Goal: Task Accomplishment & Management: Manage account settings

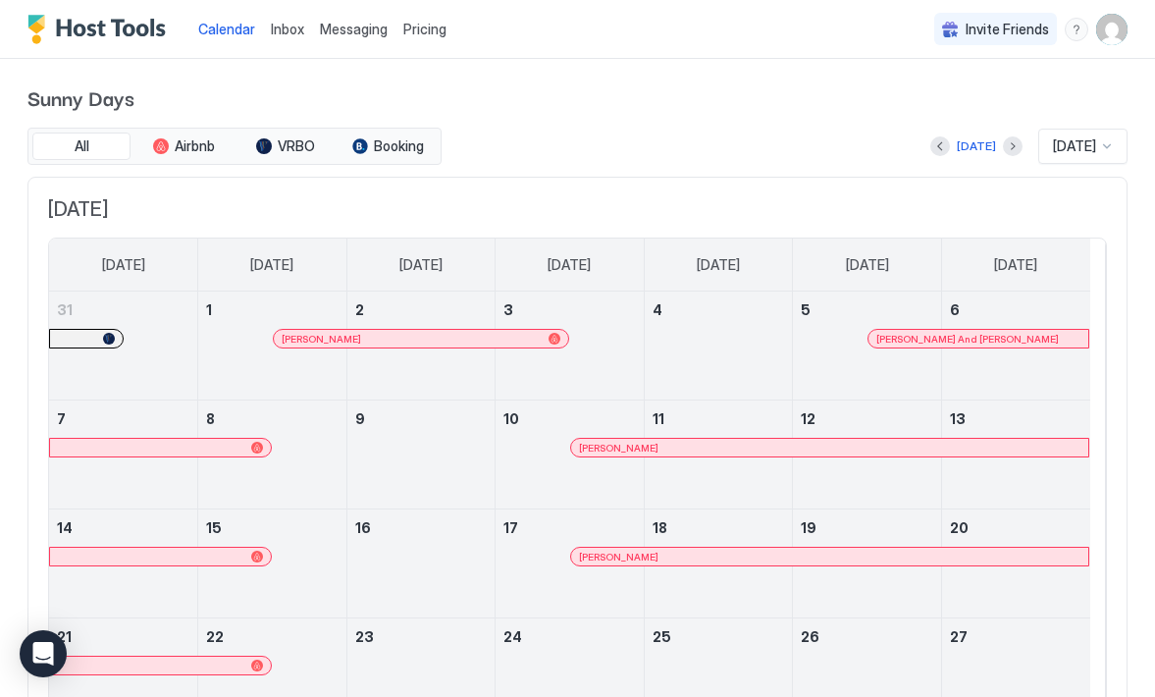
click at [410, 30] on span "Pricing" at bounding box center [424, 30] width 43 height 18
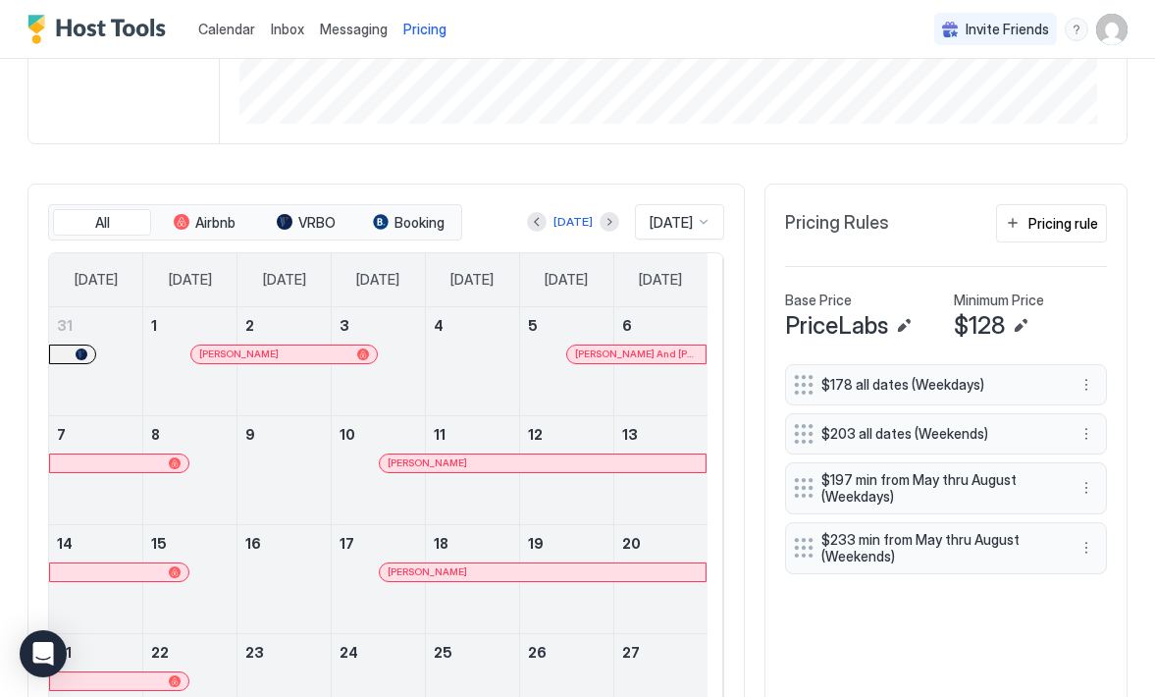
scroll to position [407, 0]
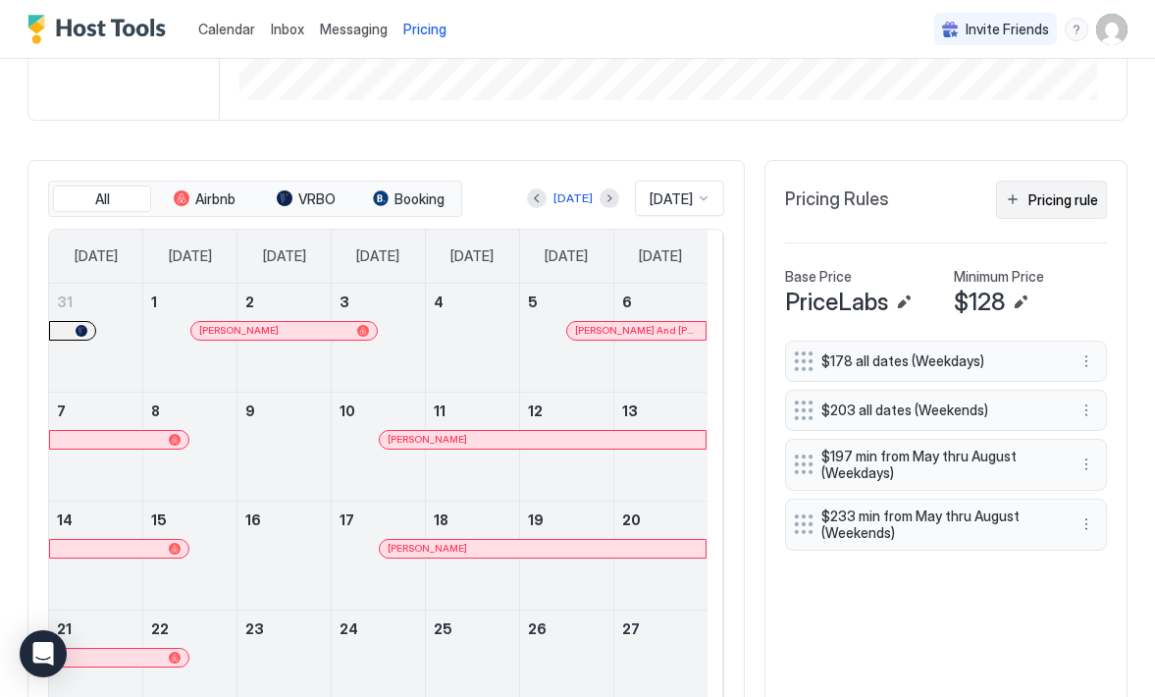
click at [996, 199] on button "Pricing rule" at bounding box center [1051, 200] width 111 height 38
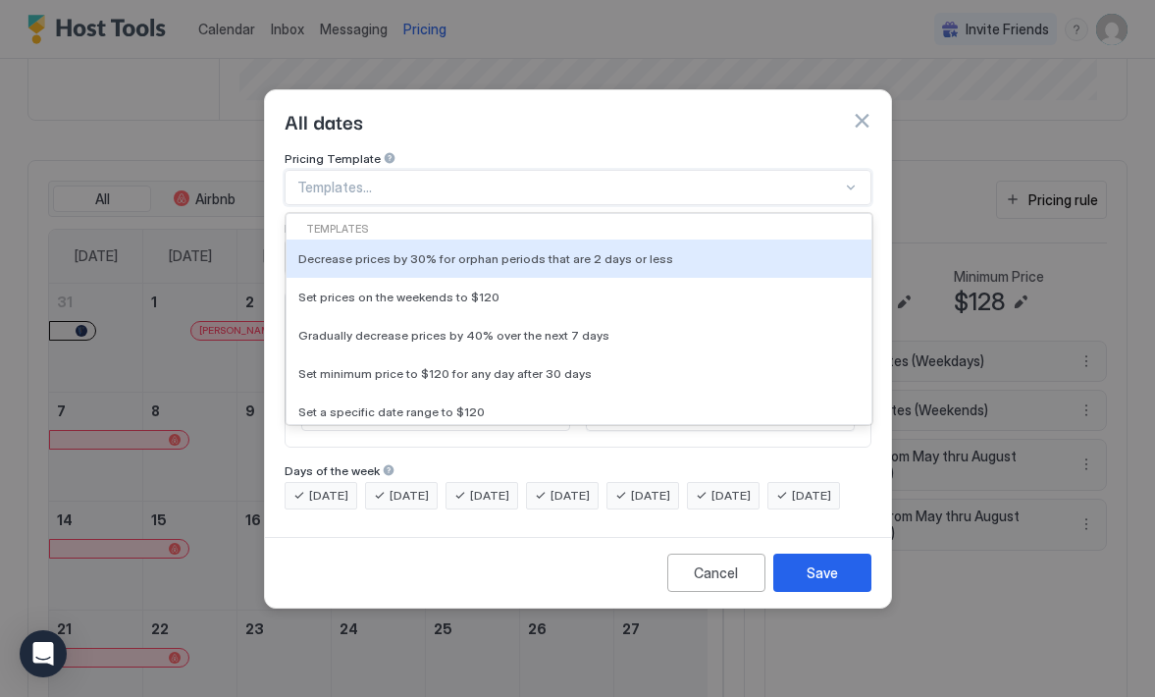
click at [852, 180] on div at bounding box center [851, 188] width 16 height 16
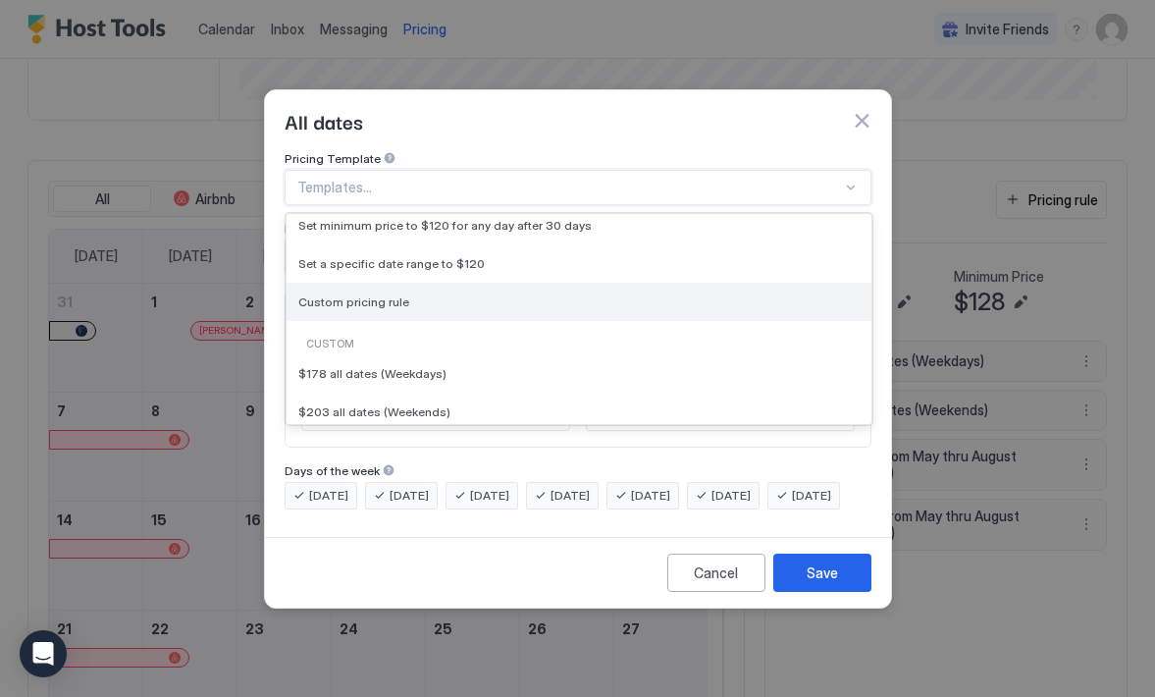
scroll to position [141, 0]
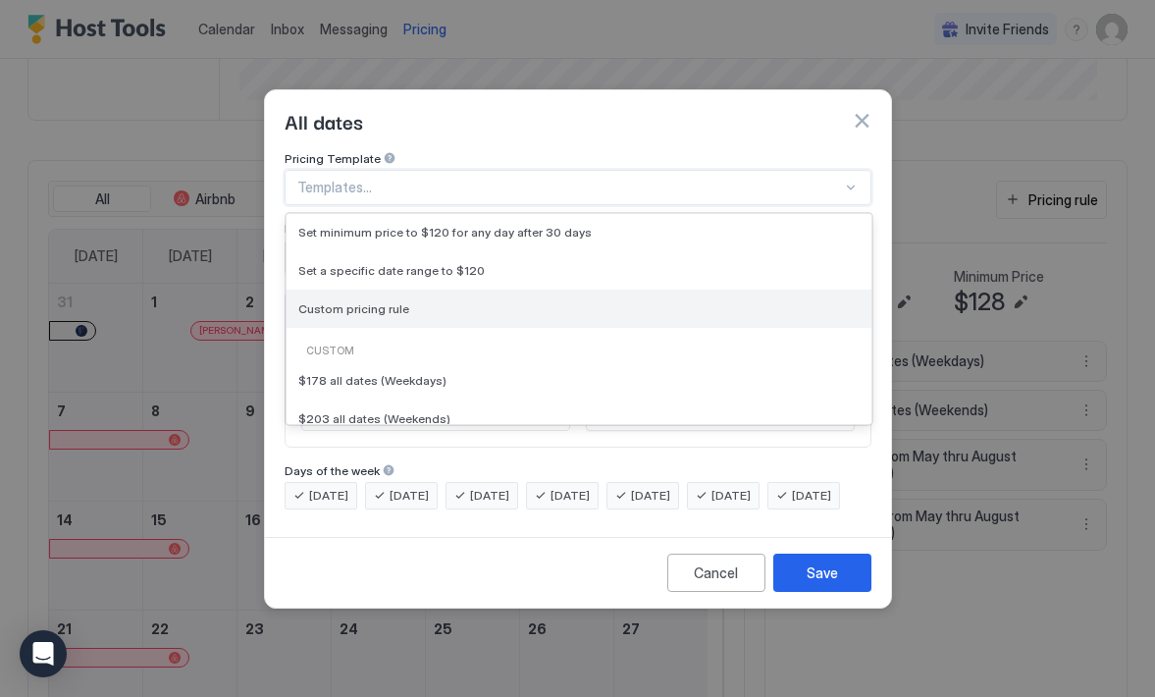
click at [434, 301] on div "Custom pricing rule" at bounding box center [578, 308] width 561 height 15
type input "***"
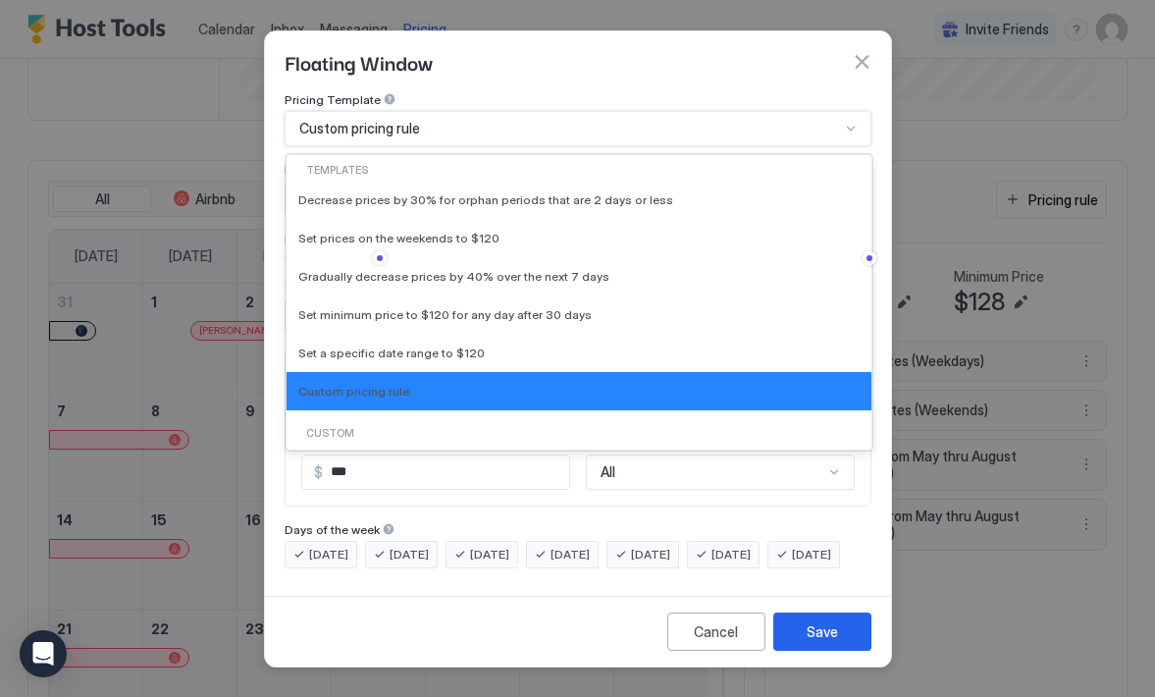
click at [843, 122] on div at bounding box center [851, 129] width 16 height 16
click at [570, 426] on div "Custom" at bounding box center [578, 434] width 569 height 16
click at [362, 428] on div "Custom $178 all dates (Weekdays) $203 all dates (Weekends) $197 min from May th…" at bounding box center [579, 511] width 585 height 186
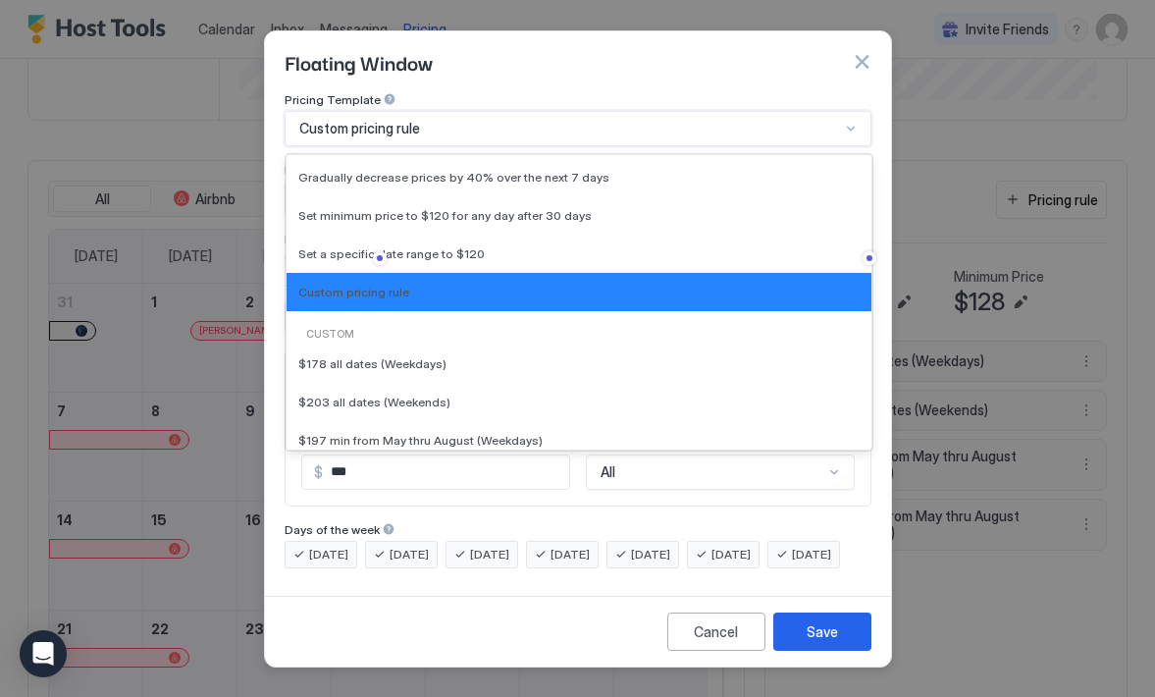
scroll to position [0, 0]
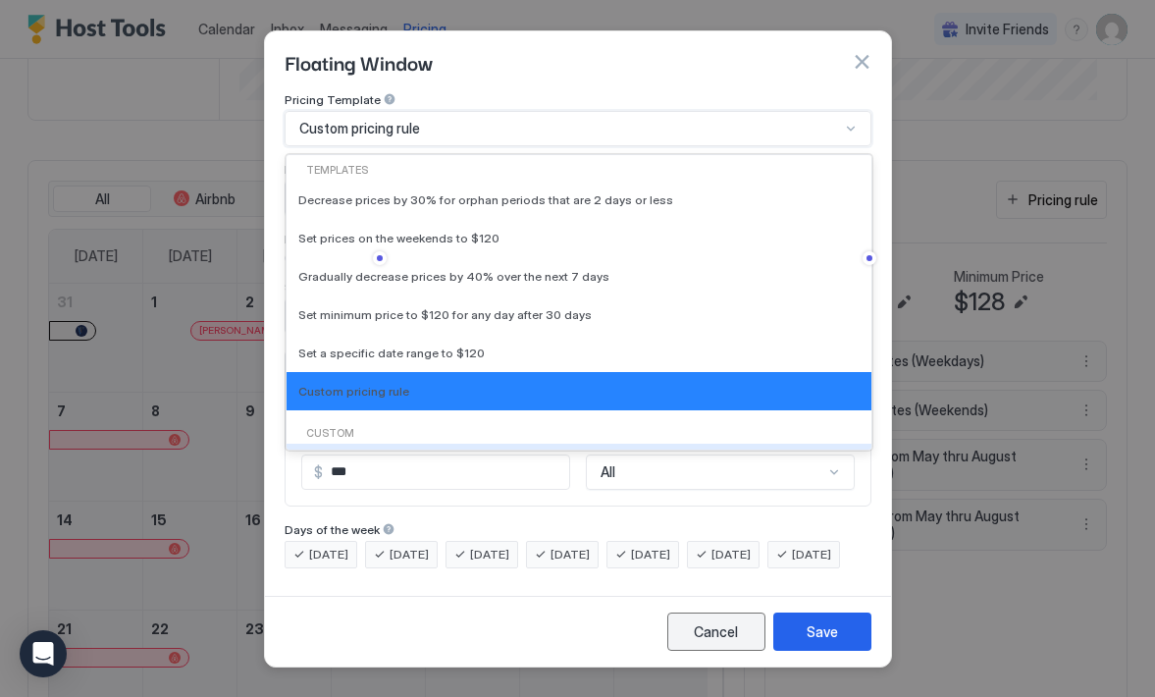
click at [732, 642] on div "Cancel" at bounding box center [716, 631] width 44 height 21
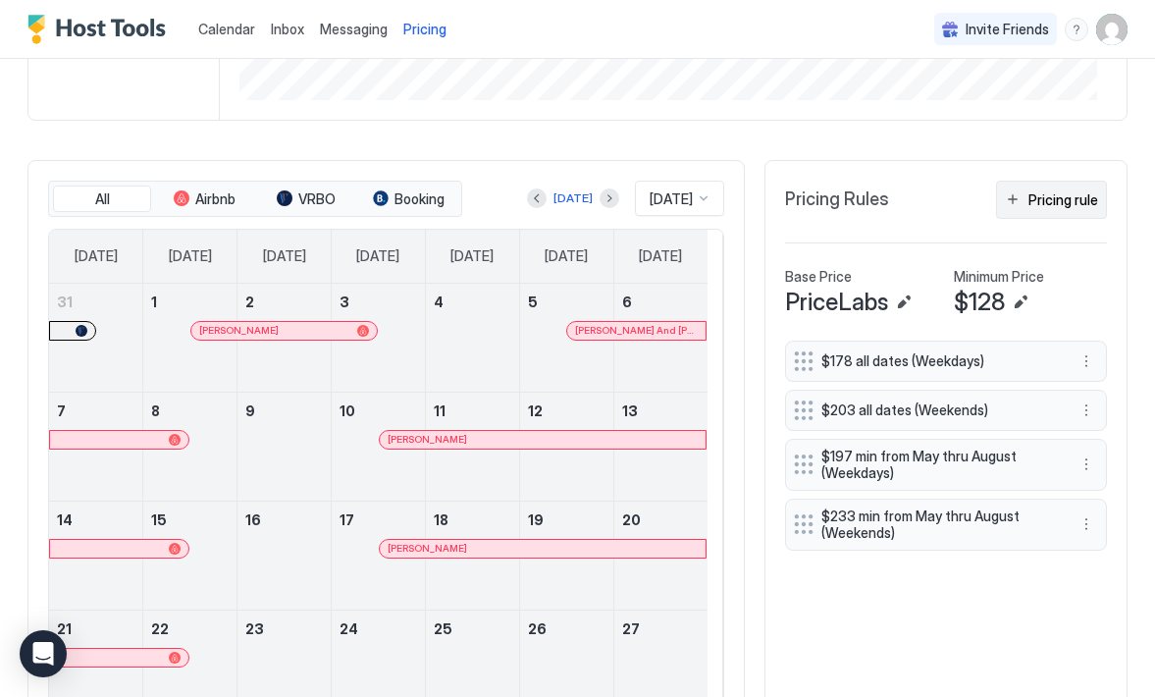
click at [1028, 195] on div "Pricing rule" at bounding box center [1063, 199] width 70 height 21
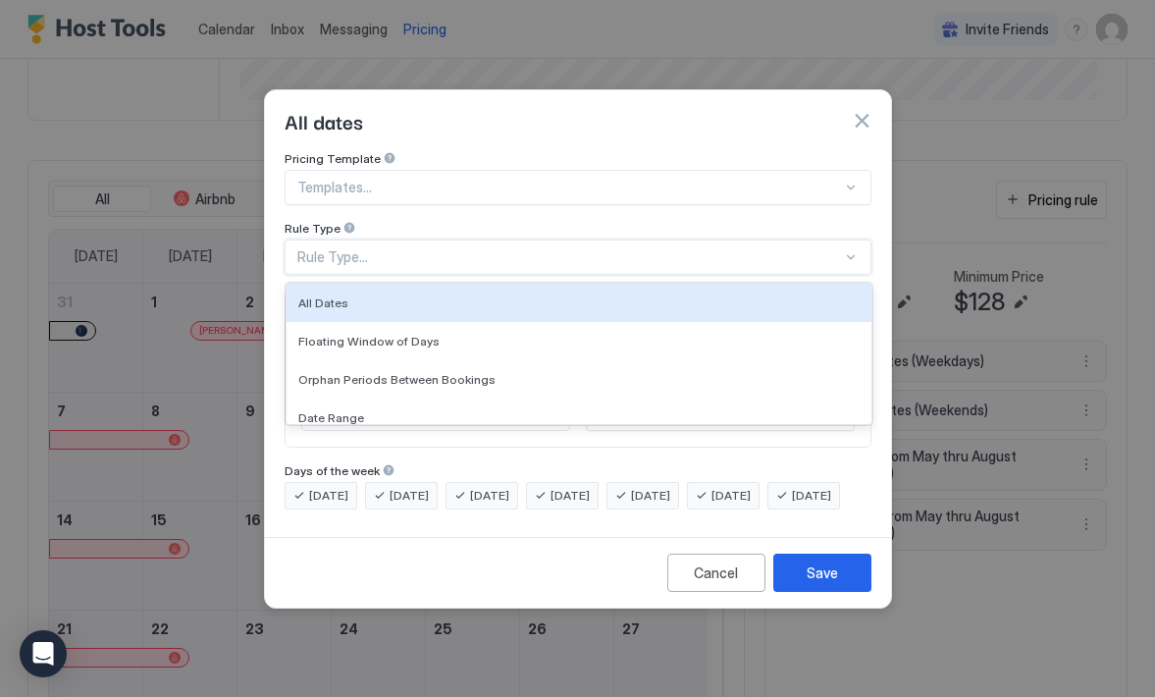
click at [843, 249] on div at bounding box center [851, 257] width 16 height 16
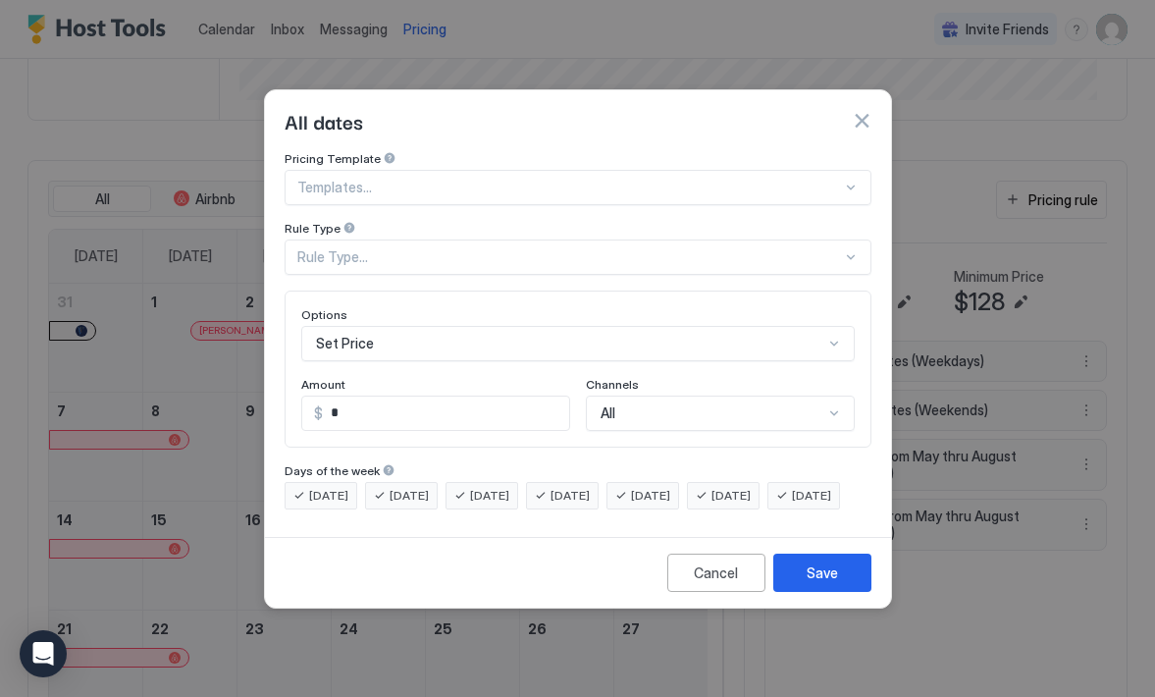
click at [804, 151] on div "Pricing Template" at bounding box center [578, 160] width 587 height 19
click at [855, 111] on button "button" at bounding box center [862, 121] width 20 height 20
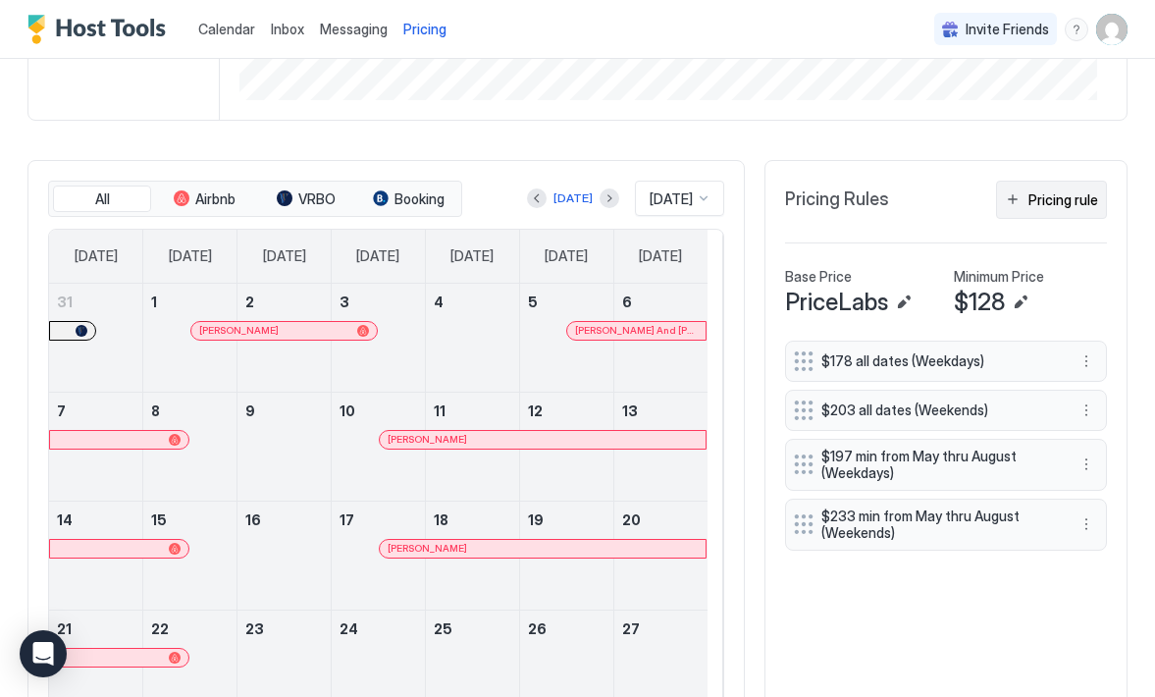
click at [1028, 195] on div "Pricing rule" at bounding box center [1063, 199] width 70 height 21
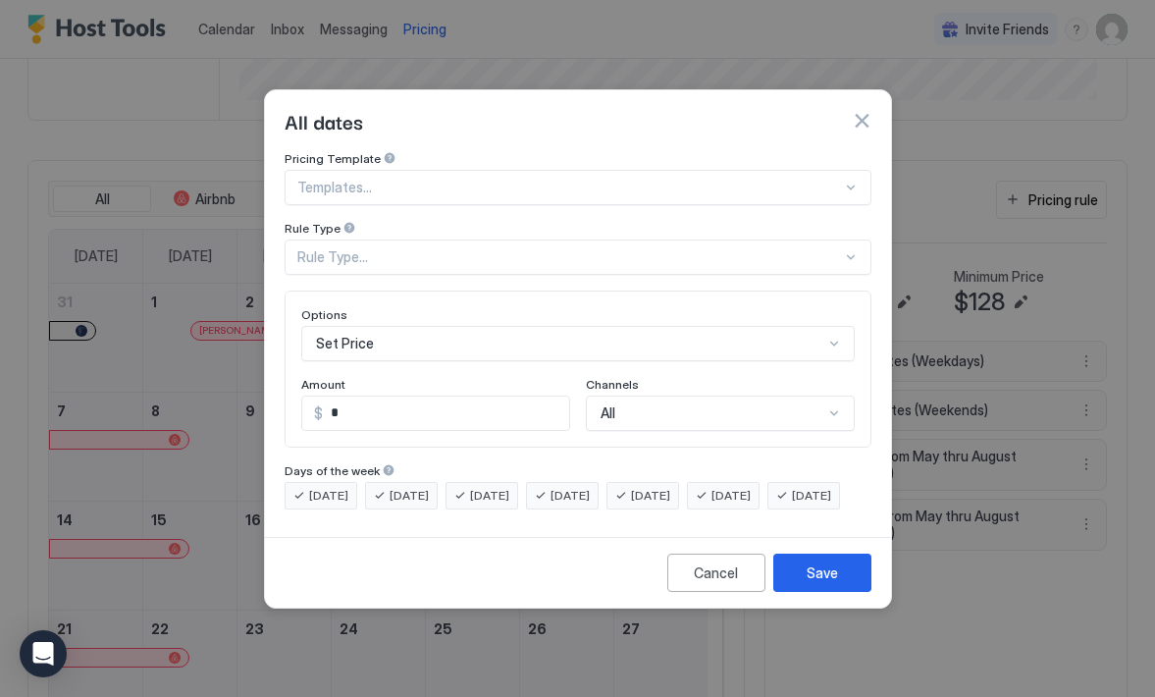
click at [832, 398] on div "All" at bounding box center [720, 412] width 269 height 35
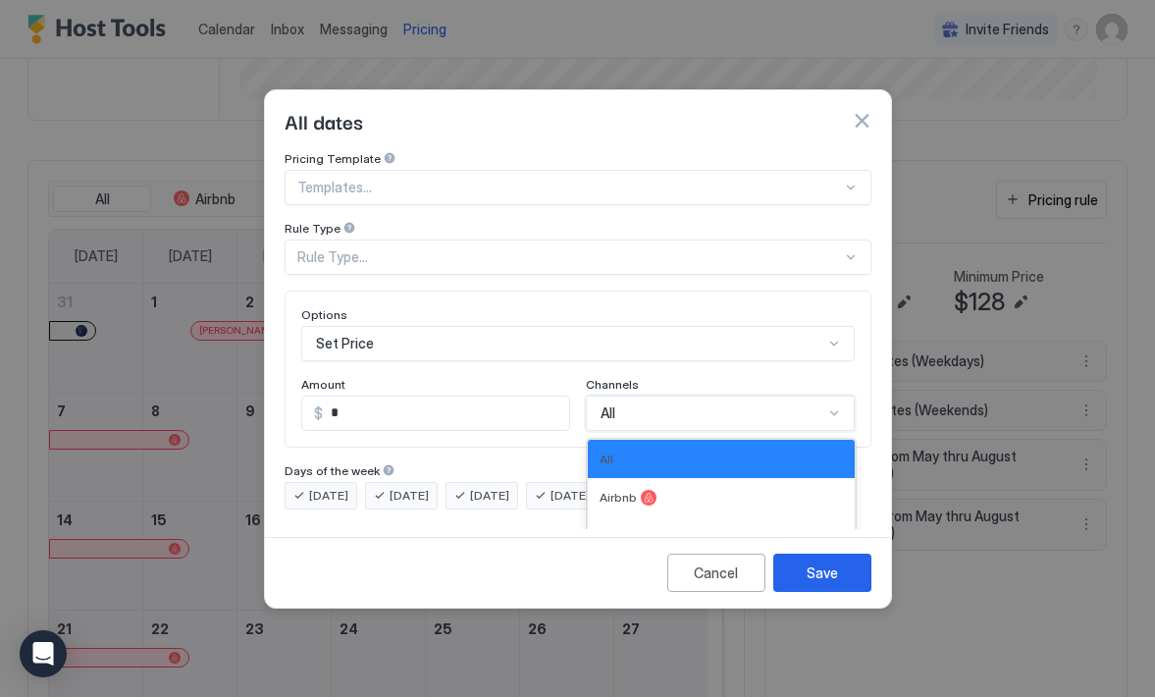
scroll to position [72, 0]
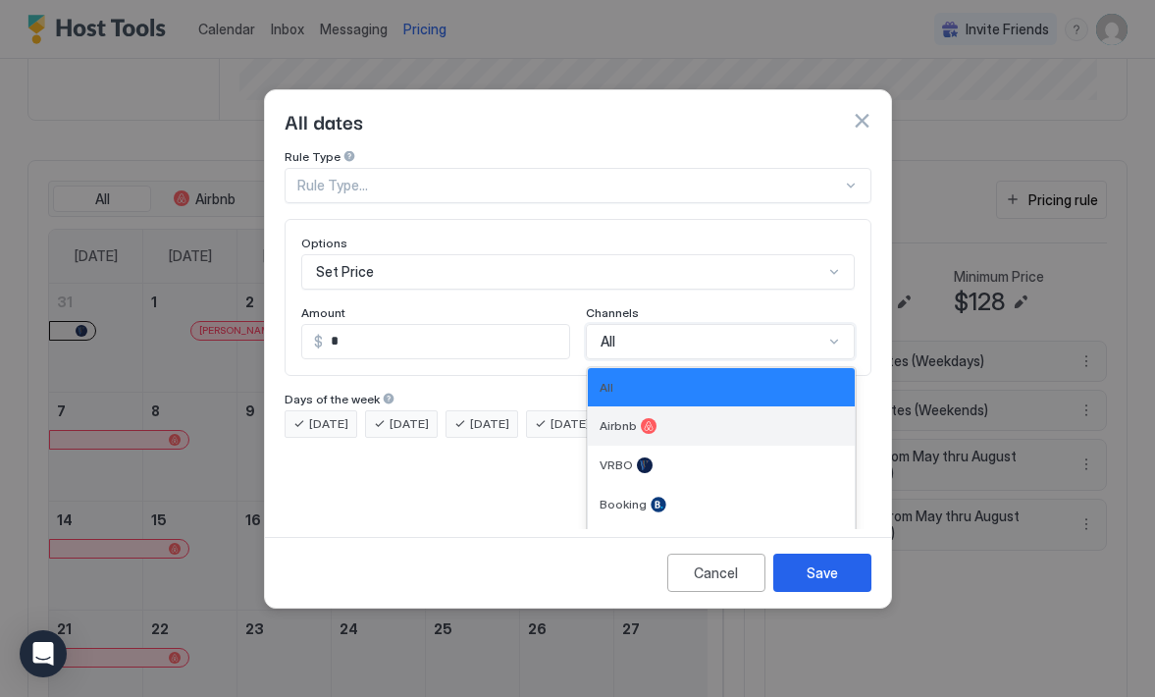
click at [814, 416] on div "Airbnb" at bounding box center [721, 425] width 267 height 39
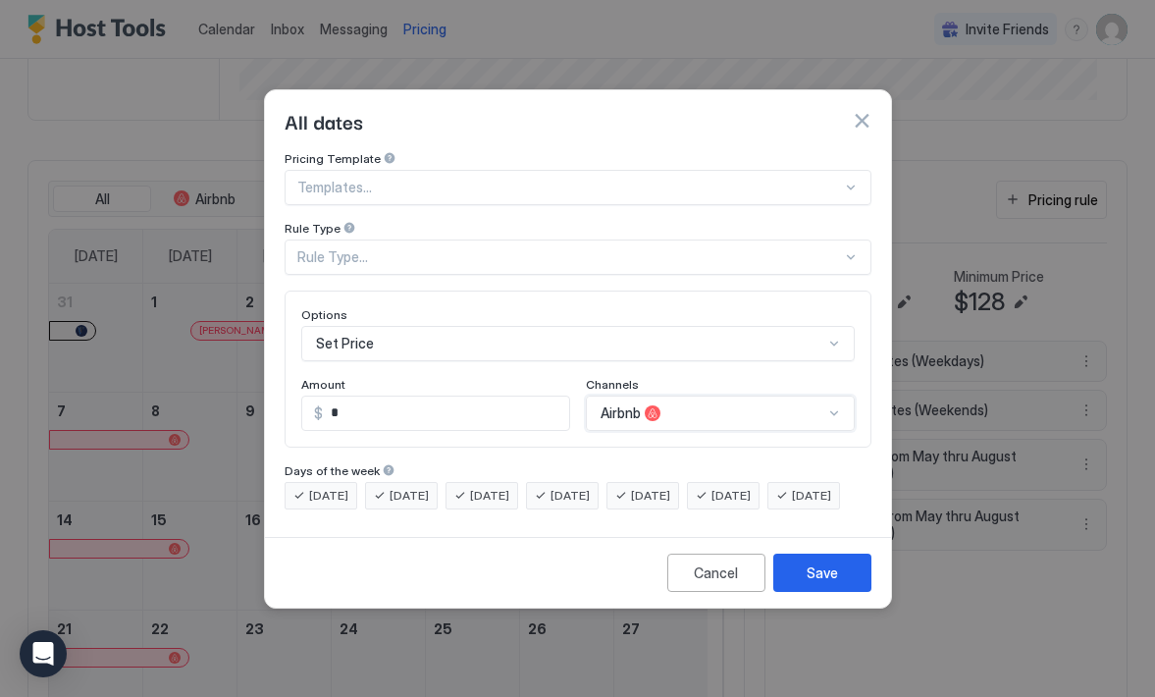
scroll to position [0, 0]
click at [848, 249] on div at bounding box center [851, 257] width 16 height 16
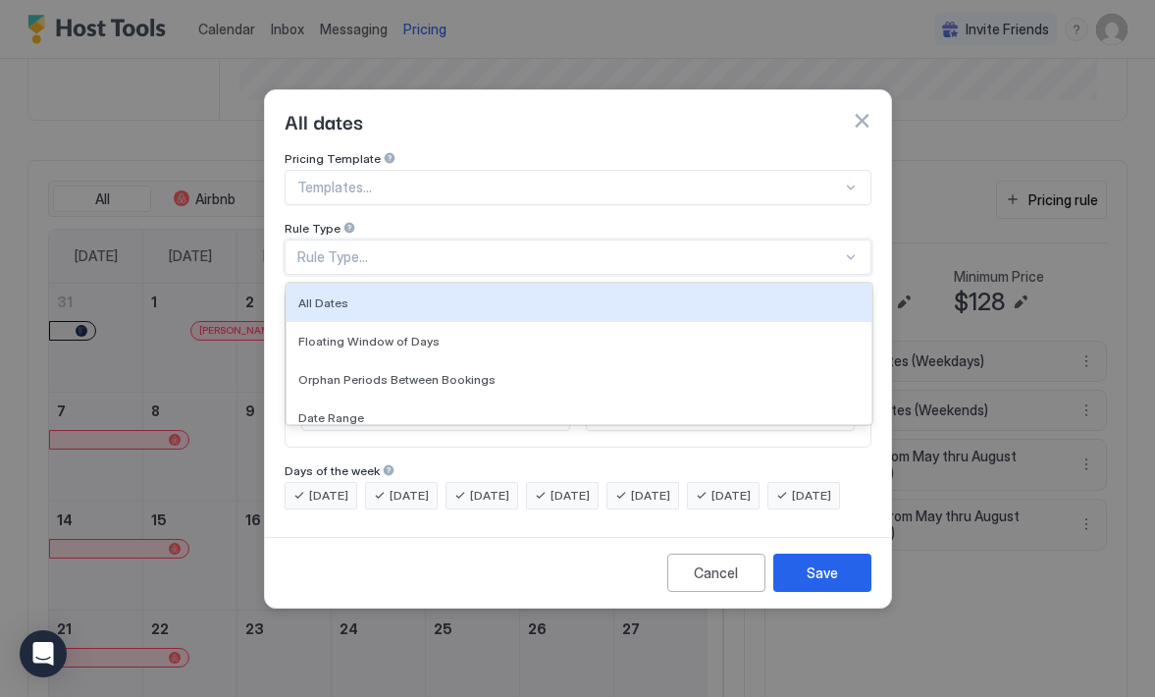
click at [854, 180] on div at bounding box center [851, 188] width 16 height 16
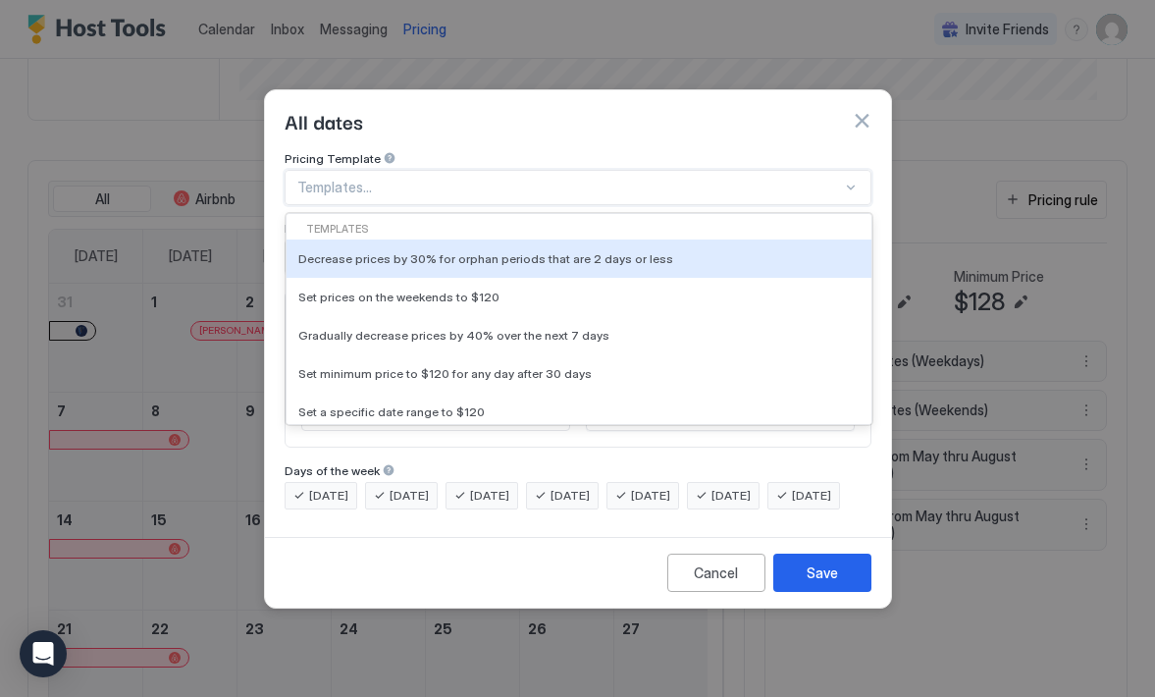
click at [851, 180] on div at bounding box center [851, 188] width 16 height 16
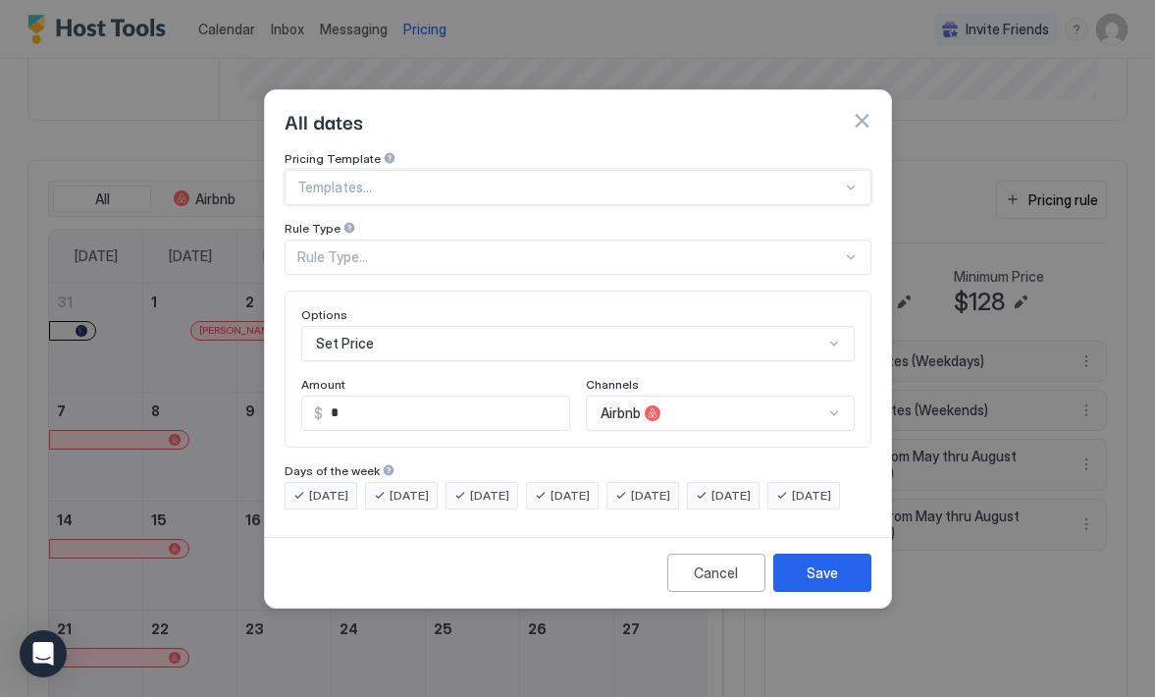
click at [850, 249] on div at bounding box center [851, 257] width 16 height 16
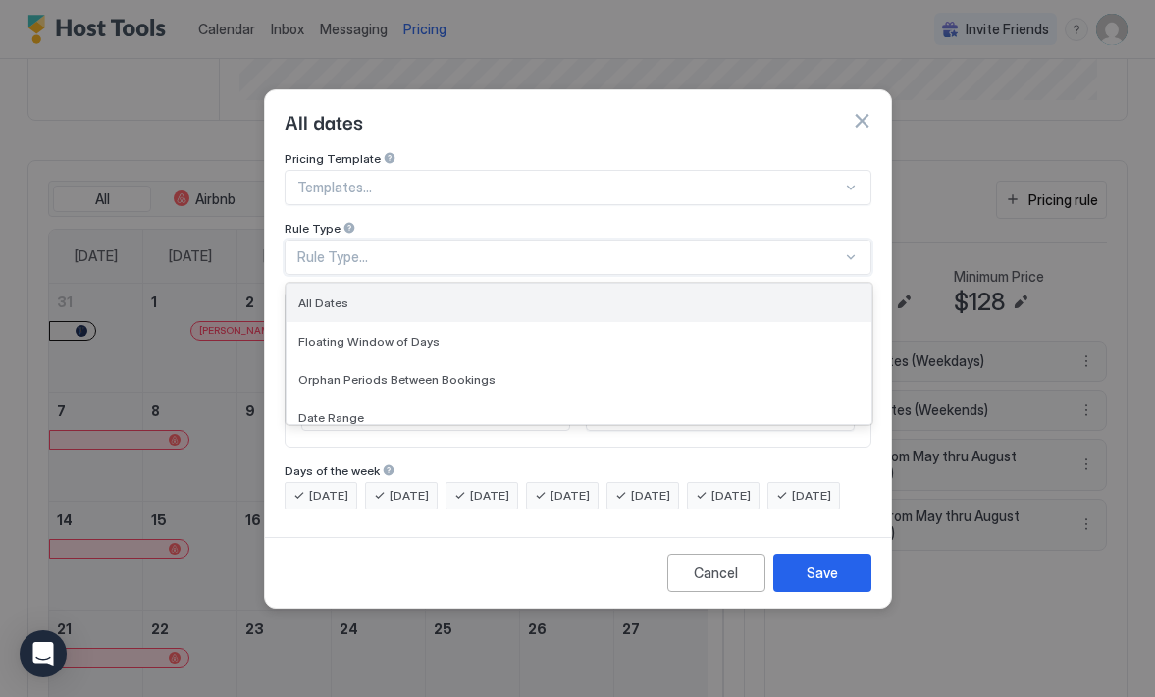
click at [710, 295] on div "All Dates" at bounding box center [578, 302] width 561 height 15
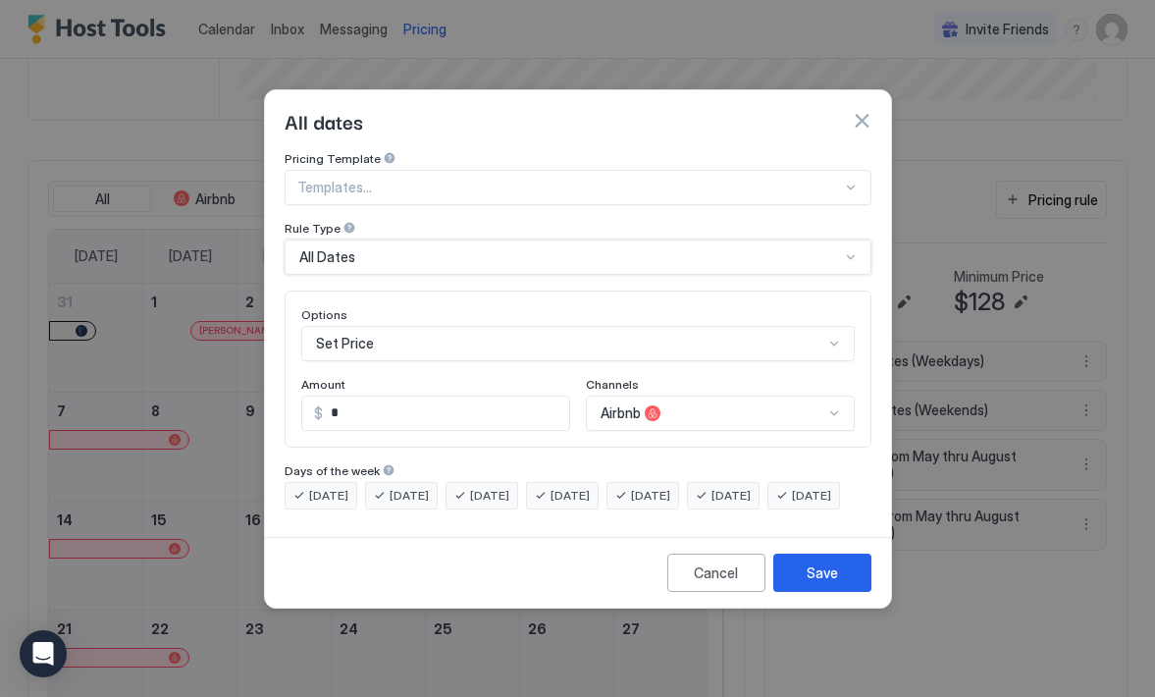
click at [537, 396] on input "*" at bounding box center [446, 412] width 246 height 33
click at [826, 331] on div "Set Price" at bounding box center [577, 343] width 553 height 35
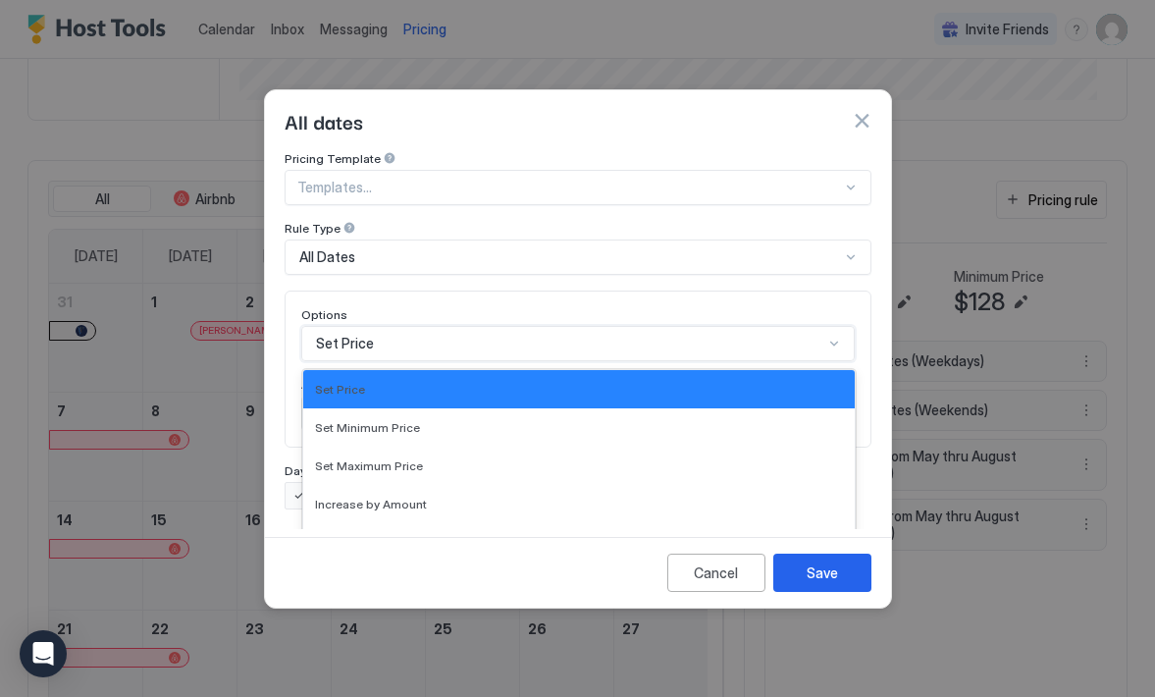
scroll to position [101, 0]
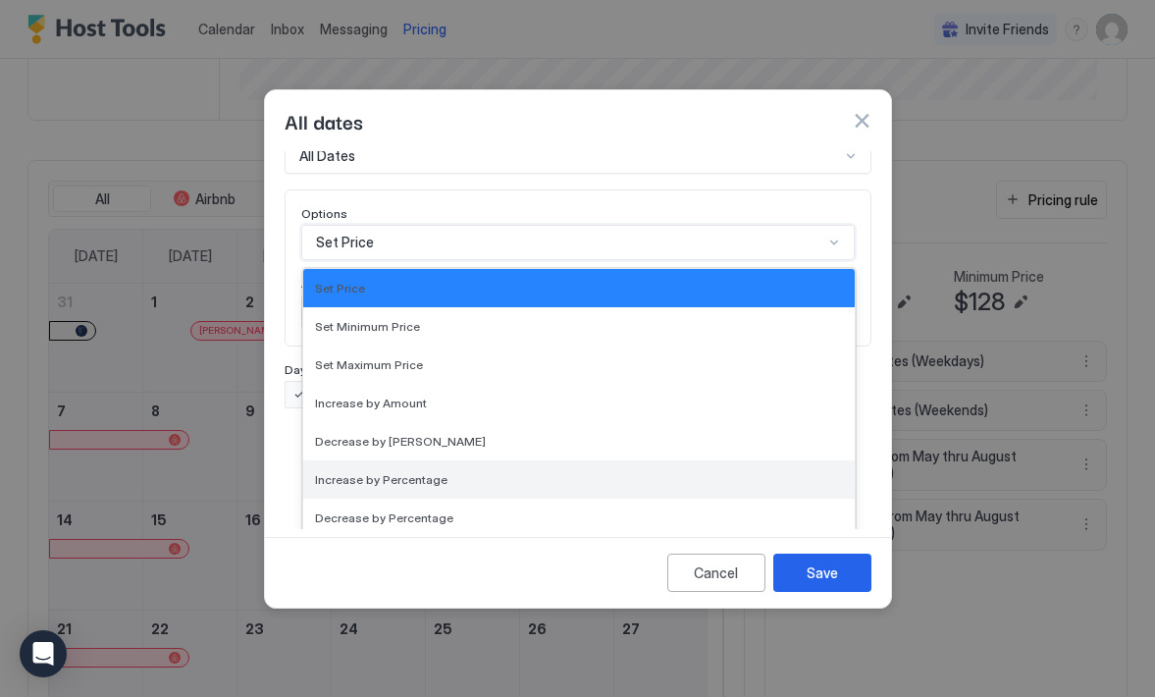
click at [679, 472] on div "Increase by Percentage" at bounding box center [579, 479] width 528 height 15
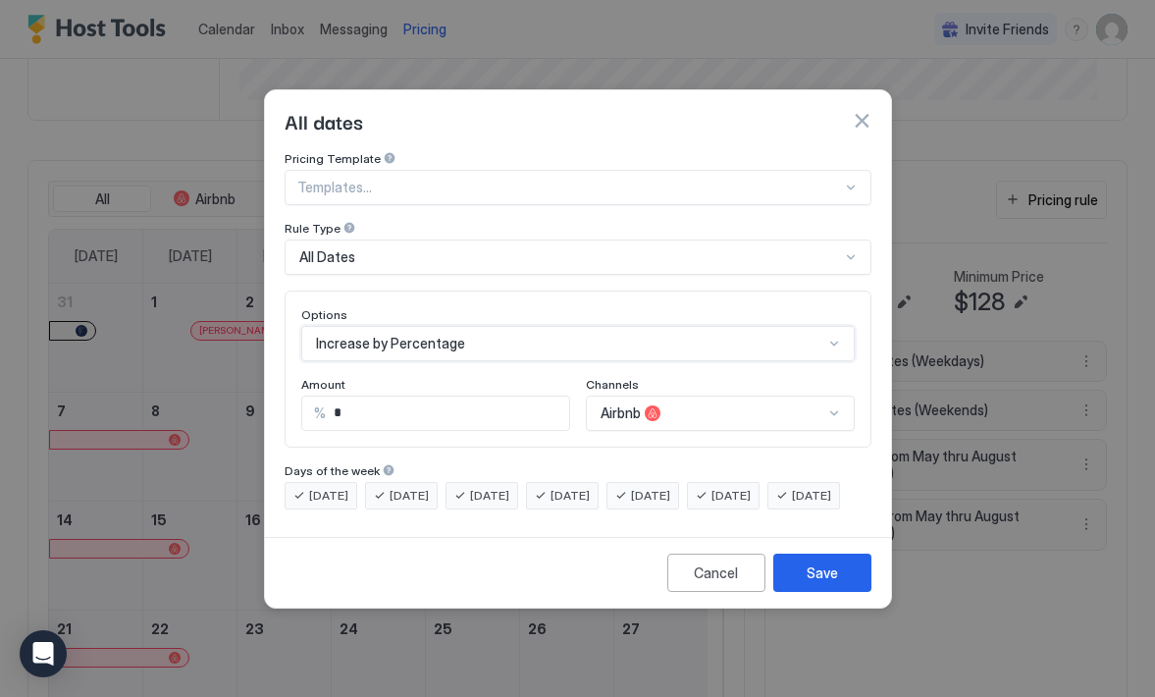
click at [835, 329] on div "option Increase by Percentage, selected. Increase by Percentage" at bounding box center [577, 343] width 553 height 35
click at [818, 174] on div "Pricing Template Templates... Rule Type All Dates Options Increase by Percentag…" at bounding box center [578, 330] width 587 height 358
click at [466, 396] on input "*" at bounding box center [447, 412] width 243 height 33
click at [704, 583] on div "Cancel" at bounding box center [716, 572] width 44 height 21
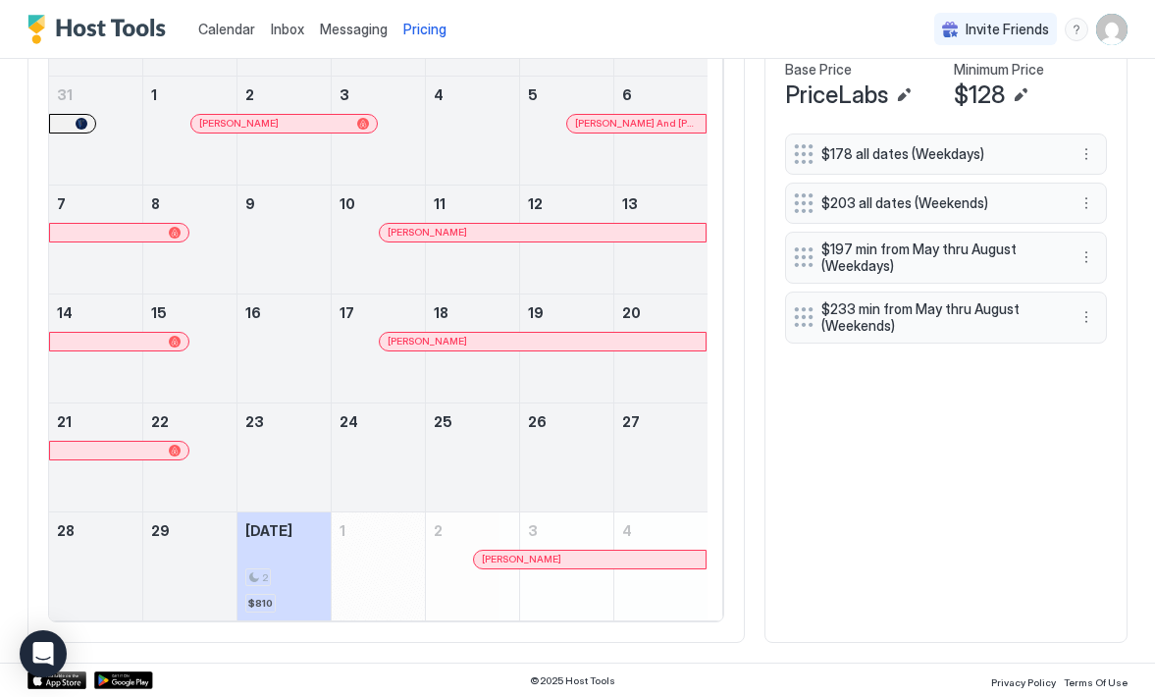
scroll to position [613, 0]
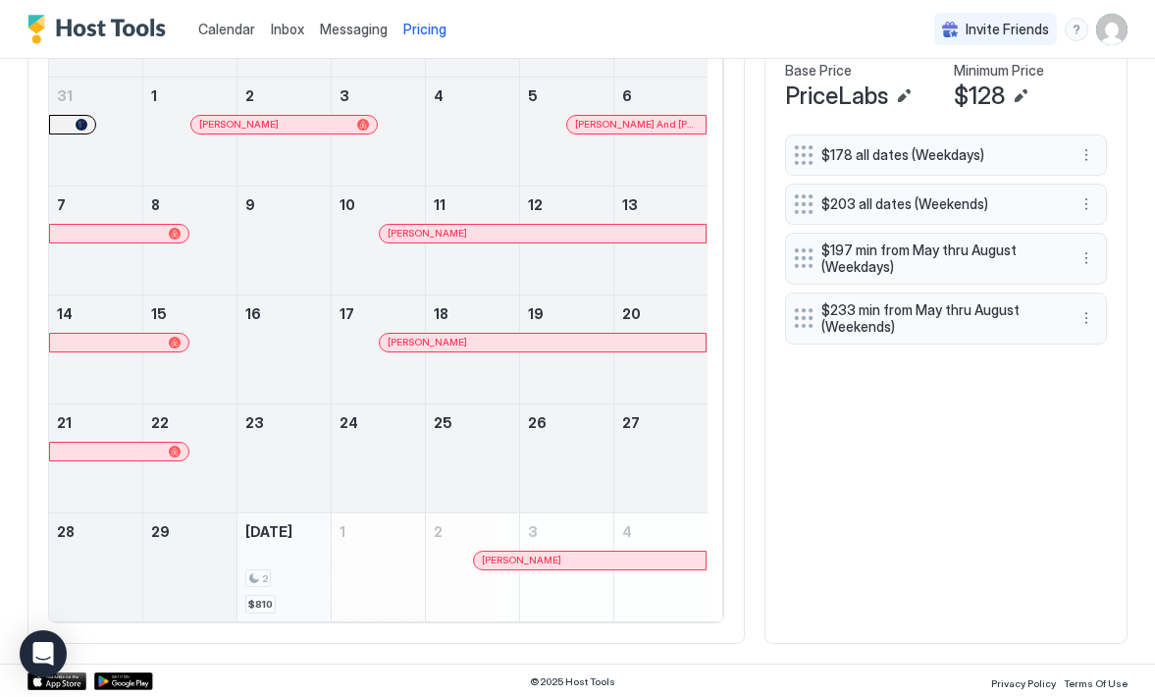
click at [286, 556] on div "2 $810" at bounding box center [284, 567] width 78 height 92
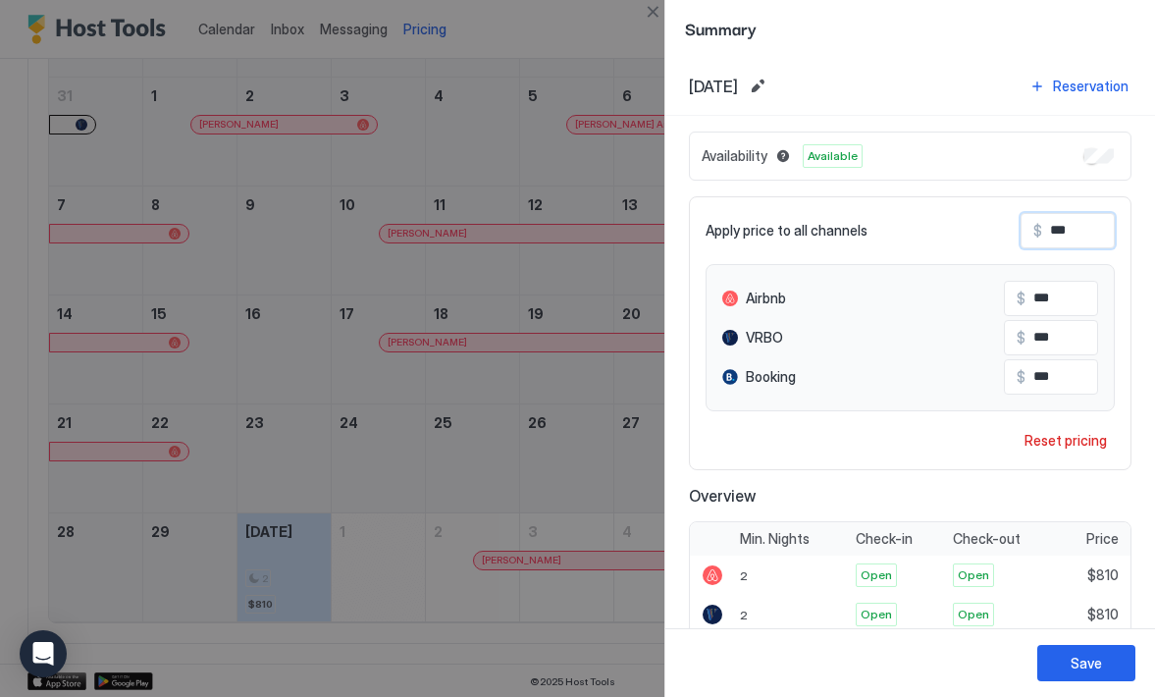
click at [1070, 230] on input "***" at bounding box center [1120, 230] width 157 height 33
click at [1025, 439] on div "Reset pricing" at bounding box center [1066, 440] width 82 height 21
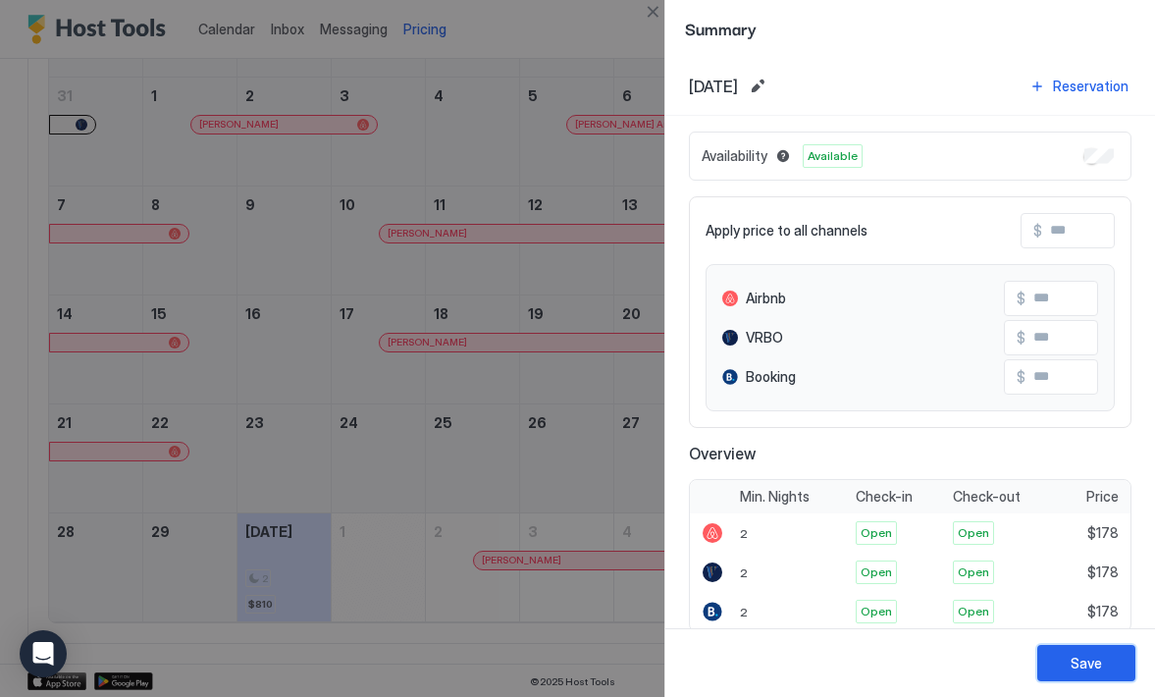
click at [1071, 657] on div "Save" at bounding box center [1086, 663] width 31 height 21
click at [457, 630] on div at bounding box center [577, 348] width 1155 height 697
click at [1071, 663] on div "Save" at bounding box center [1086, 663] width 31 height 21
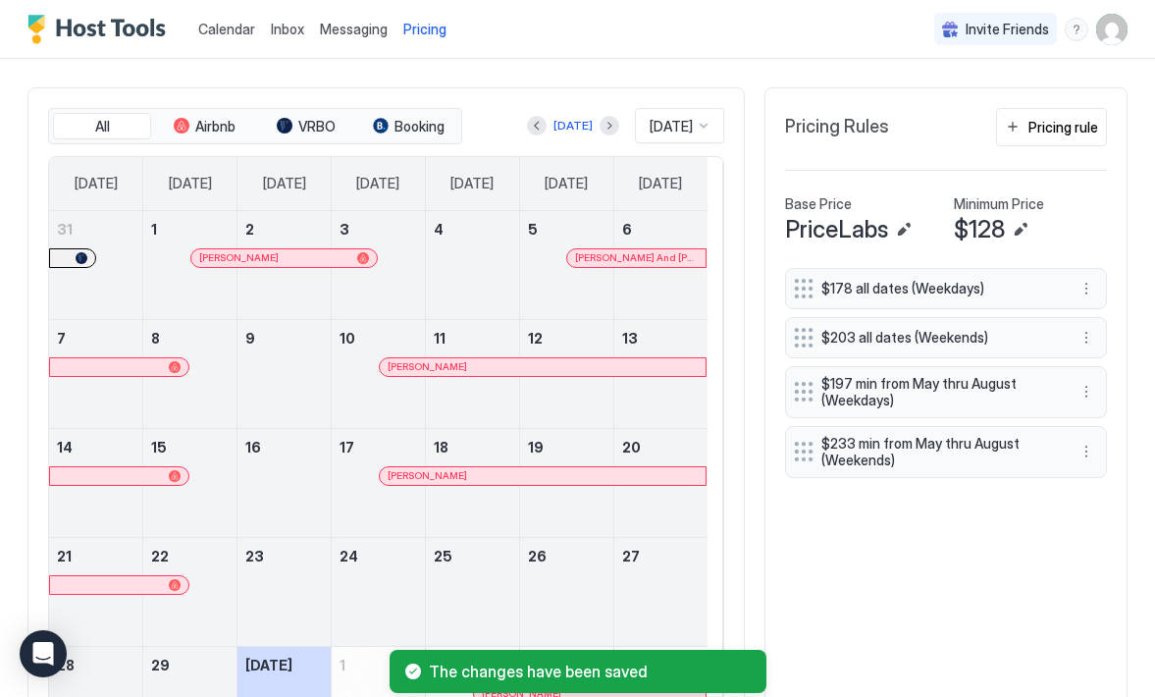
scroll to position [460, 0]
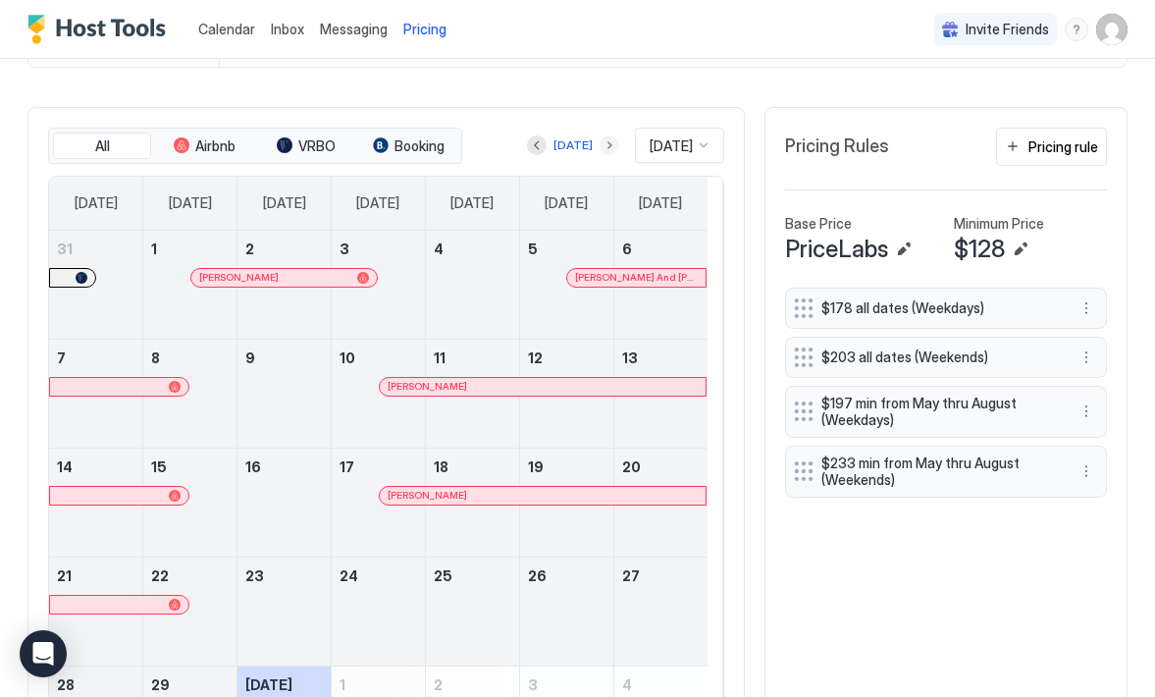
click at [600, 144] on button "Next month" at bounding box center [610, 145] width 20 height 20
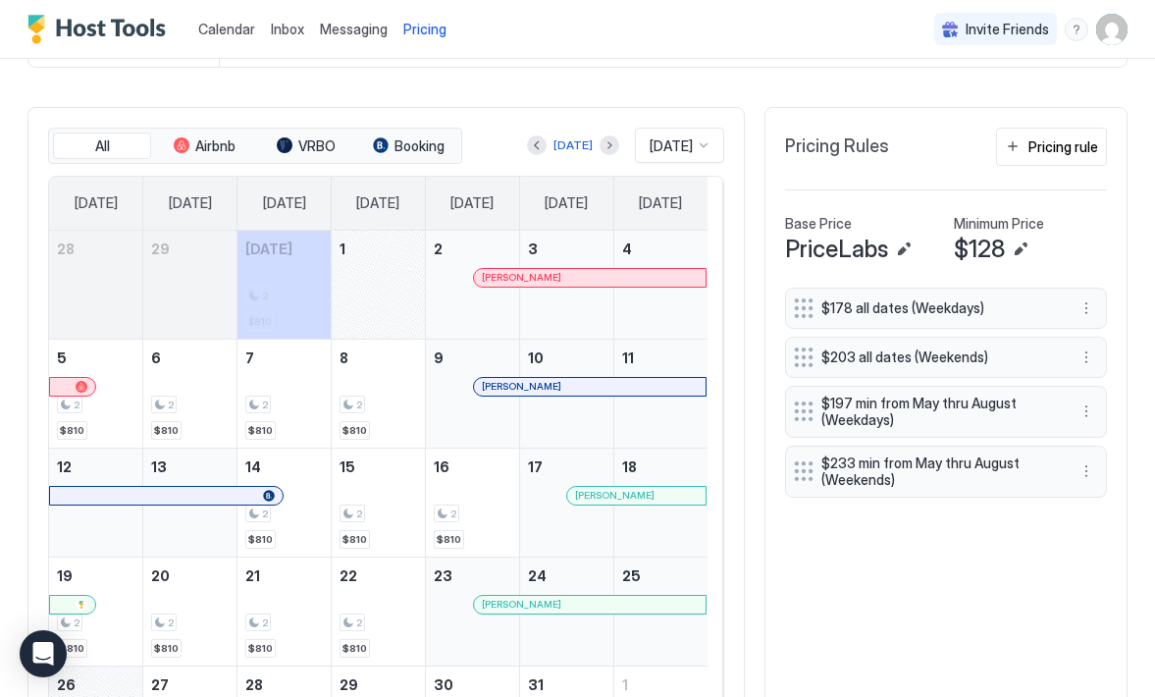
click at [396, 324] on div "October 1, 2025" at bounding box center [378, 285] width 93 height 108
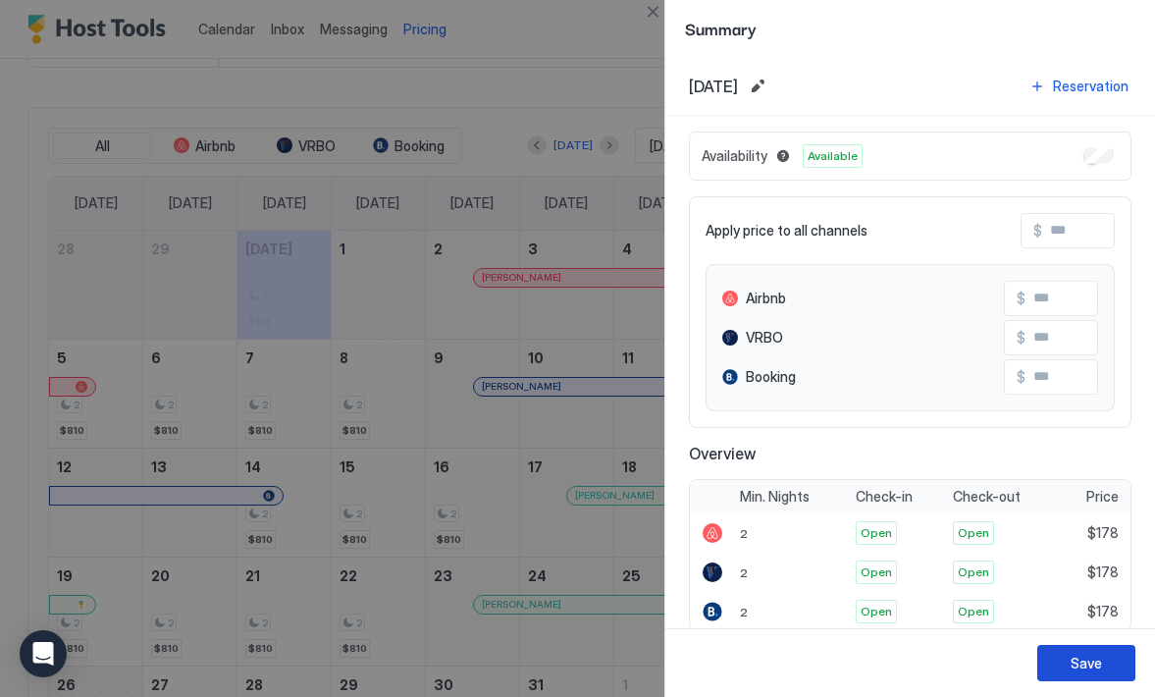
click at [1059, 655] on button "Save" at bounding box center [1086, 663] width 98 height 36
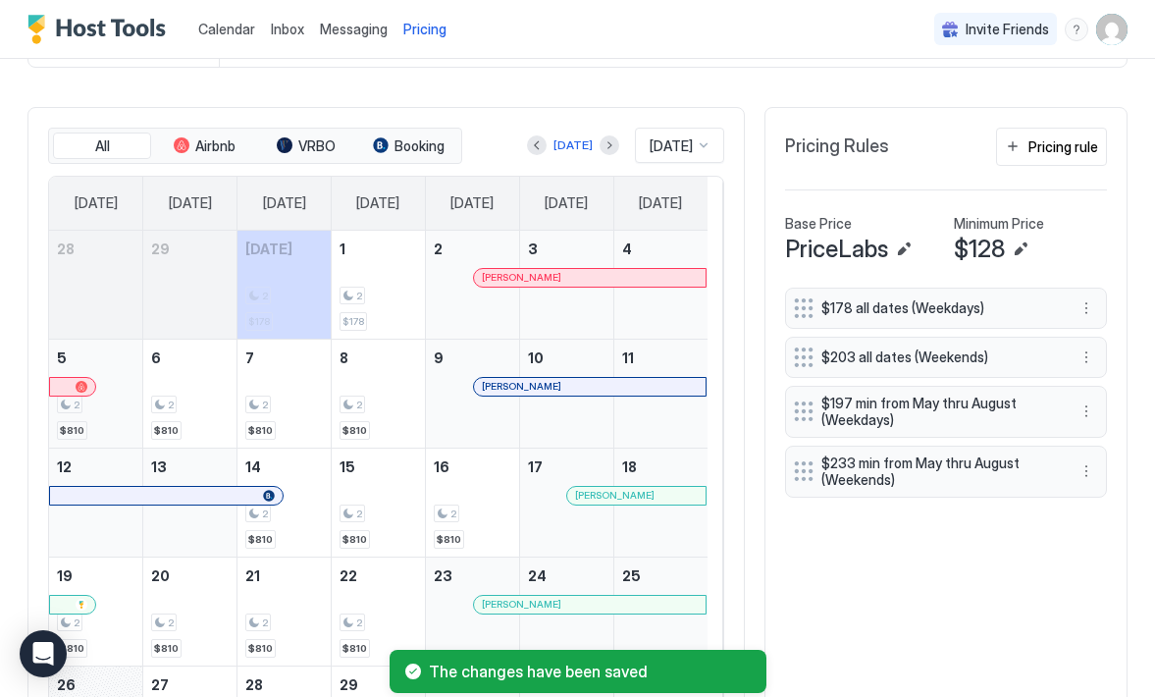
click at [120, 412] on div "2 $810" at bounding box center [96, 393] width 78 height 92
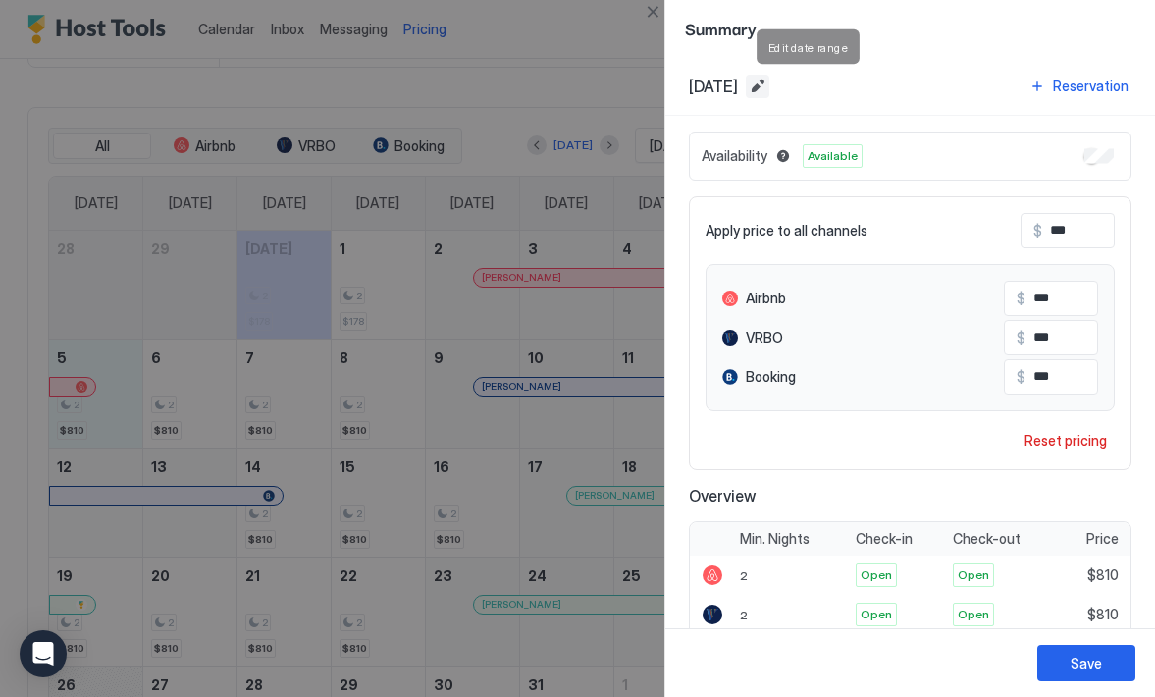
click at [769, 86] on button "Edit date range" at bounding box center [758, 87] width 24 height 24
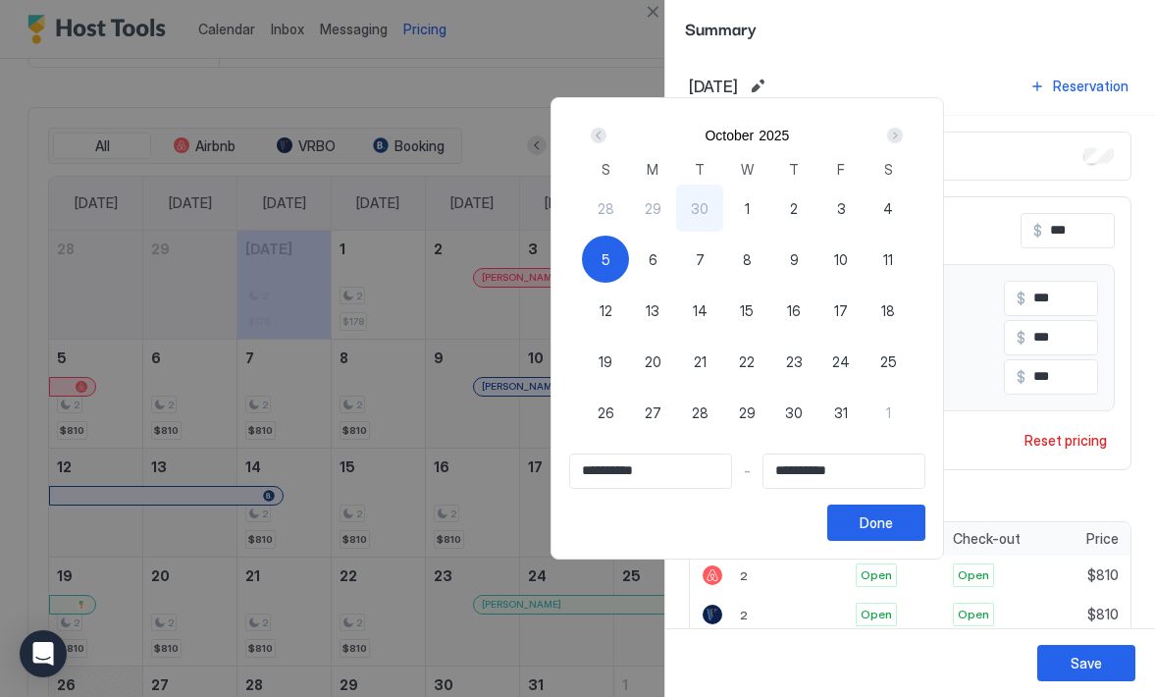
click at [817, 258] on div "9" at bounding box center [793, 259] width 47 height 47
type input "**********"
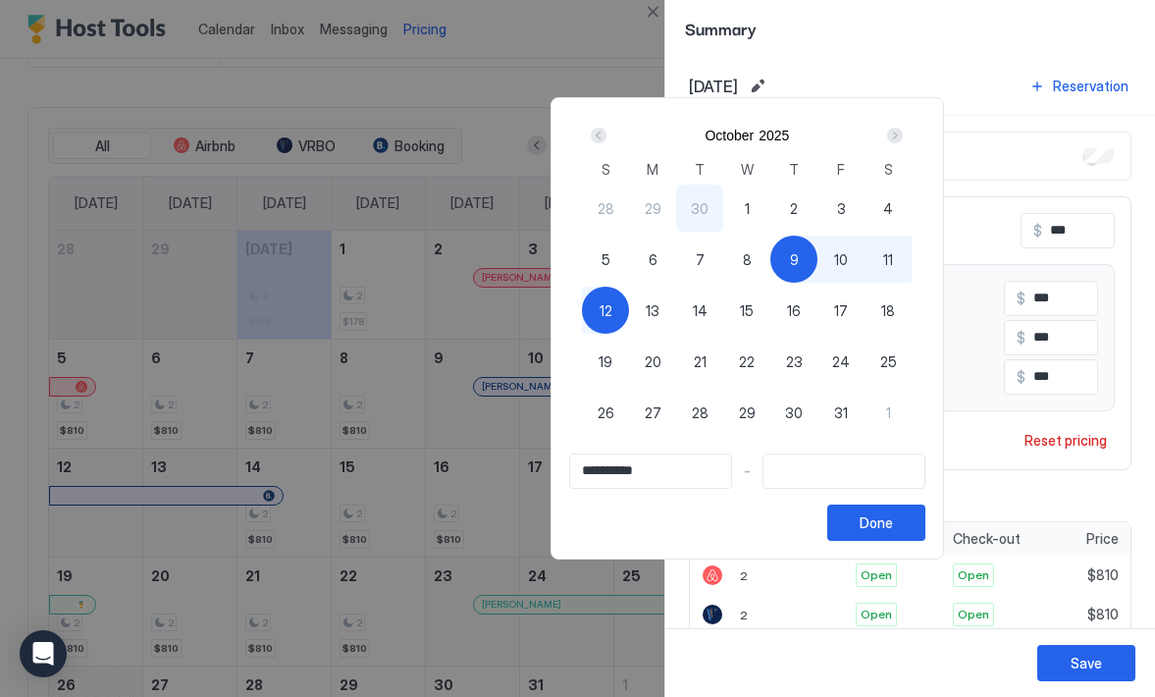
click at [610, 249] on span "5" at bounding box center [606, 259] width 9 height 21
type input "**********"
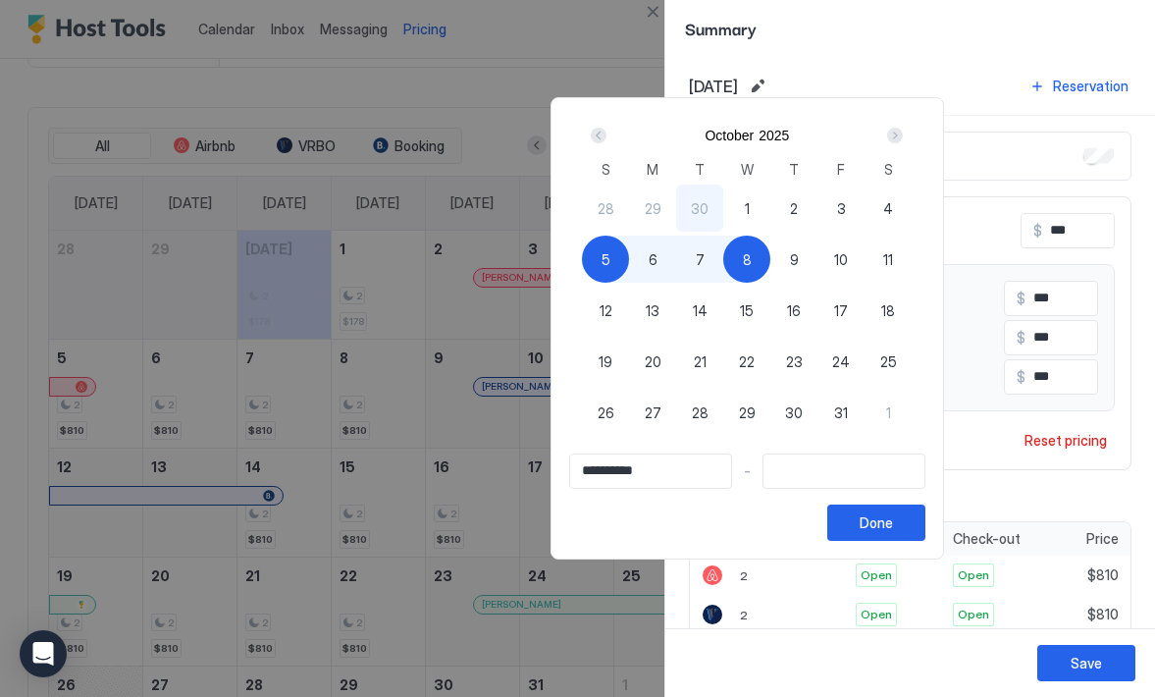
click at [770, 256] on div "8" at bounding box center [746, 259] width 47 height 47
type input "**********"
click at [893, 522] on div "Done" at bounding box center [876, 522] width 33 height 21
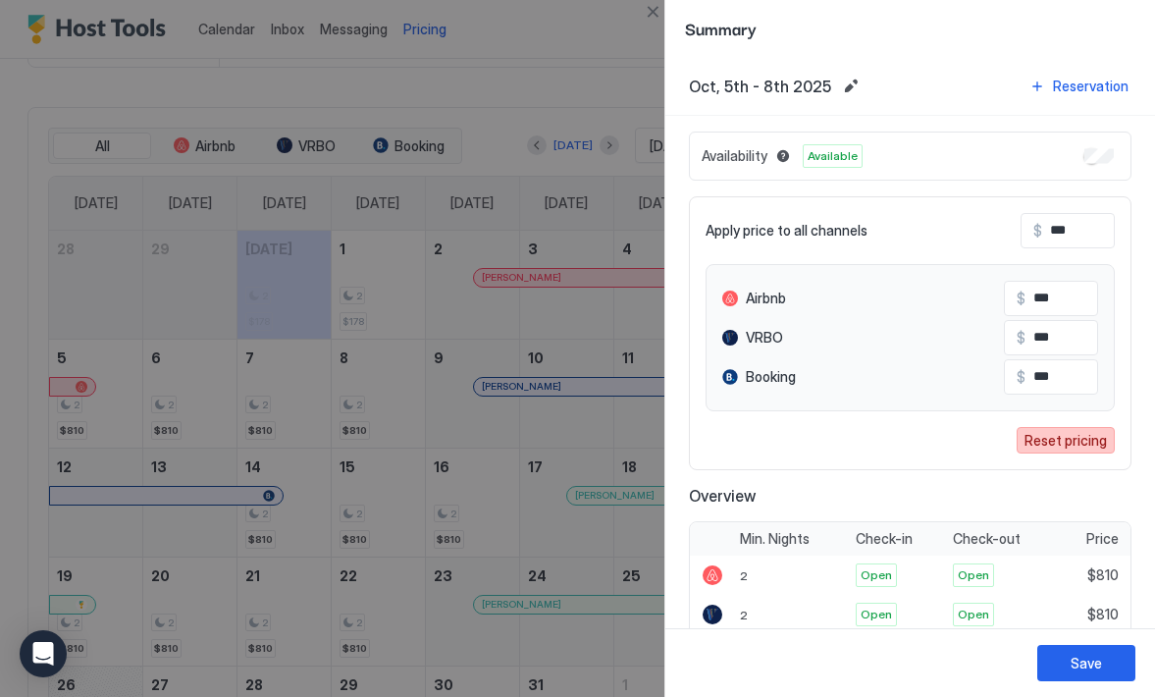
click at [1038, 445] on div "Reset pricing" at bounding box center [1066, 440] width 82 height 21
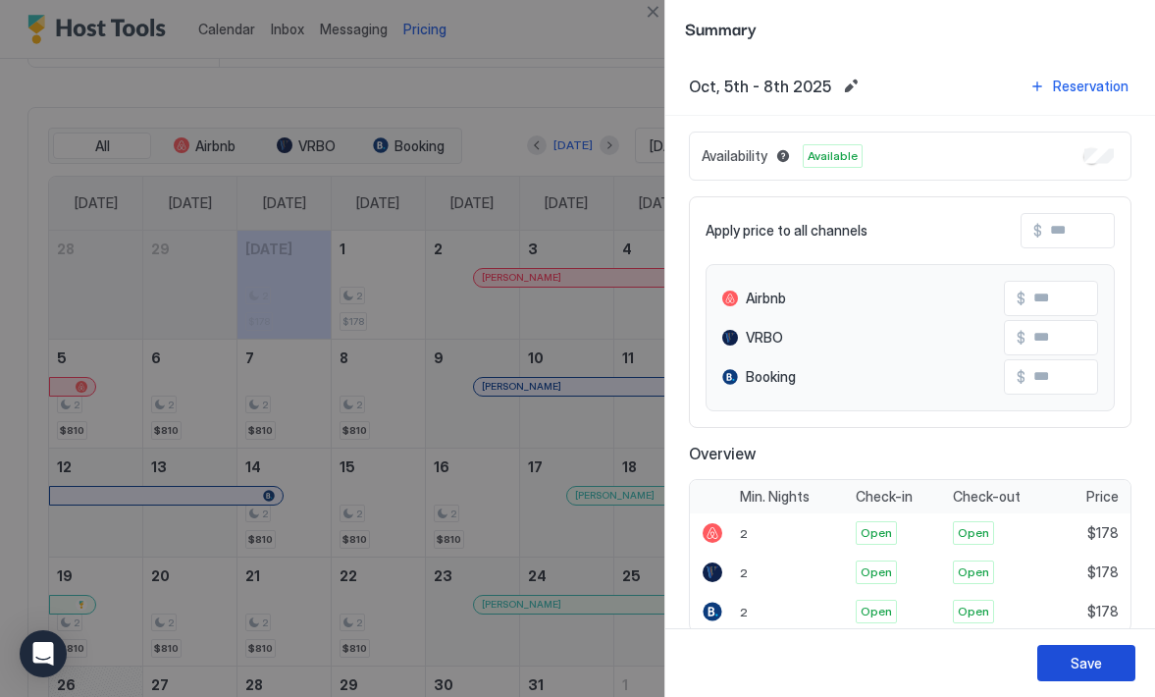
click at [1072, 661] on div "Save" at bounding box center [1086, 663] width 31 height 21
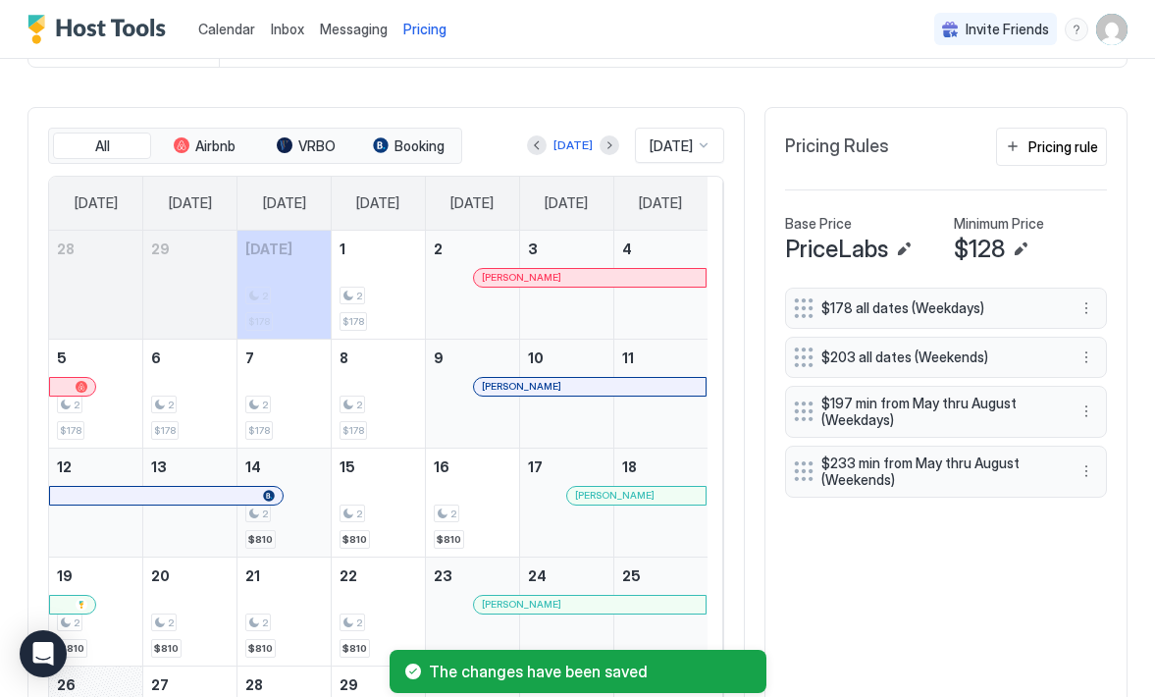
click at [317, 536] on div "2 $810" at bounding box center [284, 502] width 78 height 92
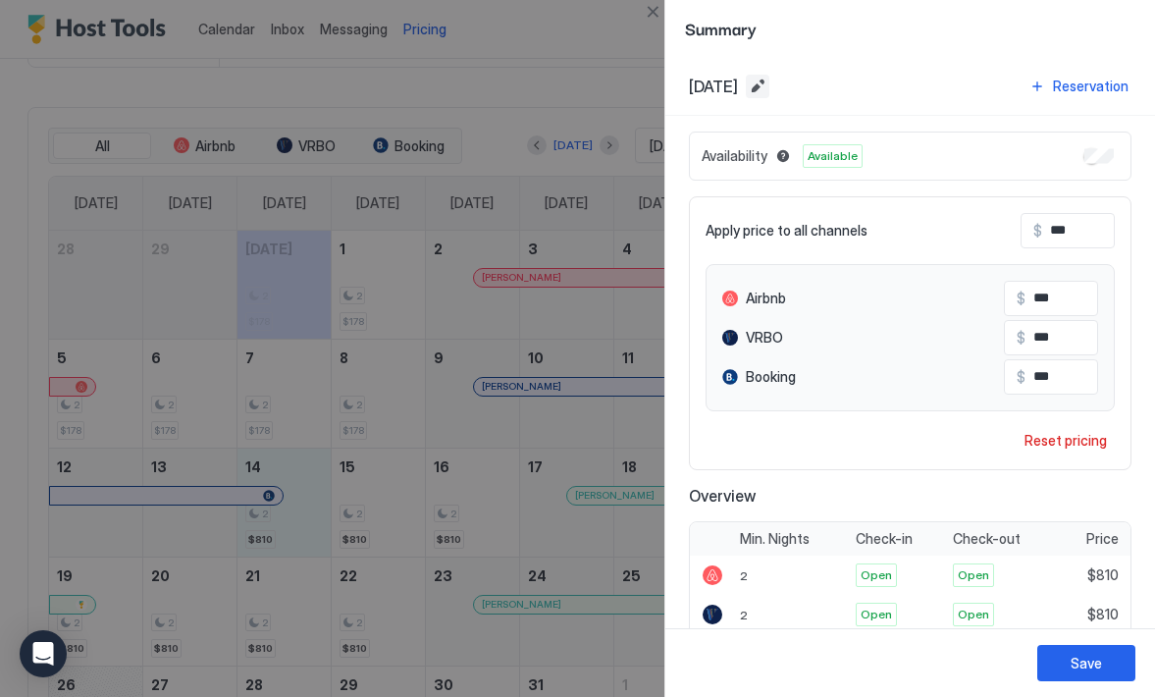
click at [769, 86] on button "Edit date range" at bounding box center [758, 87] width 24 height 24
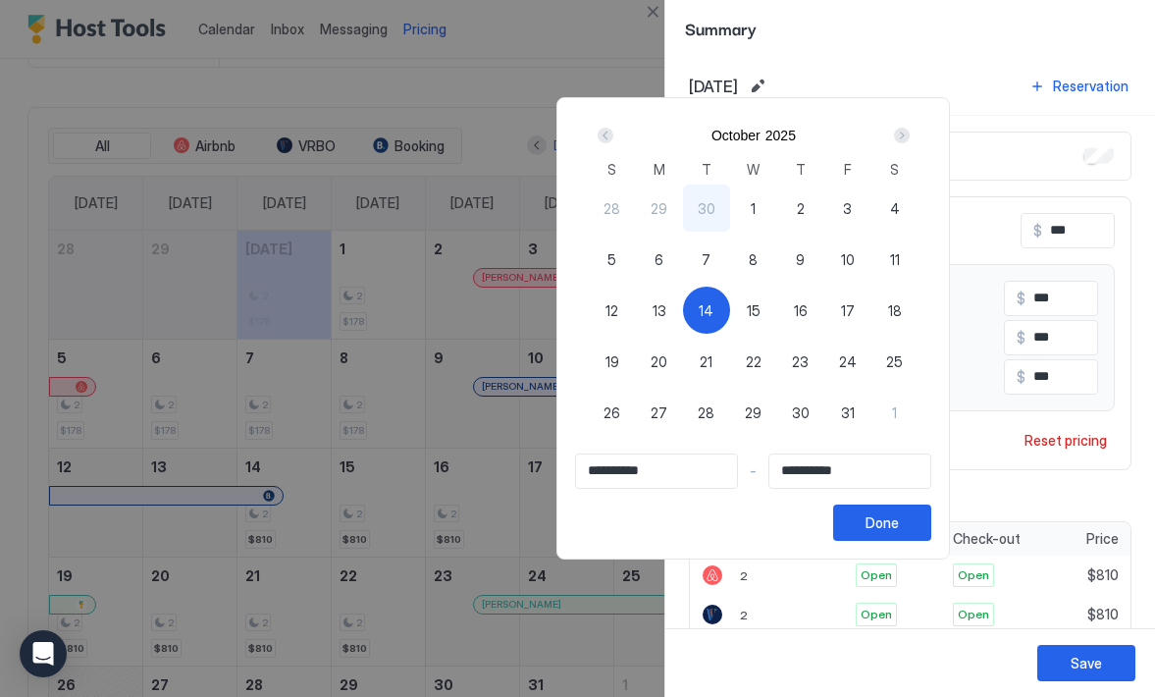
click at [808, 312] on span "16" at bounding box center [801, 310] width 14 height 21
type input "**********"
click at [713, 309] on span "14" at bounding box center [706, 310] width 15 height 21
type input "**********"
click at [808, 313] on span "16" at bounding box center [801, 310] width 14 height 21
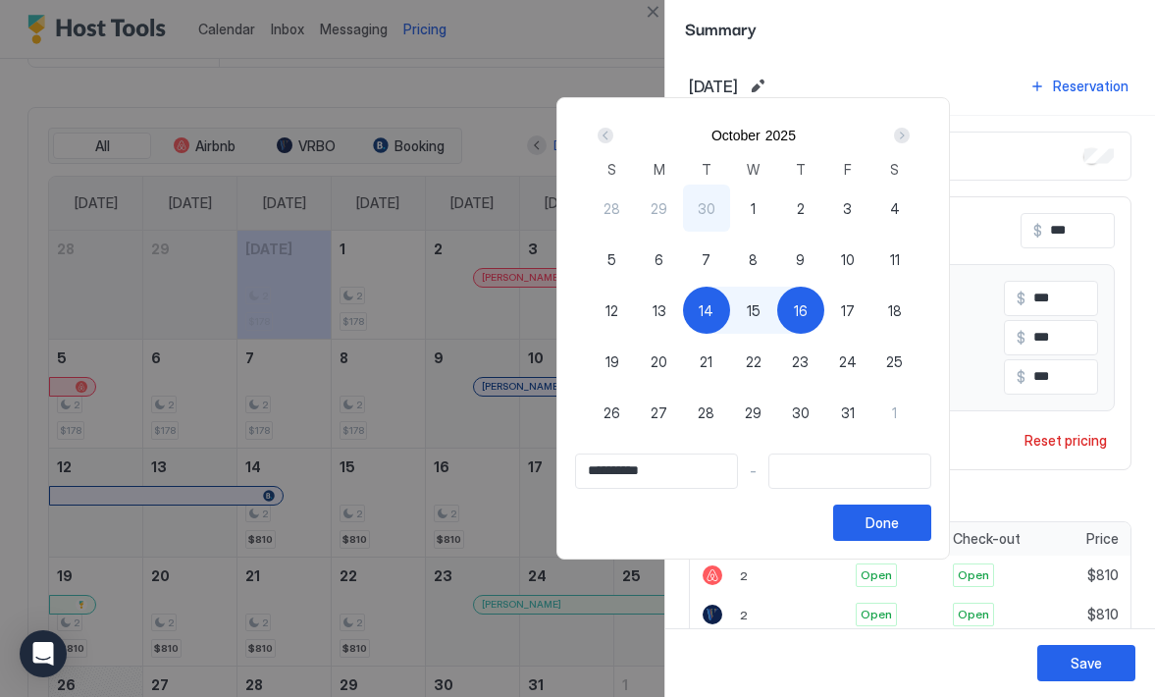
type input "**********"
click at [931, 525] on button "Done" at bounding box center [882, 522] width 98 height 36
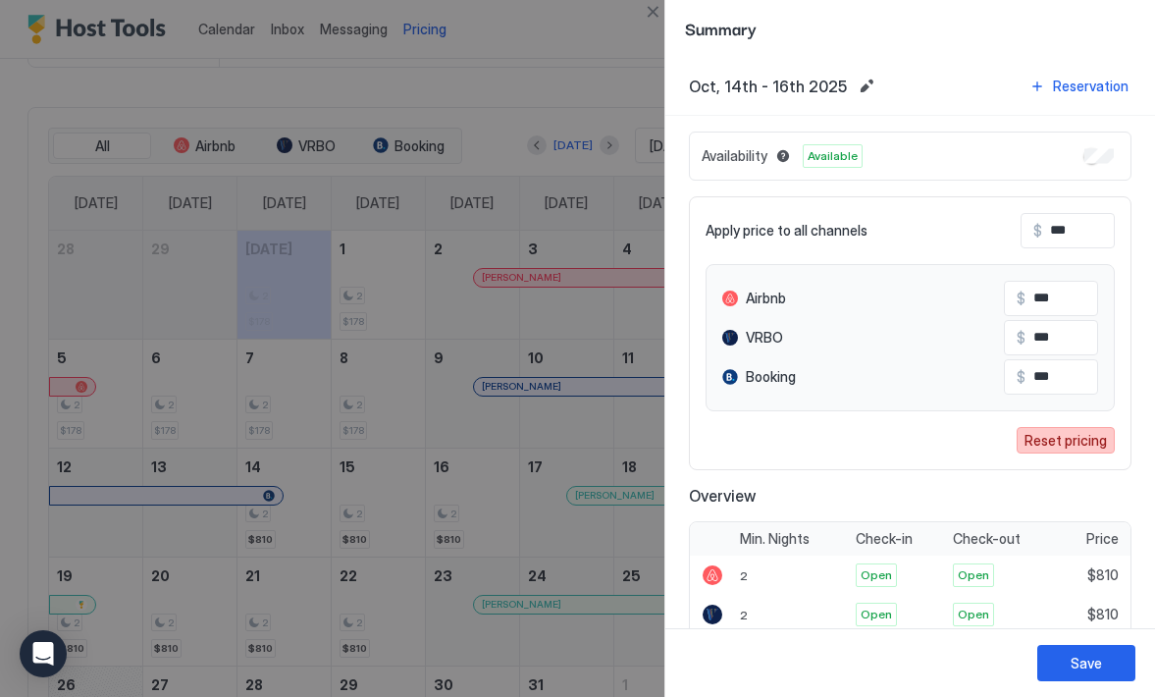
click at [1042, 445] on div "Reset pricing" at bounding box center [1066, 440] width 82 height 21
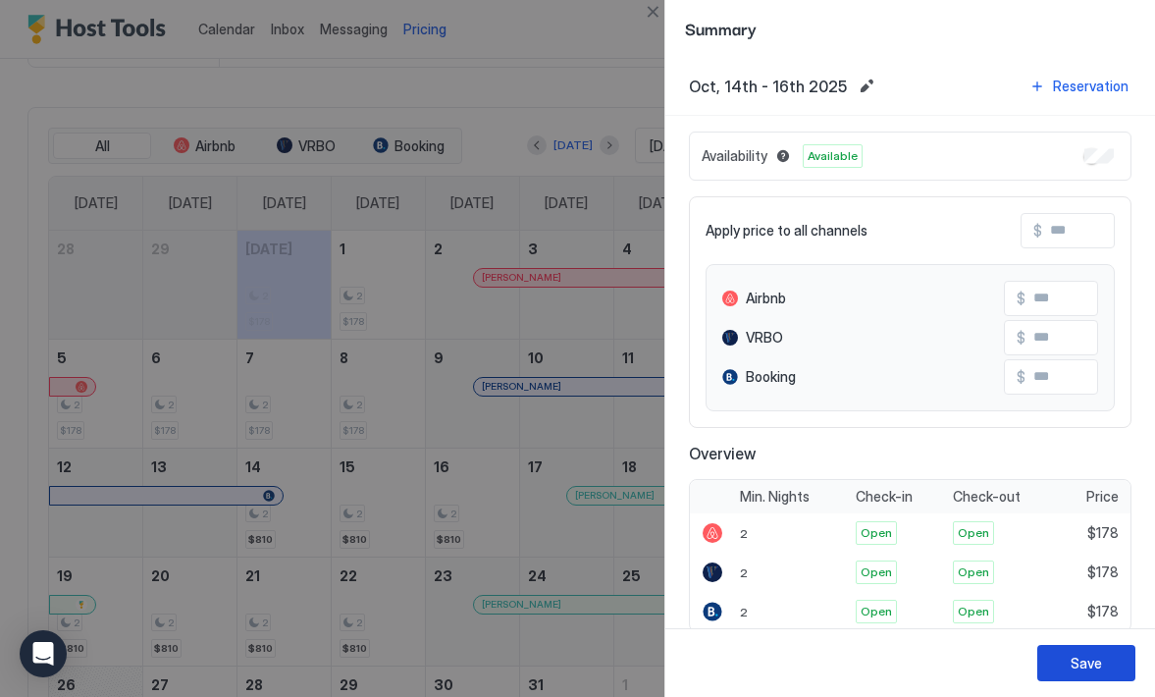
click at [1075, 660] on div "Save" at bounding box center [1086, 663] width 31 height 21
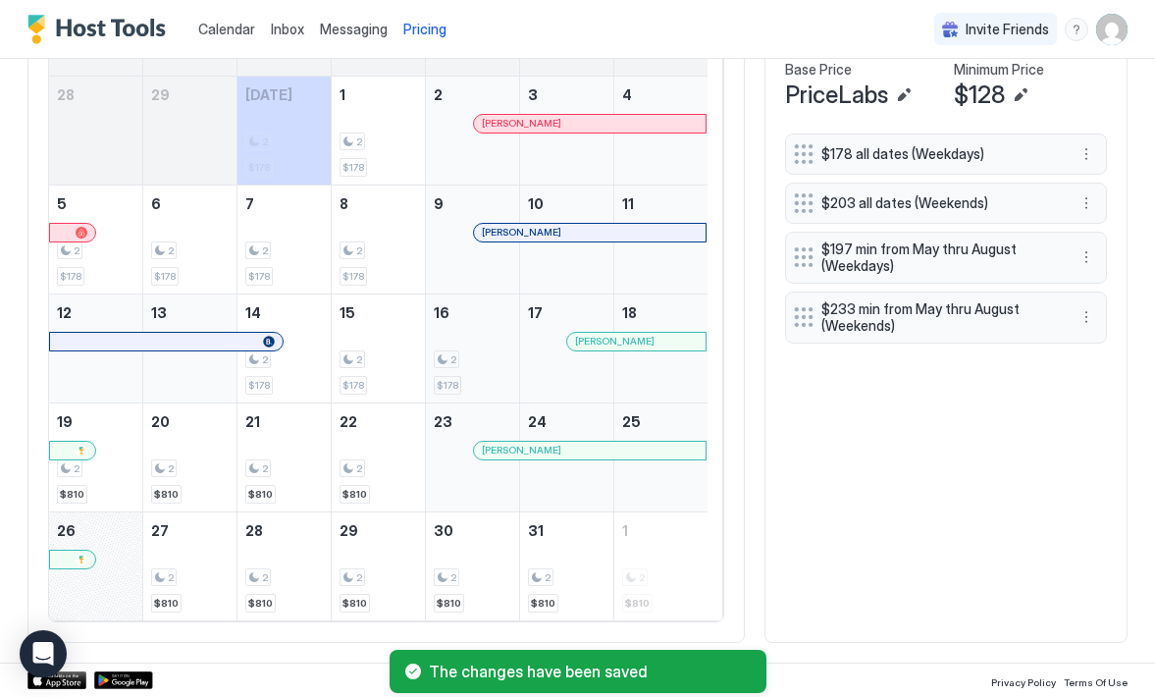
scroll to position [613, 0]
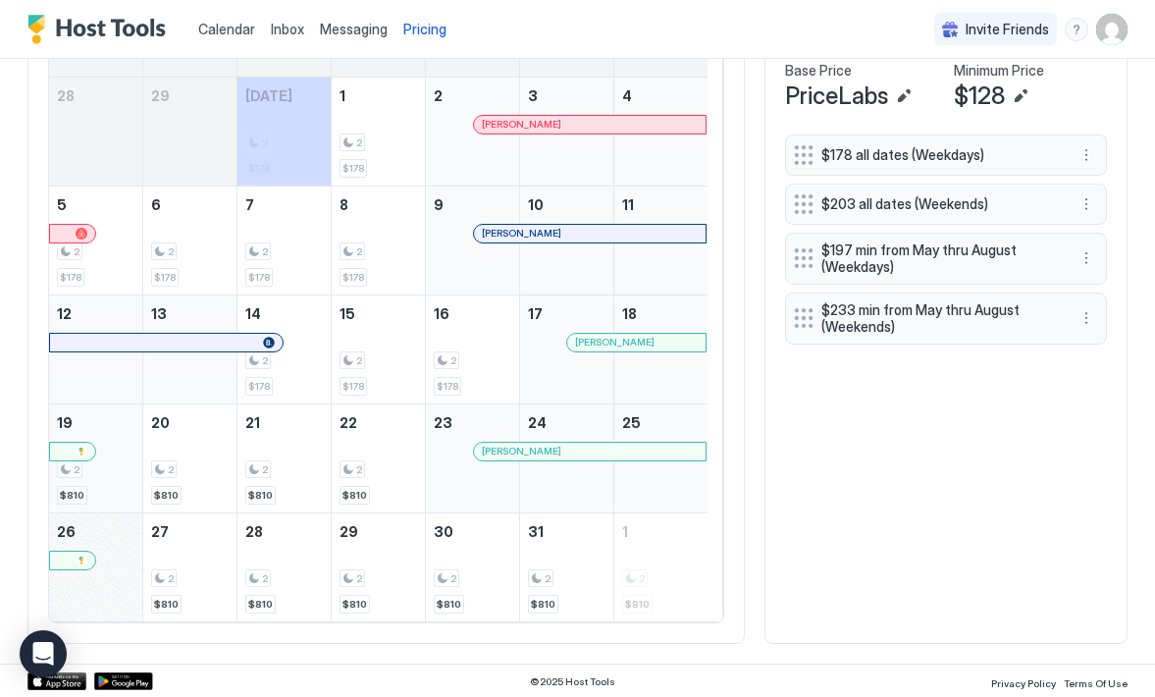
click at [107, 481] on div "2 $810" at bounding box center [96, 458] width 78 height 92
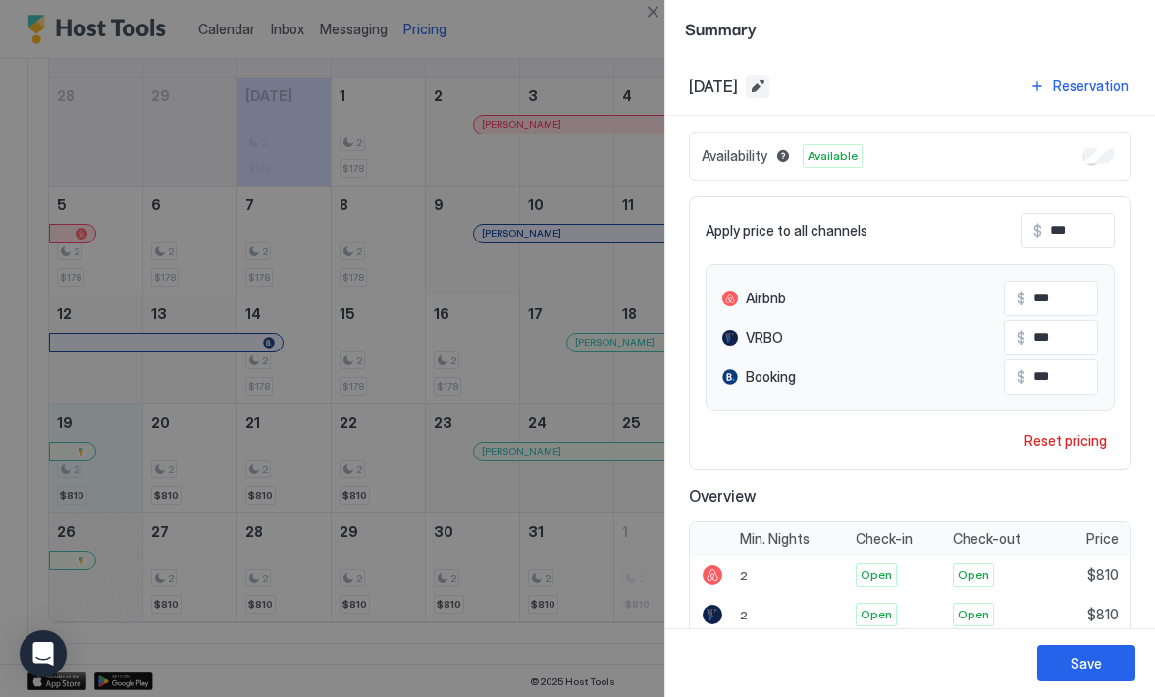
click at [769, 88] on button "Edit date range" at bounding box center [758, 87] width 24 height 24
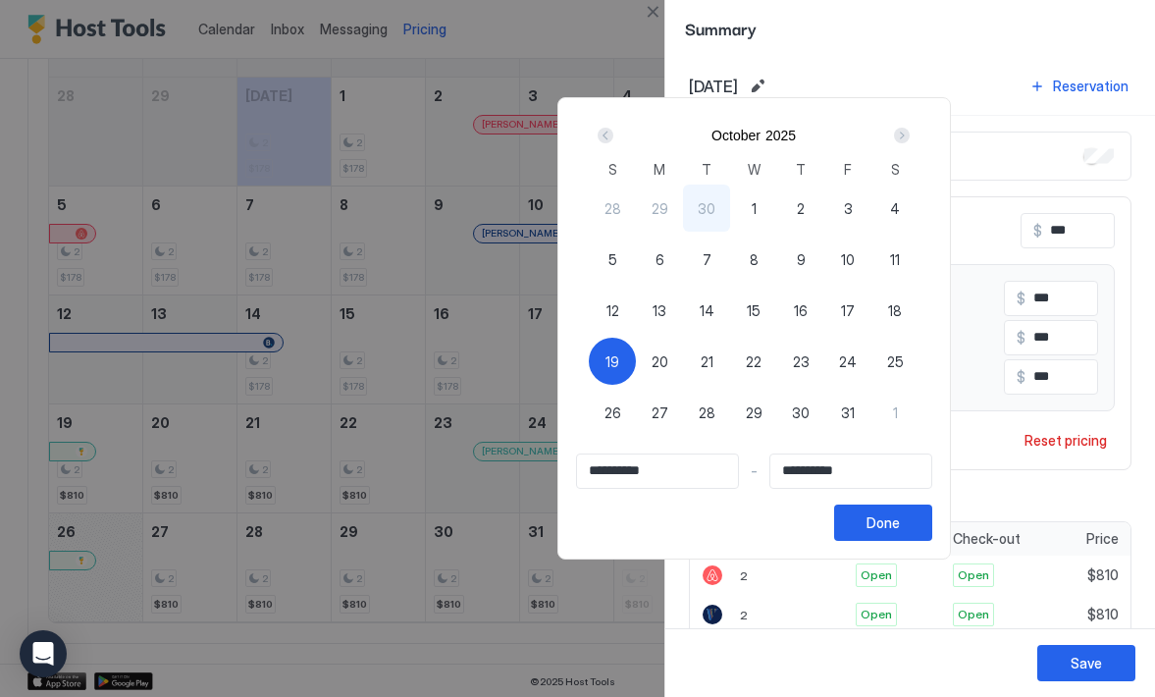
click at [619, 353] on span "19" at bounding box center [612, 361] width 14 height 21
click at [619, 360] on span "19" at bounding box center [612, 361] width 14 height 21
type input "**********"
click at [762, 359] on span "22" at bounding box center [754, 361] width 16 height 21
type input "**********"
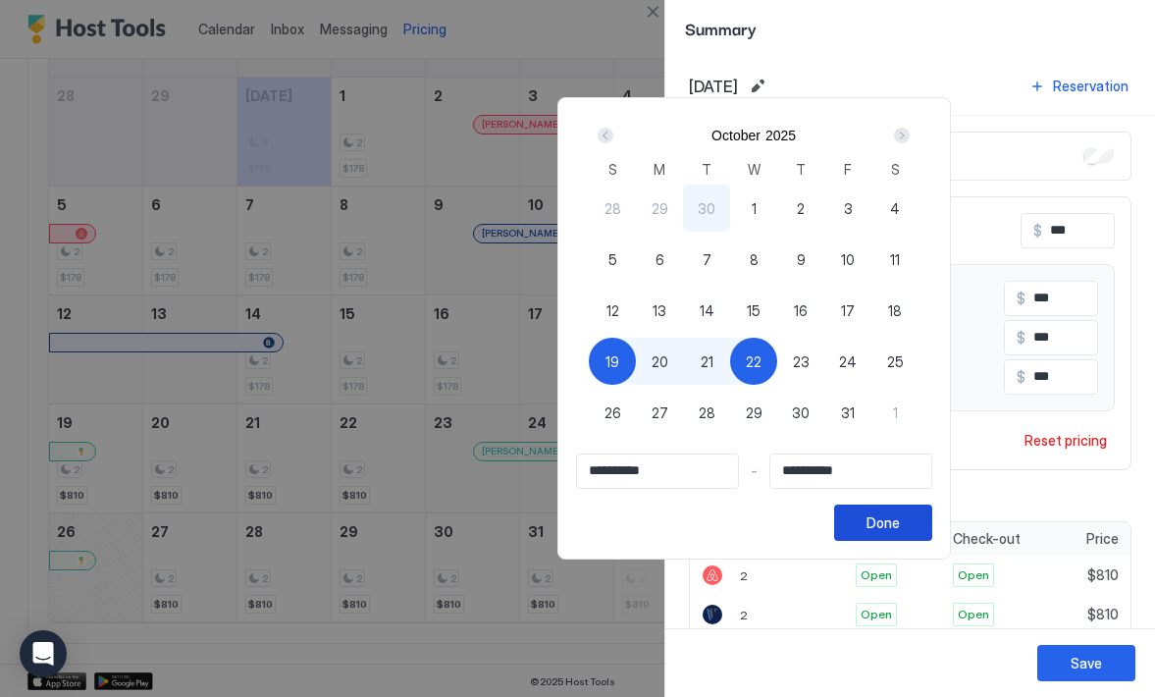
click at [932, 518] on button "Done" at bounding box center [883, 522] width 98 height 36
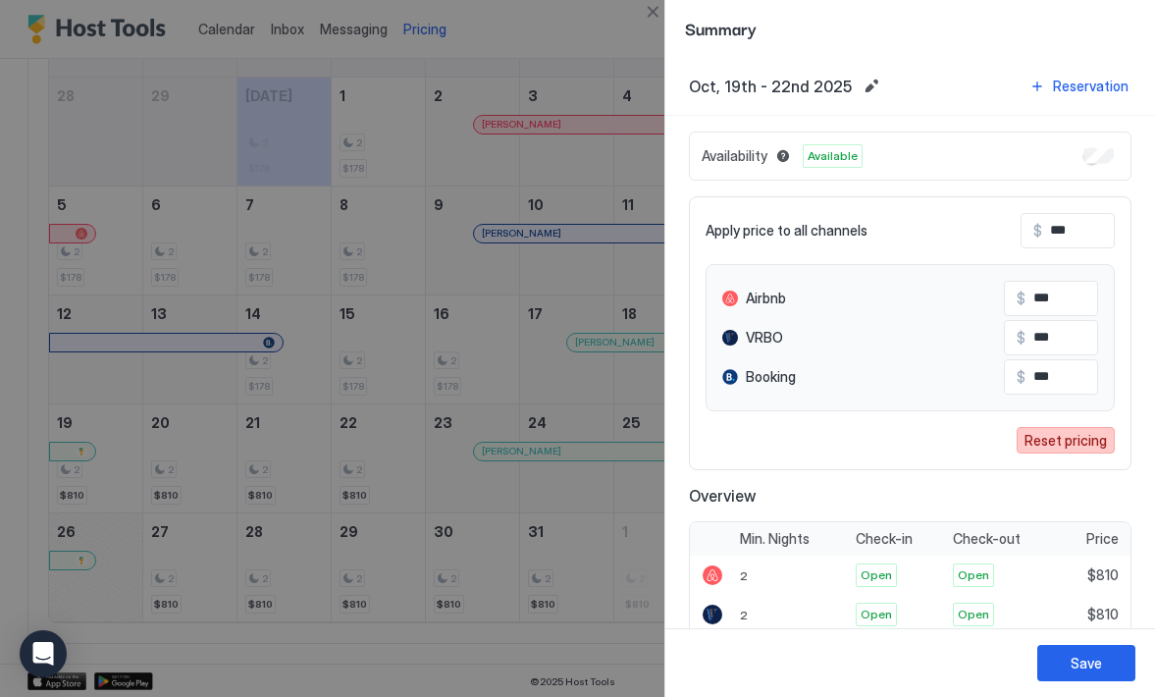
click at [1042, 440] on div "Reset pricing" at bounding box center [1066, 440] width 82 height 21
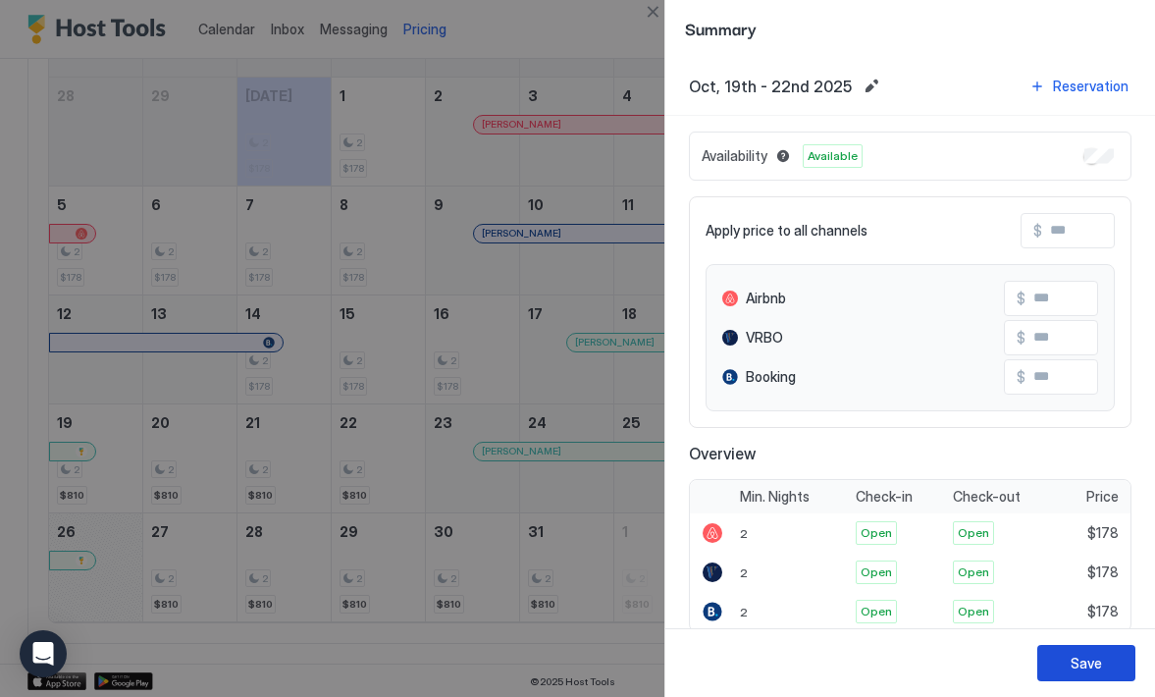
click at [1077, 658] on div "Save" at bounding box center [1086, 663] width 31 height 21
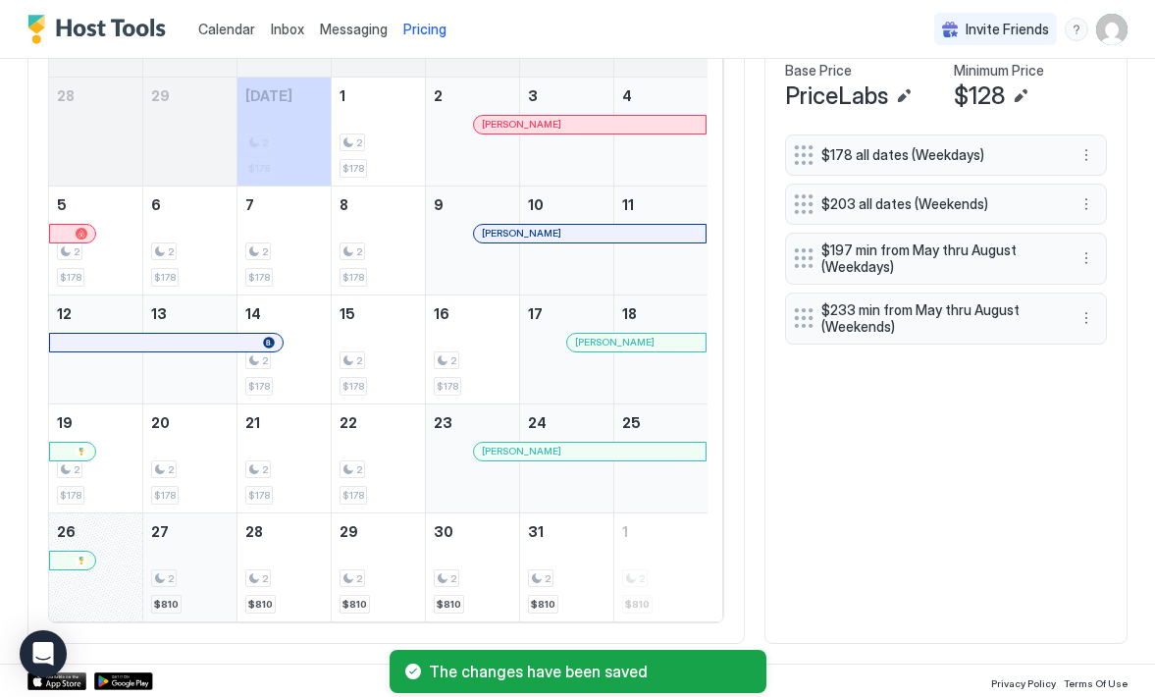
click at [205, 553] on div "2 $810" at bounding box center [190, 567] width 78 height 92
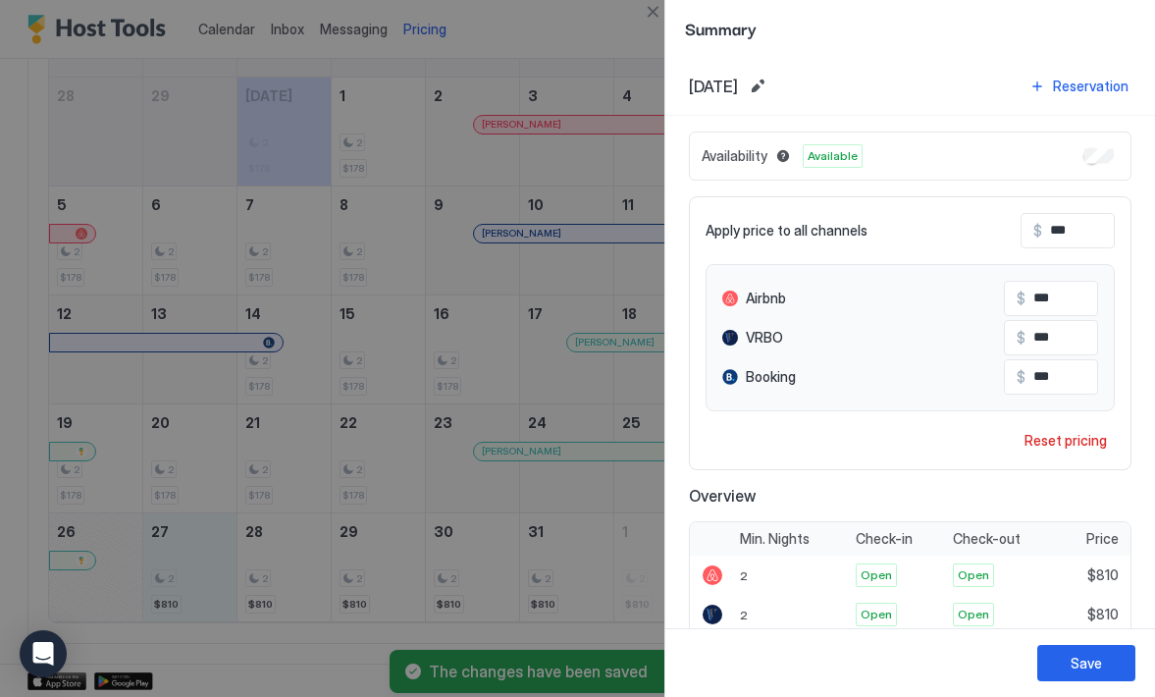
click at [769, 85] on button "Edit date range" at bounding box center [758, 87] width 24 height 24
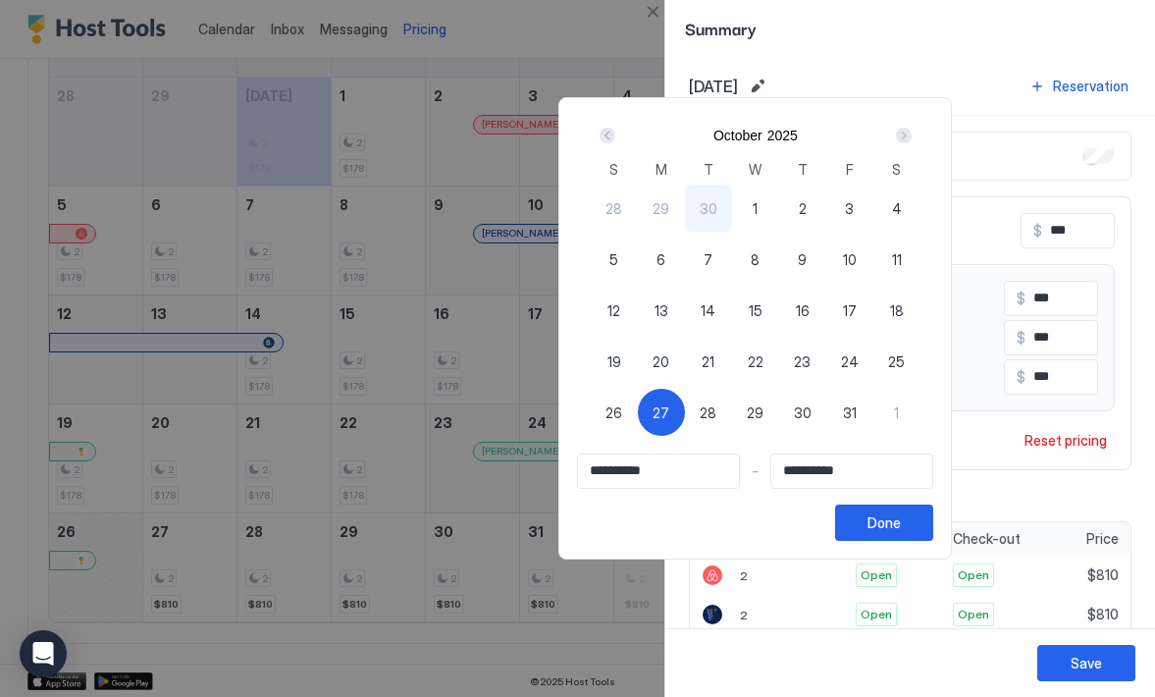
click at [669, 409] on span "27" at bounding box center [661, 412] width 17 height 21
type input "**********"
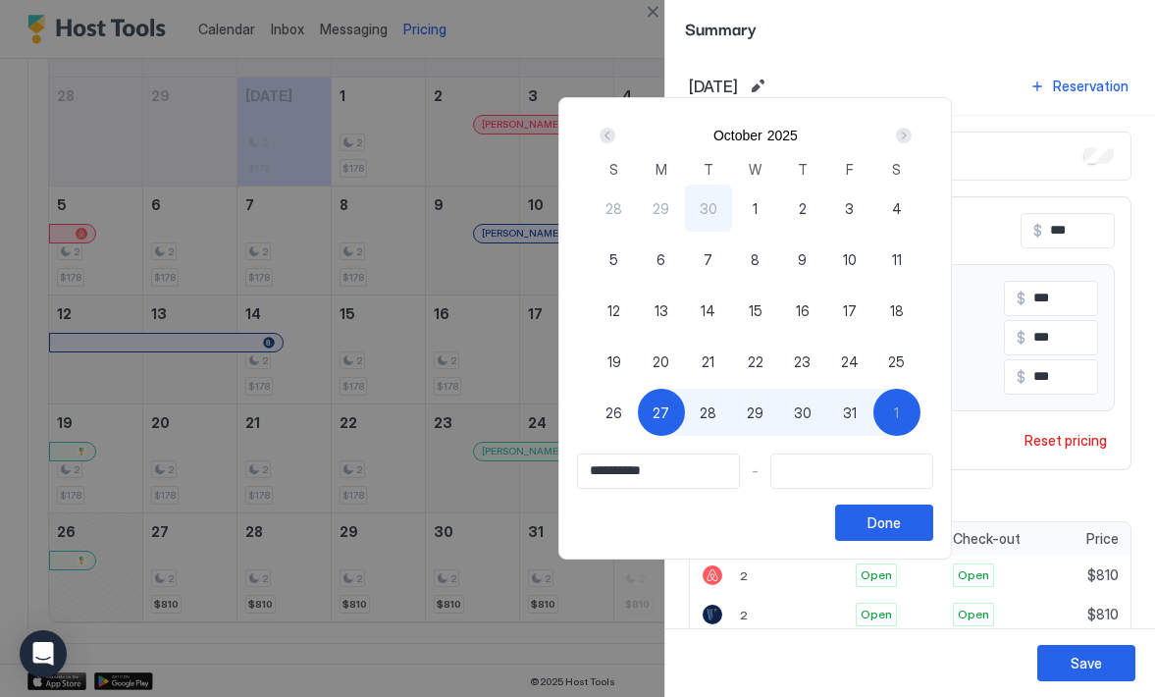
click at [920, 412] on div "1" at bounding box center [896, 412] width 47 height 47
type input "**********"
click at [901, 527] on div "Done" at bounding box center [884, 522] width 33 height 21
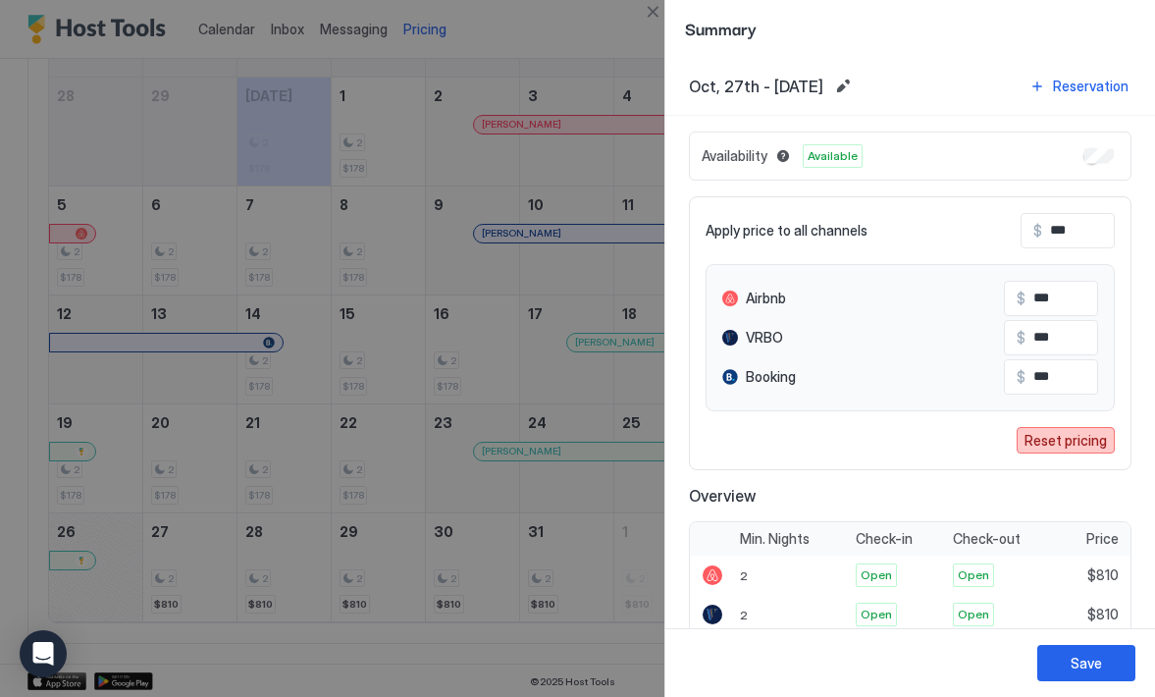
click at [1029, 442] on div "Reset pricing" at bounding box center [1066, 440] width 82 height 21
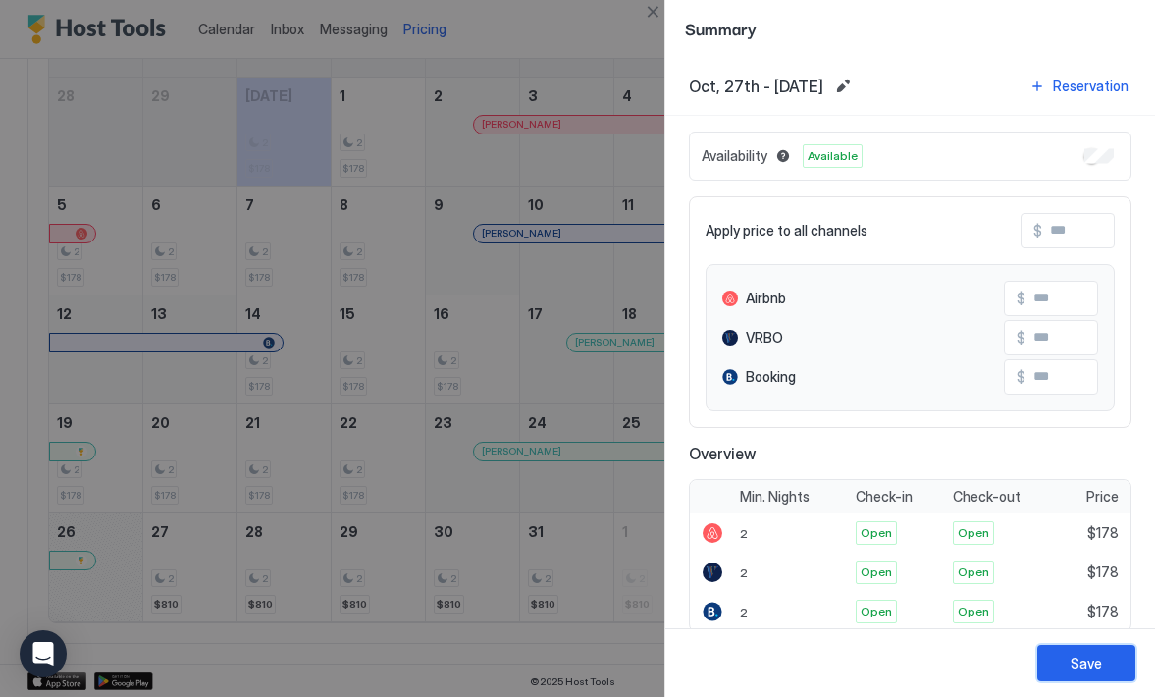
click at [1071, 678] on button "Save" at bounding box center [1086, 663] width 98 height 36
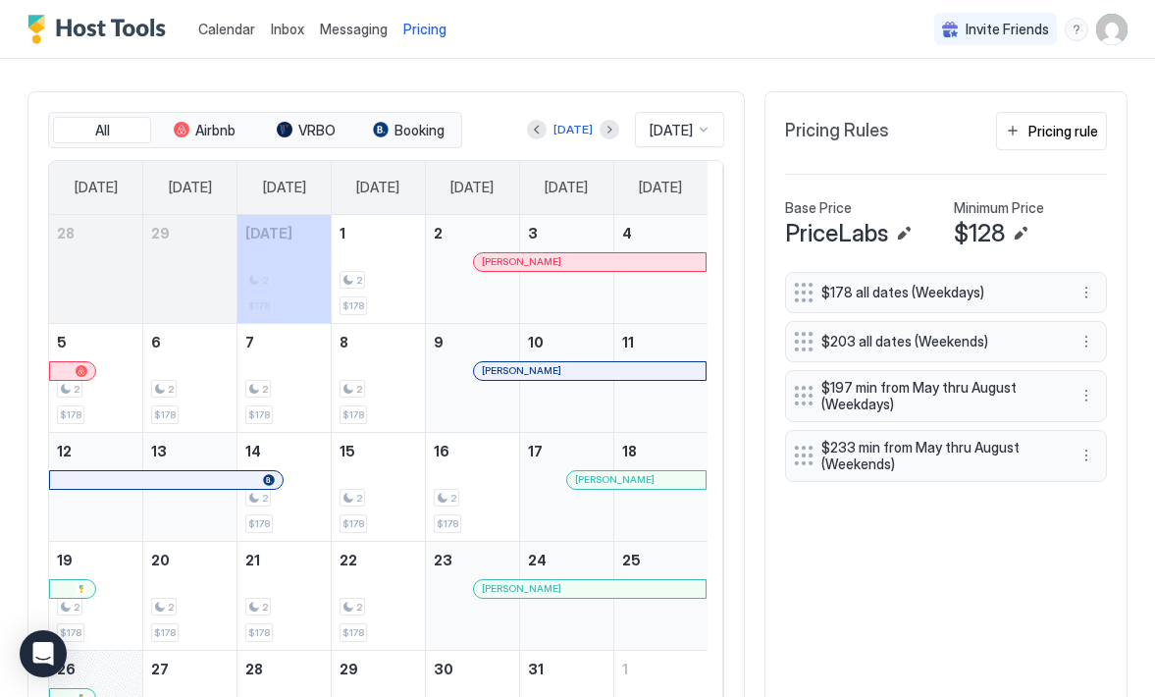
scroll to position [473, 0]
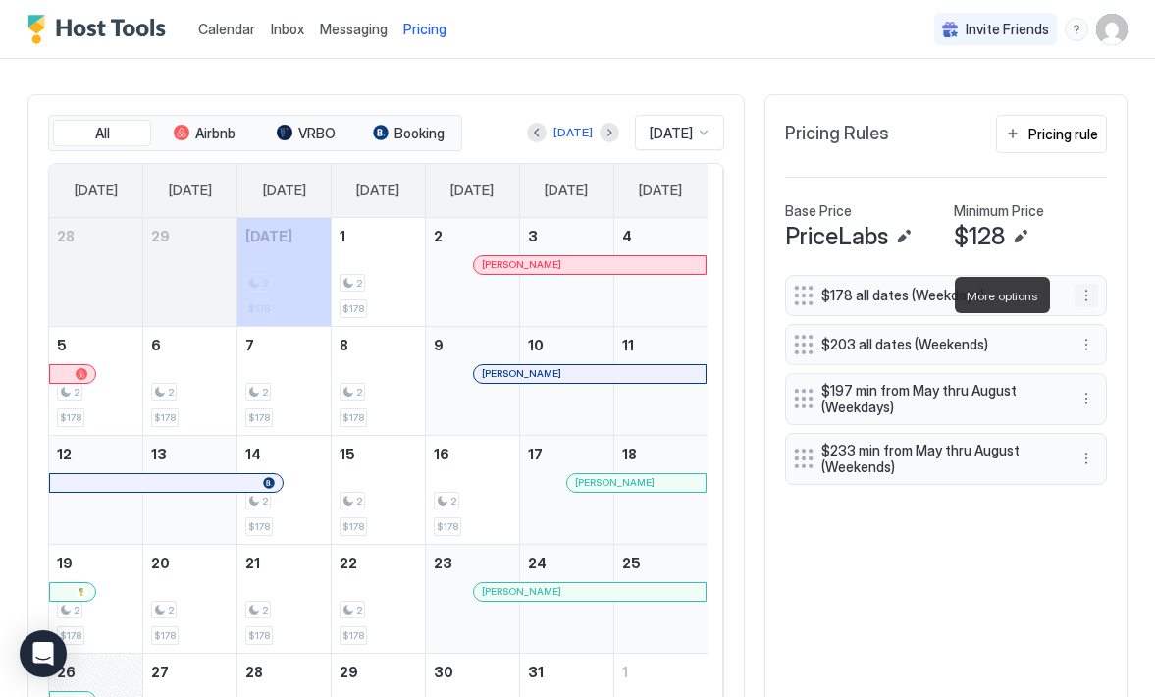
click at [1075, 296] on button "More options" at bounding box center [1087, 296] width 24 height 24
click at [1089, 323] on div "Edit" at bounding box center [1090, 322] width 43 height 15
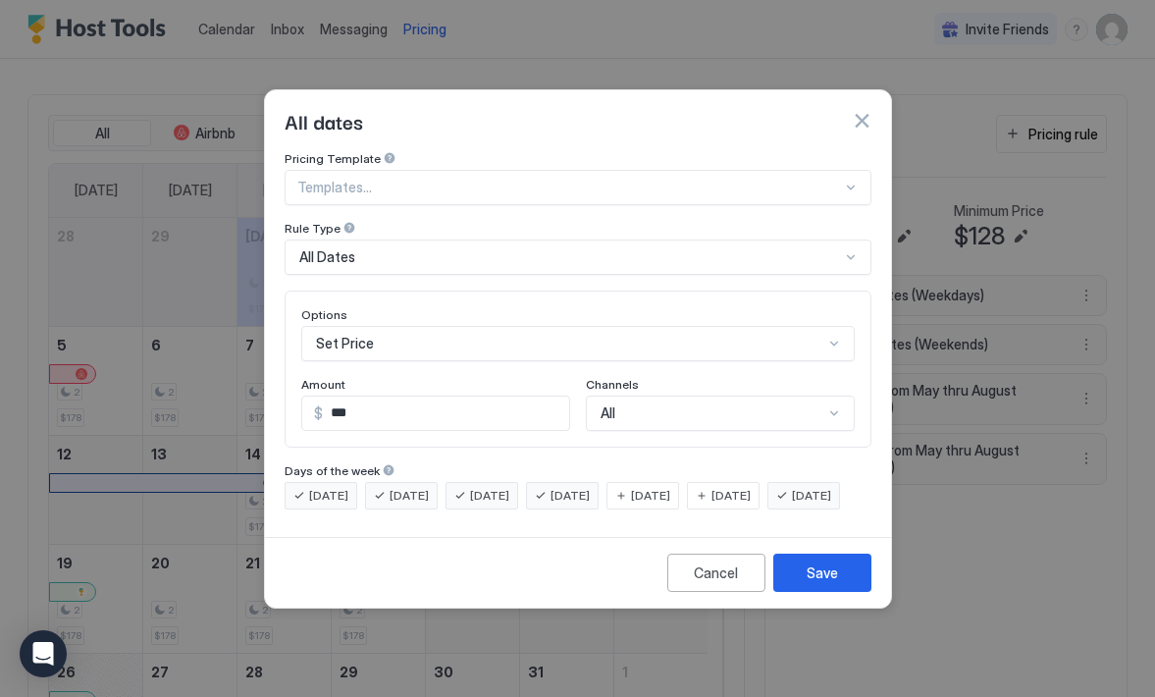
click at [491, 397] on input "***" at bounding box center [446, 412] width 246 height 33
type input "***"
click at [804, 579] on button "Save" at bounding box center [822, 572] width 98 height 38
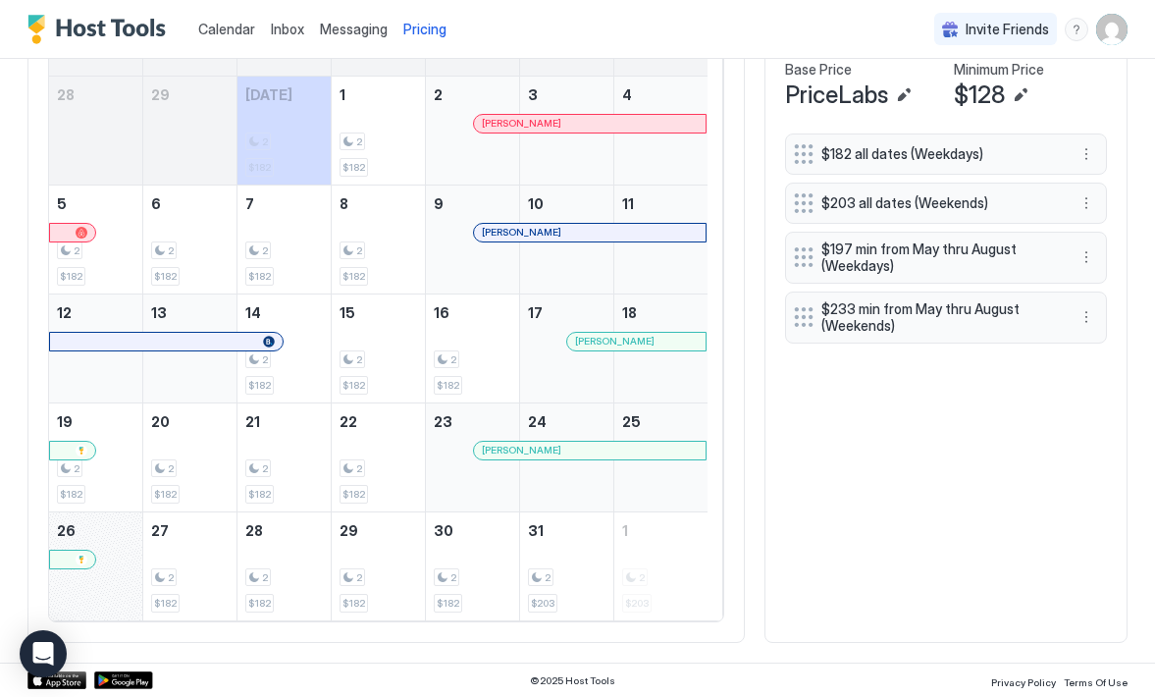
scroll to position [533, 0]
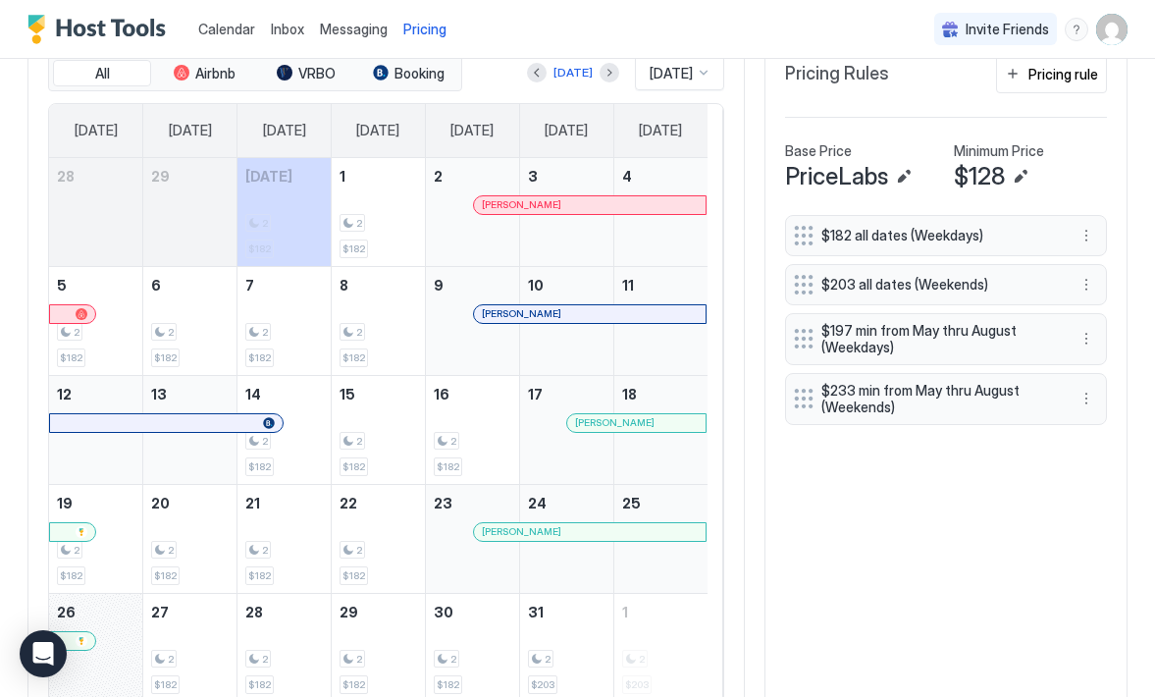
click at [1047, 287] on div "$203 all dates (Weekends)" at bounding box center [930, 284] width 273 height 21
click at [1075, 288] on button "More options" at bounding box center [1087, 285] width 24 height 24
click at [1087, 316] on div "Edit" at bounding box center [1090, 311] width 43 height 15
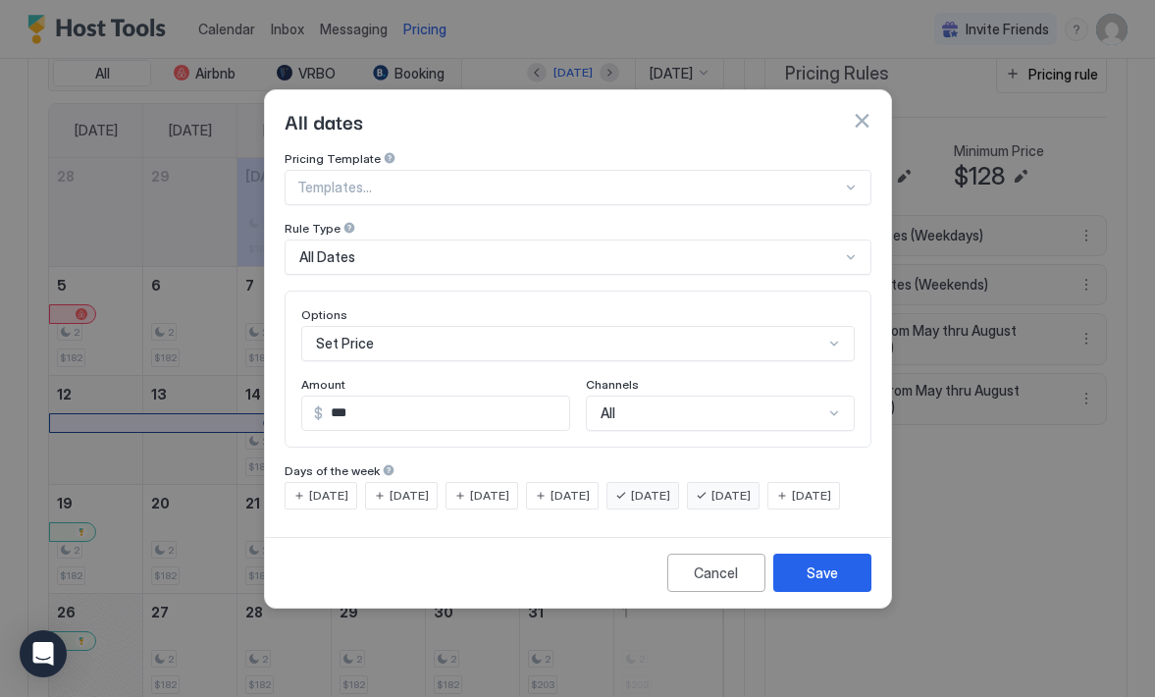
click at [446, 403] on input "***" at bounding box center [446, 412] width 246 height 33
type input "***"
click at [809, 583] on div "Save" at bounding box center [822, 572] width 31 height 21
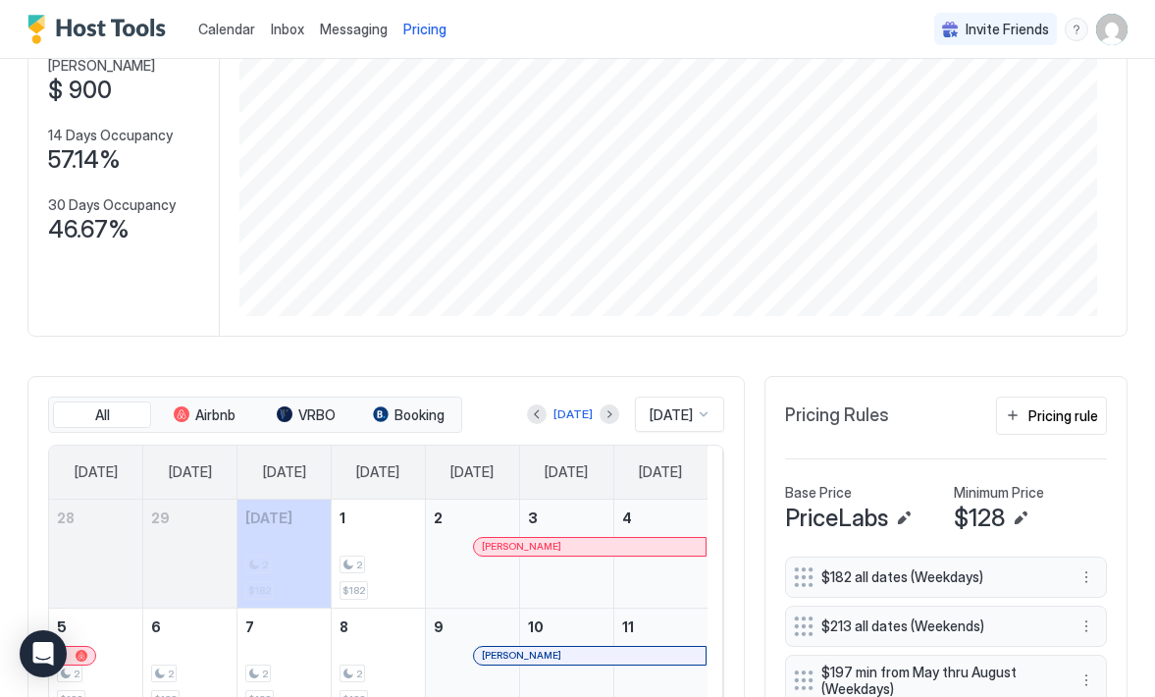
scroll to position [199, 0]
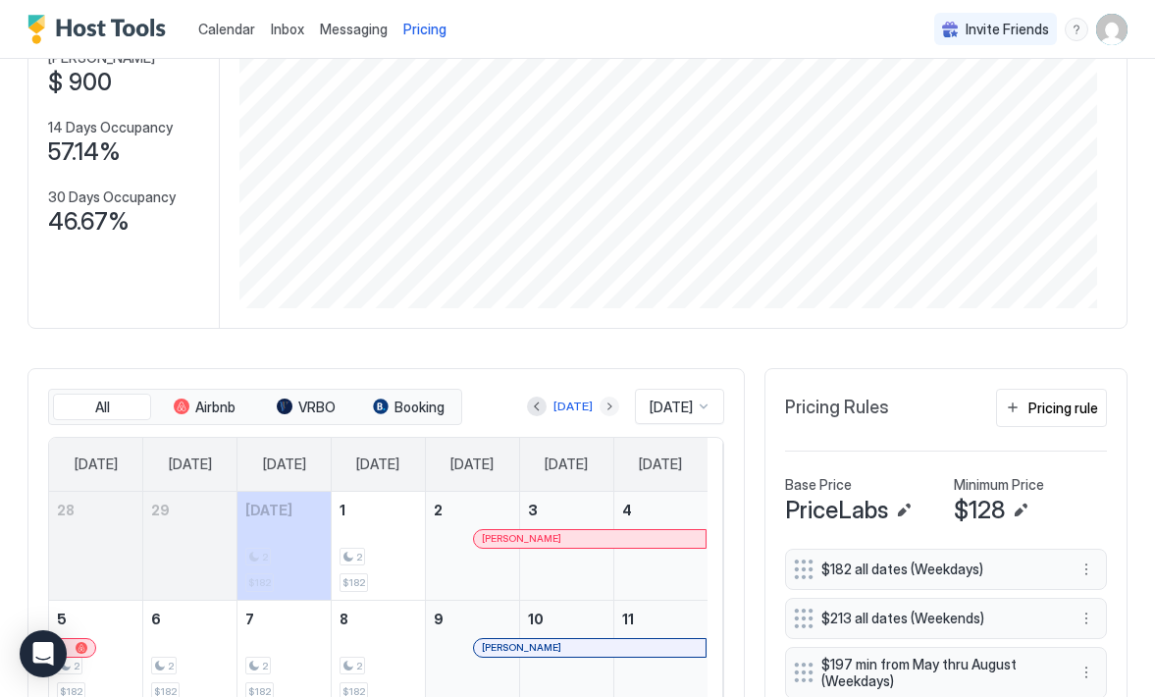
click at [600, 407] on button "Next month" at bounding box center [610, 406] width 20 height 20
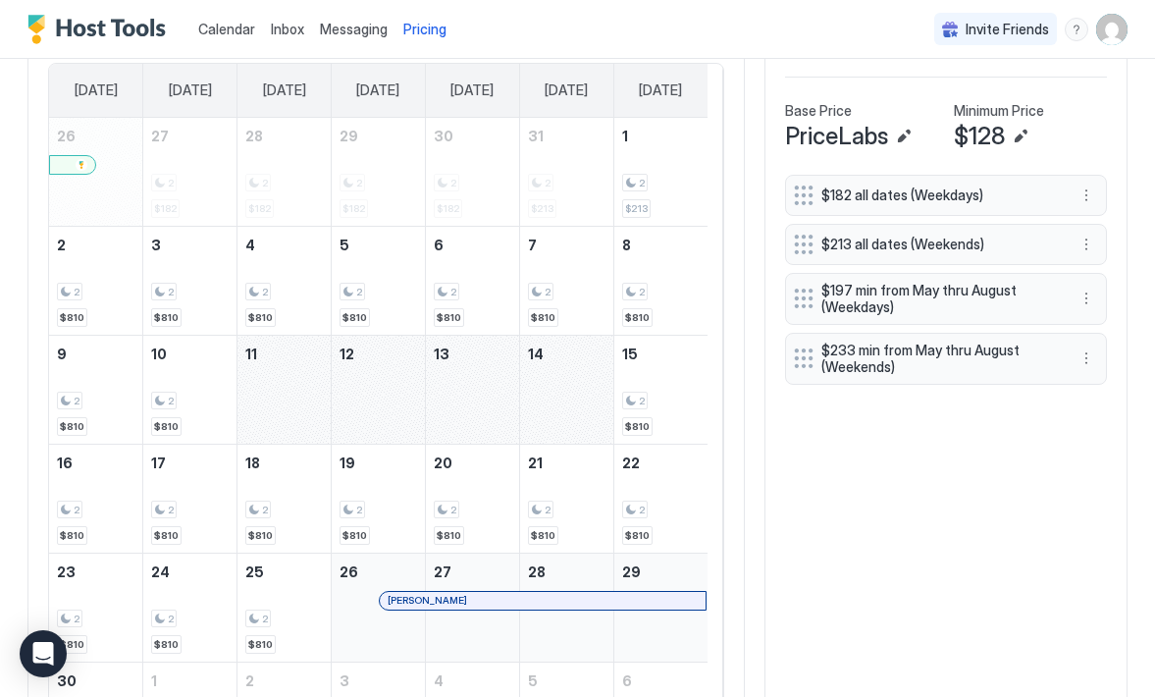
scroll to position [577, 0]
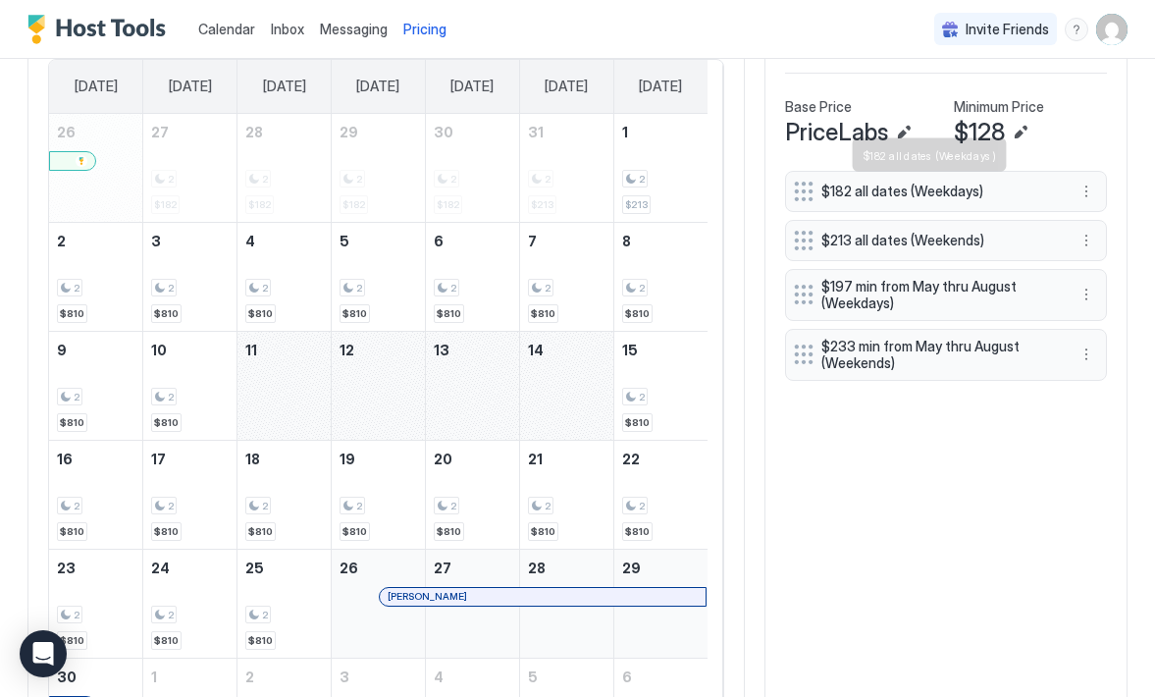
click at [994, 192] on span "$182 all dates (Weekdays)" at bounding box center [938, 192] width 234 height 18
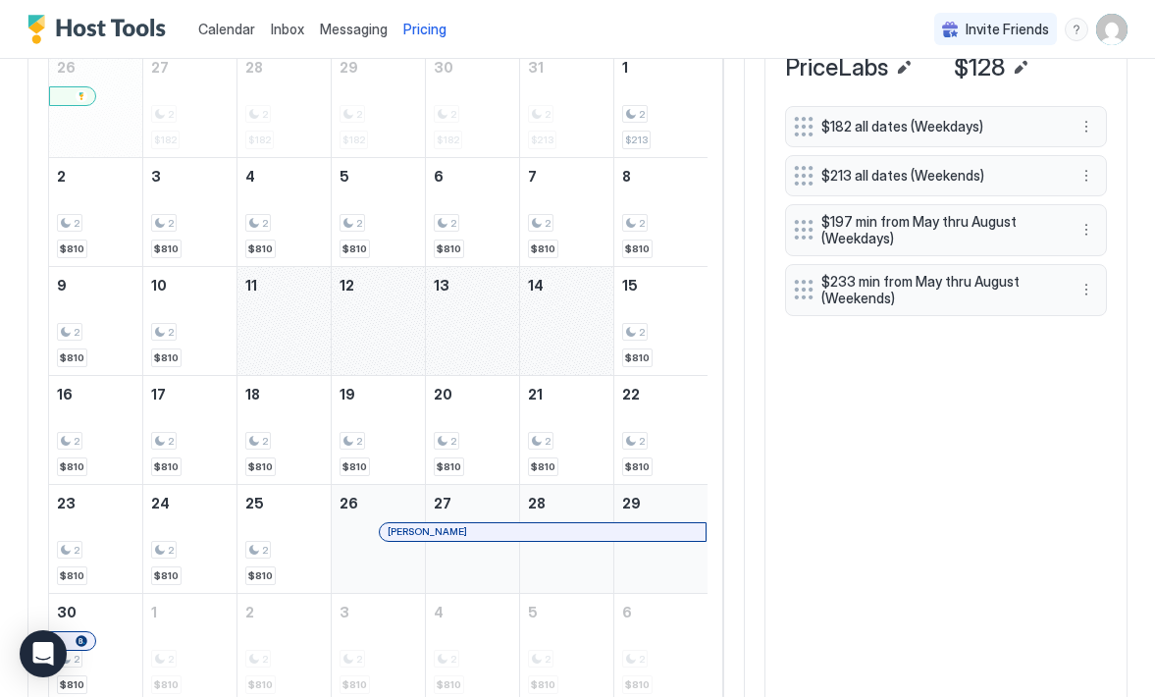
scroll to position [643, 0]
click at [1075, 127] on button "More options" at bounding box center [1087, 126] width 24 height 24
click at [1087, 158] on div "Edit" at bounding box center [1090, 152] width 43 height 15
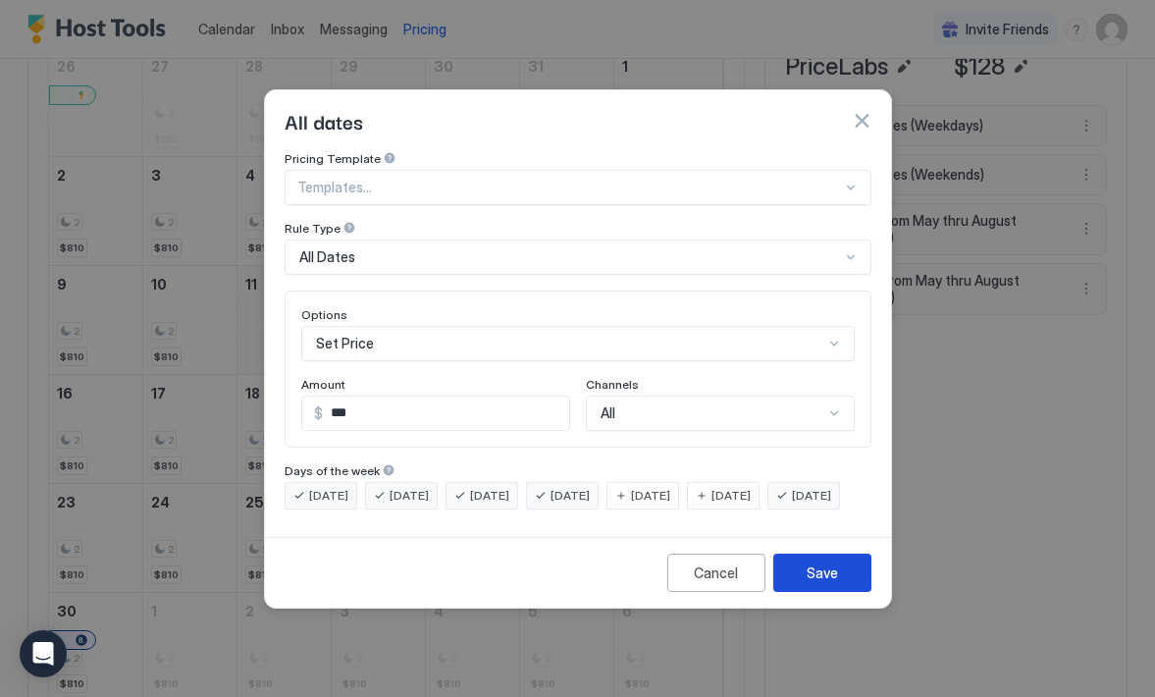
click at [809, 583] on div "Save" at bounding box center [822, 572] width 31 height 21
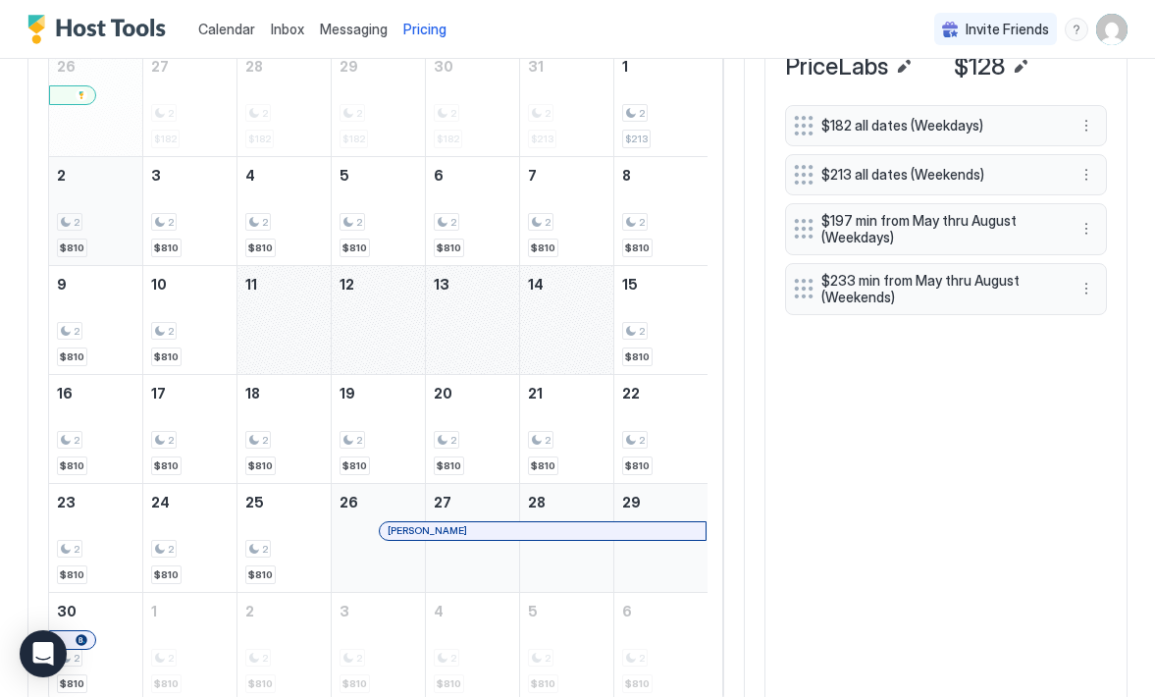
click at [101, 203] on div "2 $810" at bounding box center [96, 211] width 78 height 92
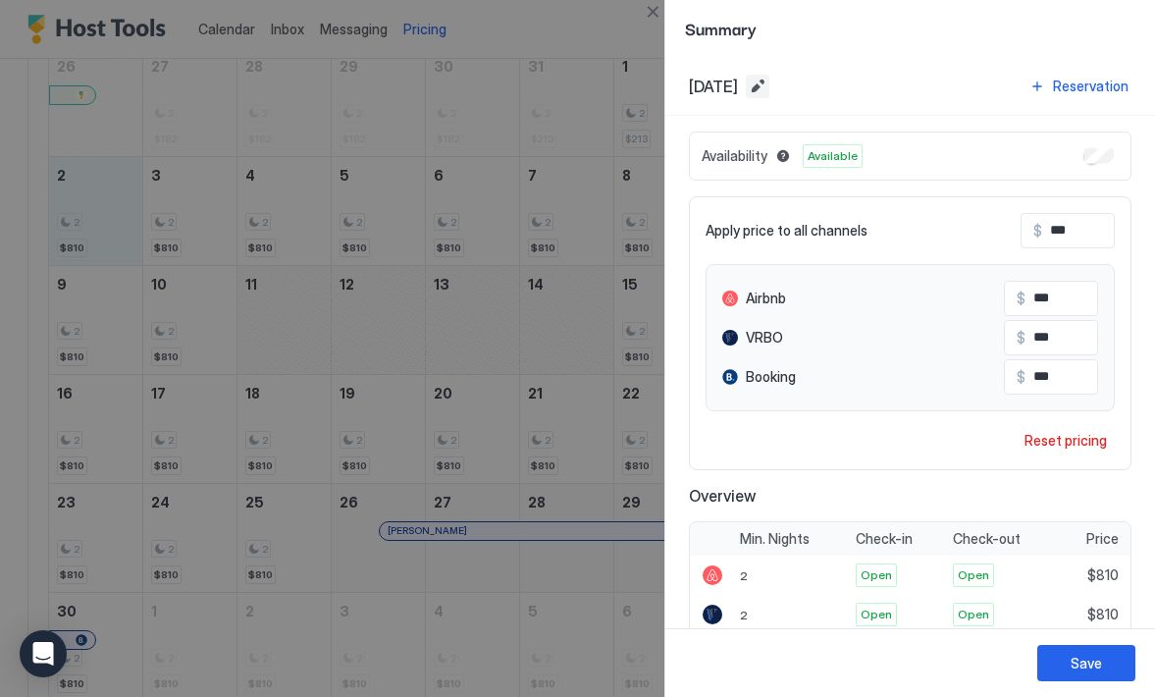
click at [769, 90] on button "Edit date range" at bounding box center [758, 87] width 24 height 24
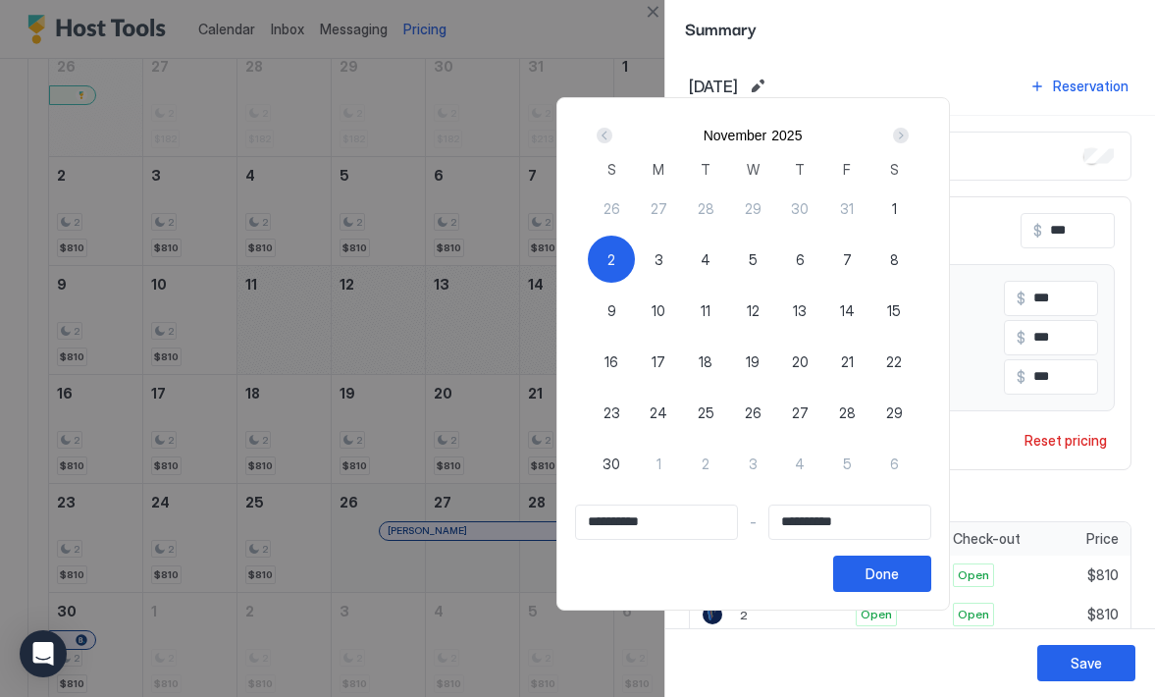
click at [615, 256] on span "2" at bounding box center [611, 259] width 8 height 21
click at [615, 258] on span "2" at bounding box center [611, 259] width 8 height 21
type input "**********"
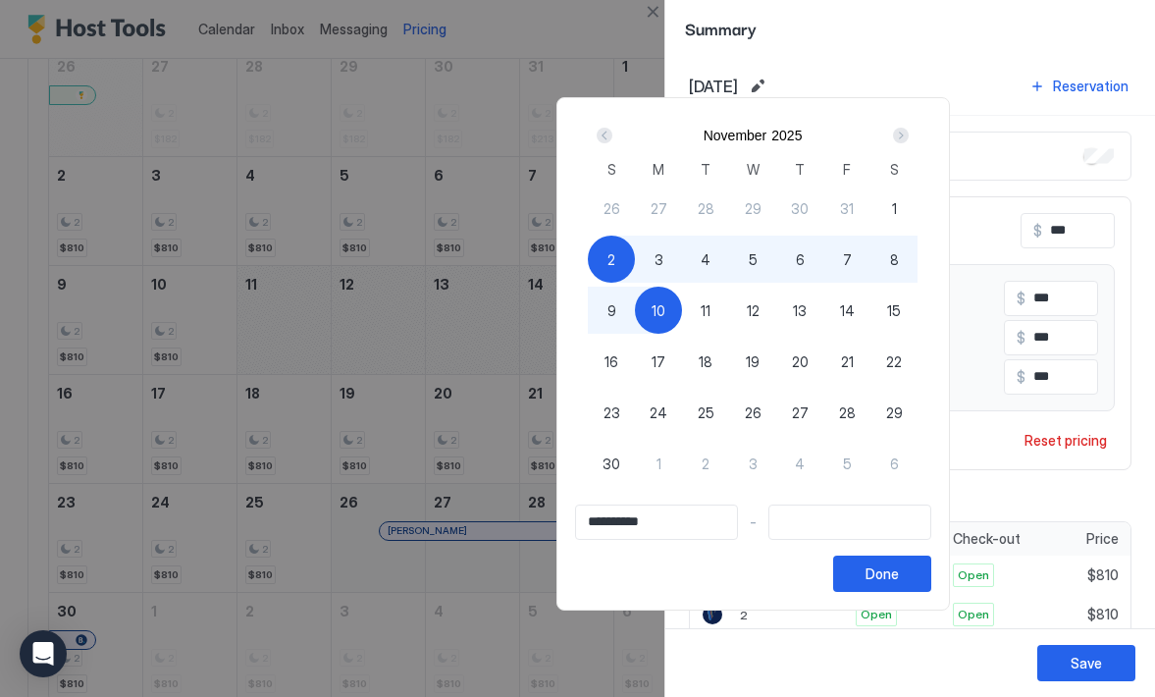
click at [682, 323] on div "10" at bounding box center [658, 310] width 47 height 47
type input "**********"
click at [899, 575] on div "Done" at bounding box center [882, 573] width 33 height 21
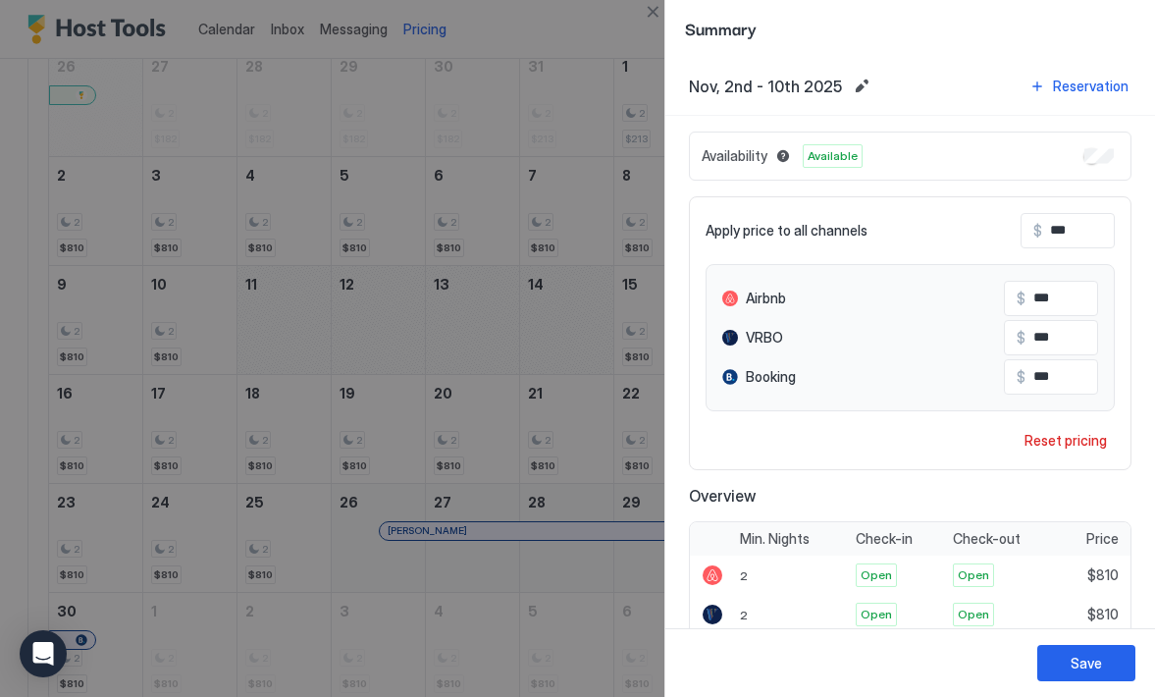
click at [1032, 459] on div "Apply price to all channels $ *** Airbnb $ *** VRBO $ *** Booking $ *** Reset p…" at bounding box center [910, 333] width 443 height 274
click at [1028, 443] on div "Reset pricing" at bounding box center [1066, 440] width 82 height 21
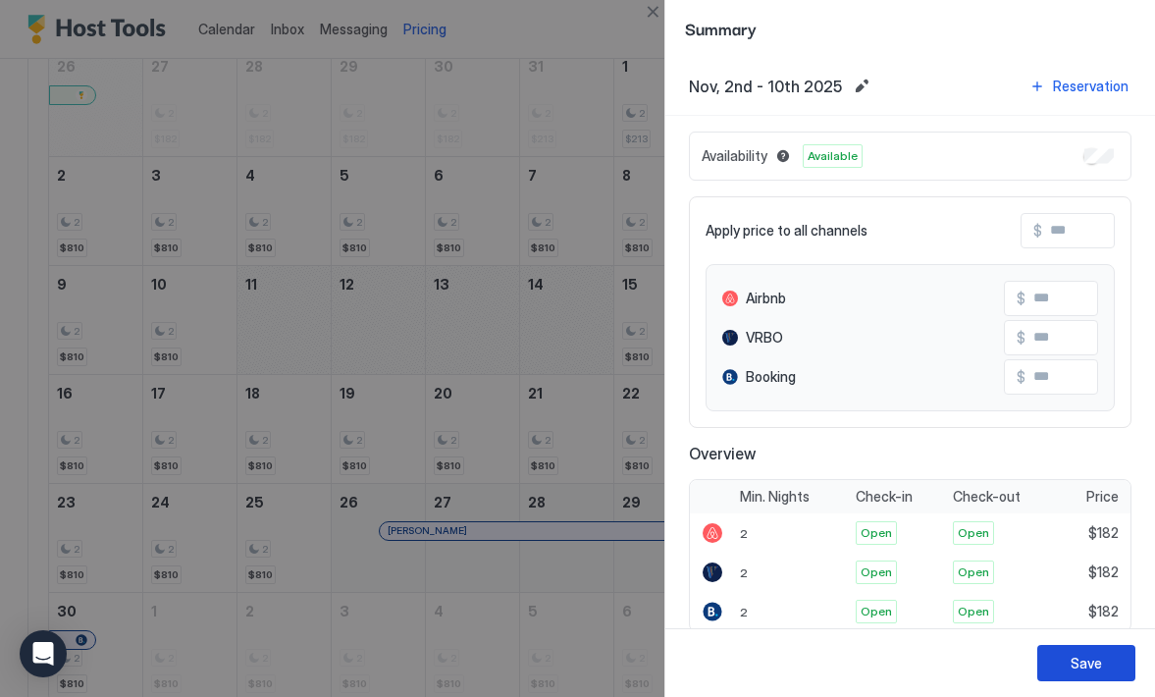
click at [1071, 663] on div "Save" at bounding box center [1086, 663] width 31 height 21
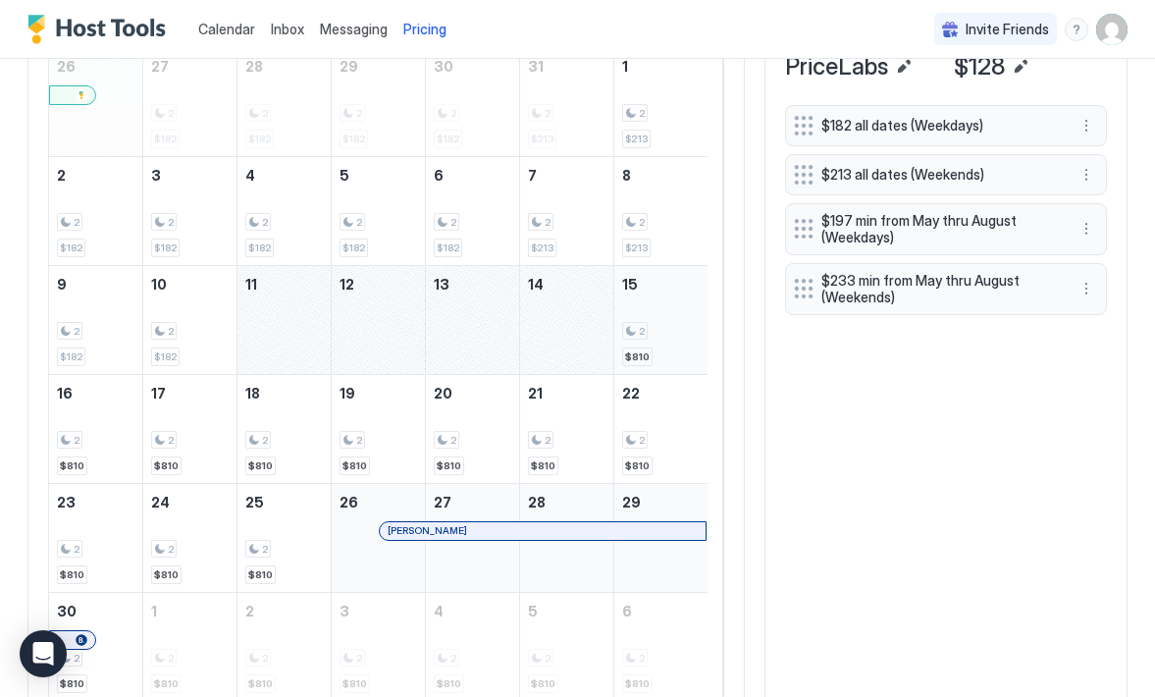
click at [684, 310] on div "2 $810" at bounding box center [661, 320] width 78 height 92
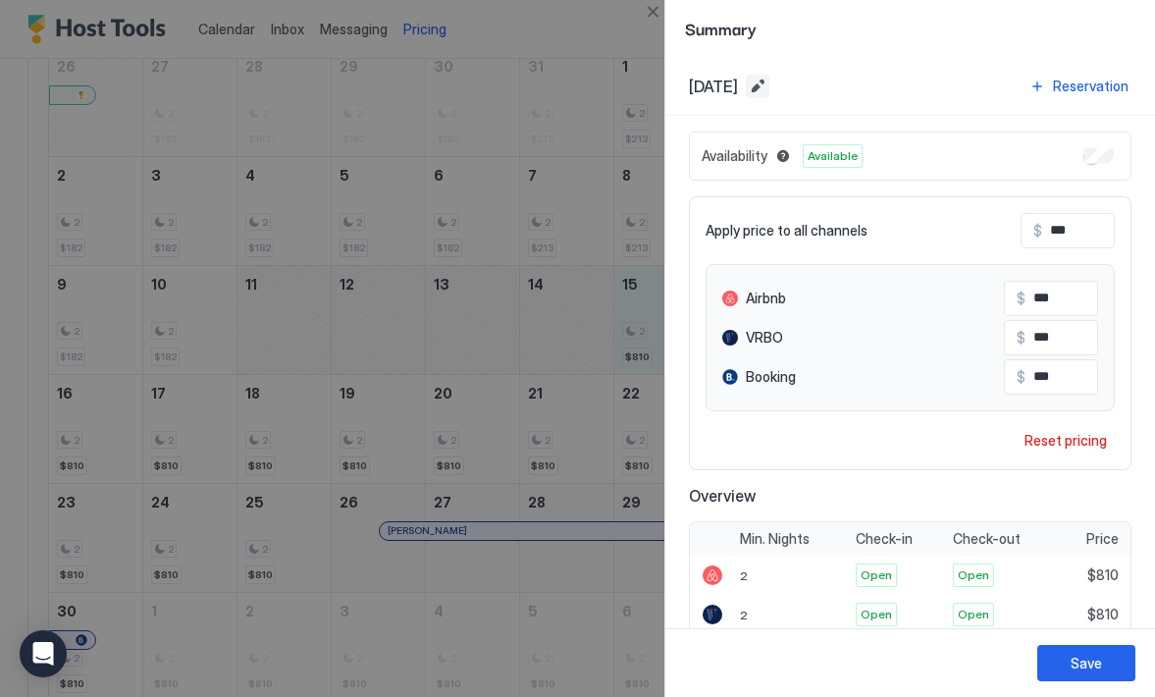
click at [769, 86] on button "Edit date range" at bounding box center [758, 87] width 24 height 24
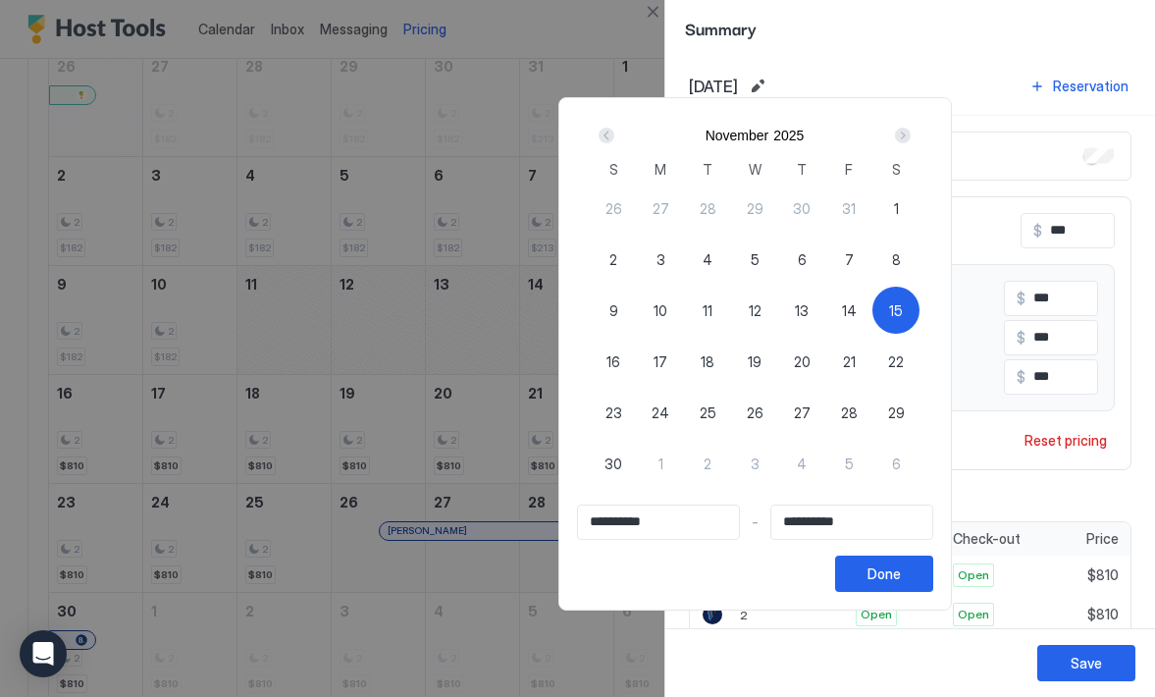
click at [920, 305] on div "15" at bounding box center [895, 310] width 47 height 47
type input "**********"
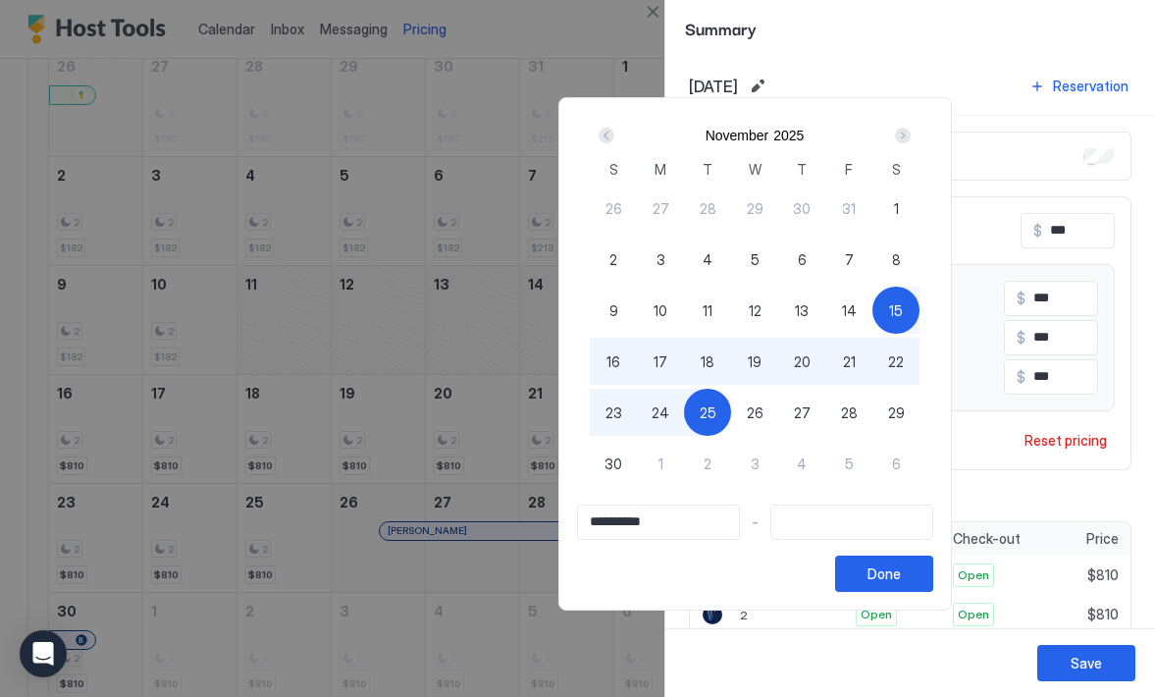
click at [731, 413] on div "25" at bounding box center [707, 412] width 47 height 47
type input "**********"
click at [933, 570] on button "Done" at bounding box center [884, 573] width 98 height 36
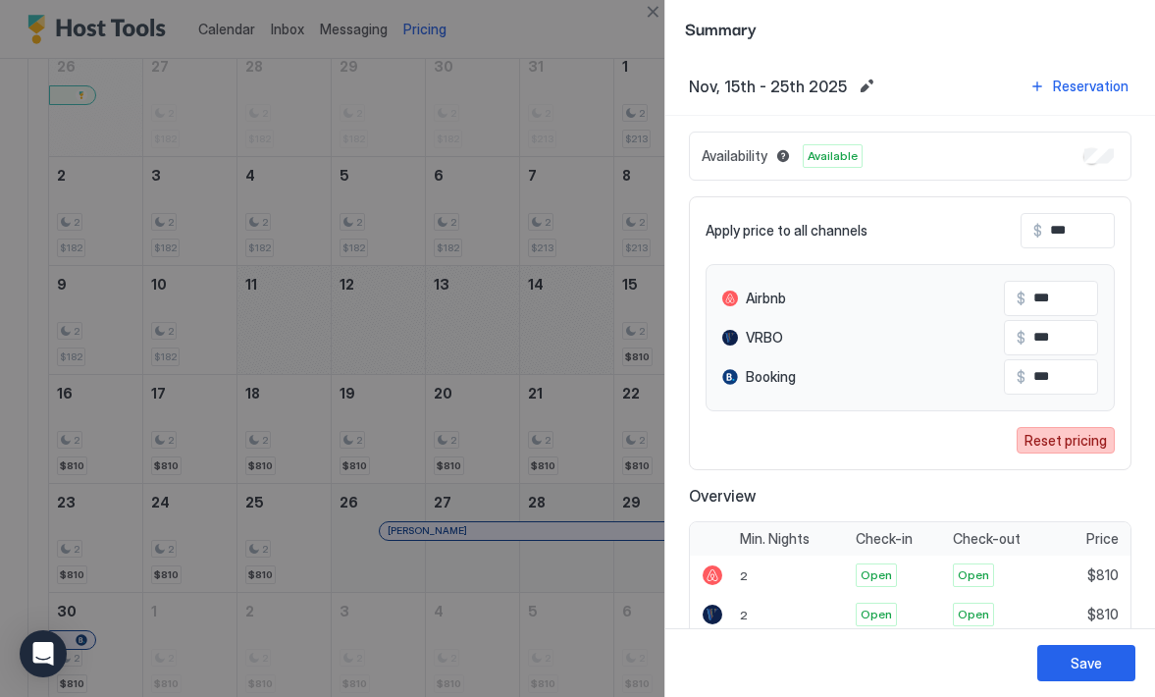
click at [1025, 439] on div "Reset pricing" at bounding box center [1066, 440] width 82 height 21
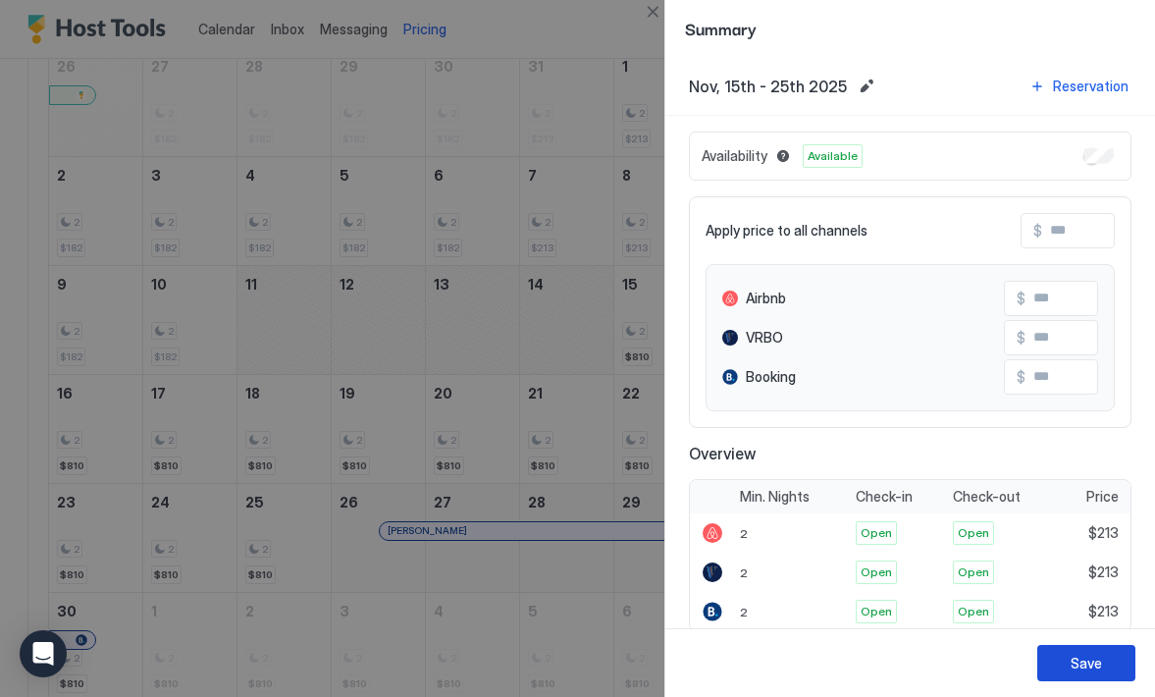
click at [1058, 660] on button "Save" at bounding box center [1086, 663] width 98 height 36
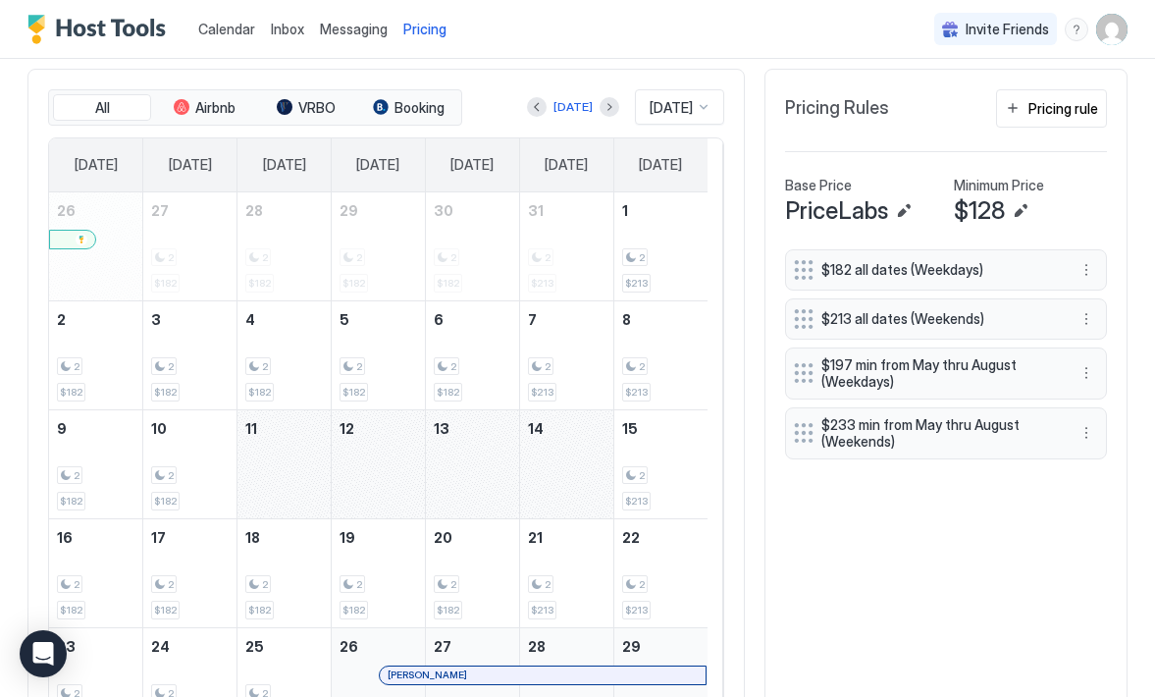
scroll to position [496, 0]
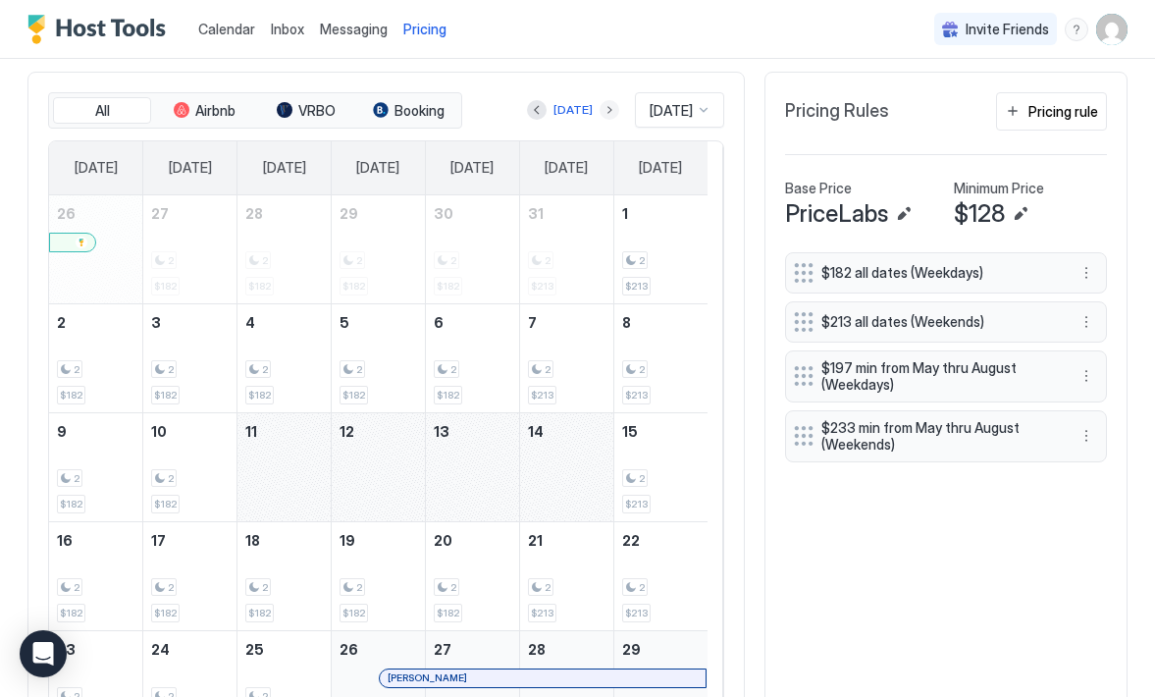
click at [600, 111] on button "Next month" at bounding box center [610, 110] width 20 height 20
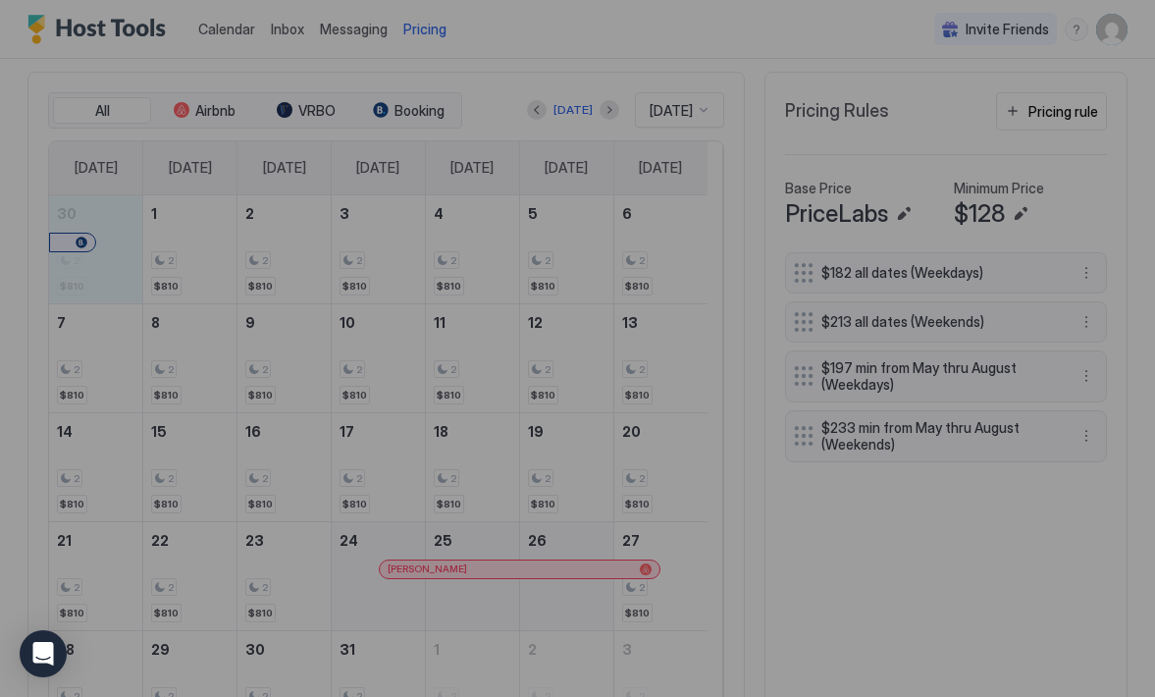
type input "***"
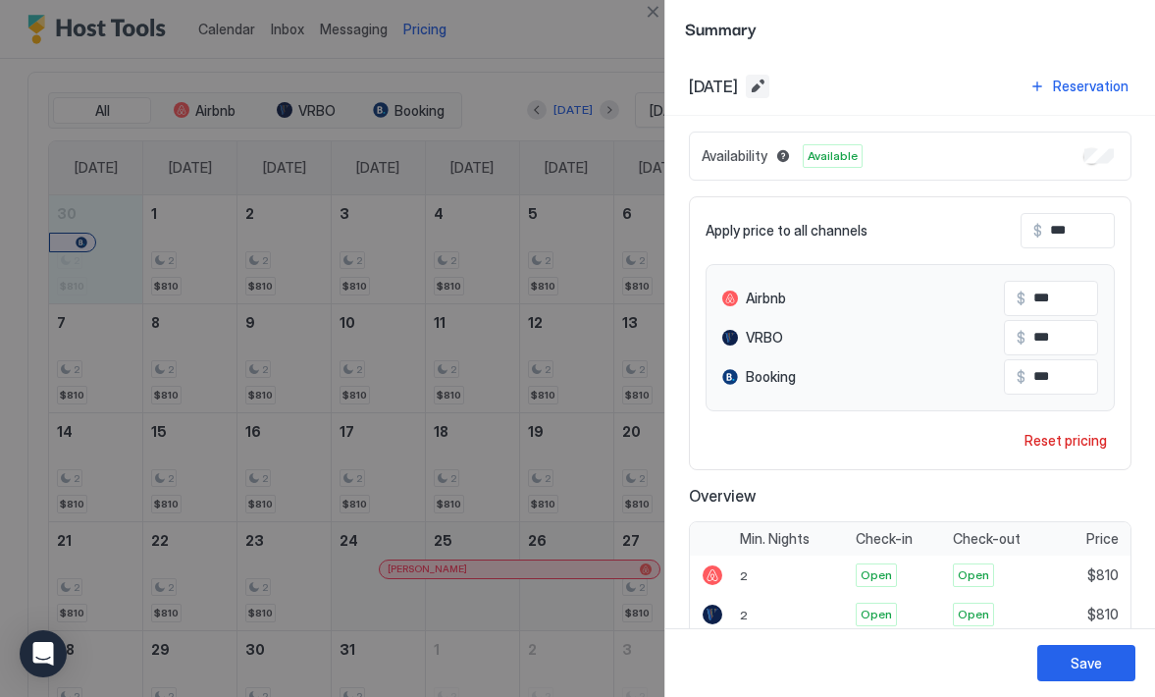
click at [769, 86] on button "Edit date range" at bounding box center [758, 87] width 24 height 24
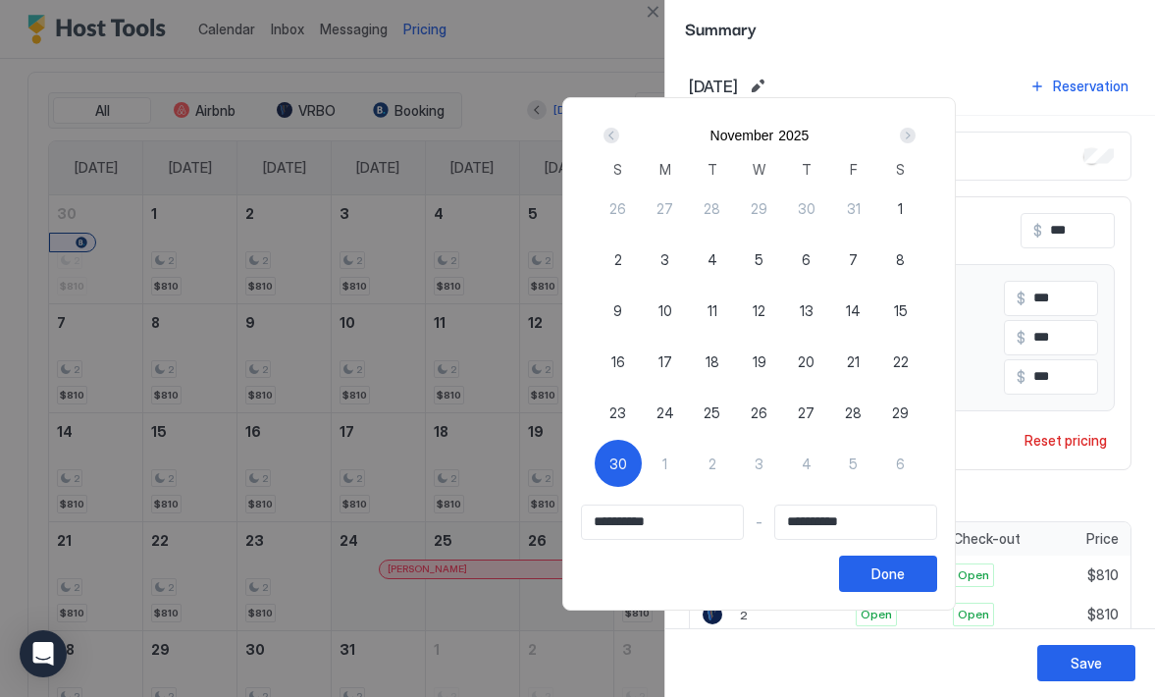
click at [642, 447] on div "30" at bounding box center [618, 463] width 47 height 47
click at [627, 461] on span "30" at bounding box center [618, 463] width 18 height 21
type input "**********"
click at [916, 135] on div "Next" at bounding box center [908, 136] width 16 height 16
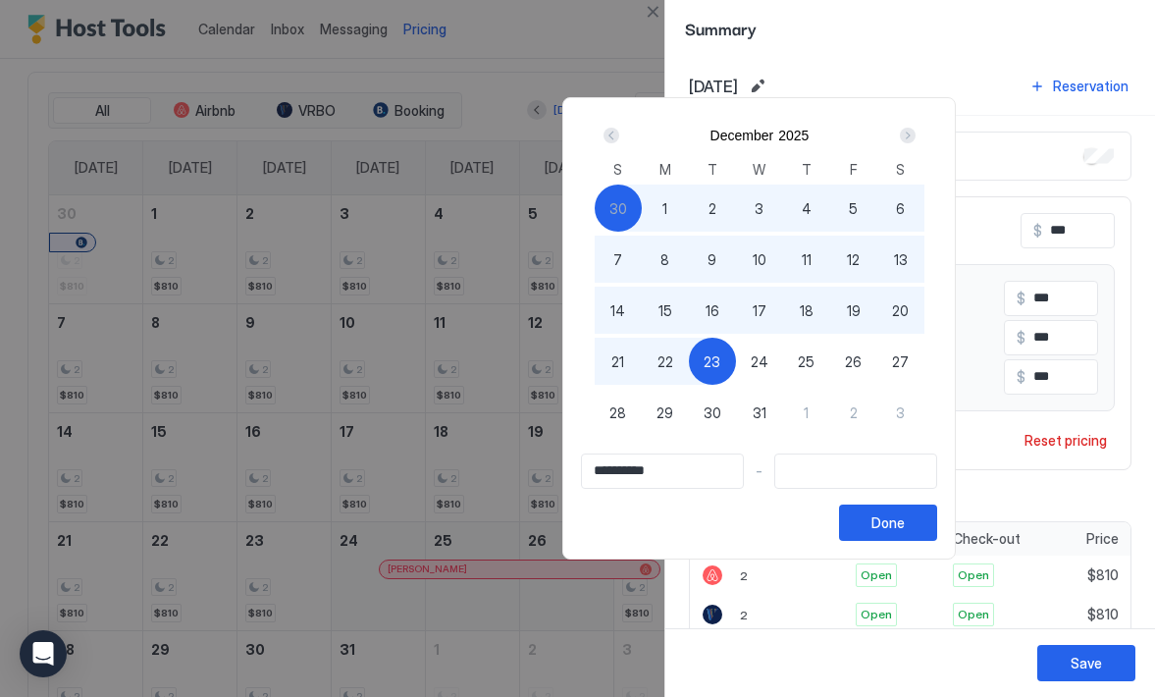
click at [720, 361] on span "23" at bounding box center [712, 361] width 17 height 21
type input "**********"
click at [937, 523] on button "Done" at bounding box center [888, 522] width 98 height 36
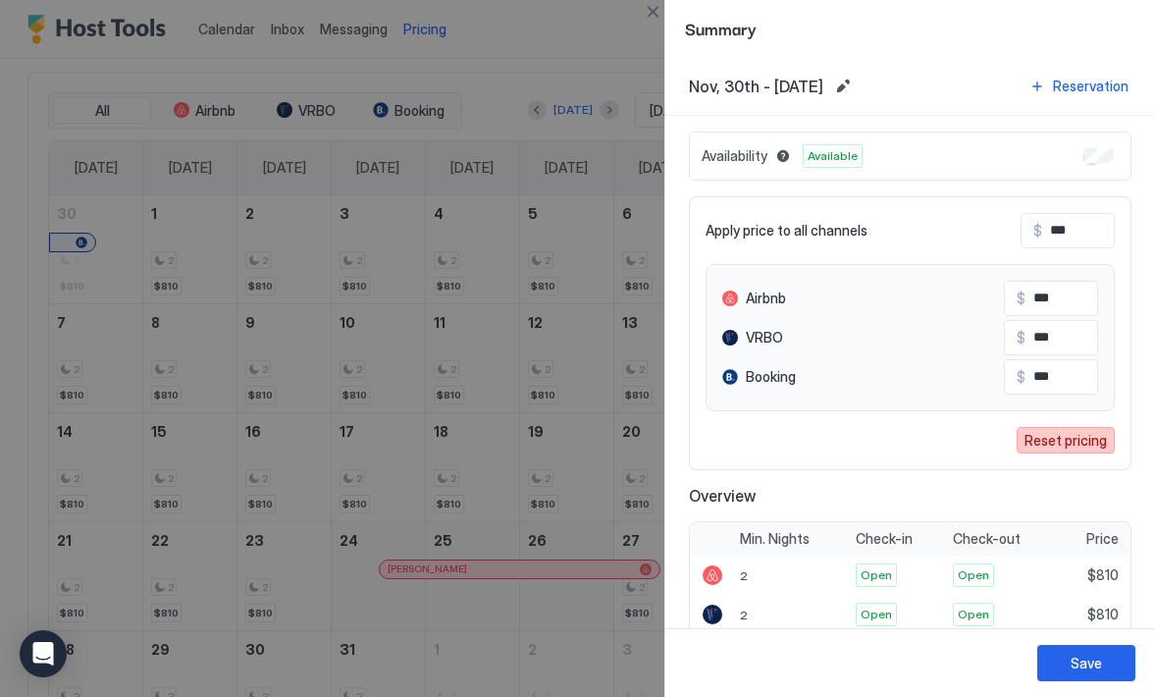
click at [1059, 446] on div "Reset pricing" at bounding box center [1066, 440] width 82 height 21
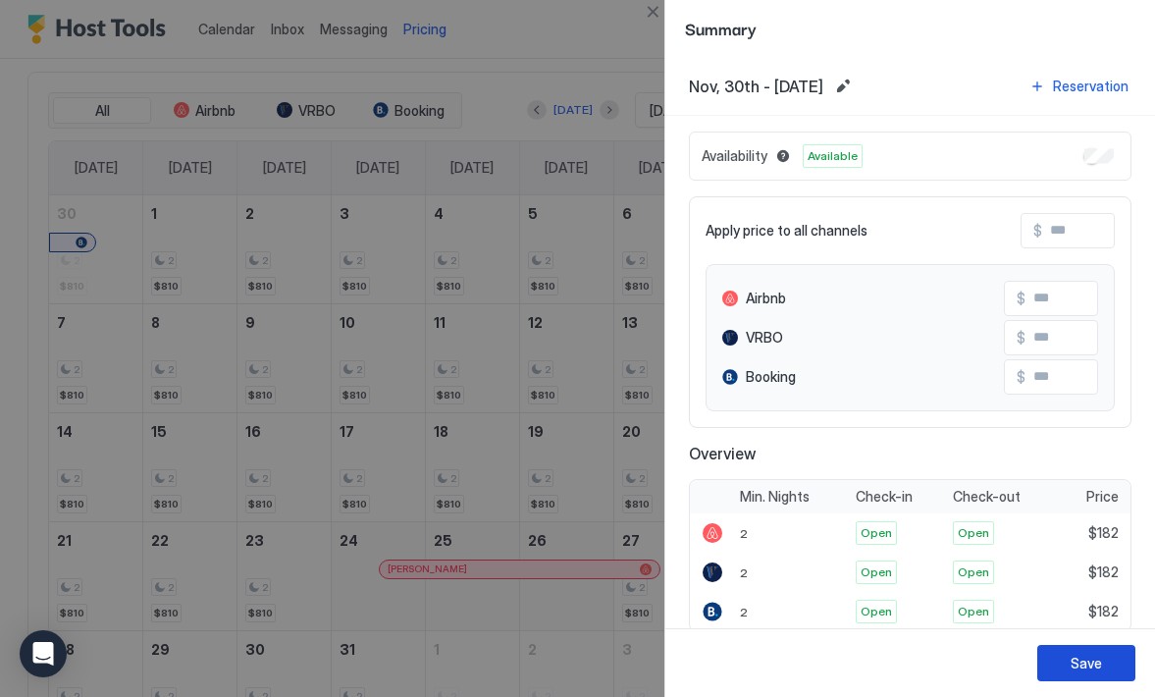
click at [1074, 669] on div "Save" at bounding box center [1086, 663] width 31 height 21
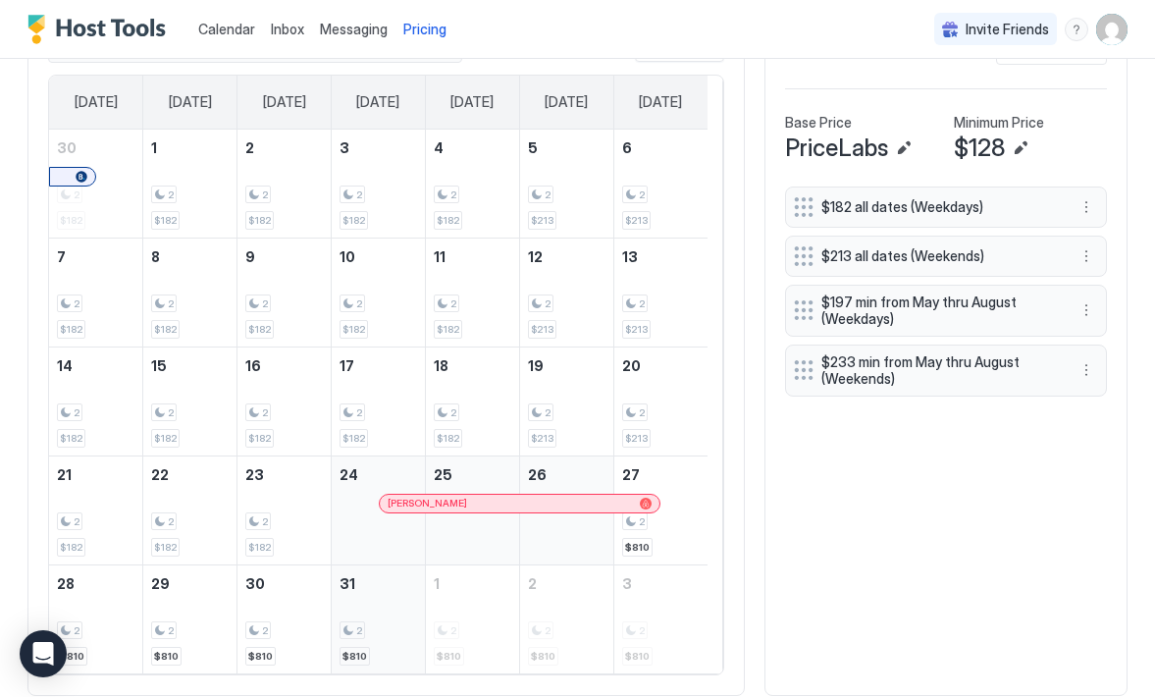
scroll to position [559, 0]
click at [662, 475] on div "2 $810" at bounding box center [661, 512] width 78 height 92
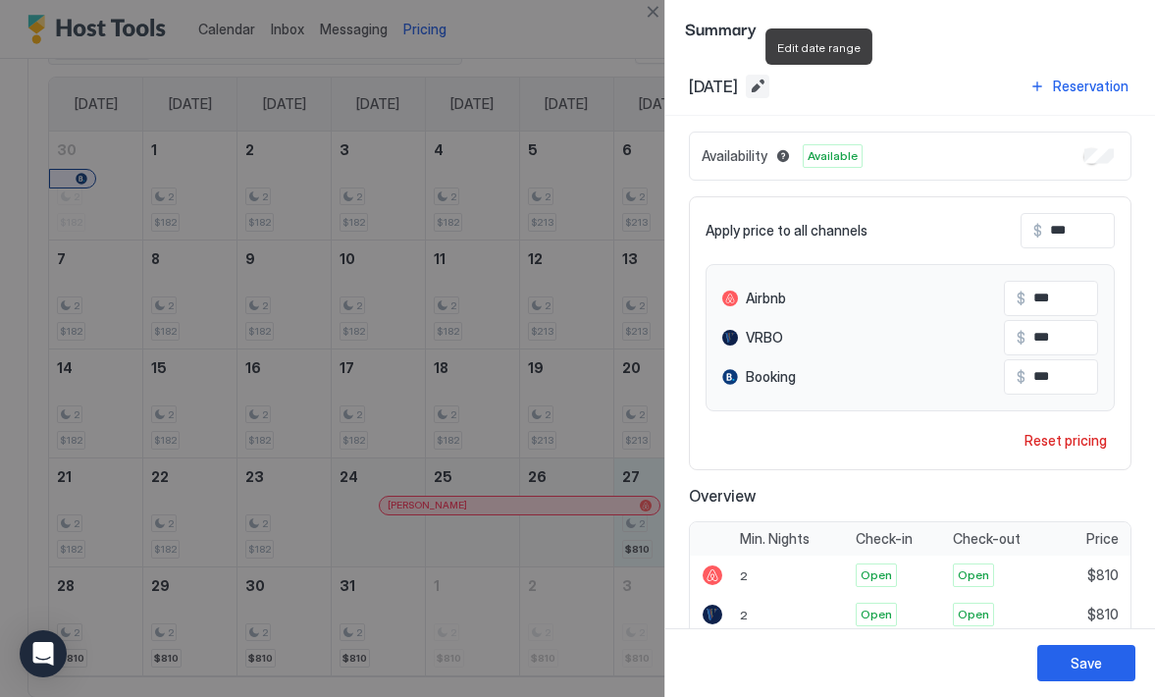
click at [769, 88] on button "Edit date range" at bounding box center [758, 87] width 24 height 24
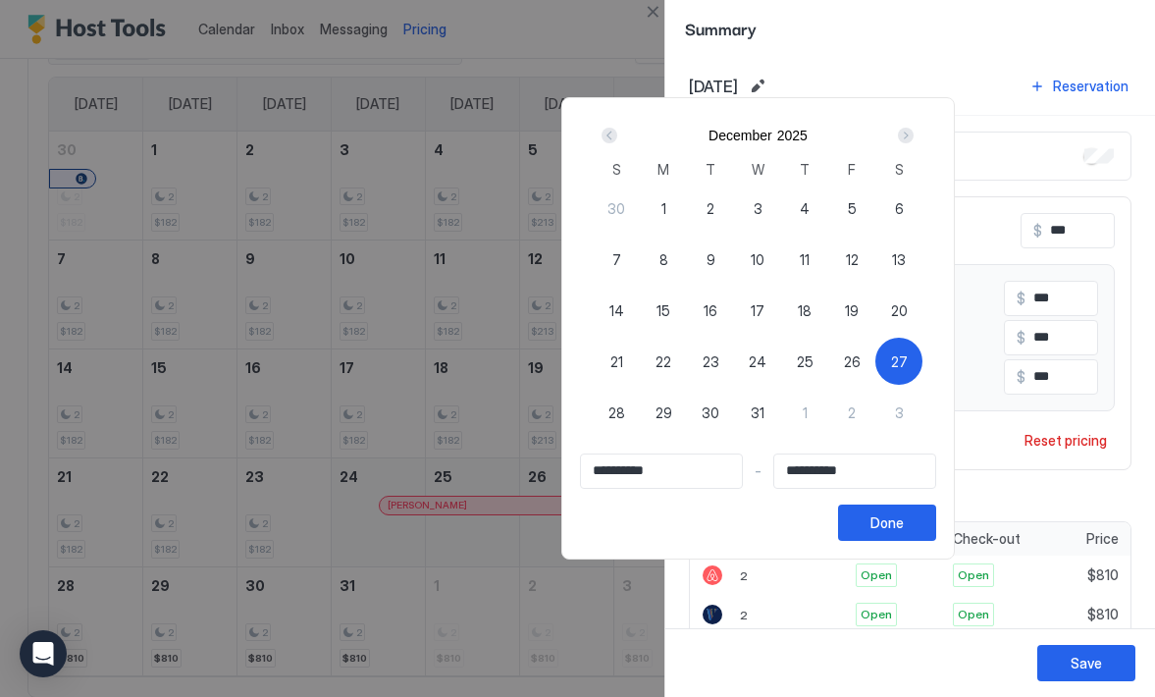
click at [908, 355] on span "27" at bounding box center [899, 361] width 17 height 21
click at [908, 362] on span "27" at bounding box center [899, 361] width 17 height 21
type input "**********"
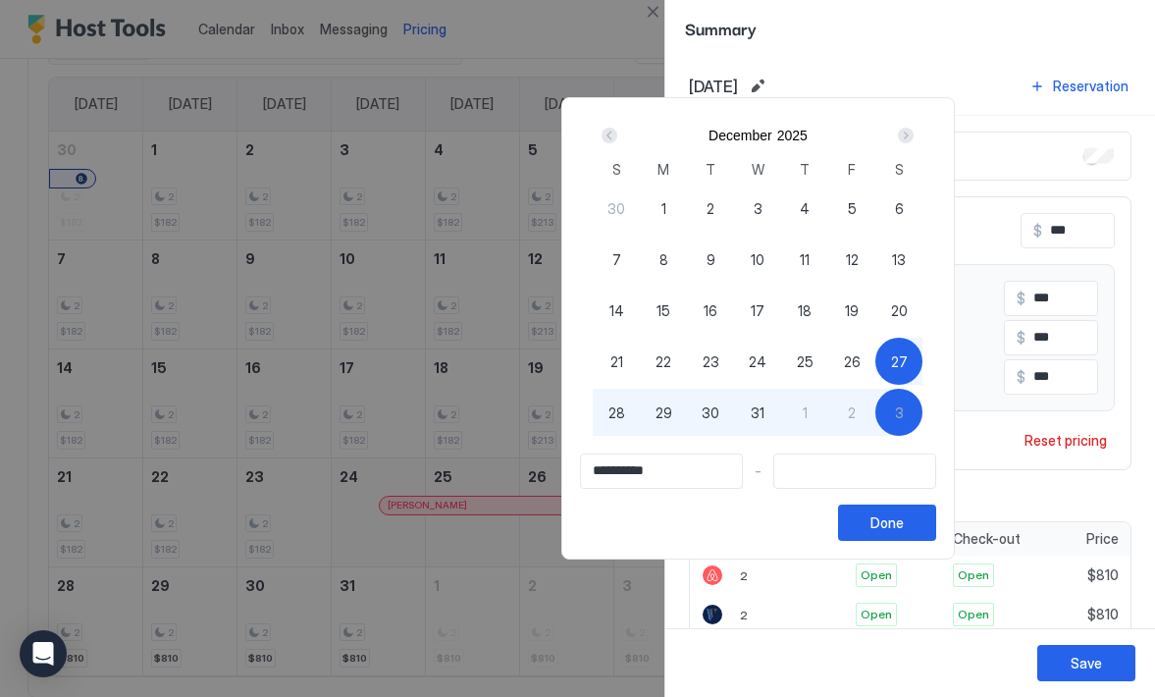
click at [904, 415] on span "3" at bounding box center [899, 412] width 9 height 21
type input "**********"
click at [904, 524] on div "Done" at bounding box center [886, 522] width 33 height 21
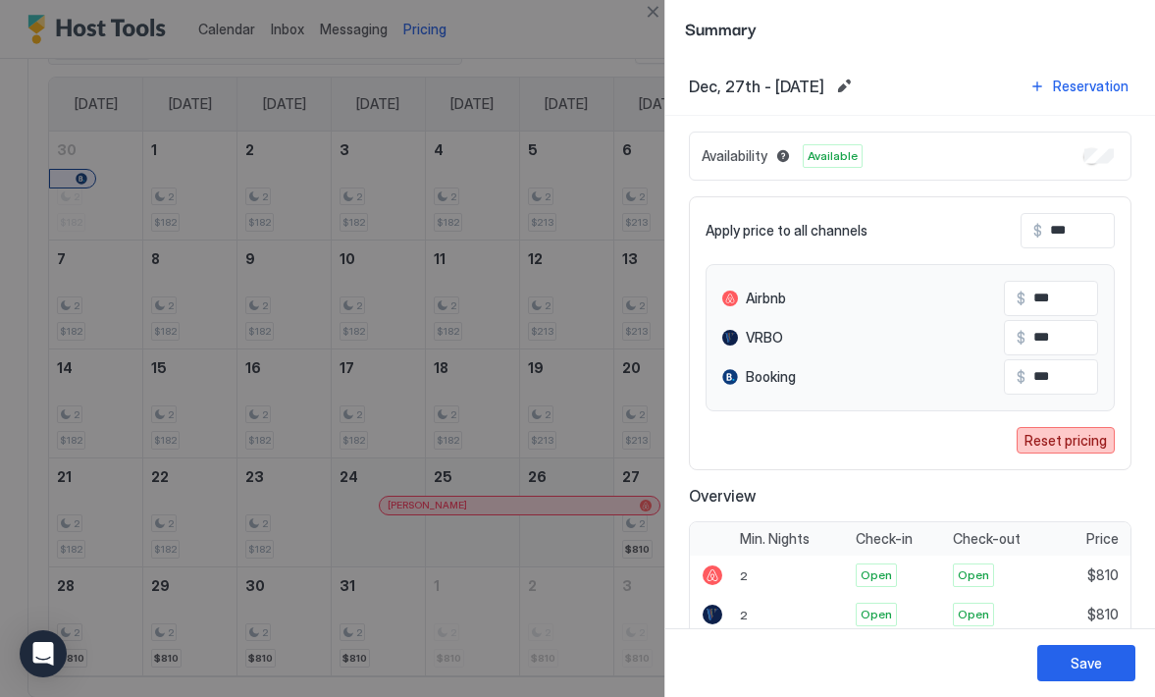
click at [1048, 438] on div "Reset pricing" at bounding box center [1066, 440] width 82 height 21
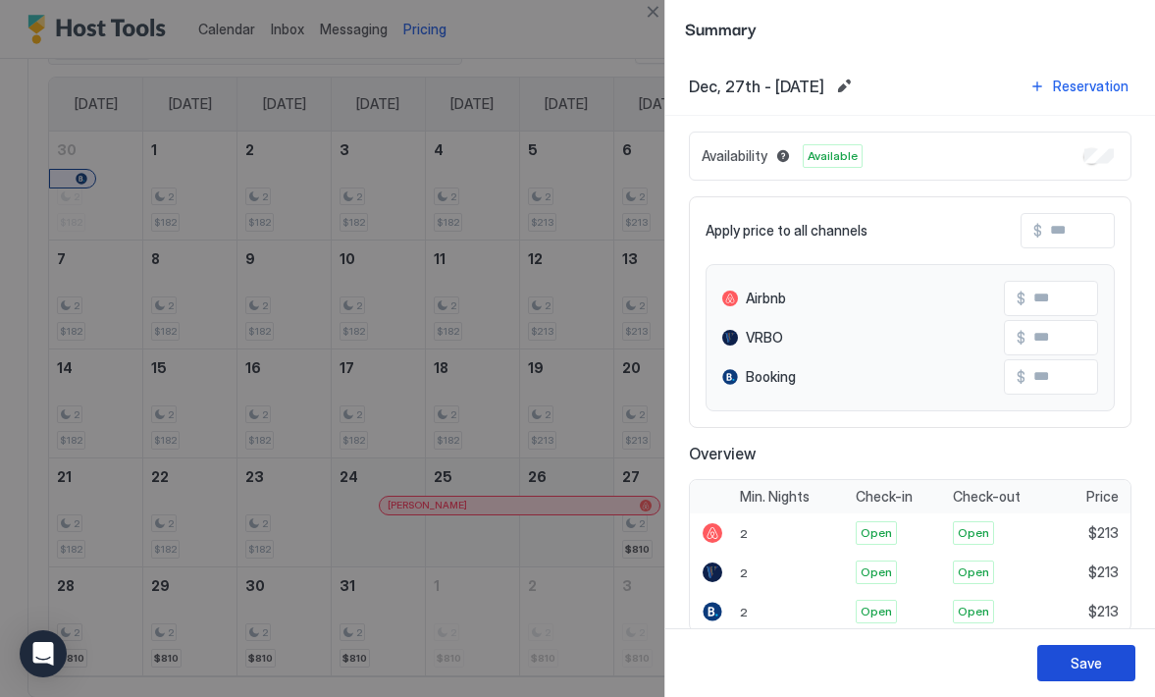
click at [1063, 658] on button "Save" at bounding box center [1086, 663] width 98 height 36
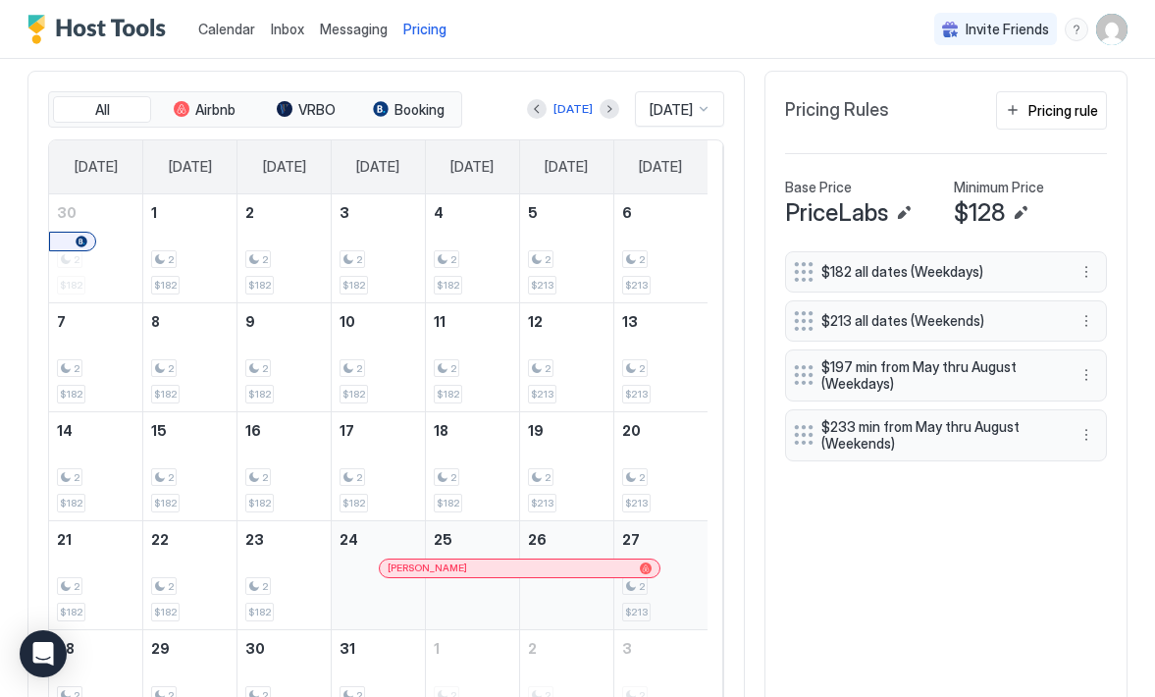
scroll to position [417, 0]
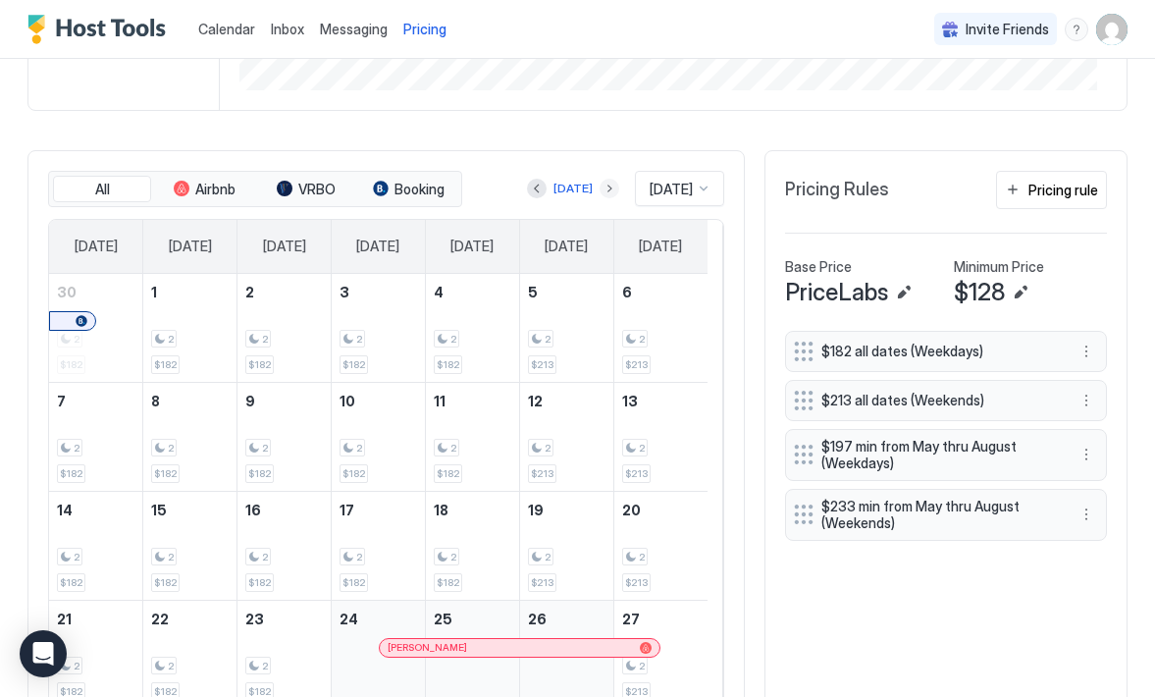
click at [600, 188] on button "Next month" at bounding box center [610, 189] width 20 height 20
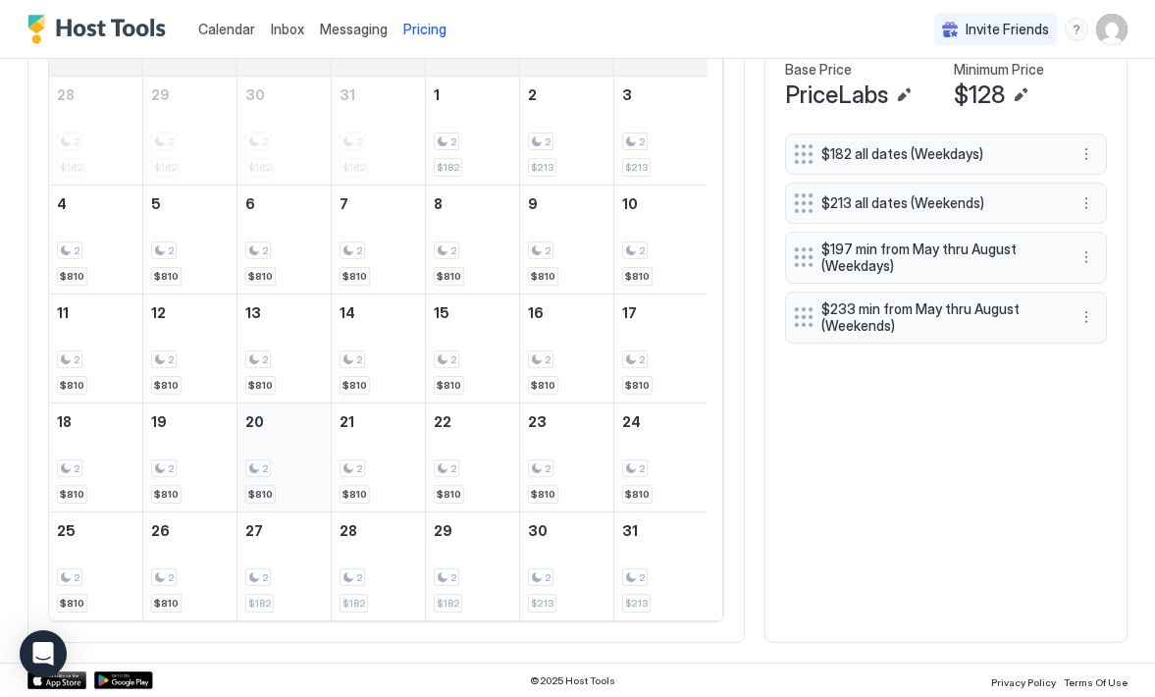
scroll to position [613, 0]
click at [104, 233] on div "2 $810" at bounding box center [96, 240] width 78 height 92
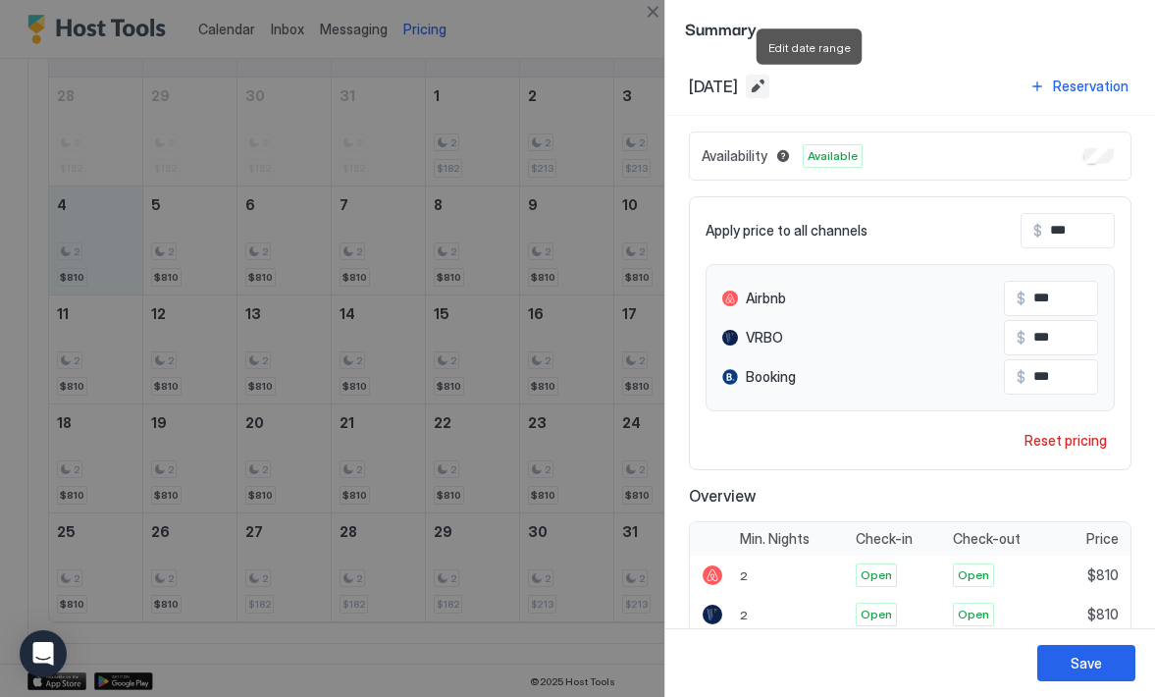
click at [769, 87] on button "Edit date range" at bounding box center [758, 87] width 24 height 24
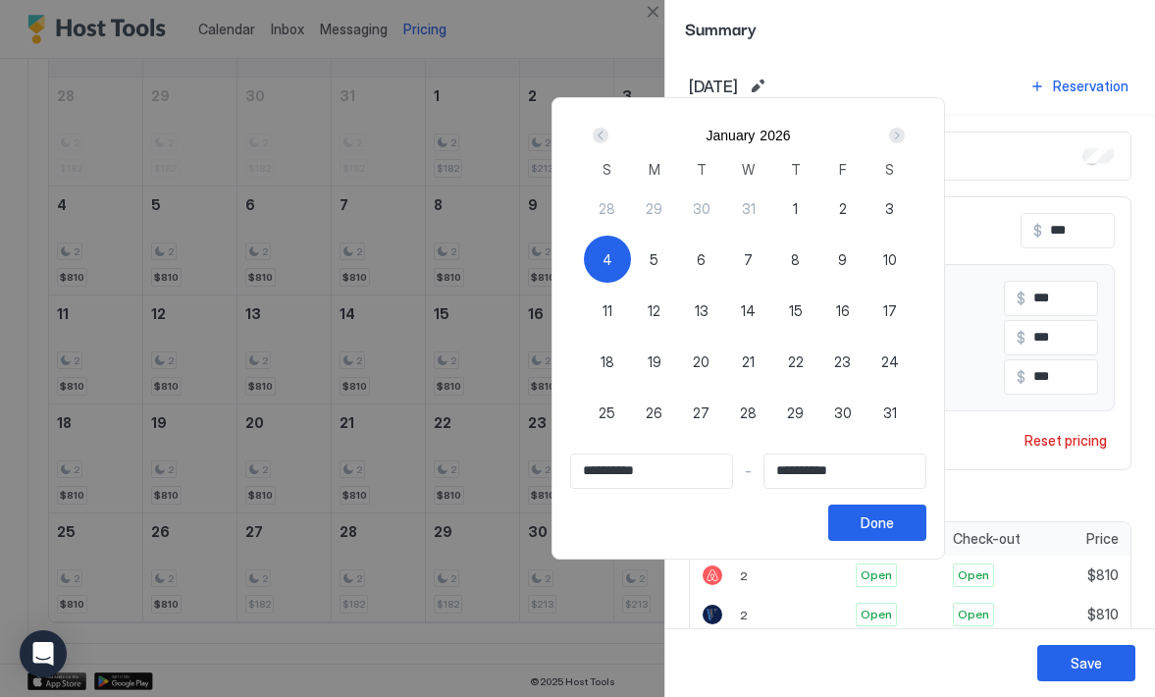
click at [612, 260] on span "4" at bounding box center [608, 259] width 10 height 21
type input "**********"
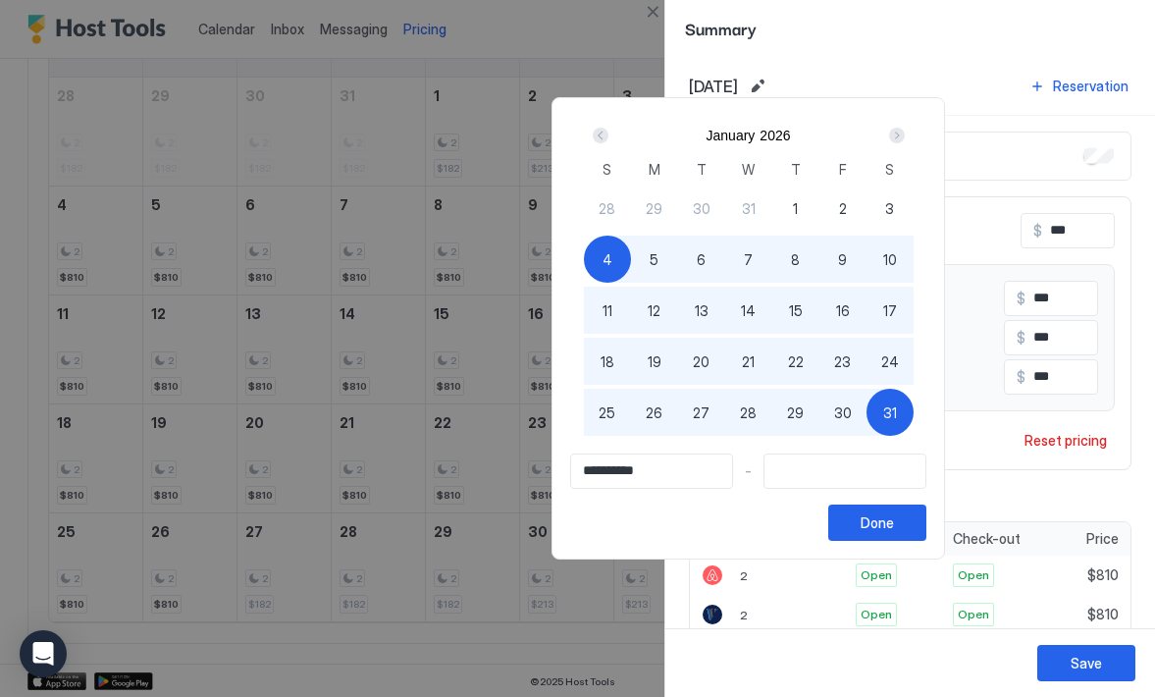
click at [897, 412] on span "31" at bounding box center [890, 412] width 14 height 21
type input "**********"
click at [894, 522] on div "Done" at bounding box center [877, 522] width 33 height 21
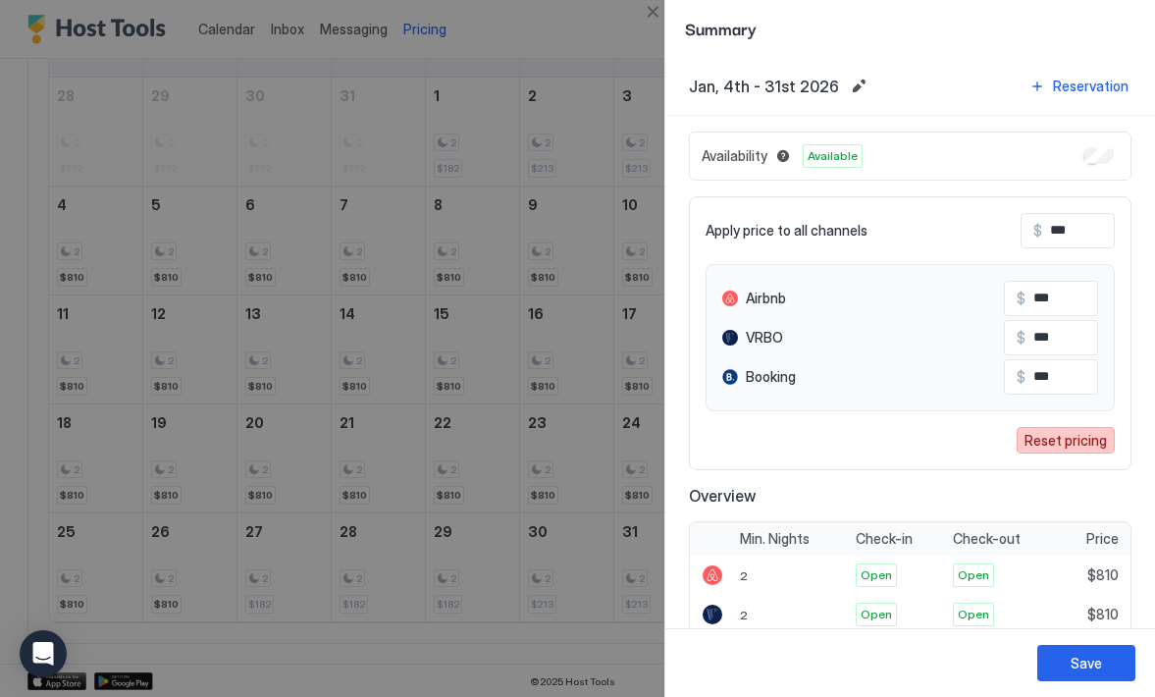
click at [1040, 446] on div "Reset pricing" at bounding box center [1066, 440] width 82 height 21
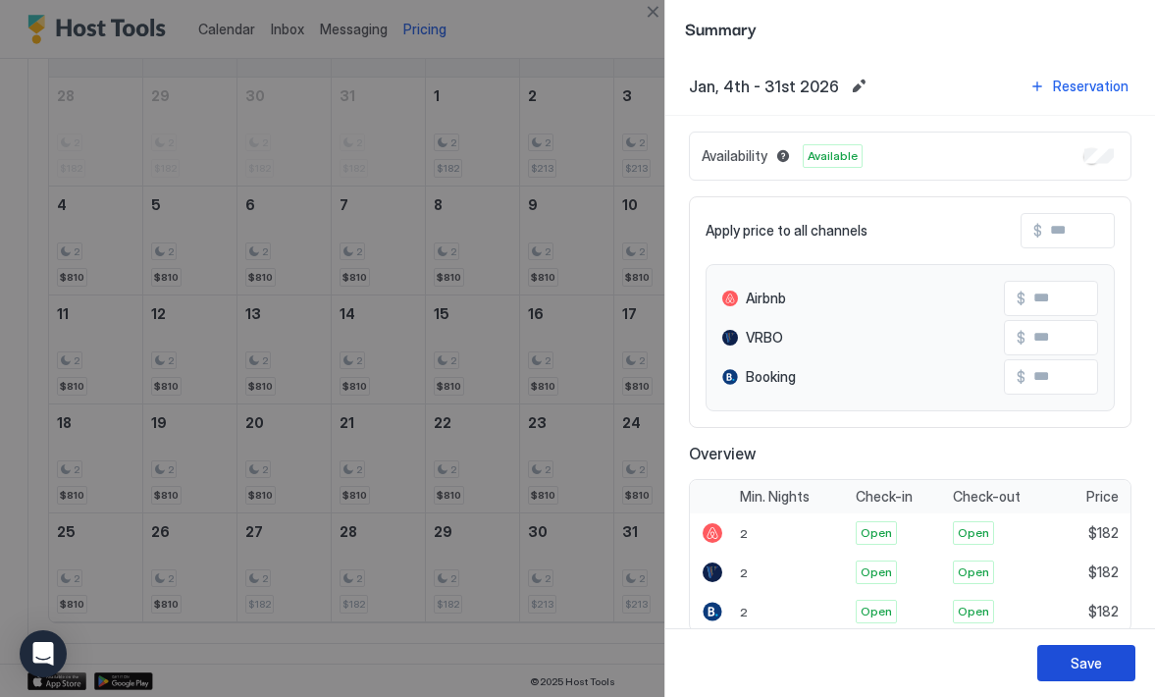
click at [1060, 664] on button "Save" at bounding box center [1086, 663] width 98 height 36
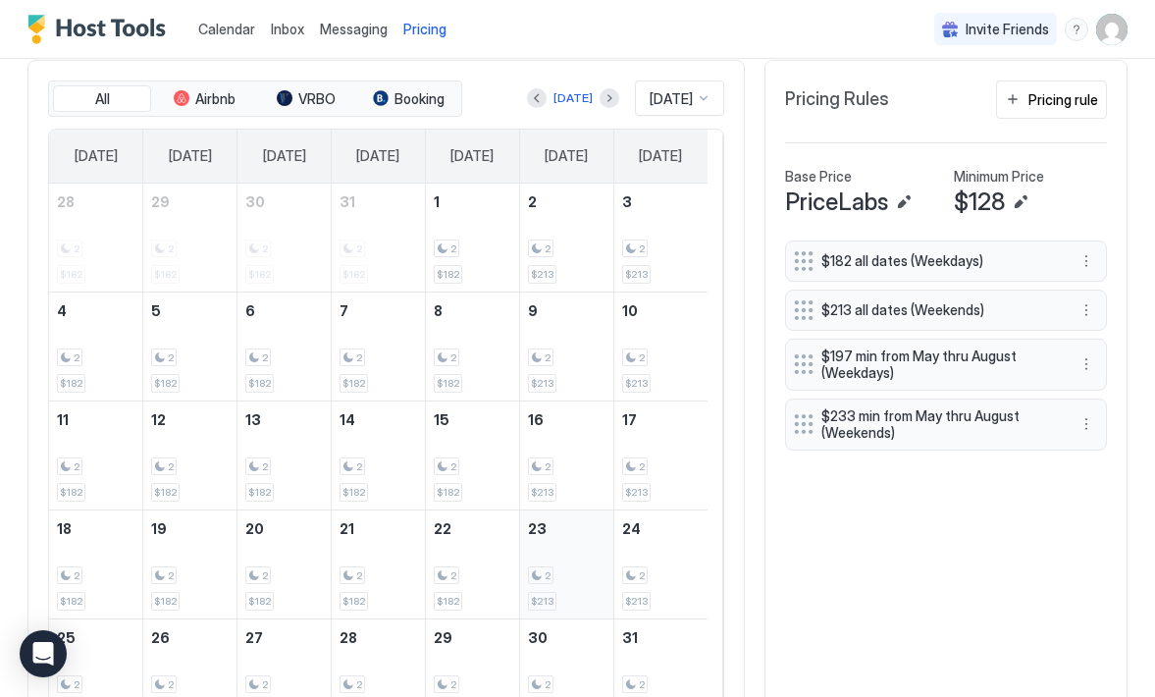
scroll to position [496, 0]
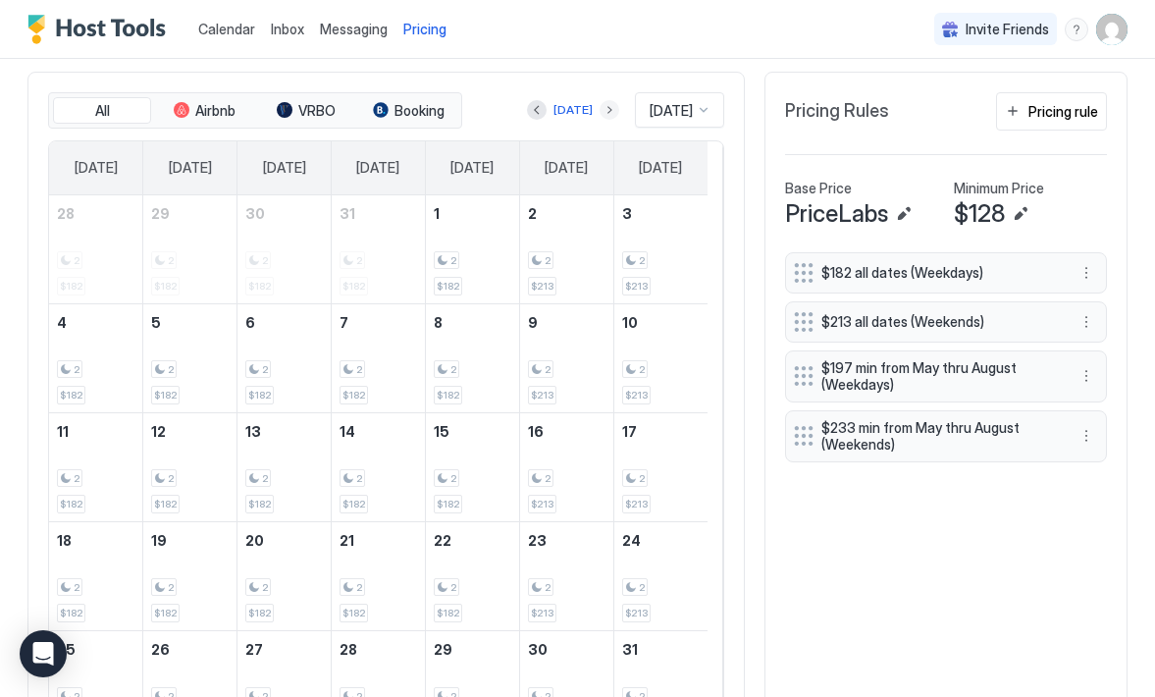
click at [600, 109] on button "Next month" at bounding box center [610, 110] width 20 height 20
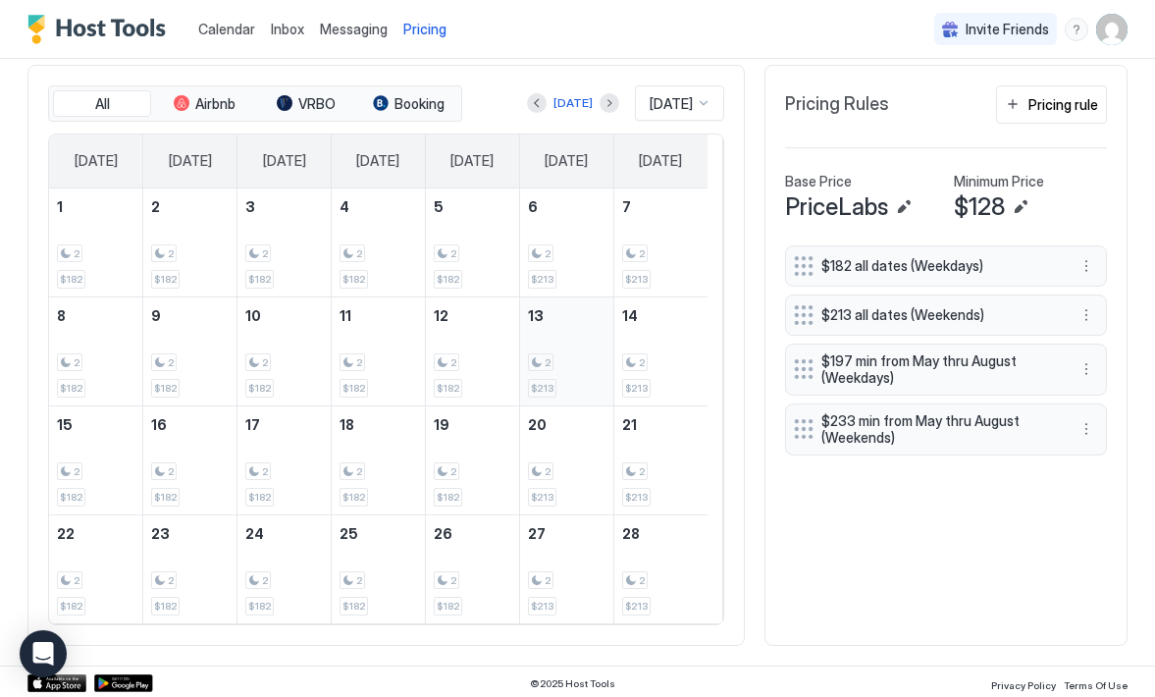
scroll to position [504, 0]
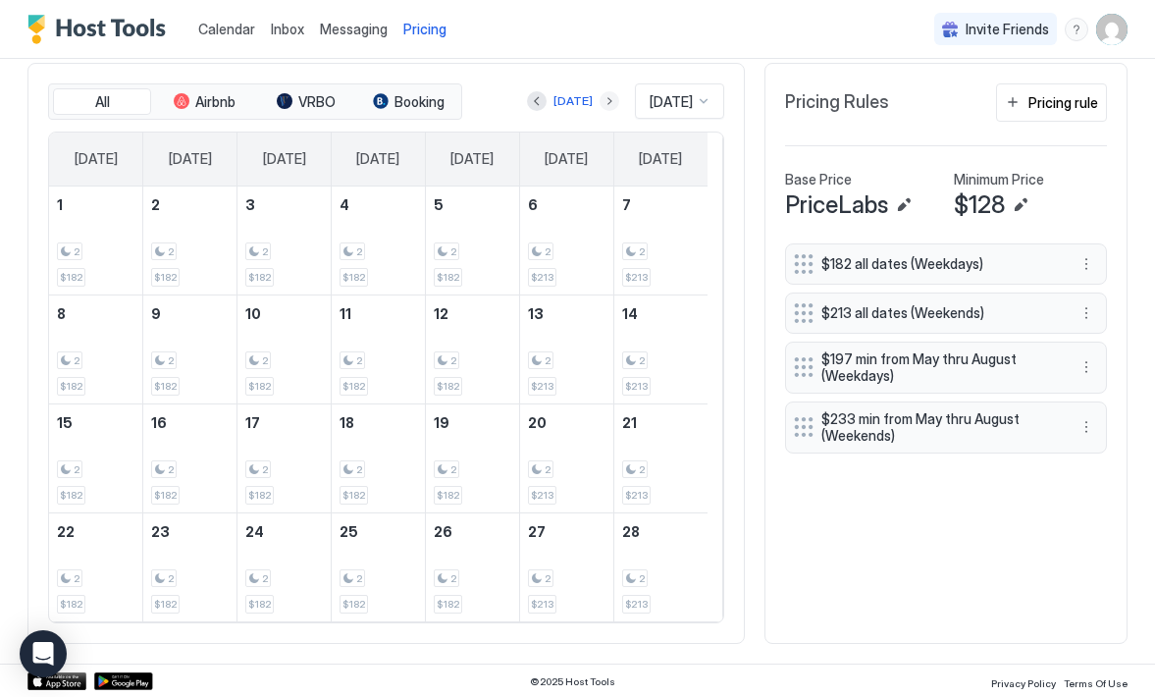
click at [600, 102] on button "Next month" at bounding box center [610, 101] width 20 height 20
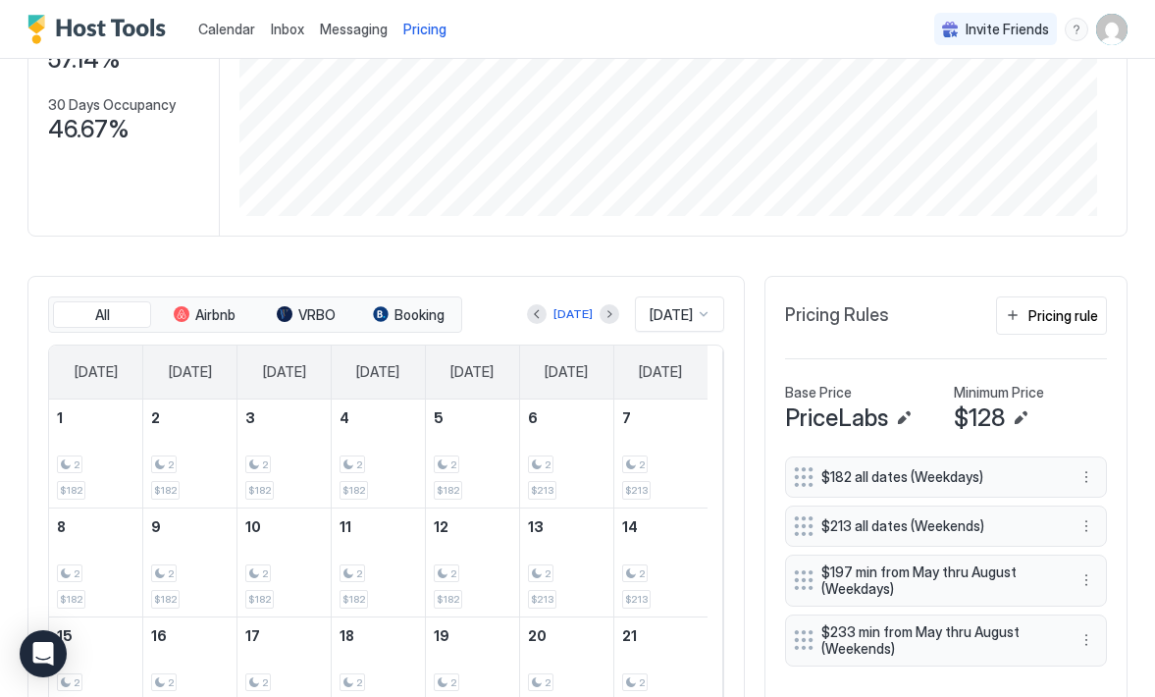
scroll to position [289, 0]
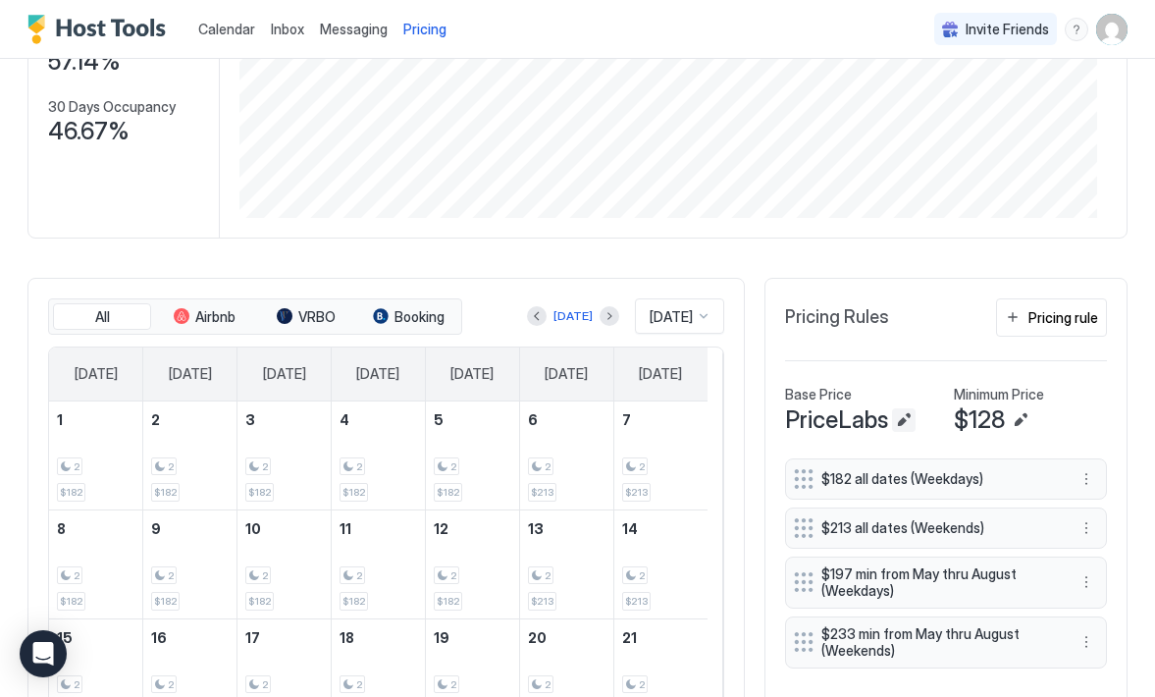
click at [892, 418] on button "Edit" at bounding box center [904, 420] width 24 height 24
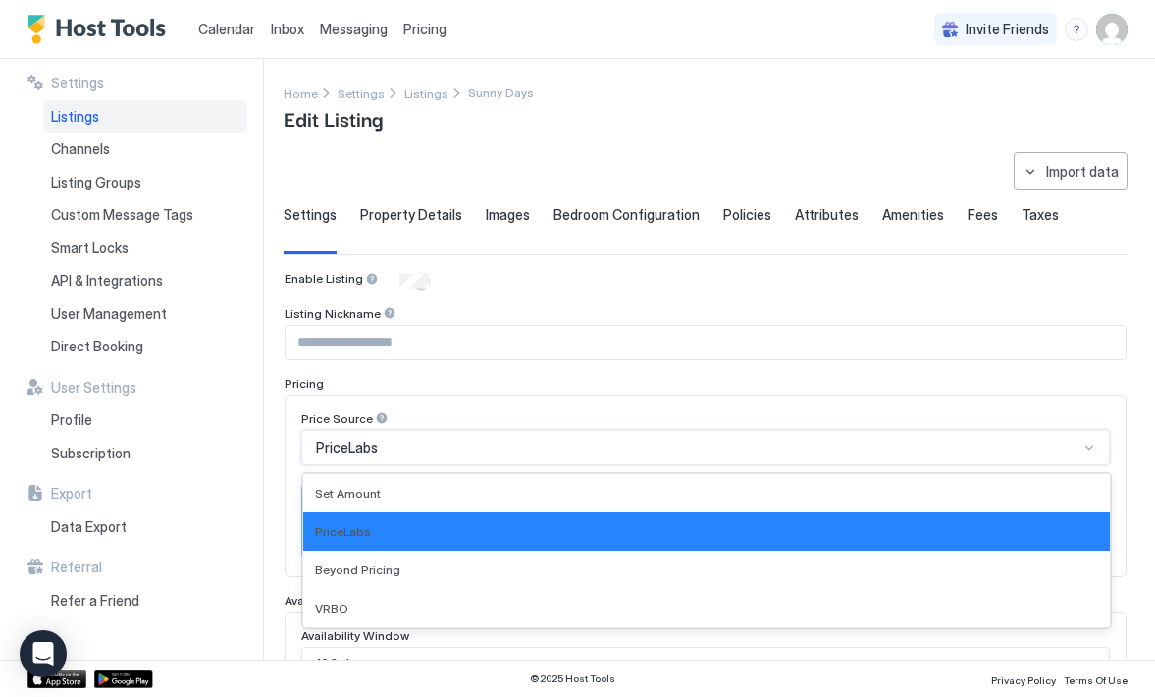
click at [1079, 444] on div "PriceLabs selected, 2 of 4. 4 results available. Use Up and Down to choose opti…" at bounding box center [705, 447] width 809 height 35
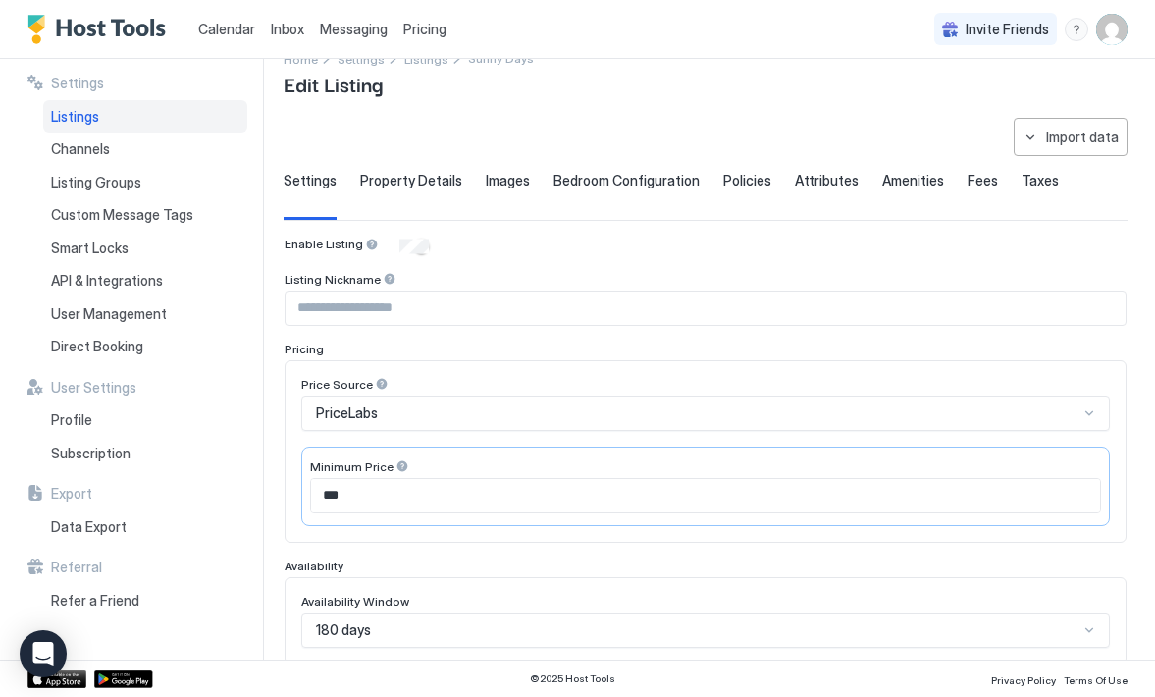
click at [1037, 372] on div "Price Source PriceLabs Minimum Price ***" at bounding box center [706, 451] width 842 height 183
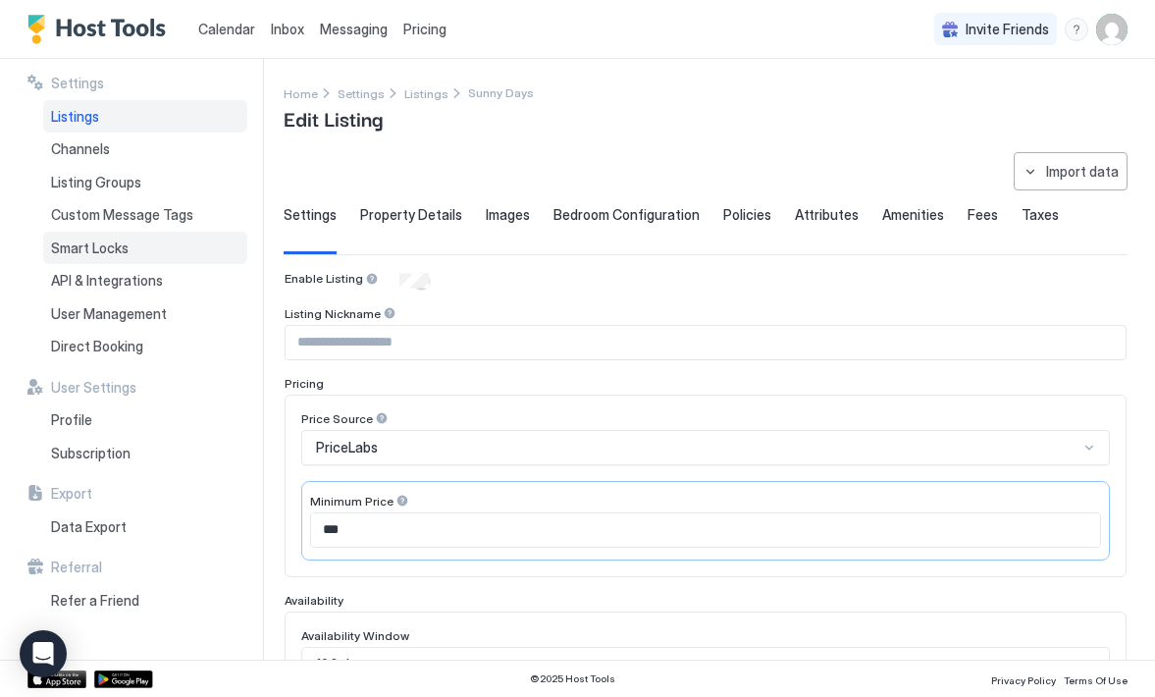
scroll to position [0, 0]
click at [423, 220] on span "Property Details" at bounding box center [411, 215] width 102 height 18
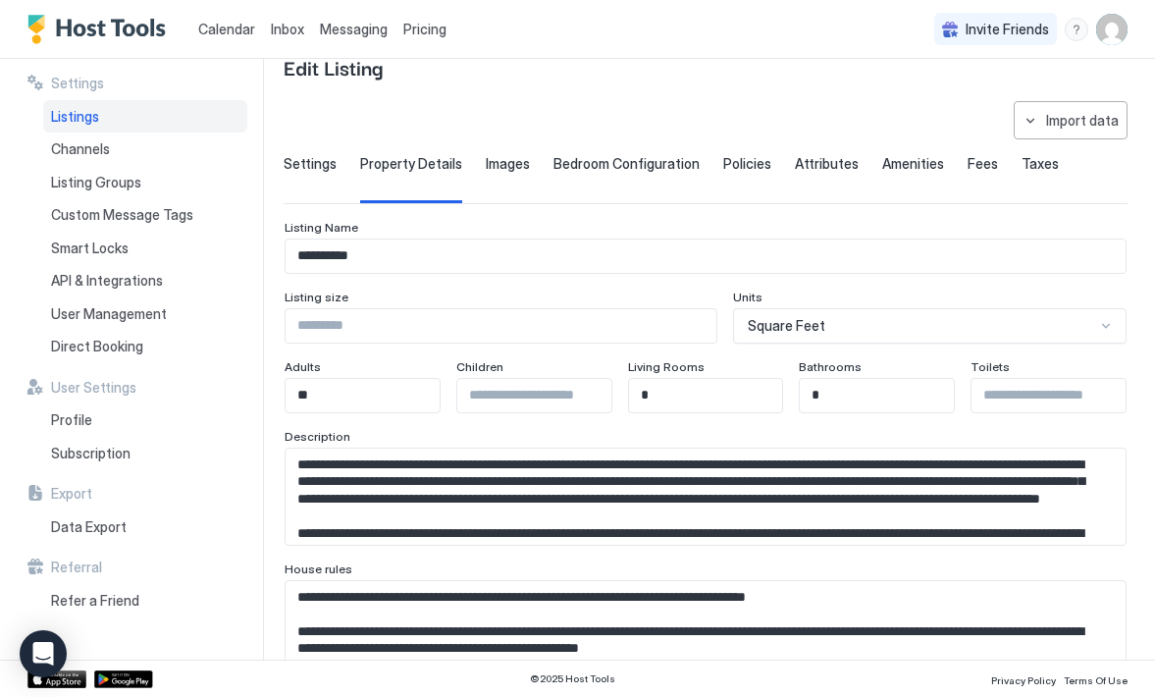
scroll to position [40, 0]
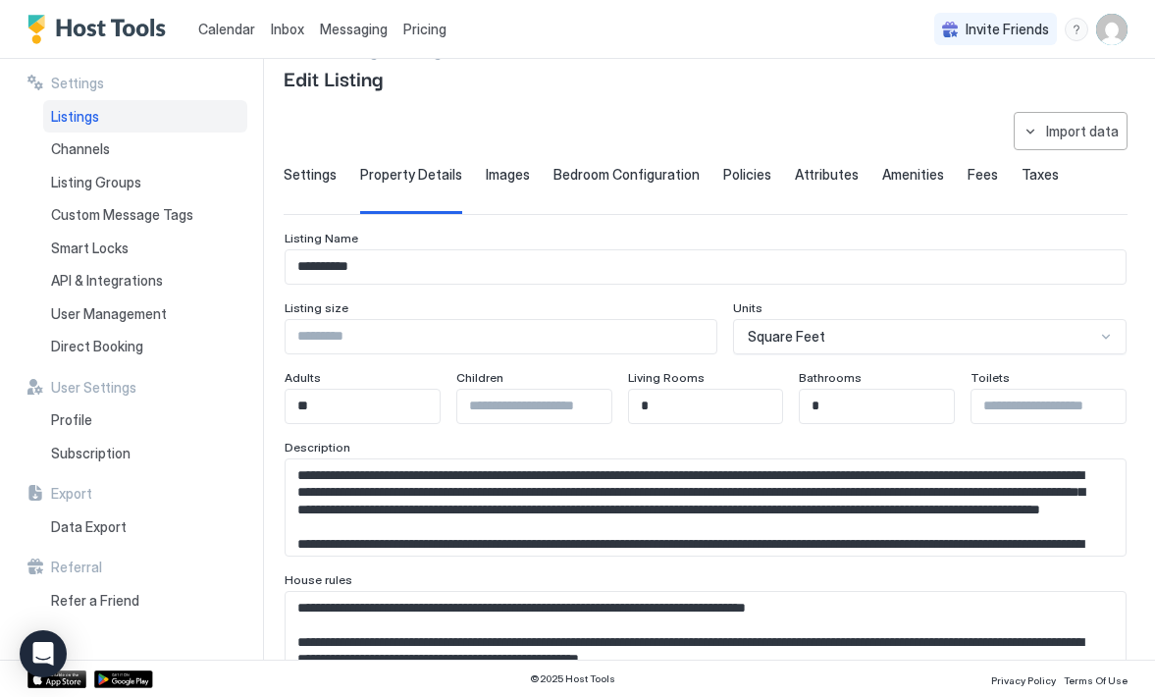
click at [968, 174] on span "Fees" at bounding box center [983, 175] width 30 height 18
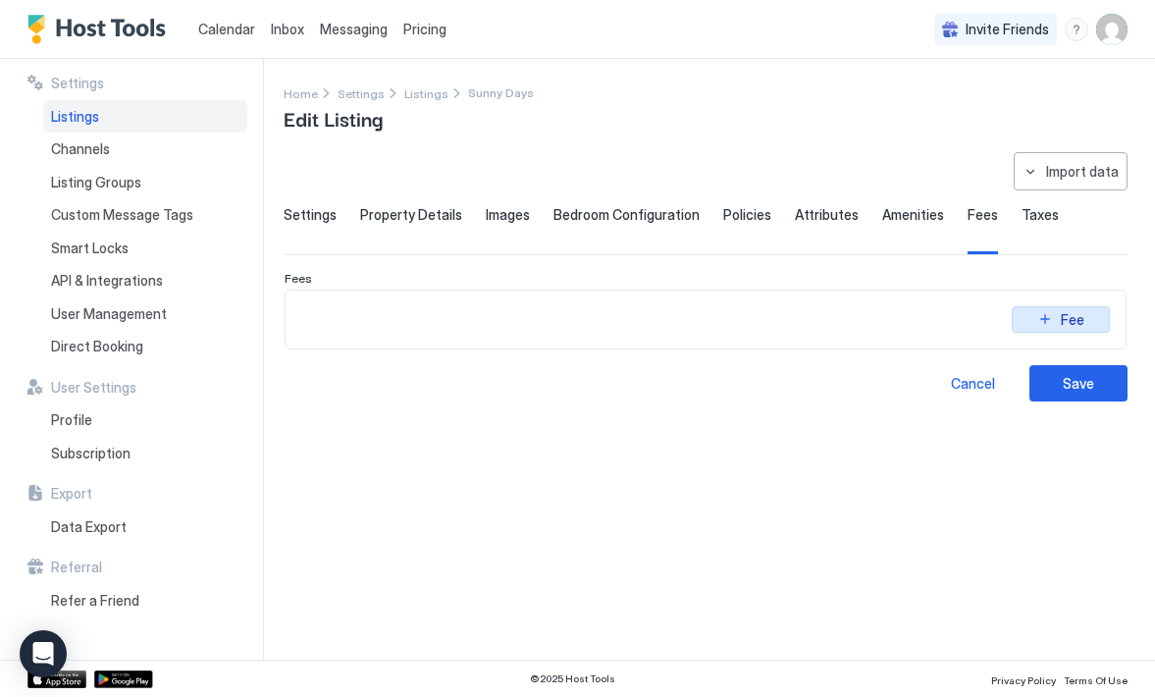
click at [1050, 318] on button "Fee" at bounding box center [1061, 319] width 98 height 26
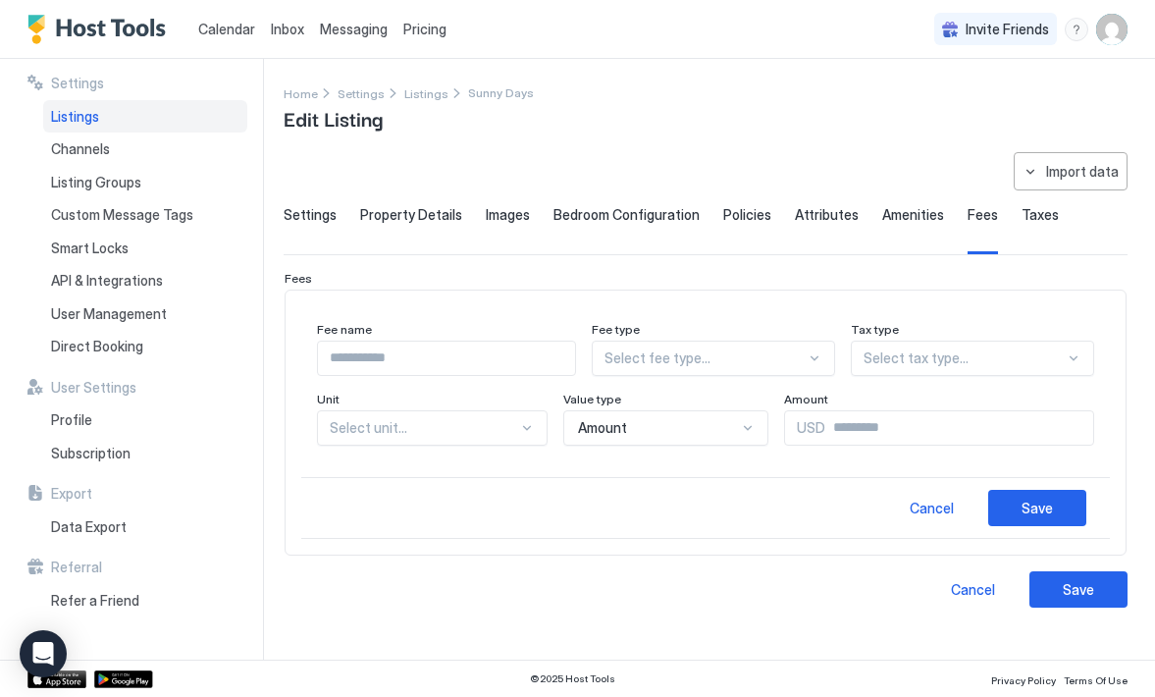
click at [575, 361] on input "Input Field" at bounding box center [446, 358] width 257 height 33
type input "********"
click at [822, 357] on div at bounding box center [815, 358] width 16 height 16
click at [776, 438] on div "General" at bounding box center [714, 442] width 219 height 15
click at [1074, 358] on div at bounding box center [1074, 358] width 16 height 16
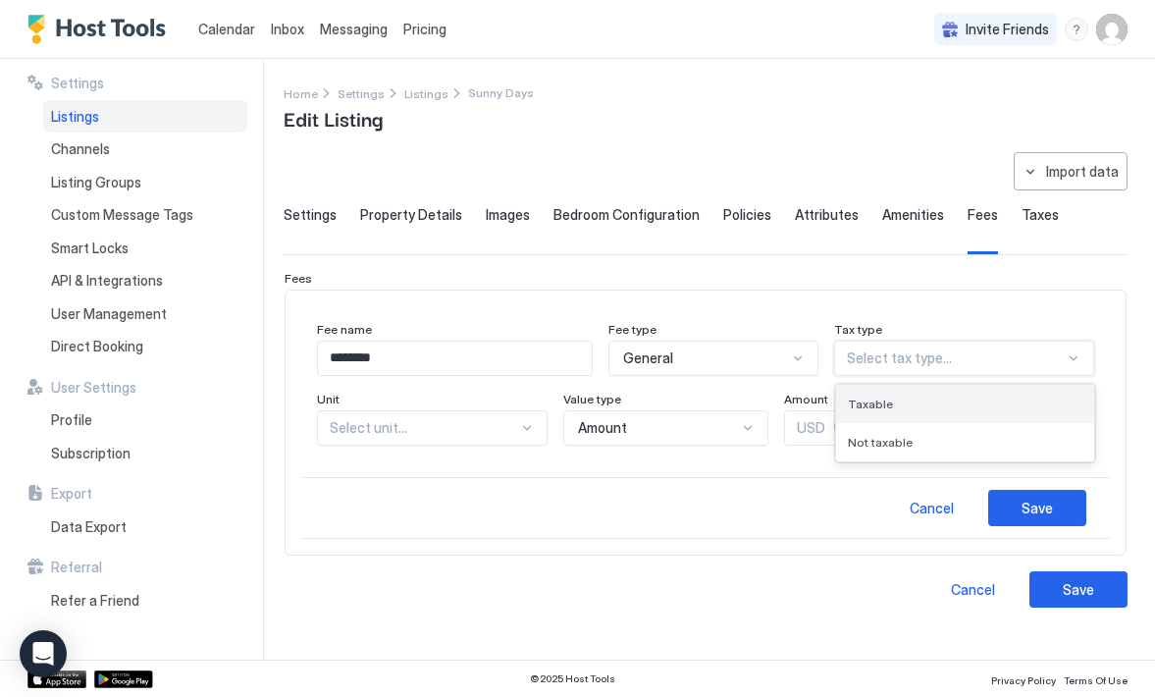
click at [990, 411] on div "Taxable" at bounding box center [965, 404] width 258 height 38
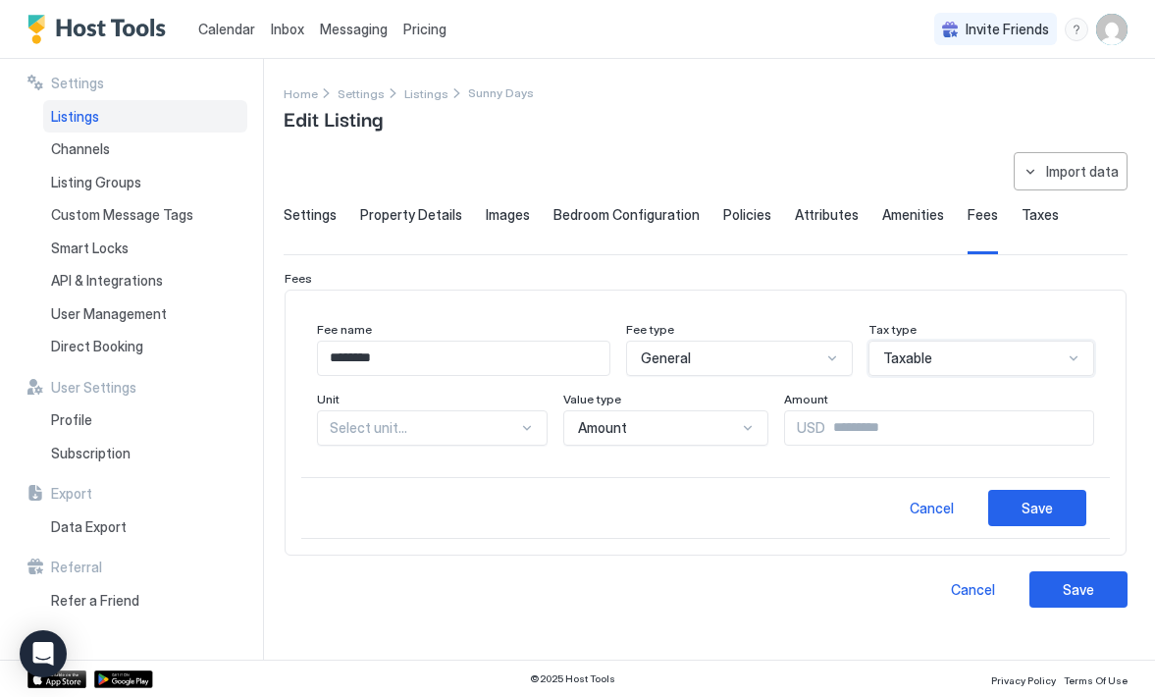
click at [1071, 362] on div at bounding box center [1074, 358] width 16 height 16
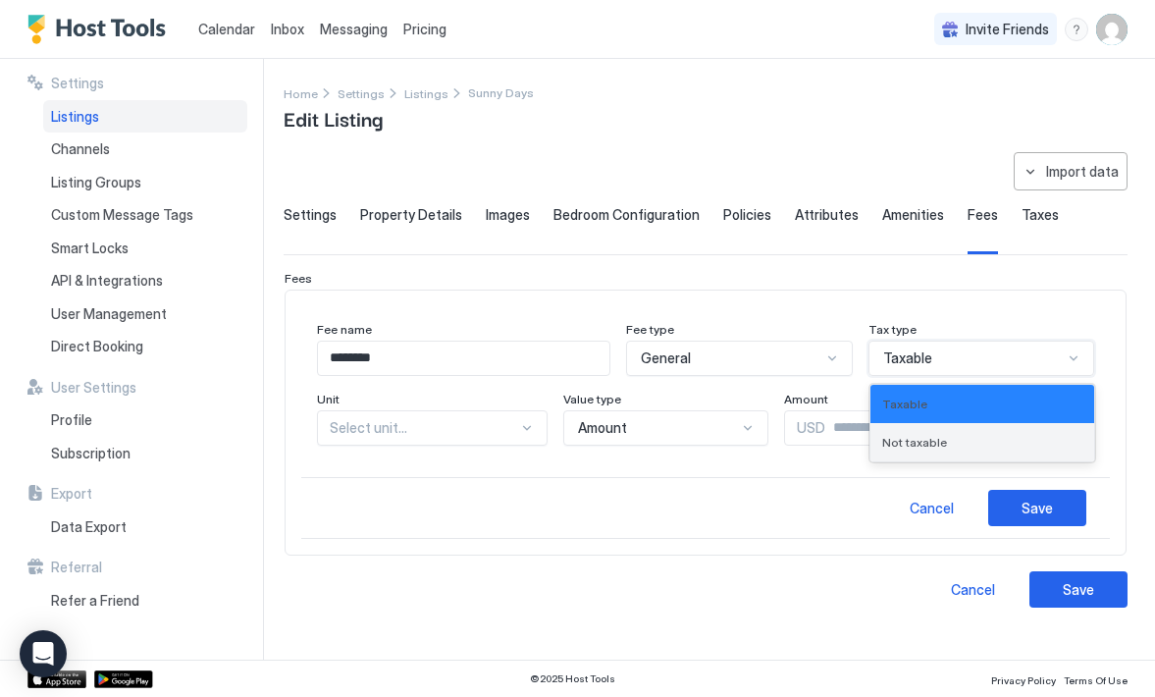
click at [1010, 443] on div "Not taxable" at bounding box center [982, 442] width 200 height 15
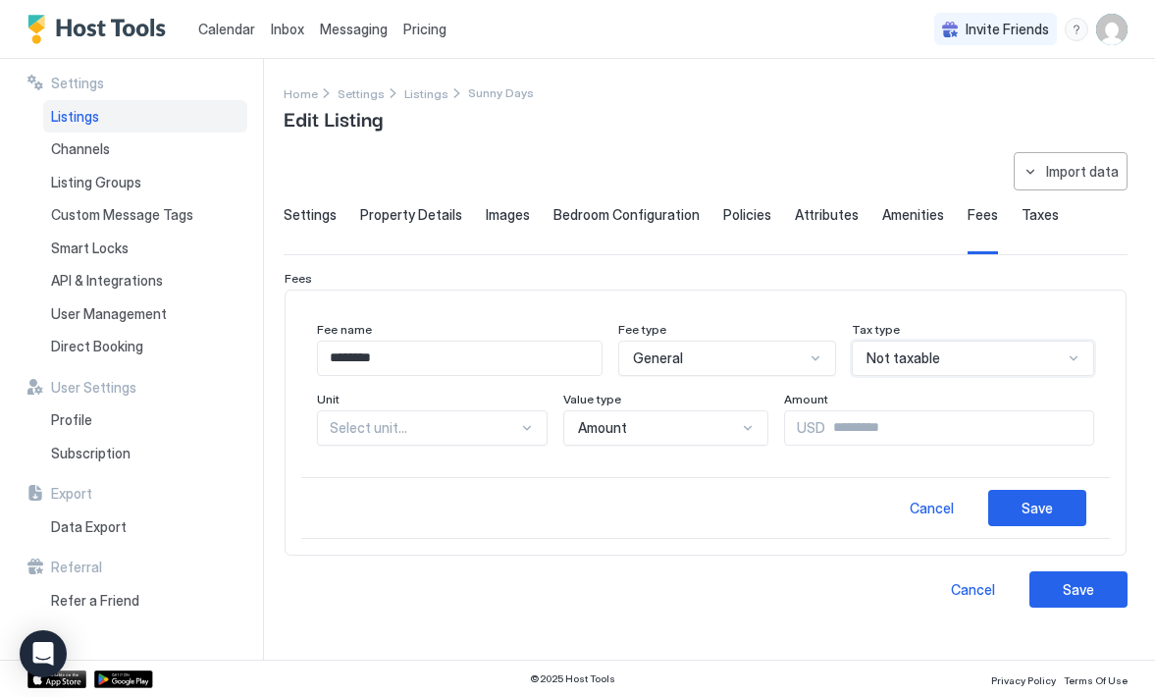
click at [519, 427] on div at bounding box center [527, 428] width 16 height 16
click at [439, 546] on div "Per stay" at bounding box center [433, 550] width 205 height 15
click at [733, 430] on div at bounding box center [741, 428] width 16 height 16
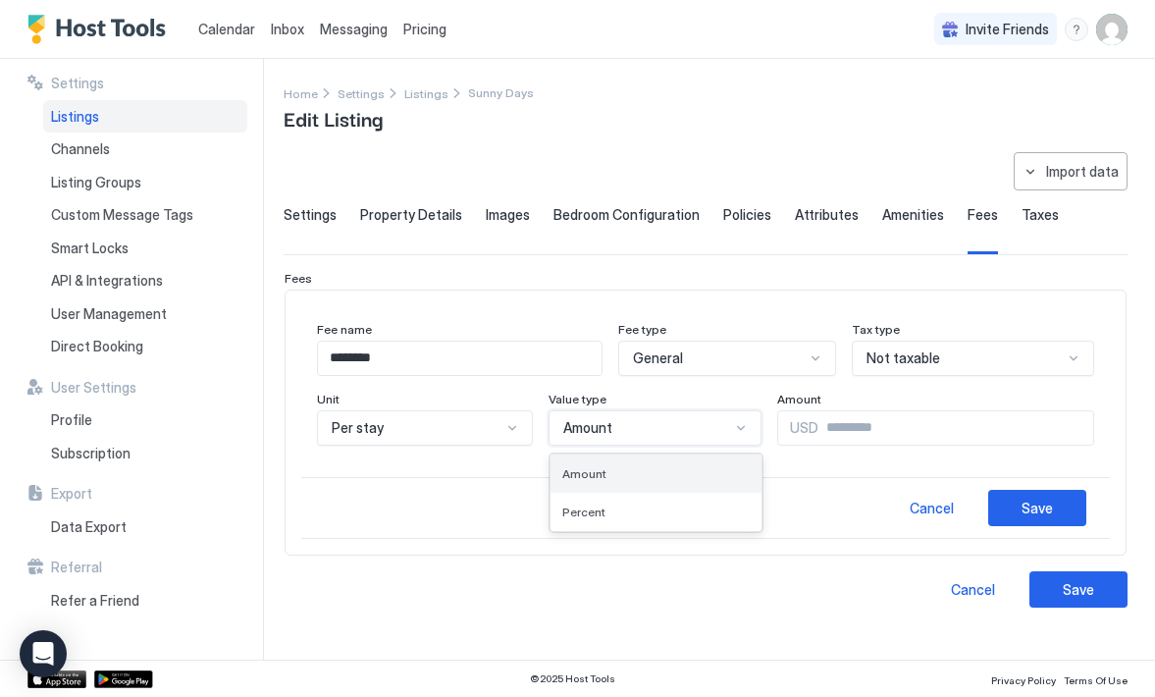
click at [673, 471] on div "Amount" at bounding box center [655, 473] width 187 height 15
click at [818, 420] on input "Input Field" at bounding box center [955, 427] width 275 height 33
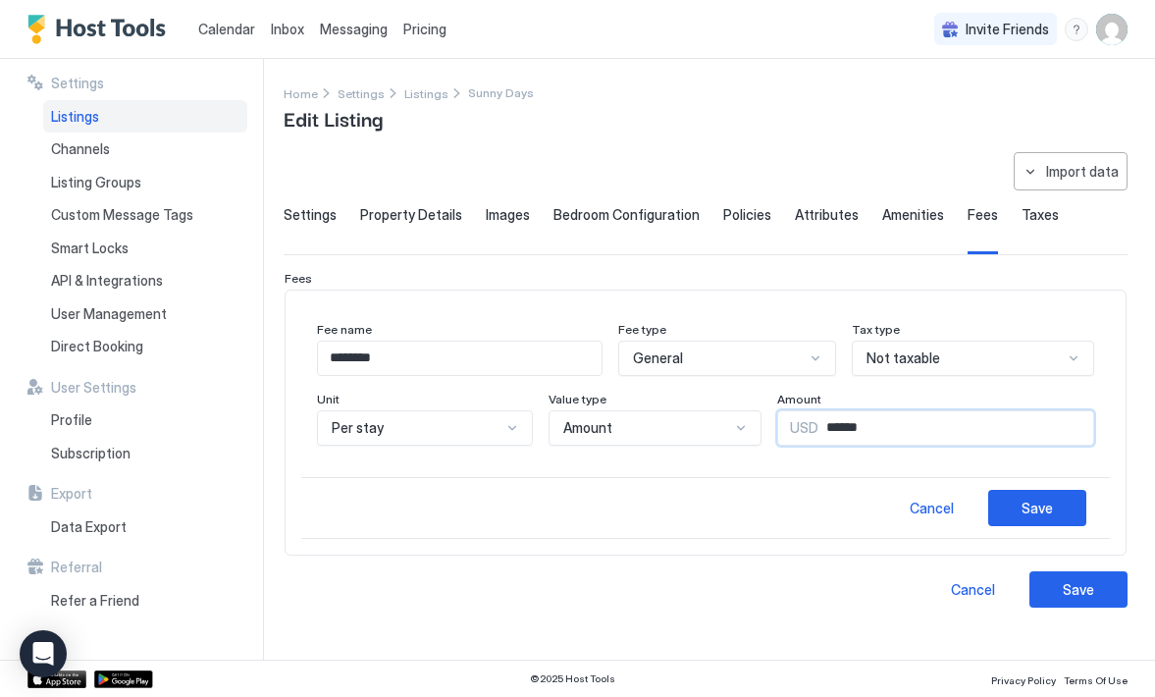
type input "******"
click at [1074, 363] on div at bounding box center [1074, 358] width 16 height 16
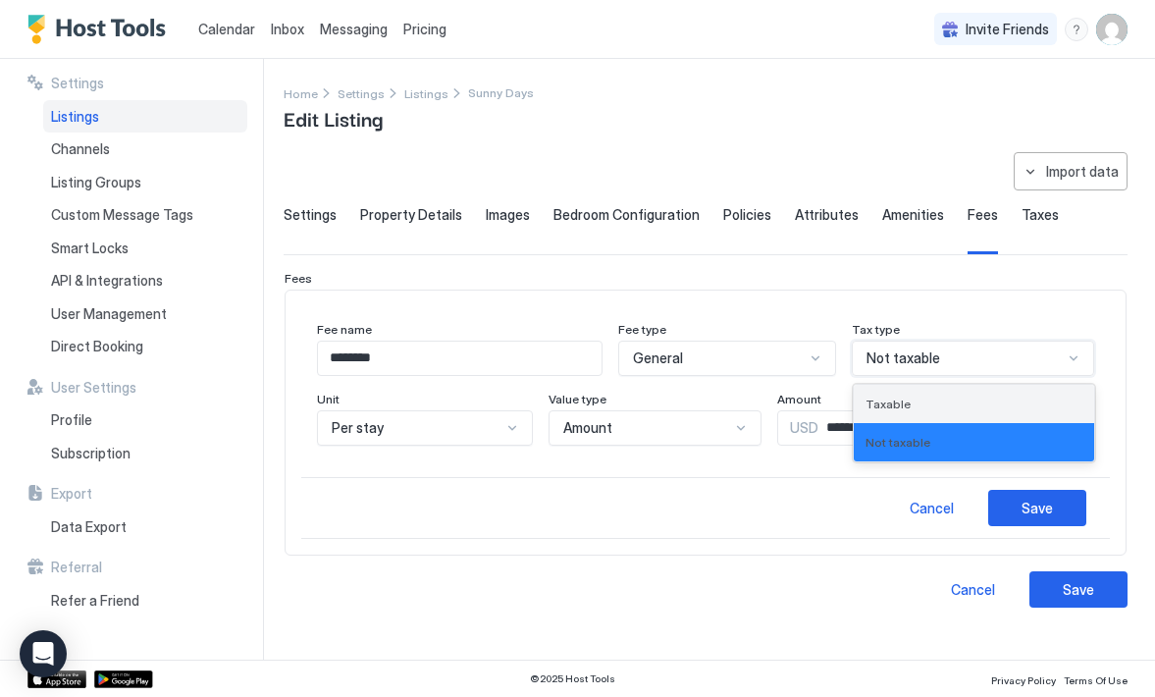
click at [1036, 406] on div "Taxable" at bounding box center [974, 403] width 217 height 15
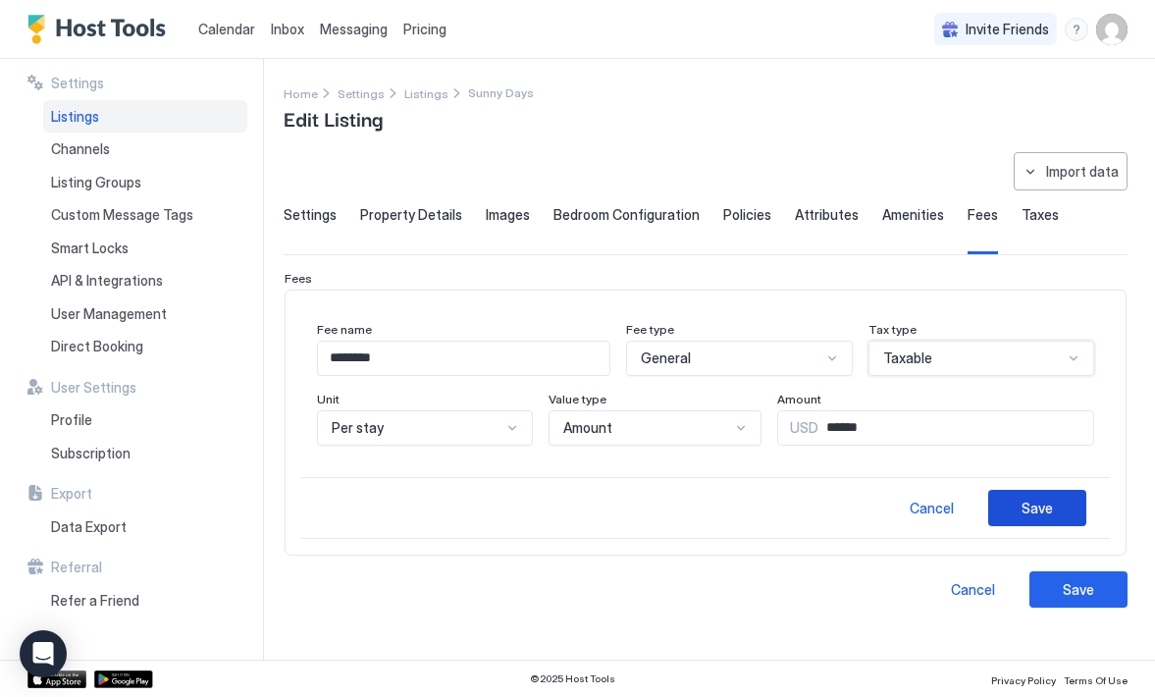
click at [1050, 506] on div "Save" at bounding box center [1037, 508] width 31 height 21
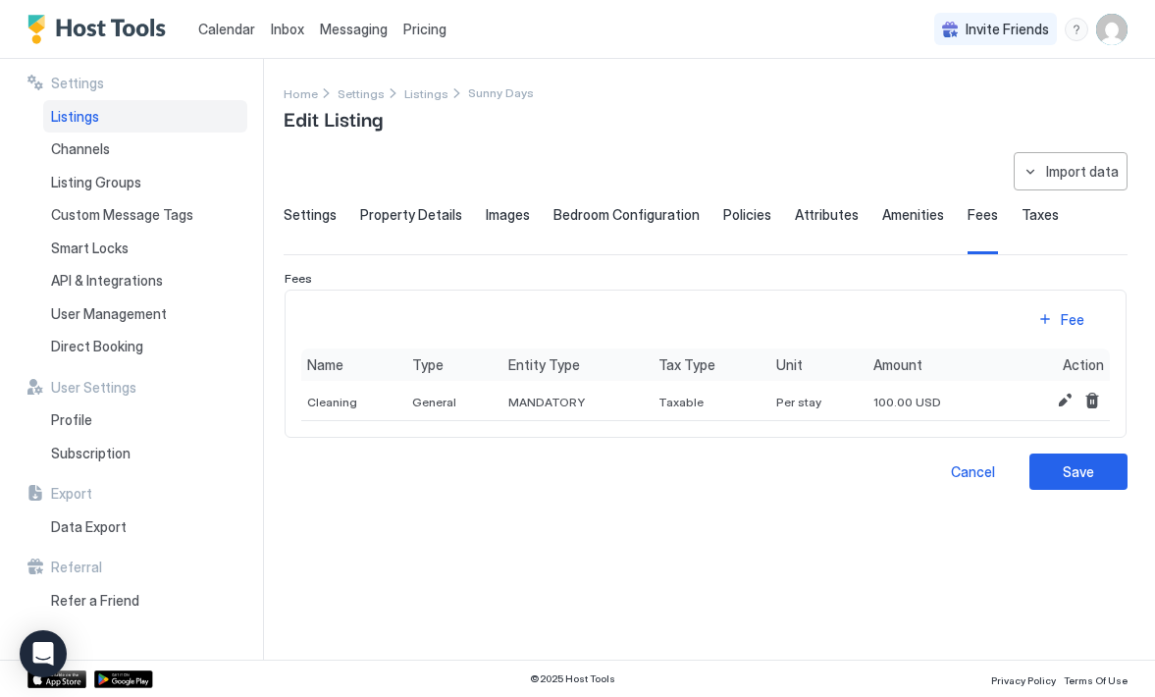
click at [1027, 219] on span "Taxes" at bounding box center [1040, 215] width 37 height 18
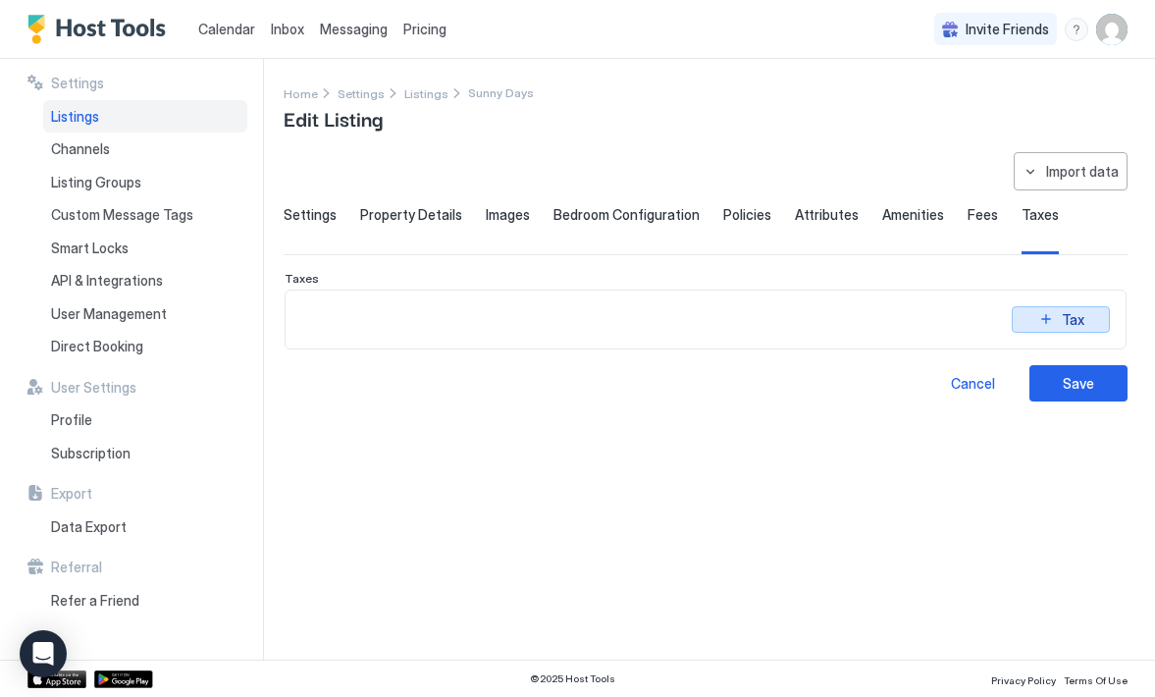
click at [1062, 322] on div "Tax" at bounding box center [1073, 319] width 23 height 21
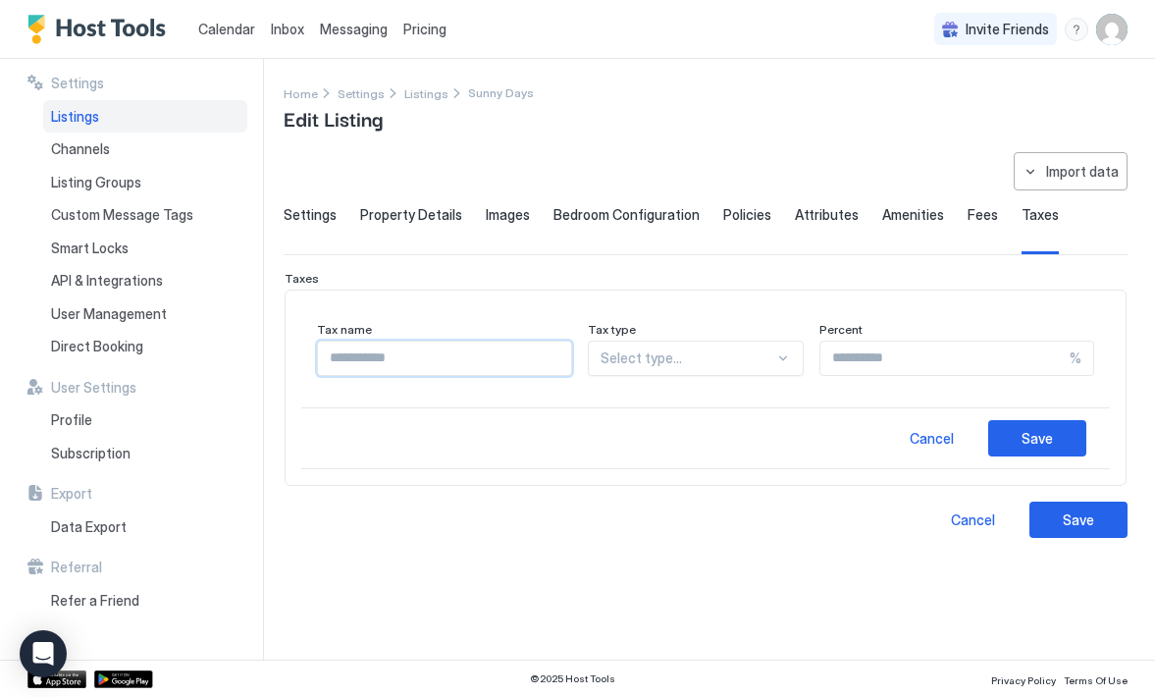
click at [536, 364] on input "Input Field" at bounding box center [444, 358] width 253 height 33
click at [922, 439] on div "Cancel" at bounding box center [932, 438] width 44 height 21
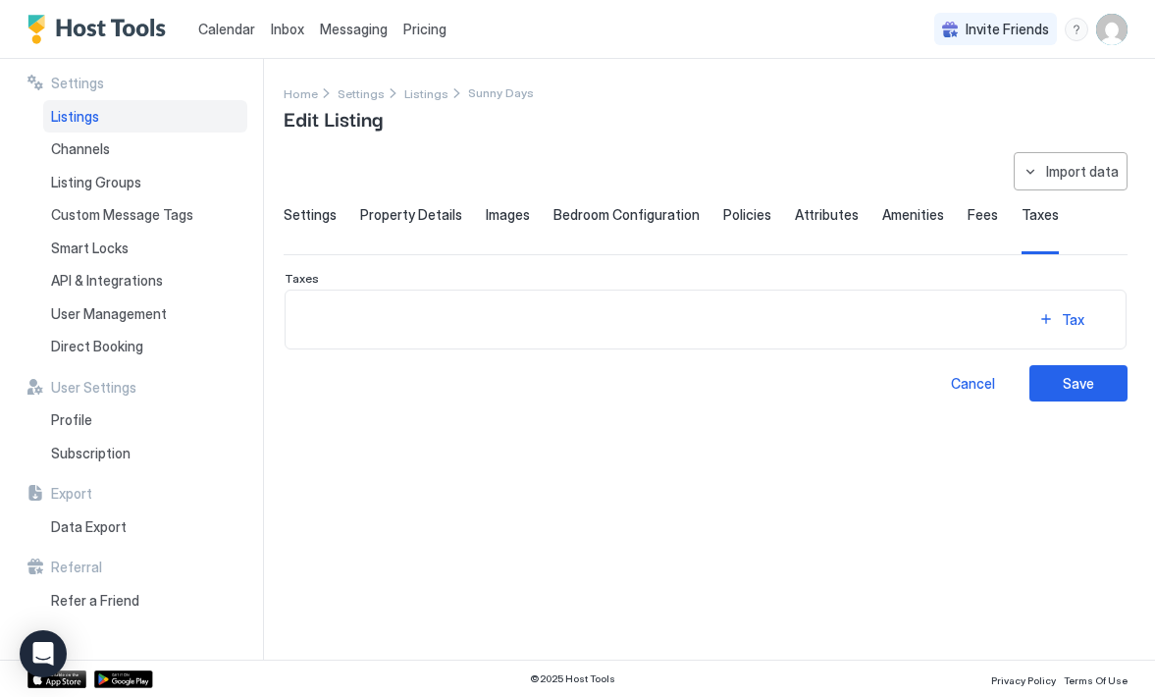
click at [894, 220] on span "Amenities" at bounding box center [913, 215] width 62 height 18
click at [815, 217] on span "Attributes" at bounding box center [827, 215] width 64 height 18
click at [750, 217] on span "Policies" at bounding box center [747, 215] width 48 height 18
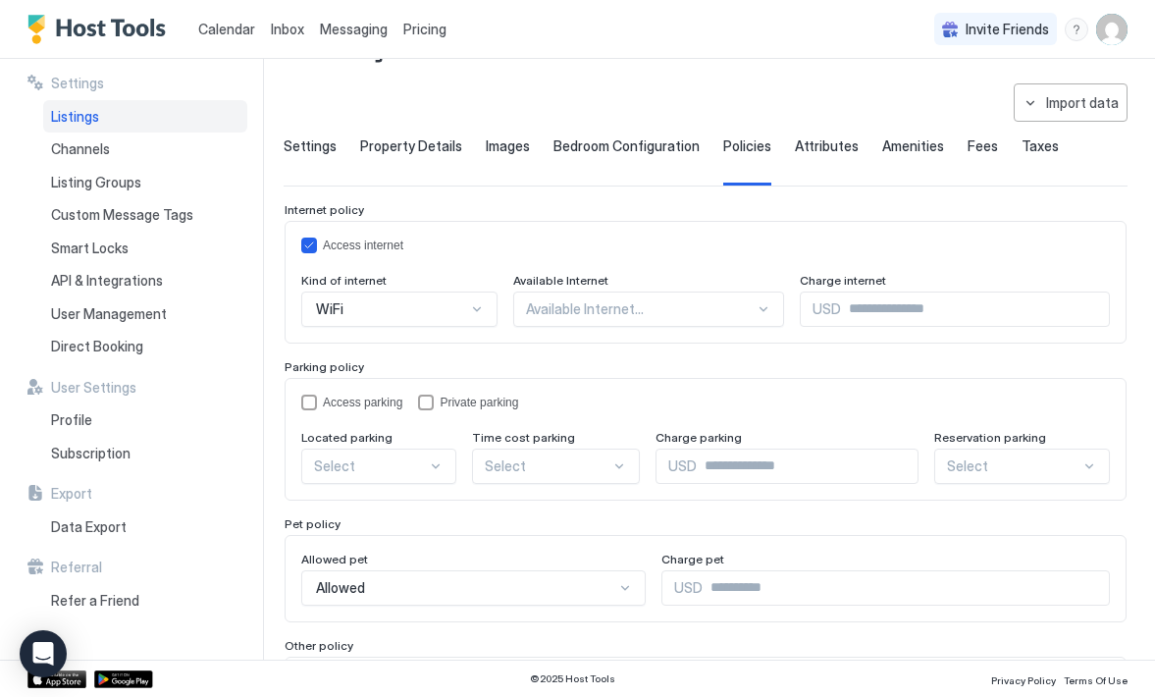
scroll to position [73, 0]
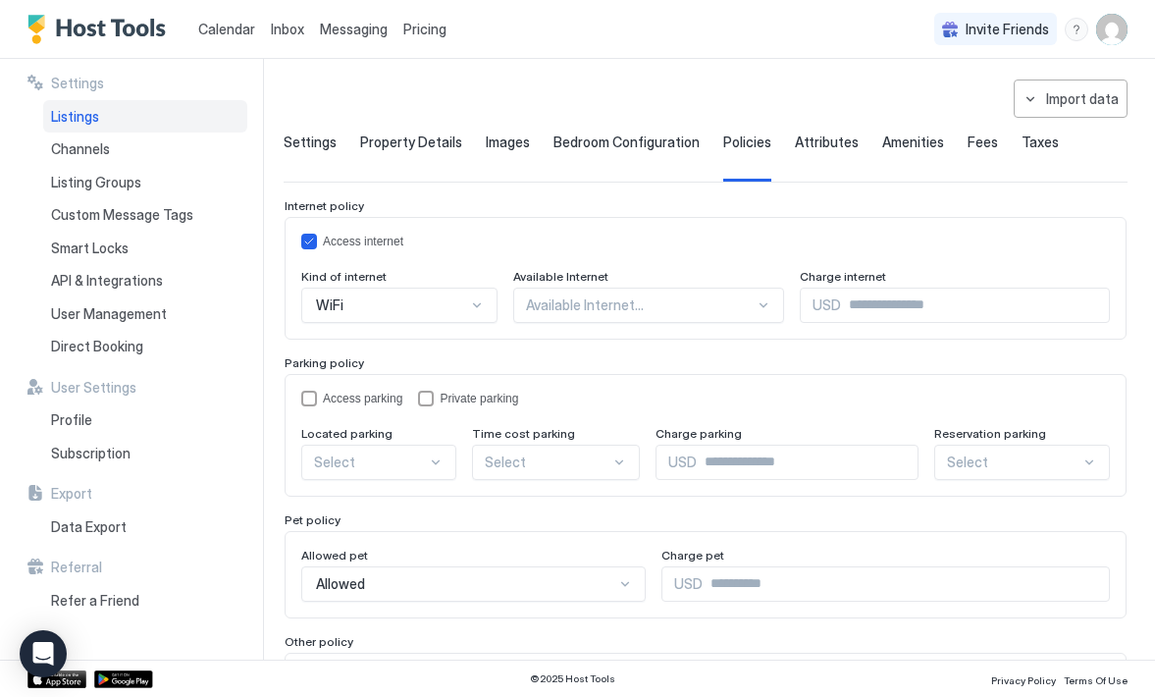
click at [756, 305] on div at bounding box center [764, 305] width 16 height 16
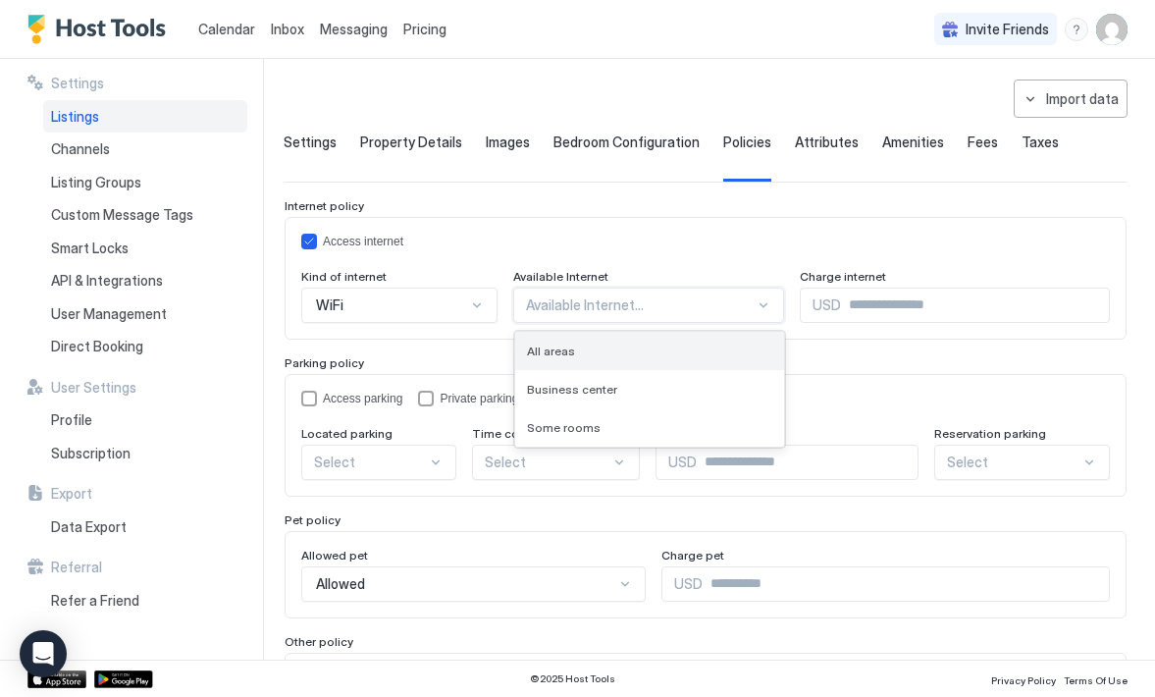
click at [691, 349] on div "All areas" at bounding box center [649, 350] width 245 height 15
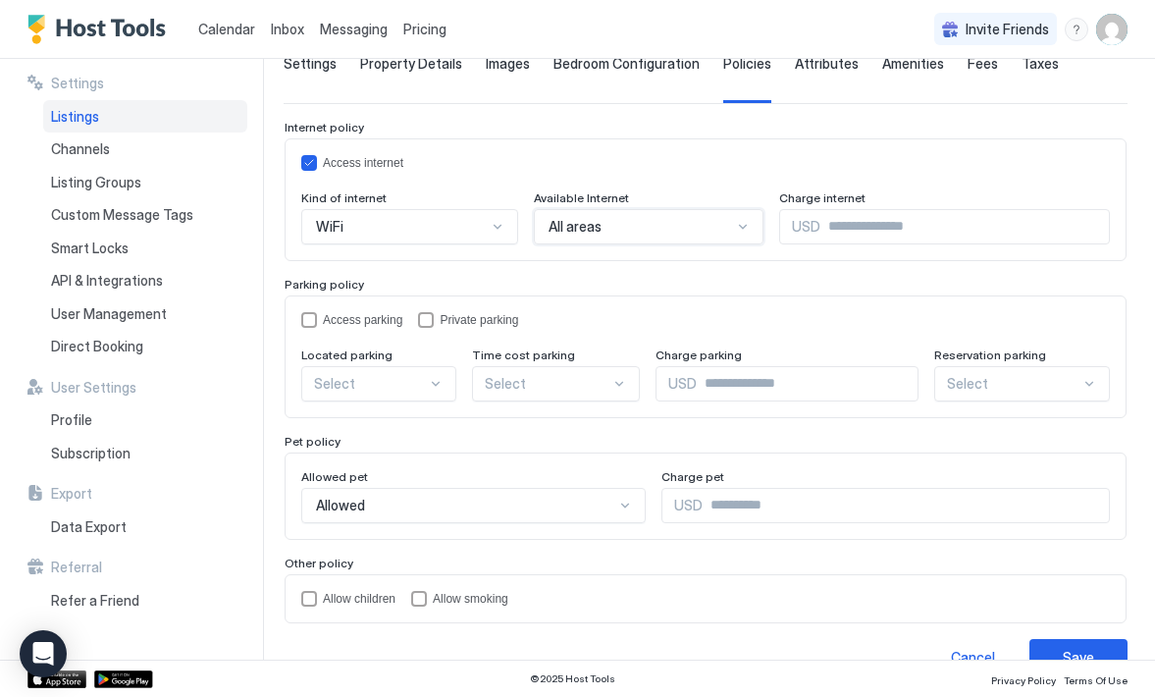
scroll to position [189, 0]
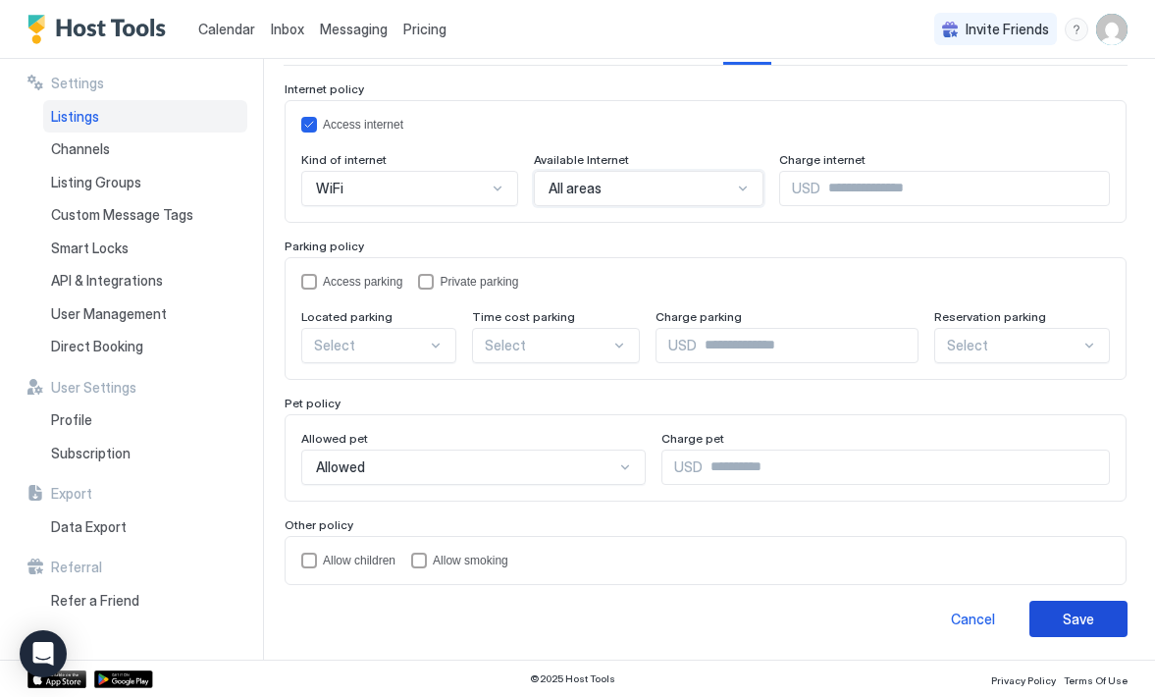
click at [1063, 616] on div "Save" at bounding box center [1078, 618] width 31 height 21
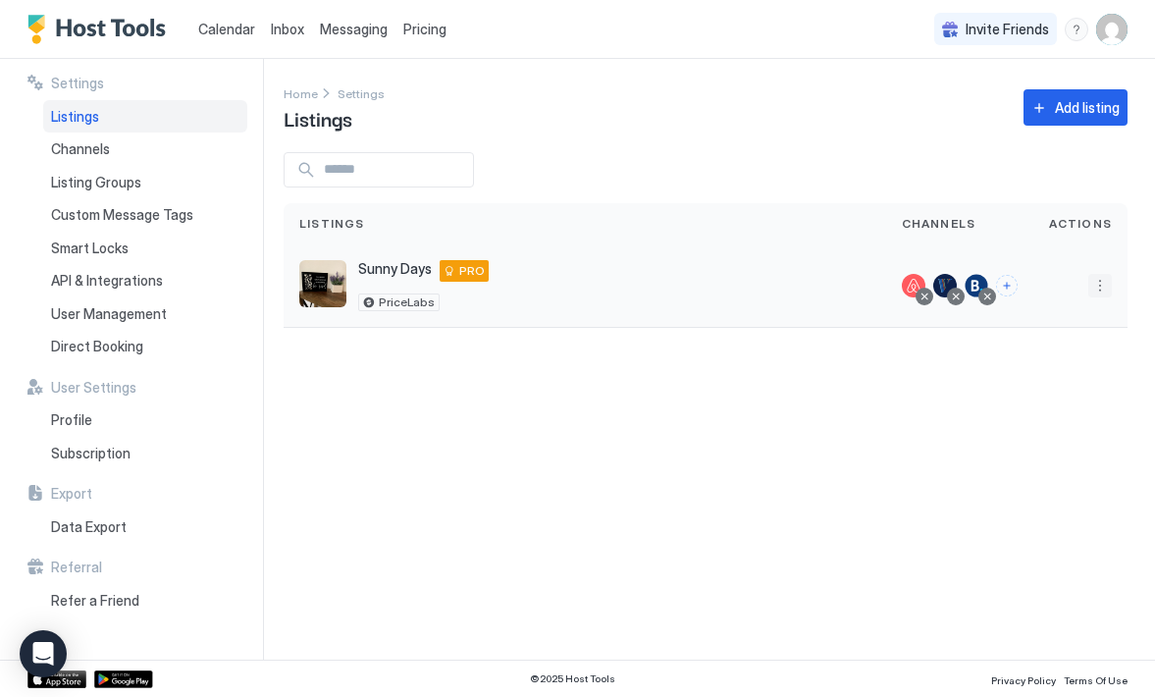
click at [1101, 289] on button "More options" at bounding box center [1100, 286] width 24 height 24
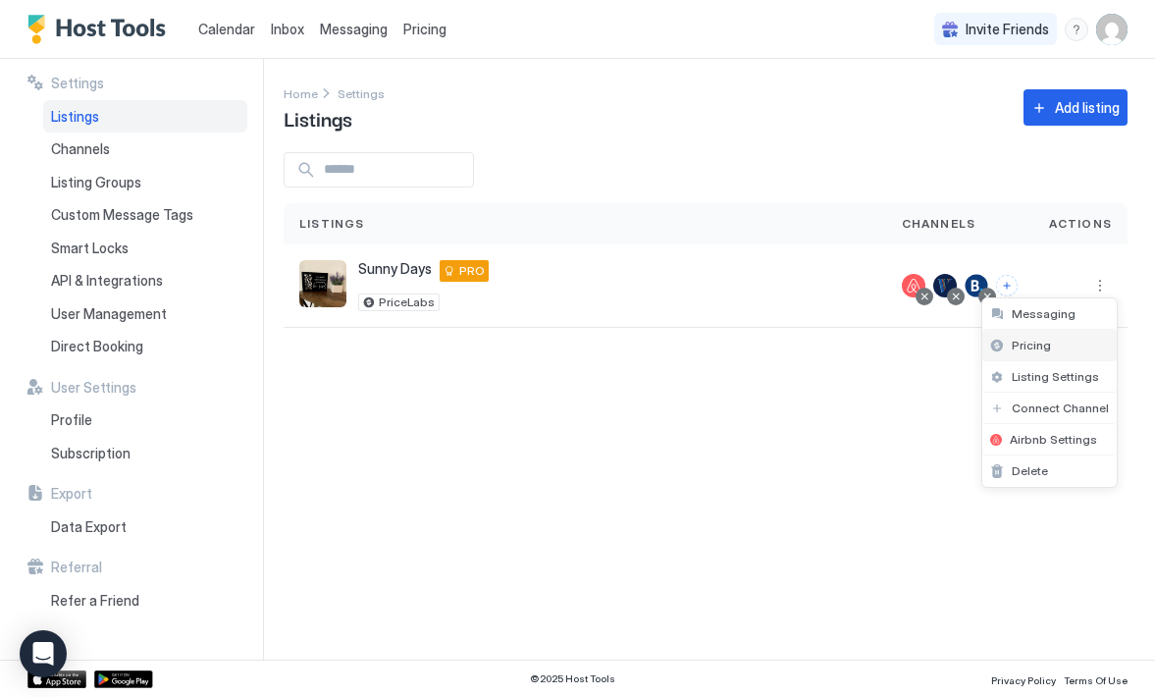
click at [1064, 347] on div "Pricing" at bounding box center [1049, 345] width 134 height 31
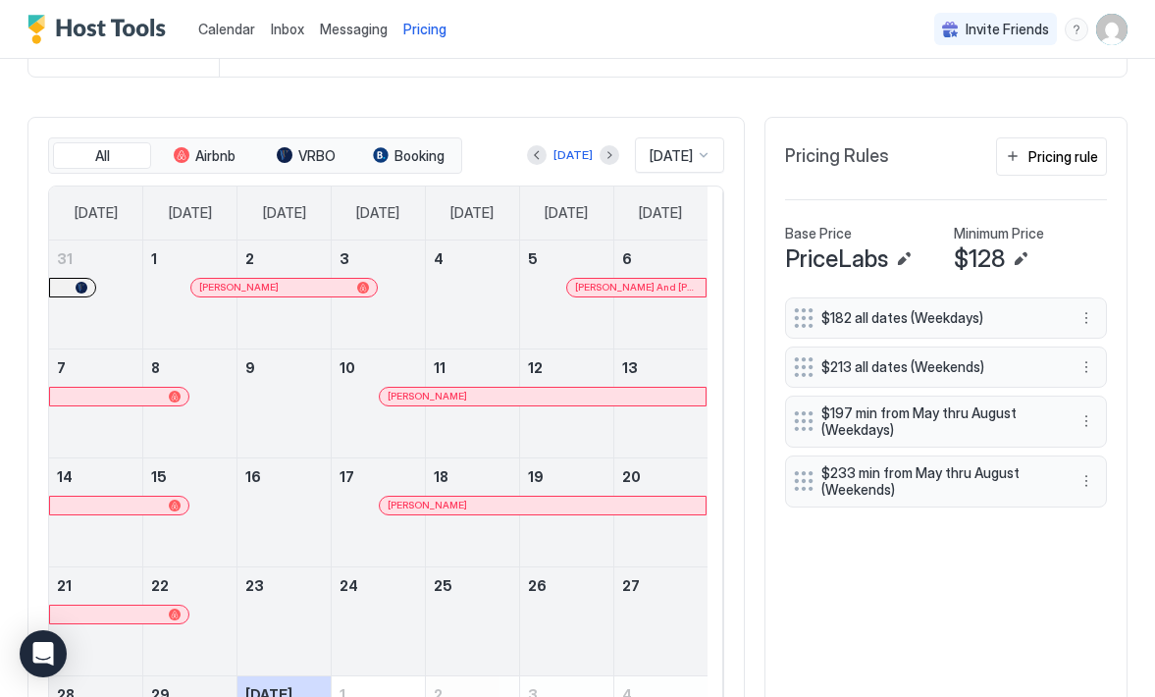
scroll to position [451, 0]
click at [1009, 254] on button "Edit" at bounding box center [1021, 258] width 24 height 24
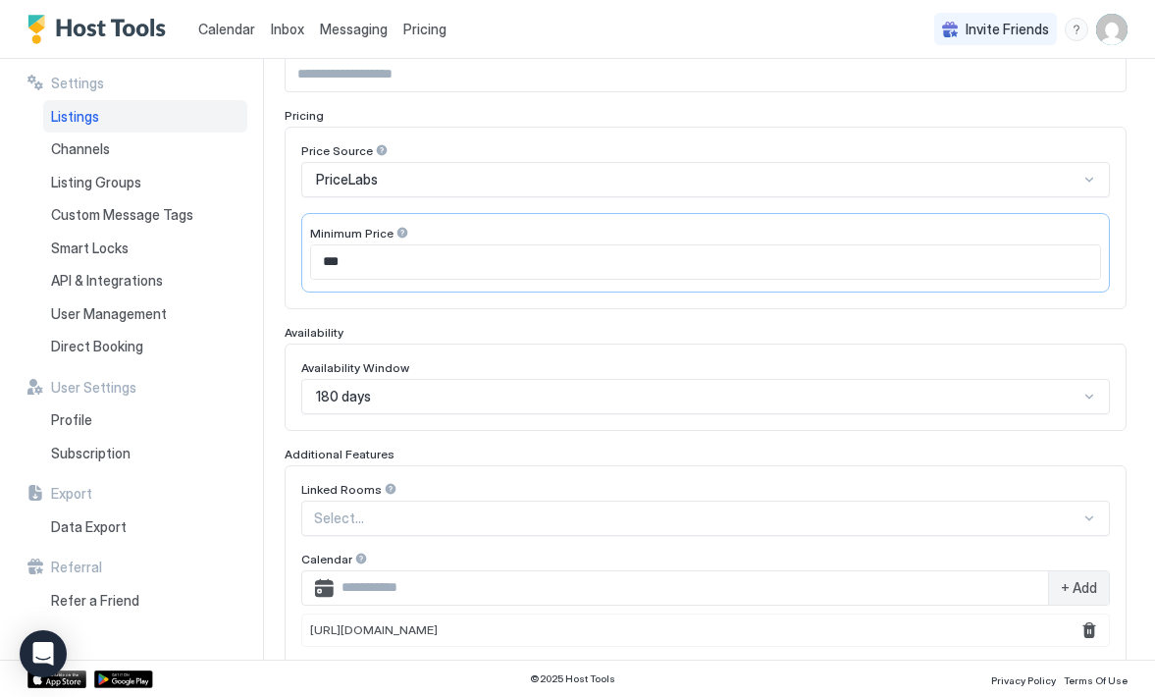
scroll to position [246, 0]
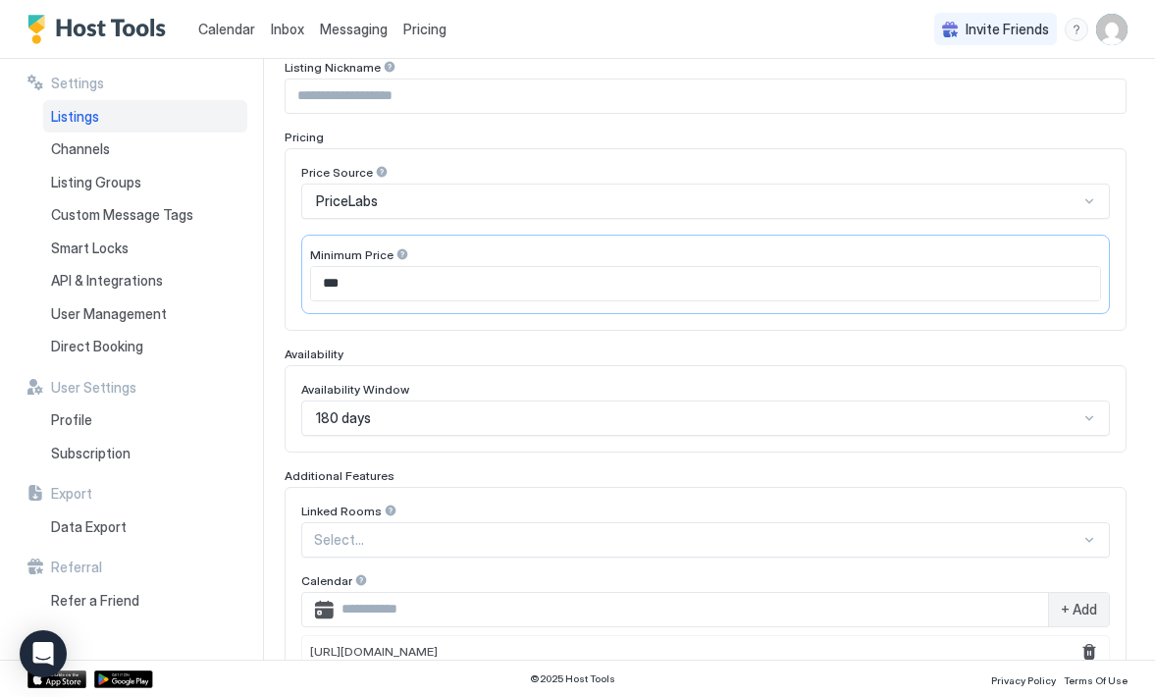
click at [1037, 201] on div "PriceLabs" at bounding box center [697, 201] width 763 height 18
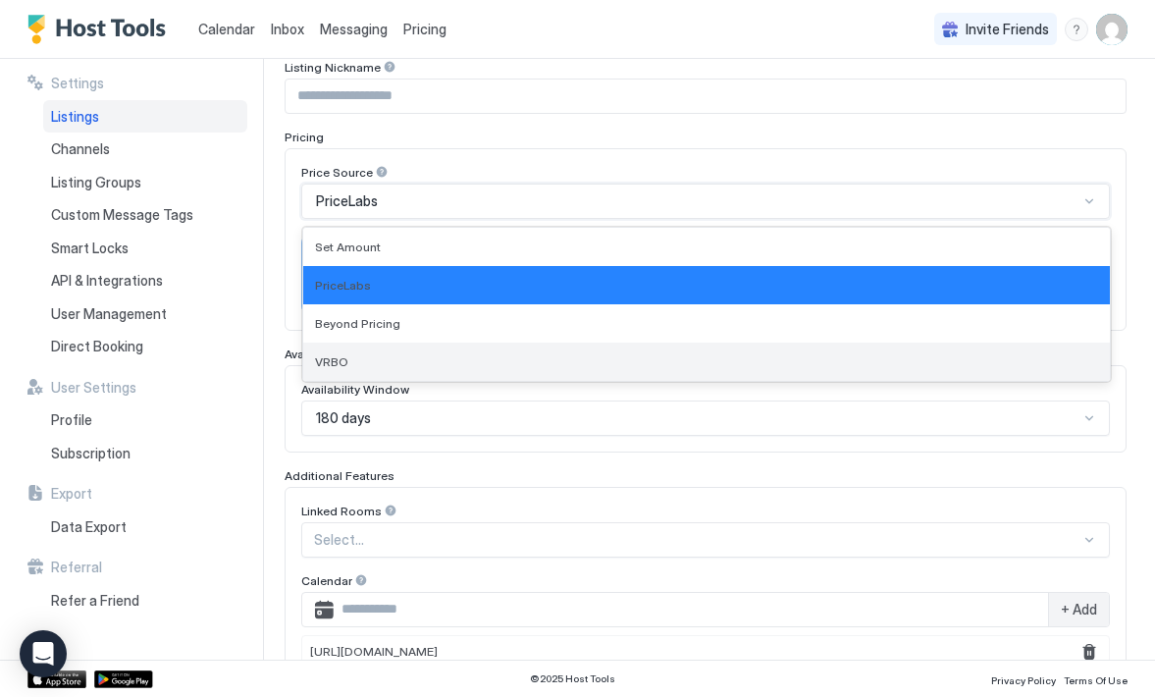
click at [775, 346] on div "VRBO" at bounding box center [706, 361] width 807 height 38
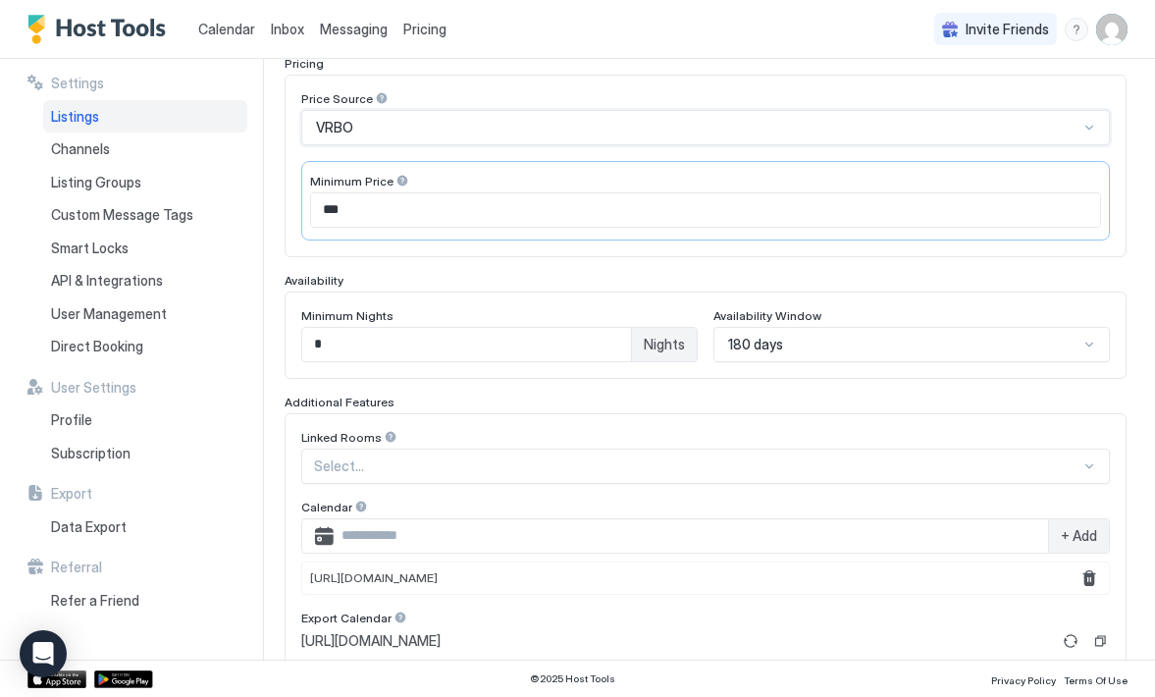
scroll to position [326, 0]
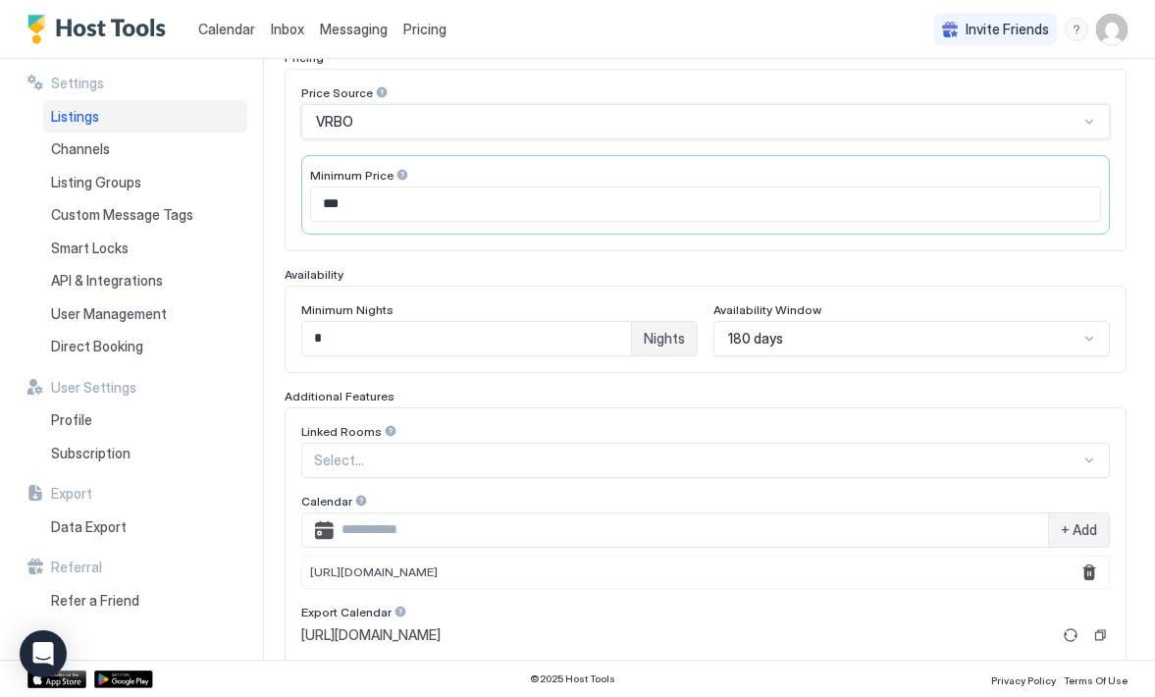
click at [765, 206] on input "***" at bounding box center [705, 203] width 789 height 33
type input "***"
click at [761, 264] on div "Enable Listing Listing Nickname Pricing Price Source VRBO Minimum Price *** Ava…" at bounding box center [706, 382] width 842 height 875
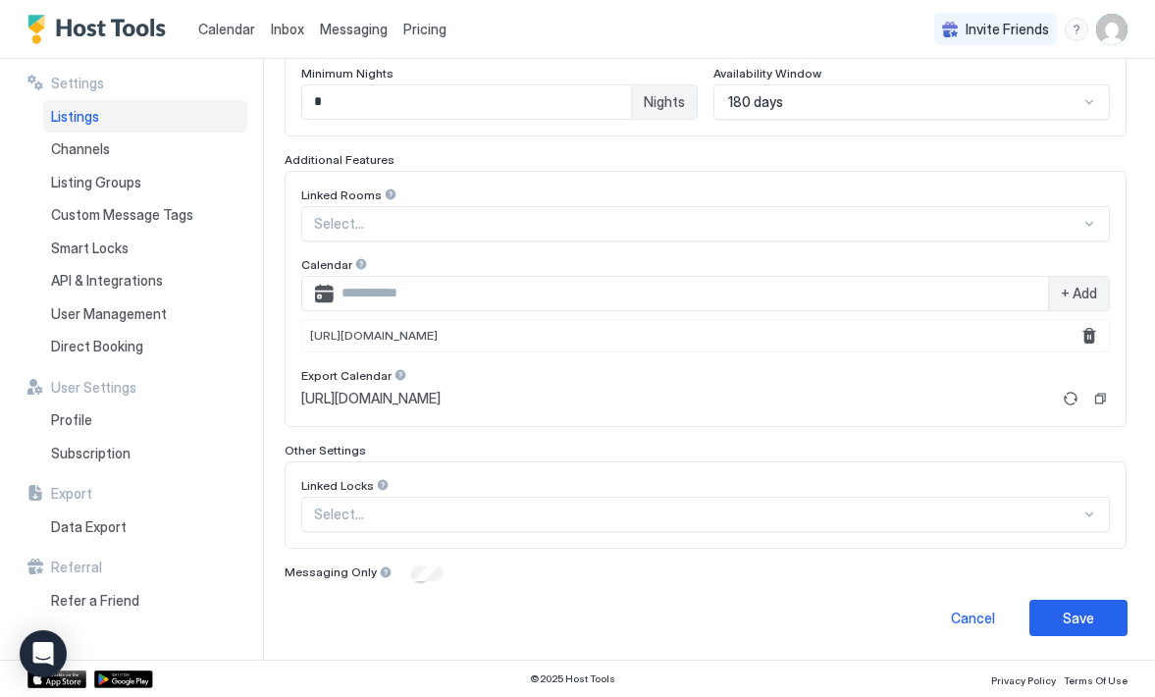
scroll to position [561, 0]
click at [1081, 101] on div at bounding box center [1089, 103] width 16 height 16
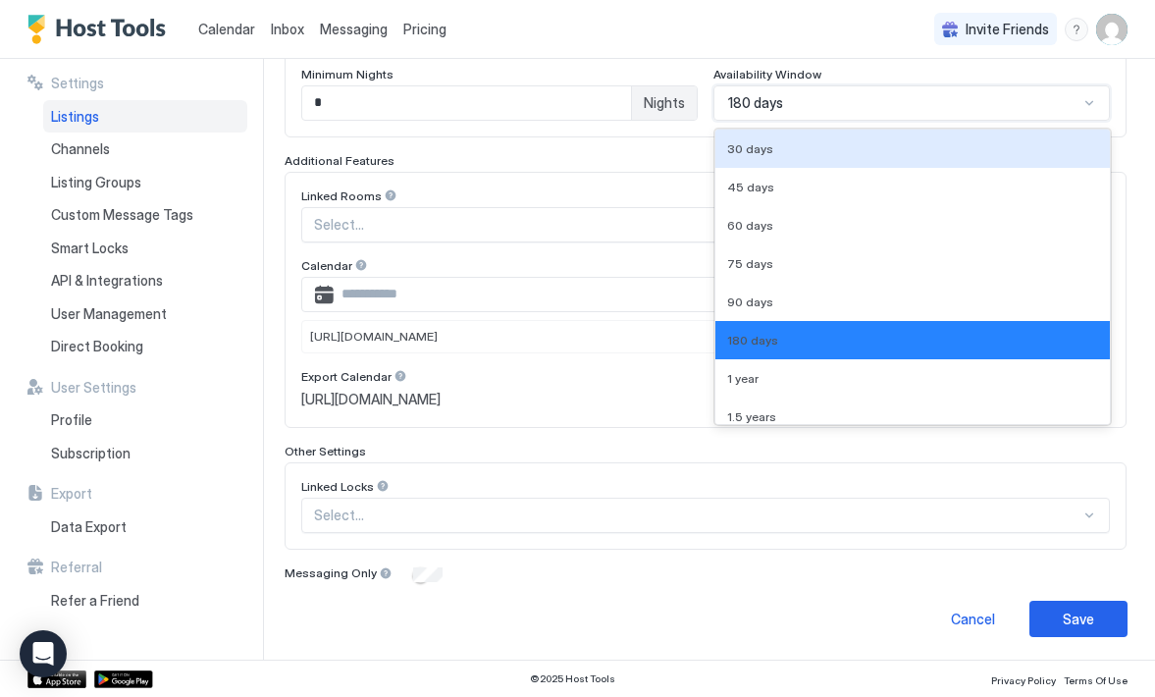
click at [839, 28] on div "Calendar Inbox Messaging Pricing Invite Friends JT" at bounding box center [577, 29] width 1155 height 59
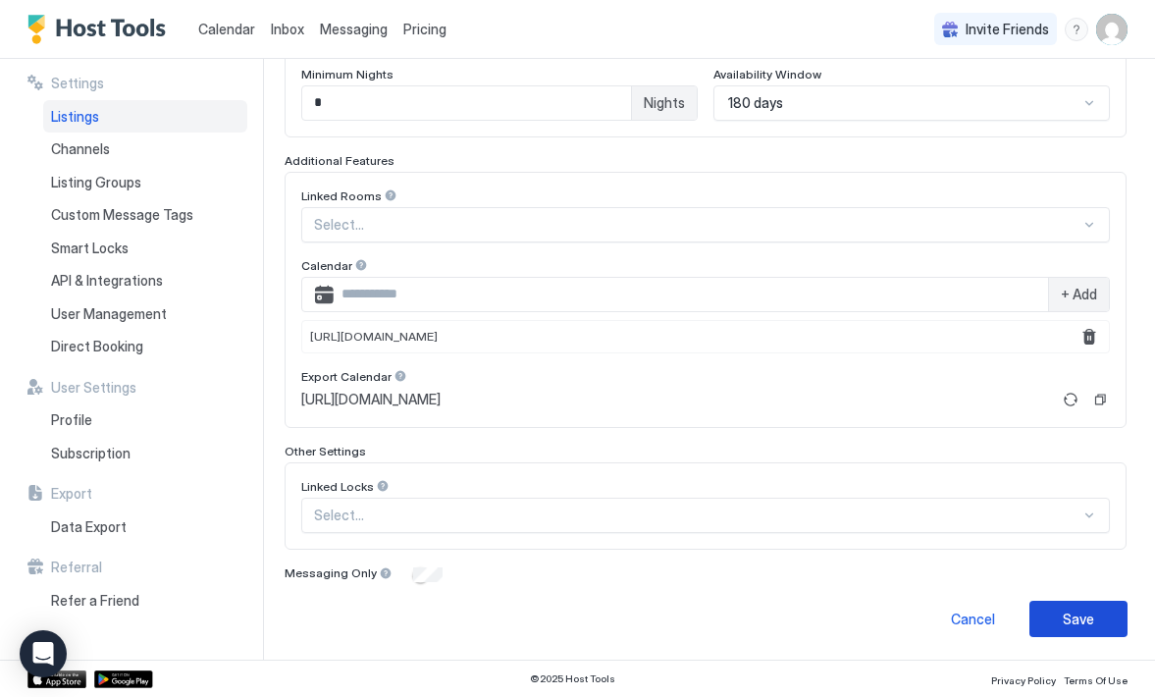
click at [1046, 623] on button "Save" at bounding box center [1078, 619] width 98 height 36
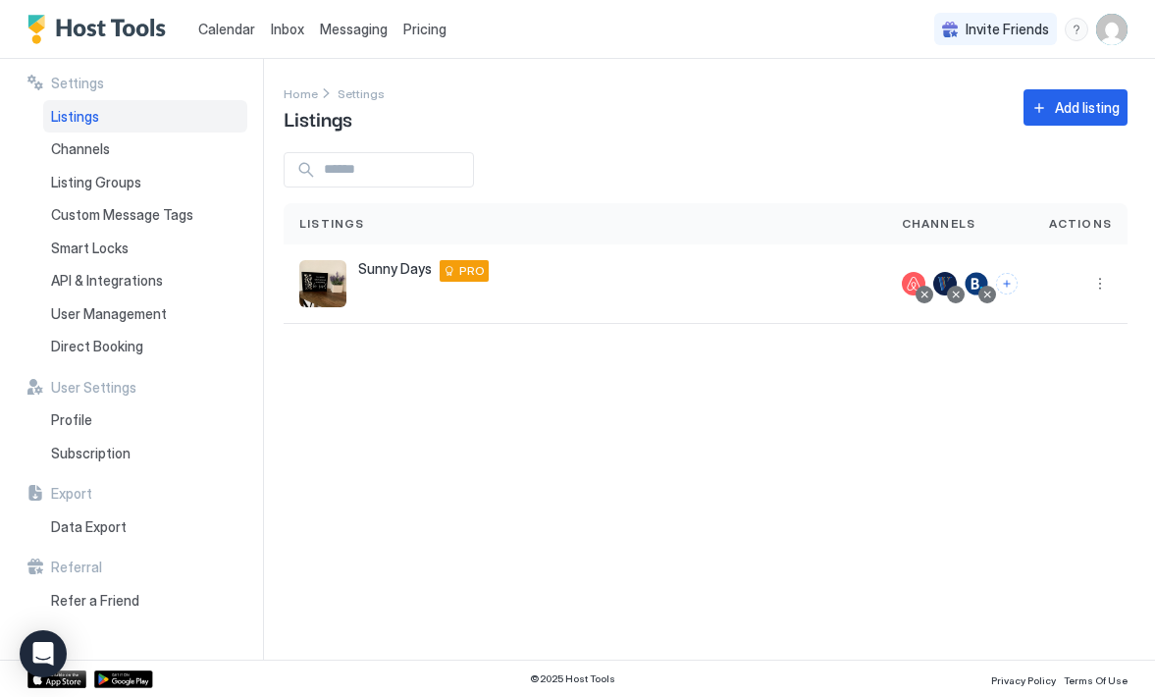
click at [421, 27] on span "Pricing" at bounding box center [424, 30] width 43 height 18
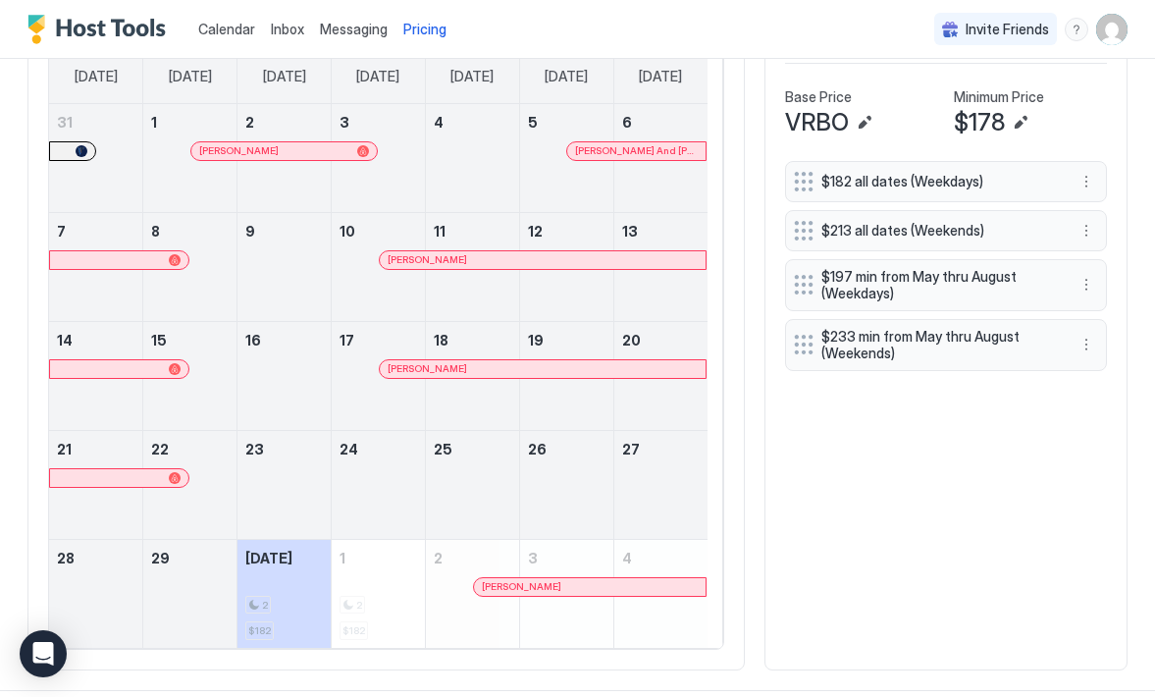
scroll to position [590, 0]
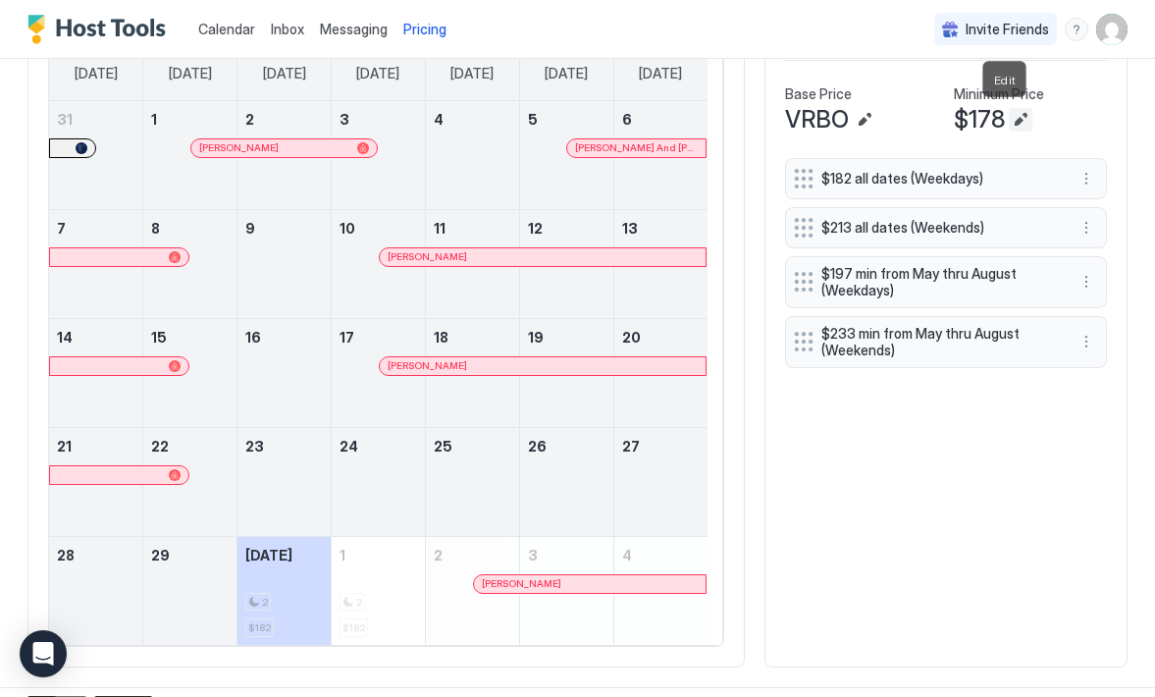
click at [1009, 121] on button "Edit" at bounding box center [1021, 120] width 24 height 24
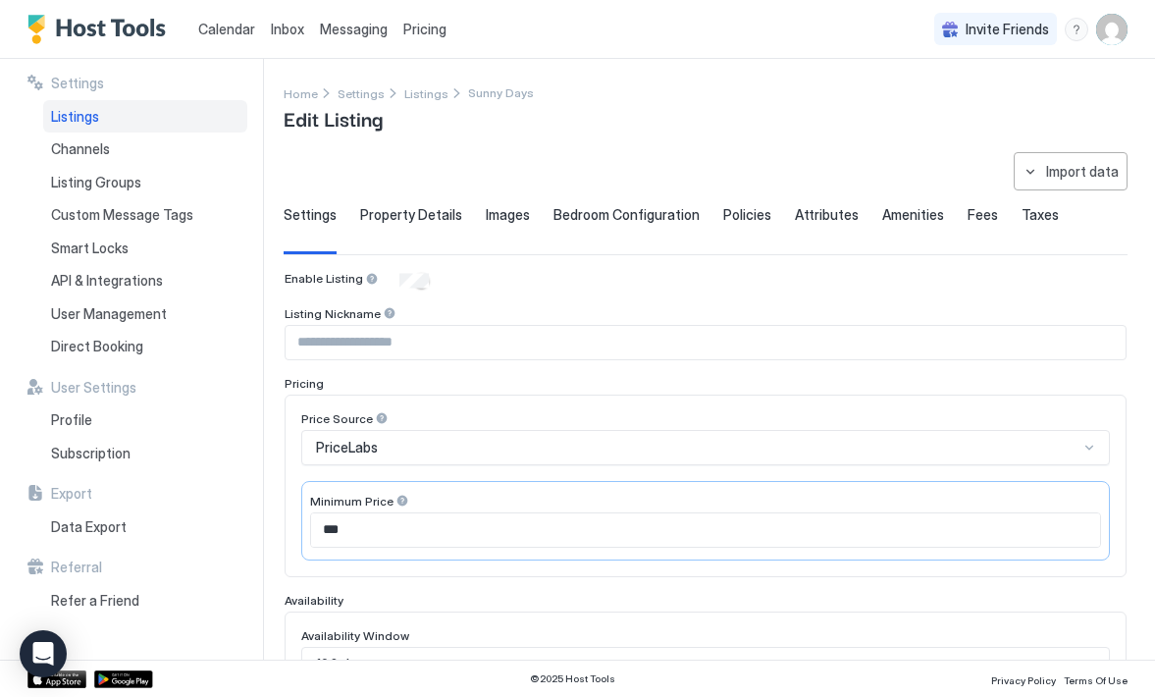
type input "***"
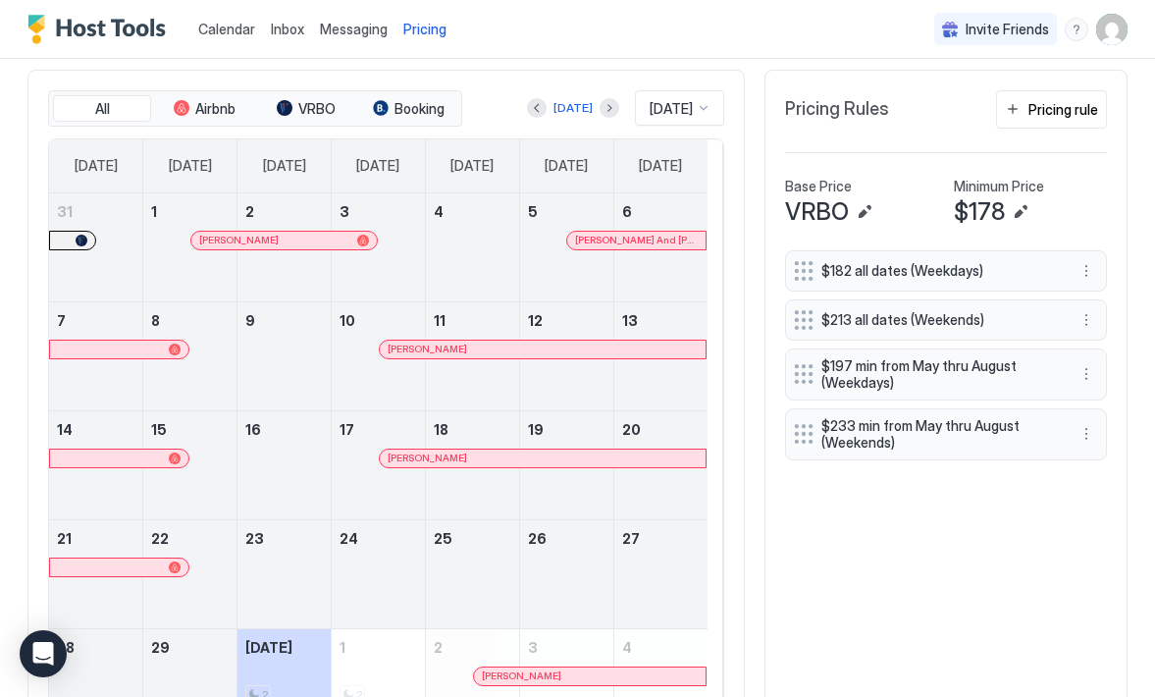
scroll to position [454, 0]
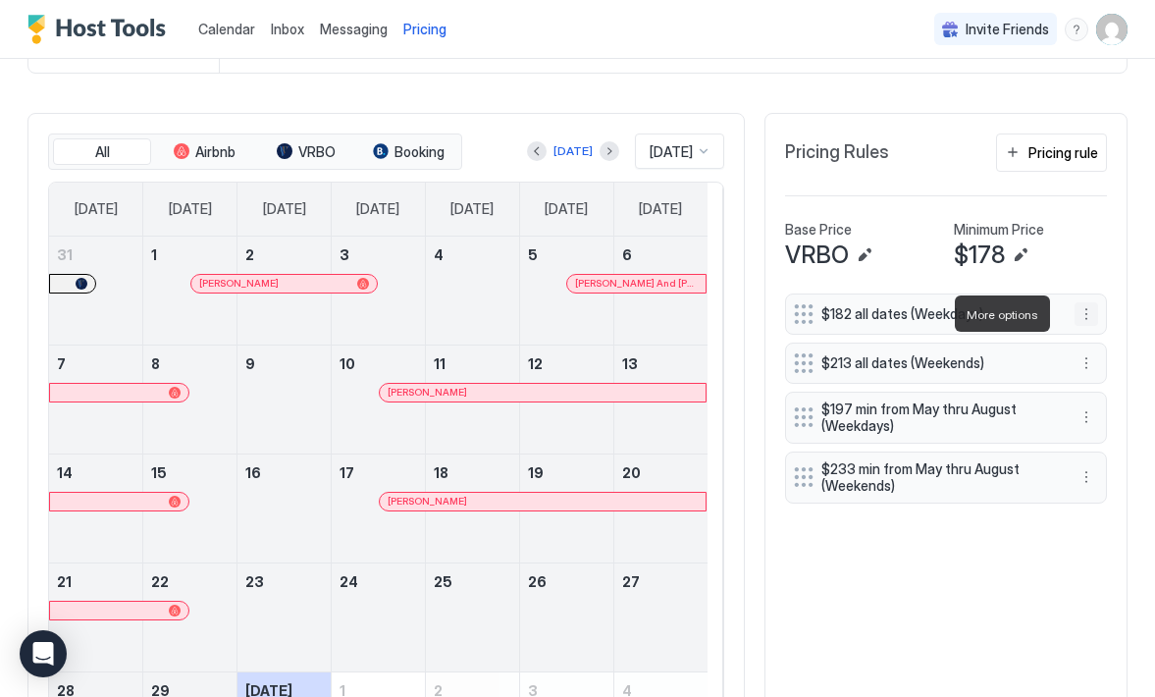
click at [1075, 317] on button "More options" at bounding box center [1087, 314] width 24 height 24
click at [1095, 377] on span "Pause" at bounding box center [1107, 372] width 35 height 15
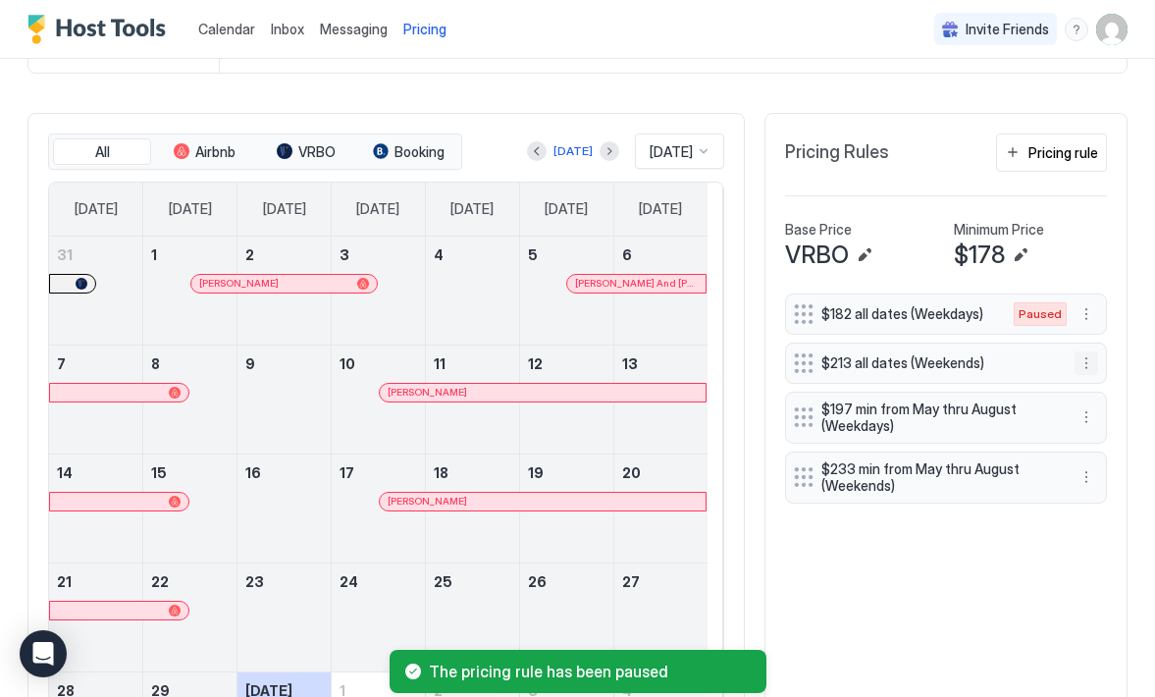
click at [1075, 360] on button "More options" at bounding box center [1087, 363] width 24 height 24
click at [1087, 422] on div "Pause" at bounding box center [1097, 421] width 57 height 15
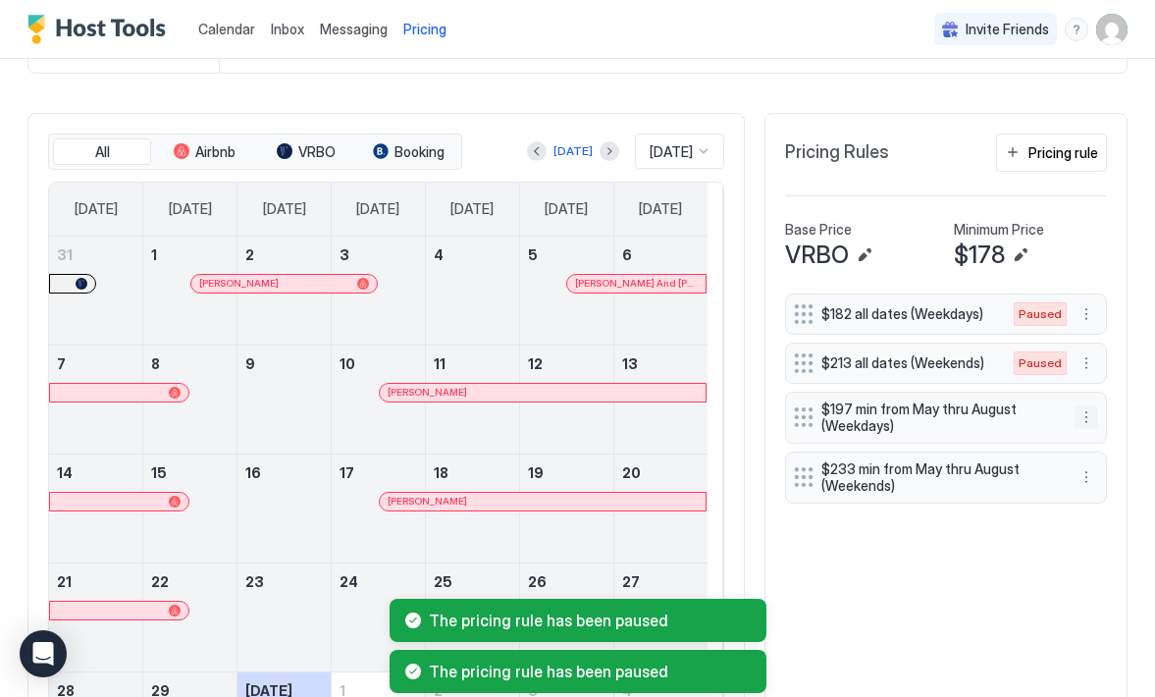
click at [1075, 414] on button "More options" at bounding box center [1087, 417] width 24 height 24
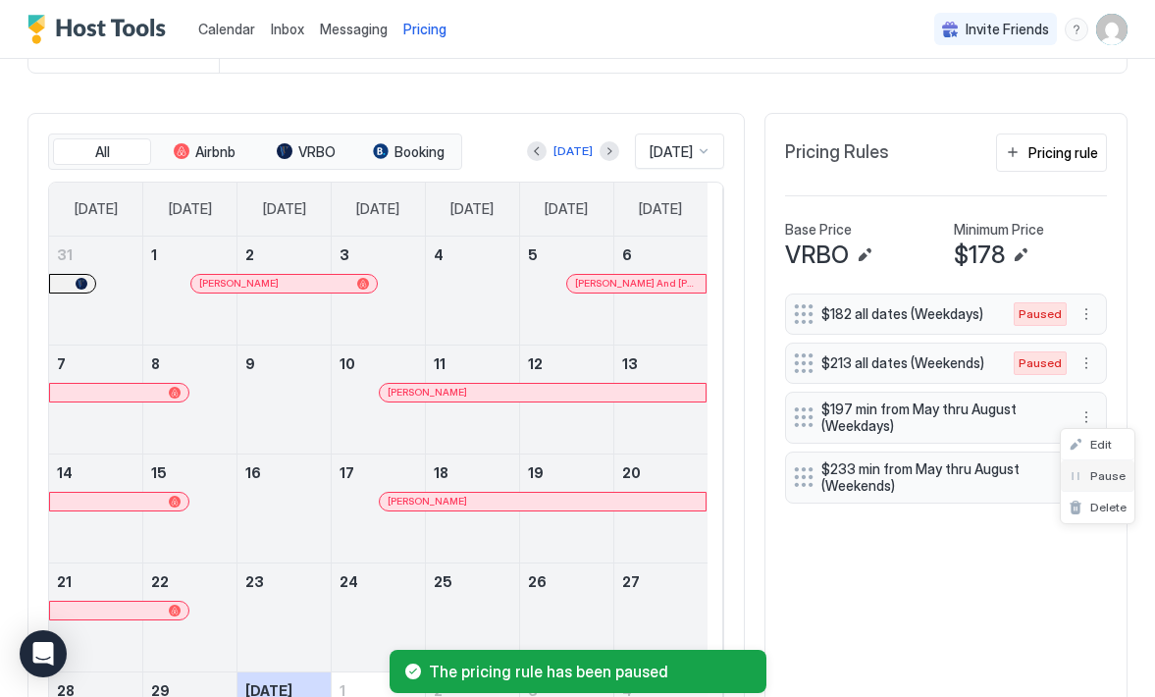
click at [1082, 476] on div "Pause" at bounding box center [1097, 475] width 57 height 15
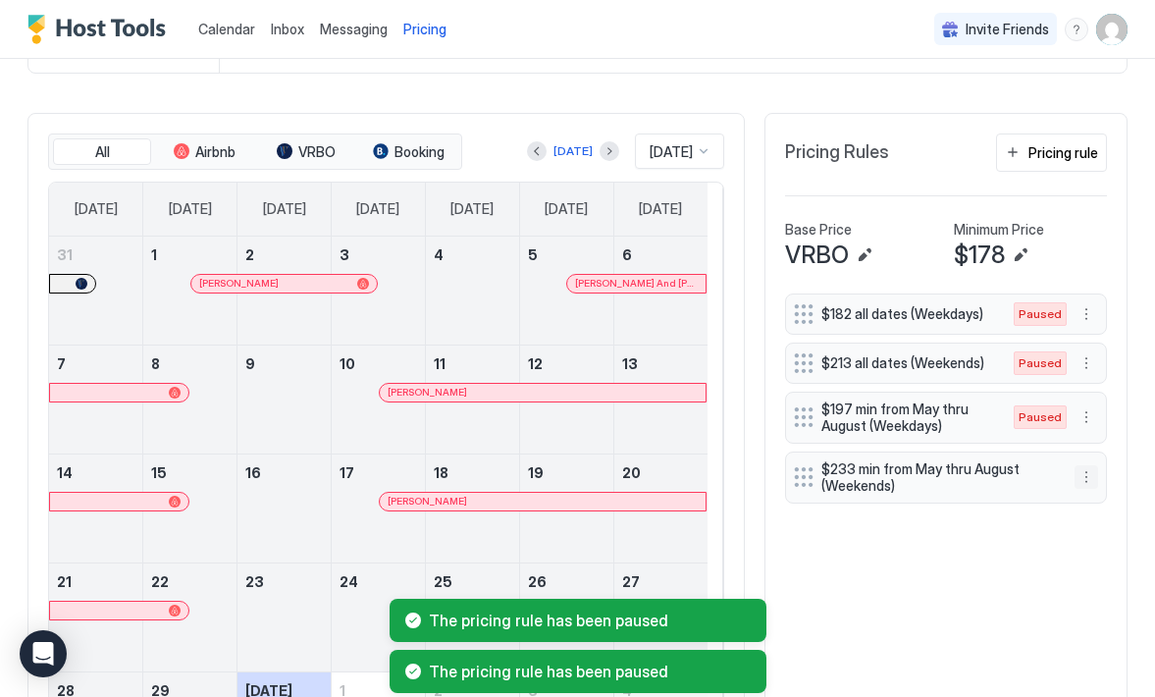
click at [1075, 472] on button "More options" at bounding box center [1087, 477] width 24 height 24
click at [1078, 535] on div "Pause" at bounding box center [1097, 534] width 57 height 15
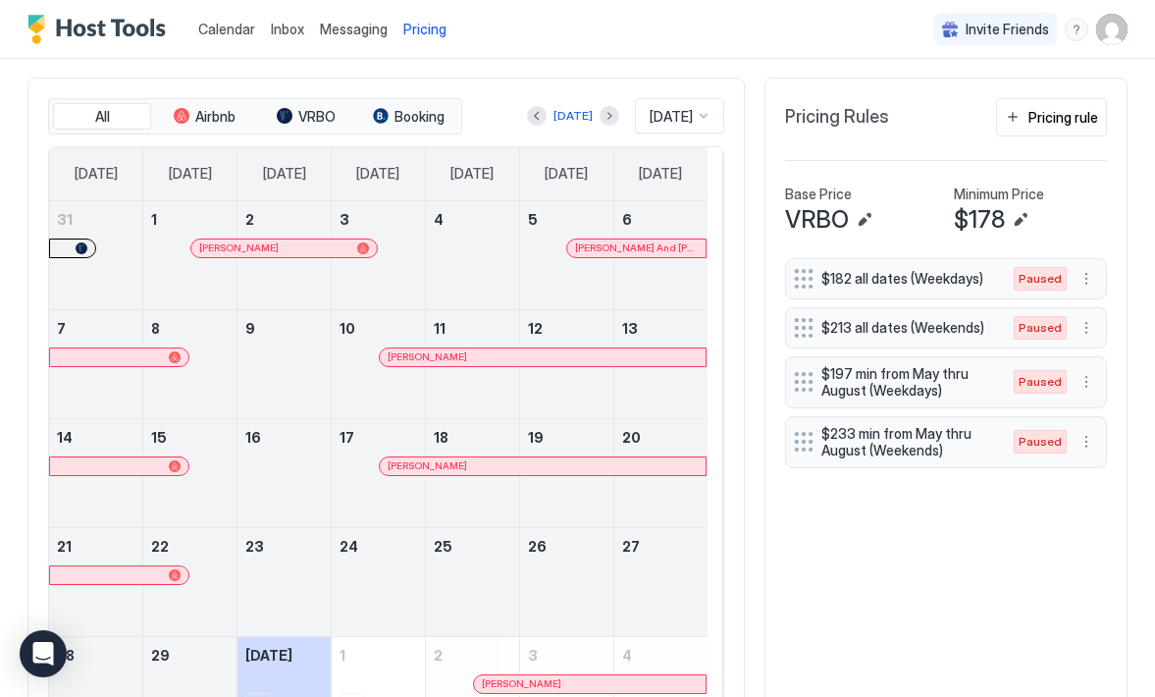
scroll to position [489, 0]
click at [1009, 220] on button "Edit" at bounding box center [1021, 221] width 24 height 24
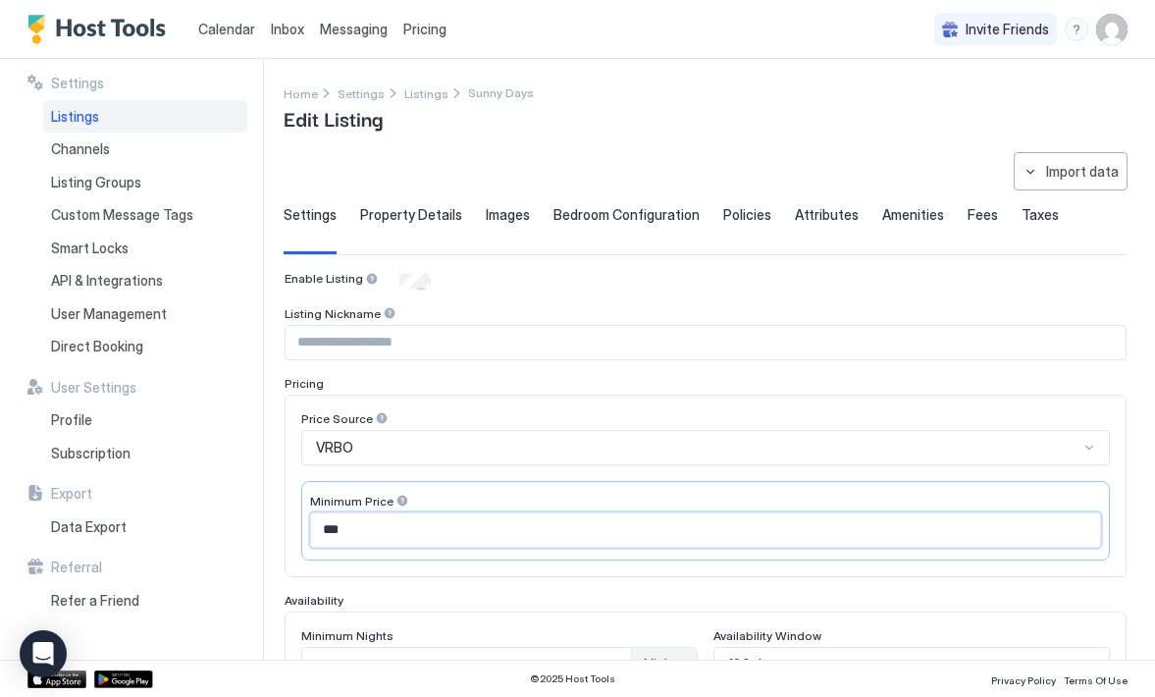
click at [498, 533] on input "***" at bounding box center [705, 529] width 789 height 33
click at [579, 142] on div "**********" at bounding box center [719, 359] width 871 height 601
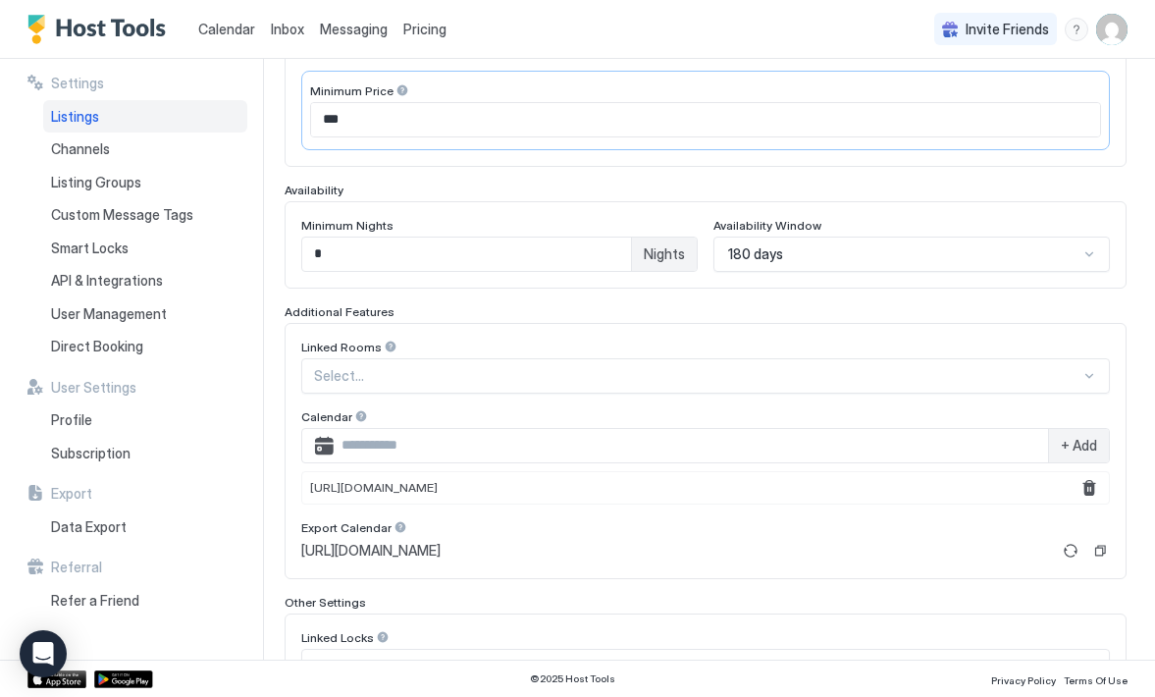
scroll to position [441, 0]
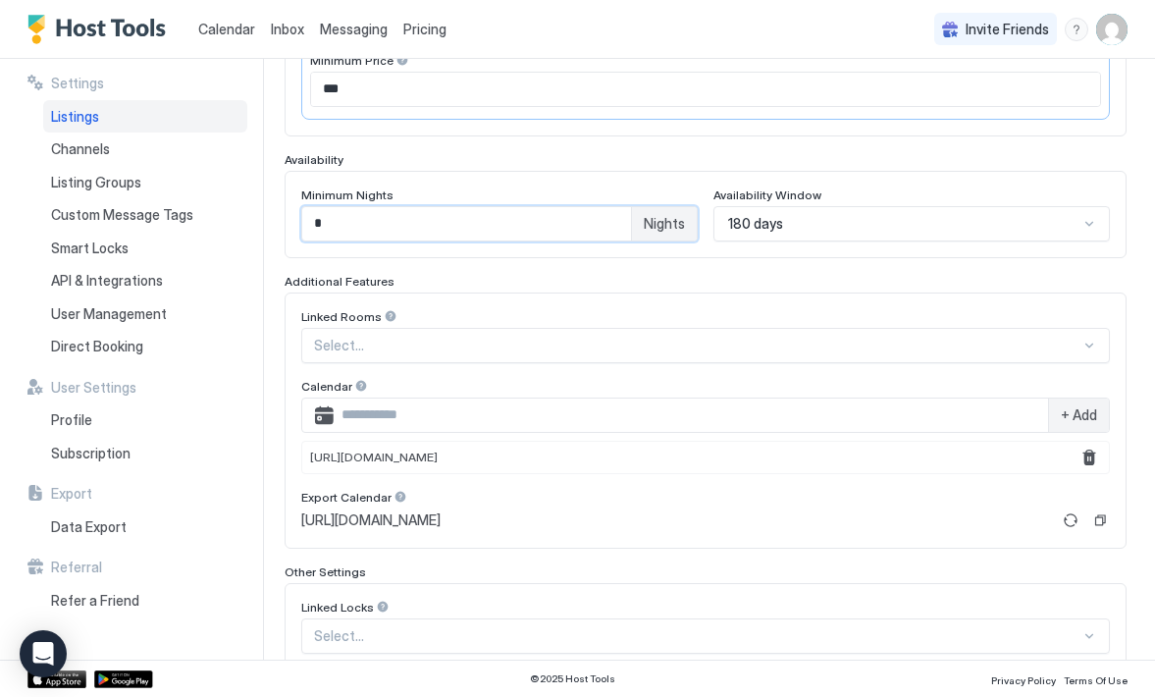
click at [611, 226] on input "*" at bounding box center [466, 223] width 329 height 33
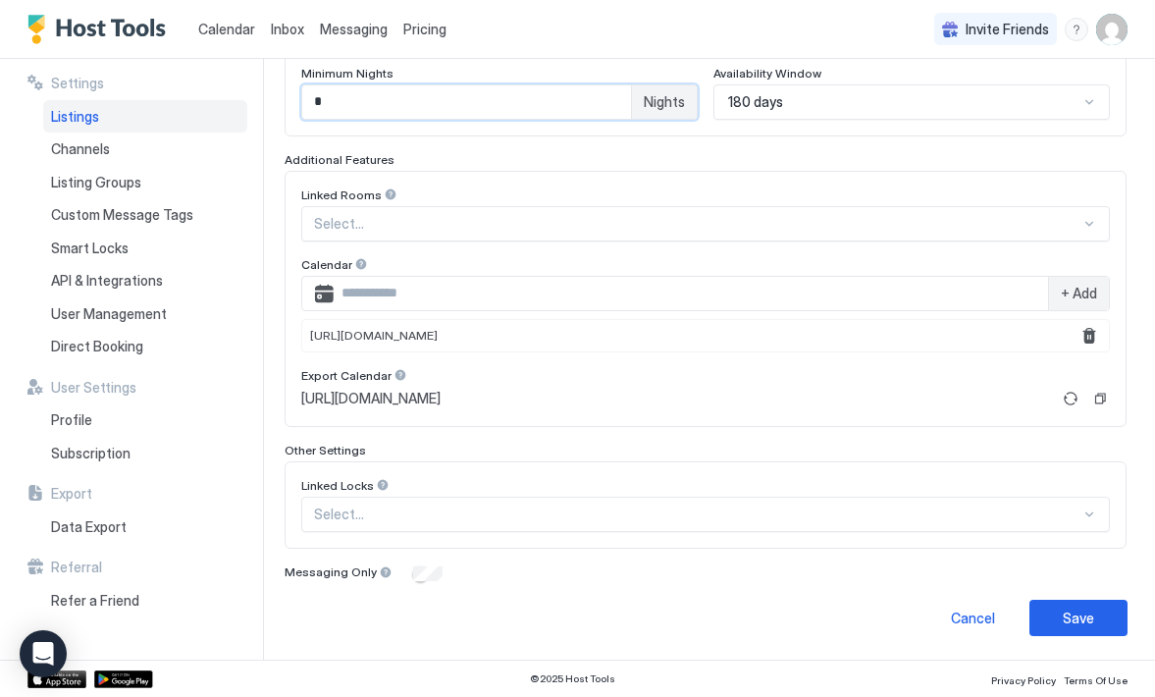
scroll to position [561, 0]
type input "*"
click at [1081, 514] on div at bounding box center [1089, 515] width 16 height 16
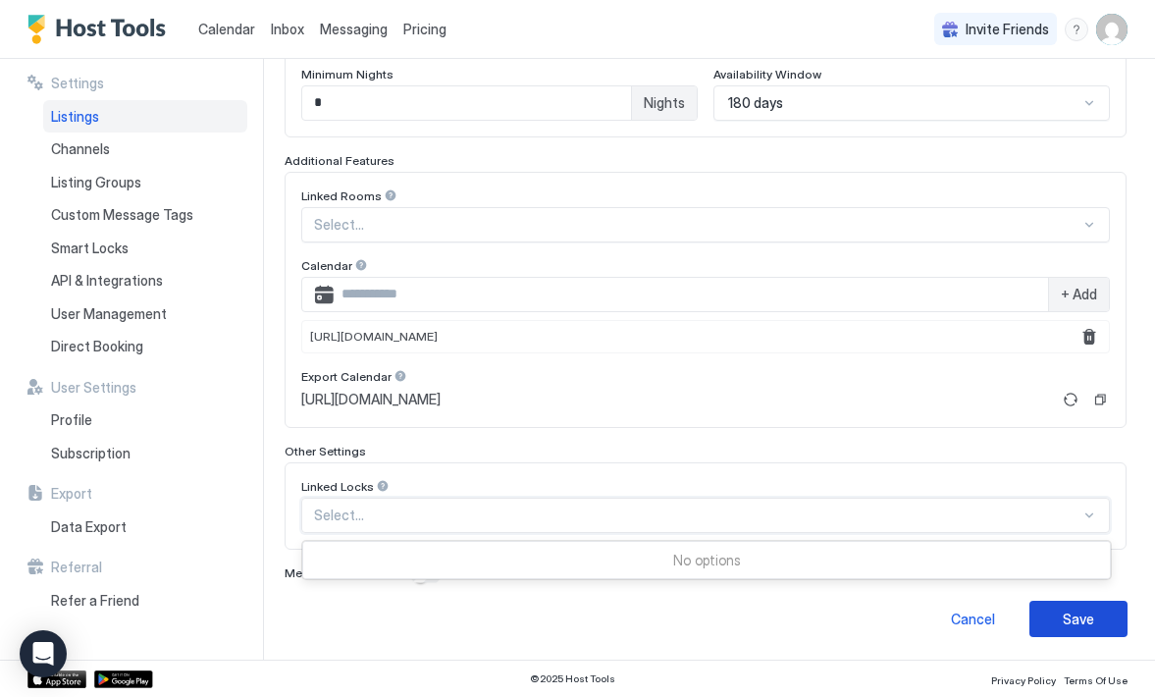
click at [1041, 618] on button "Save" at bounding box center [1078, 619] width 98 height 36
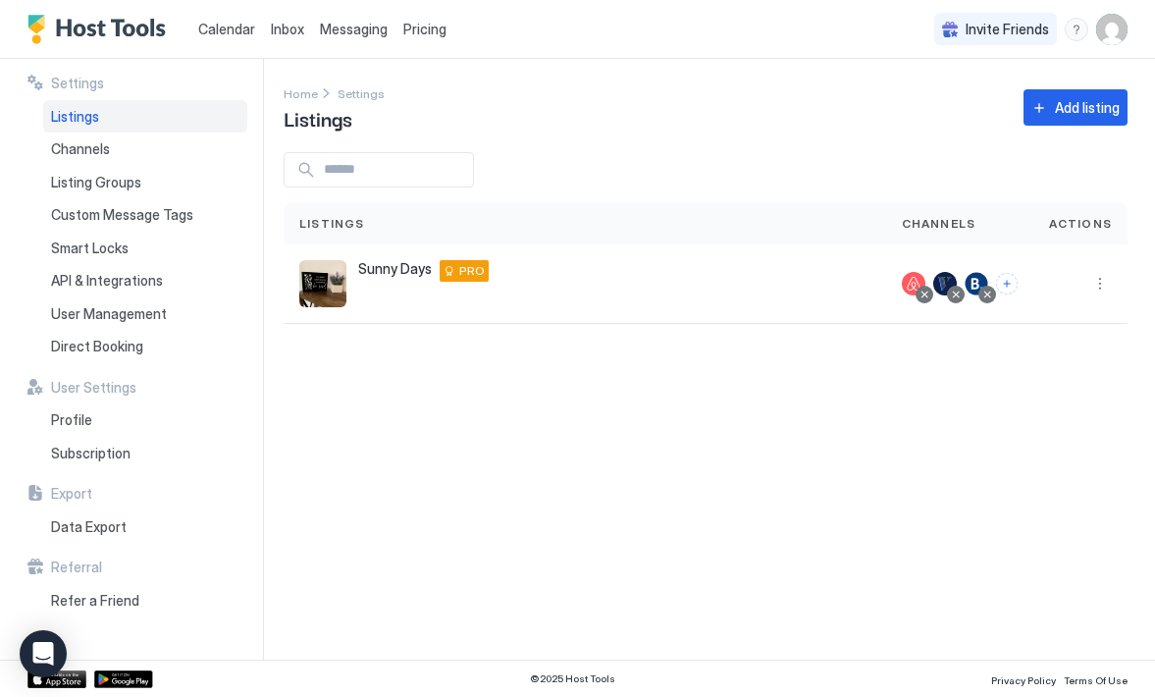
click at [332, 33] on span "Messaging" at bounding box center [354, 29] width 68 height 17
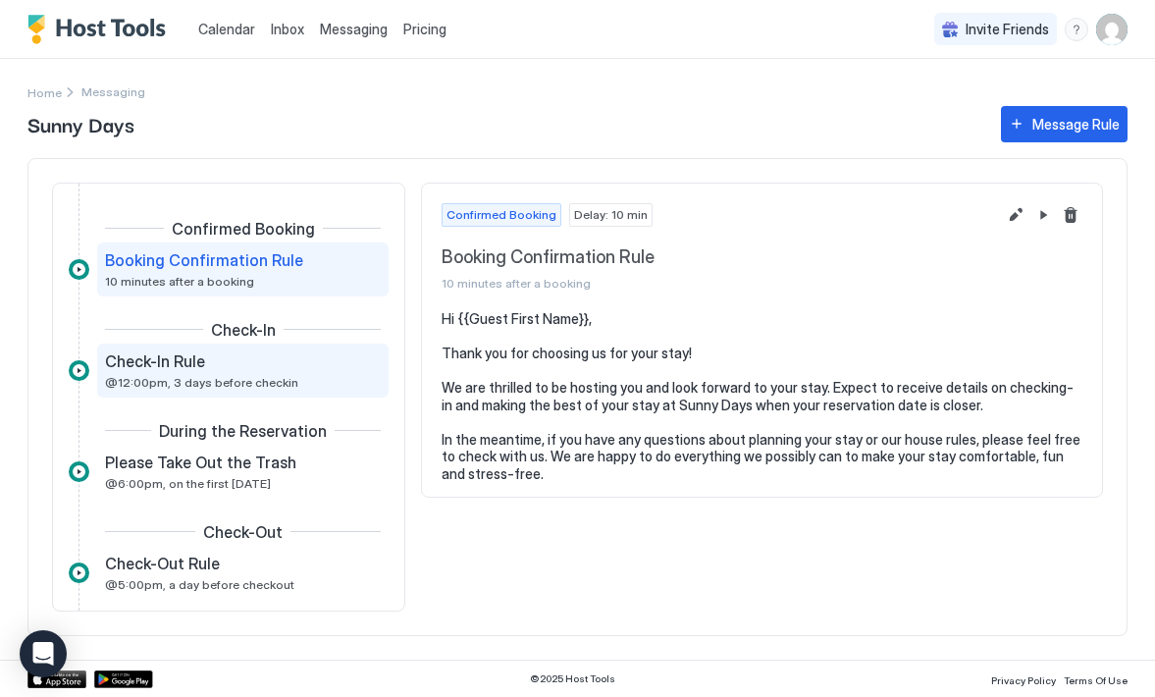
click at [266, 383] on span "@12:00pm, 3 days before checkin" at bounding box center [201, 382] width 193 height 15
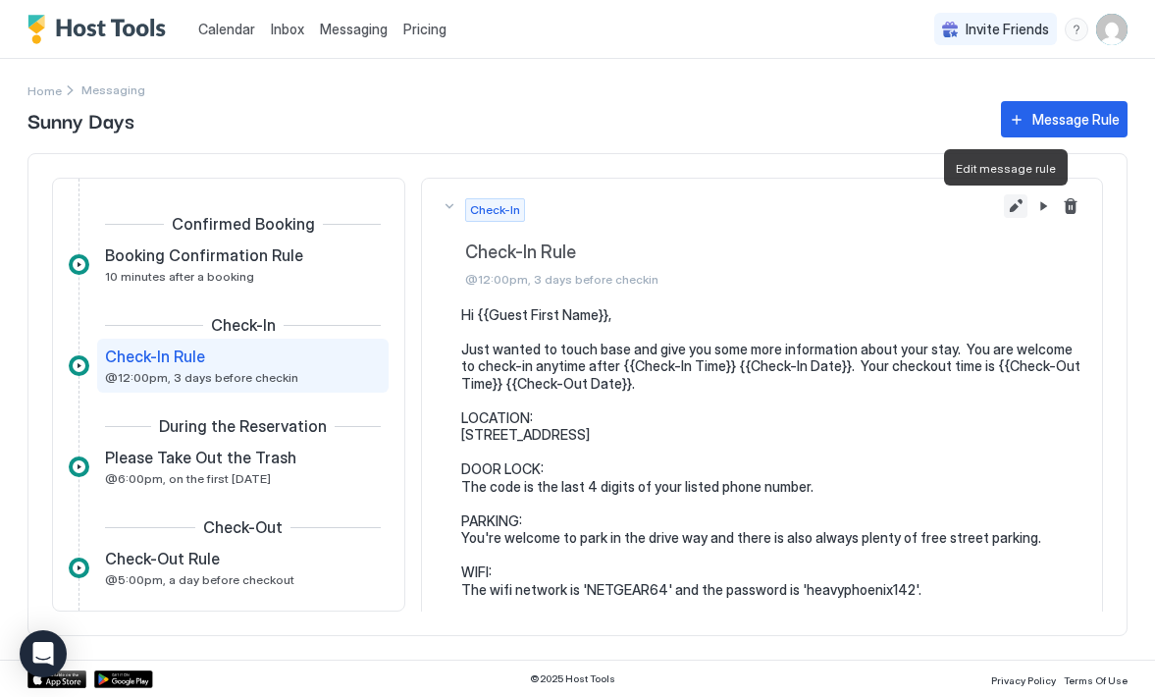
click at [1004, 211] on button "Edit message rule" at bounding box center [1016, 206] width 24 height 24
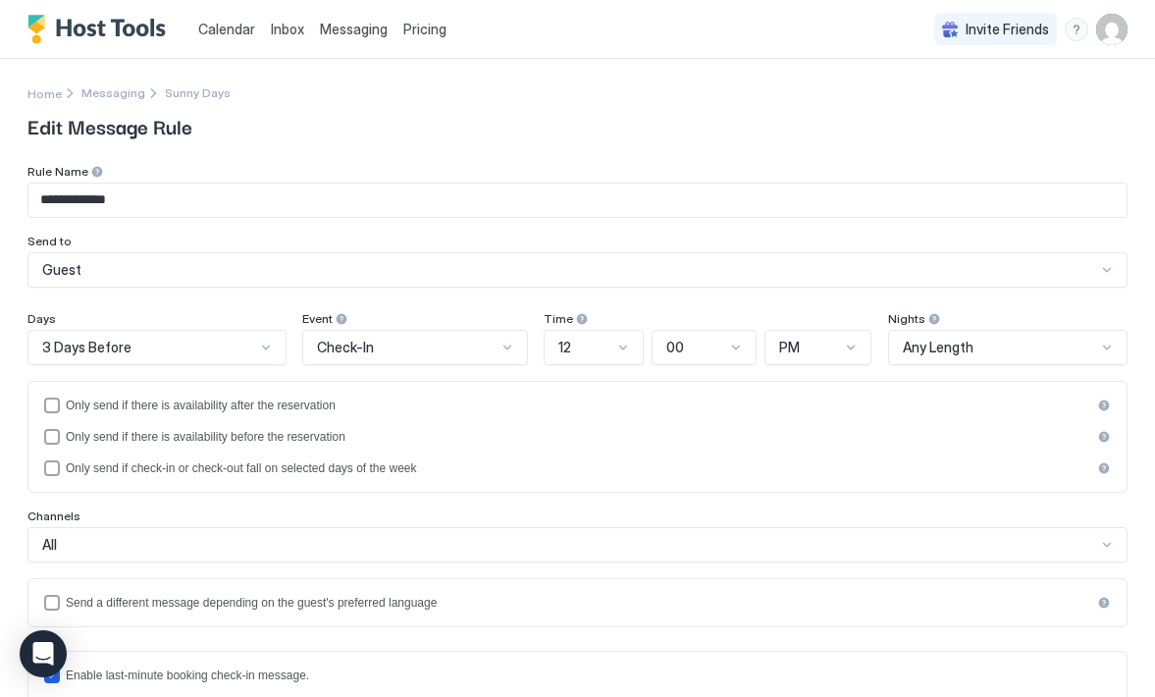
click at [615, 347] on div at bounding box center [623, 348] width 16 height 16
click at [626, 310] on div "**********" at bounding box center [577, 710] width 1100 height 1092
click at [573, 645] on div "12" at bounding box center [594, 649] width 75 height 15
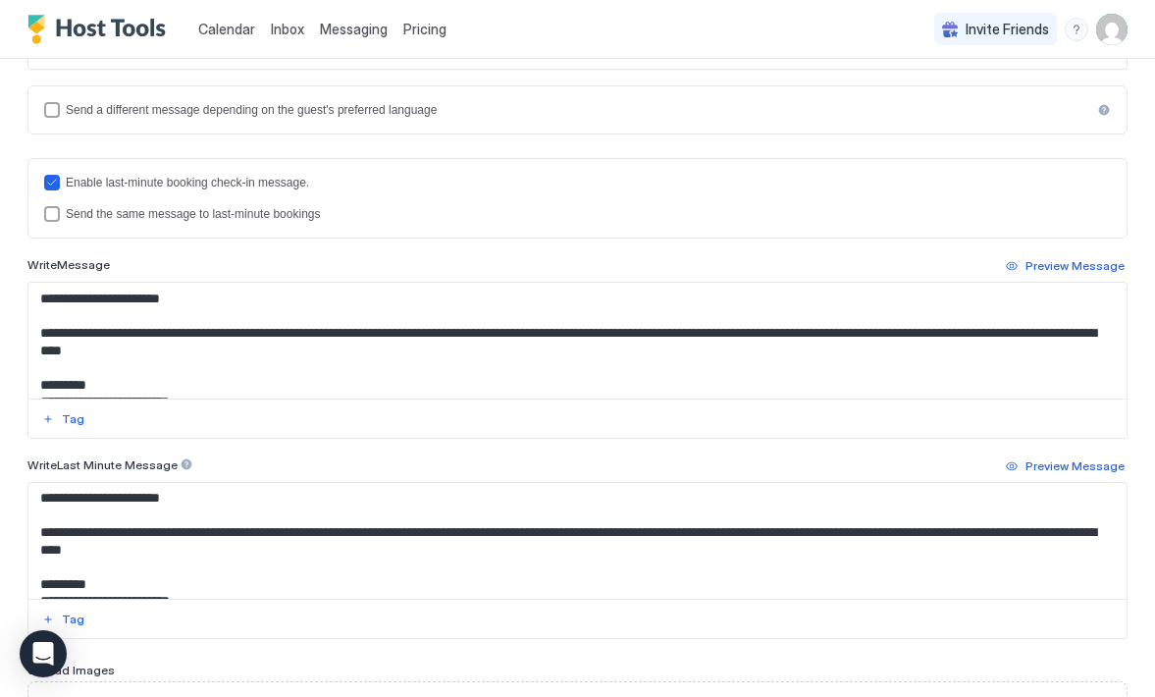
scroll to position [0, 0]
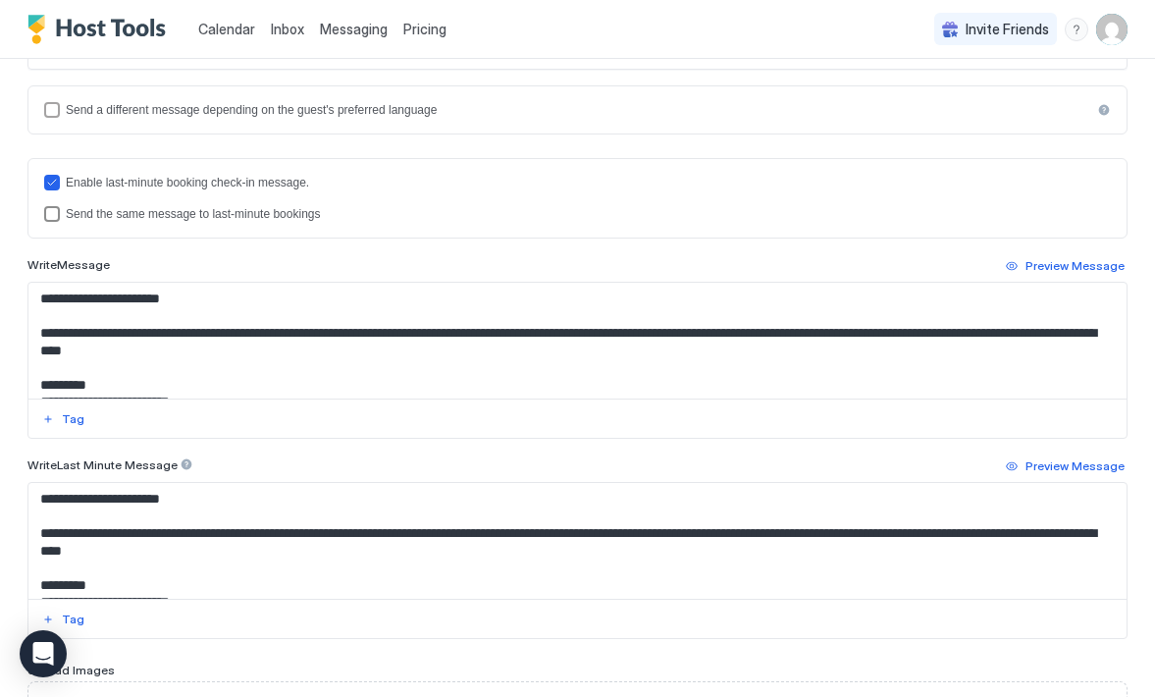
click at [55, 217] on div "lastMinuteMessageIsTheSame" at bounding box center [52, 214] width 16 height 16
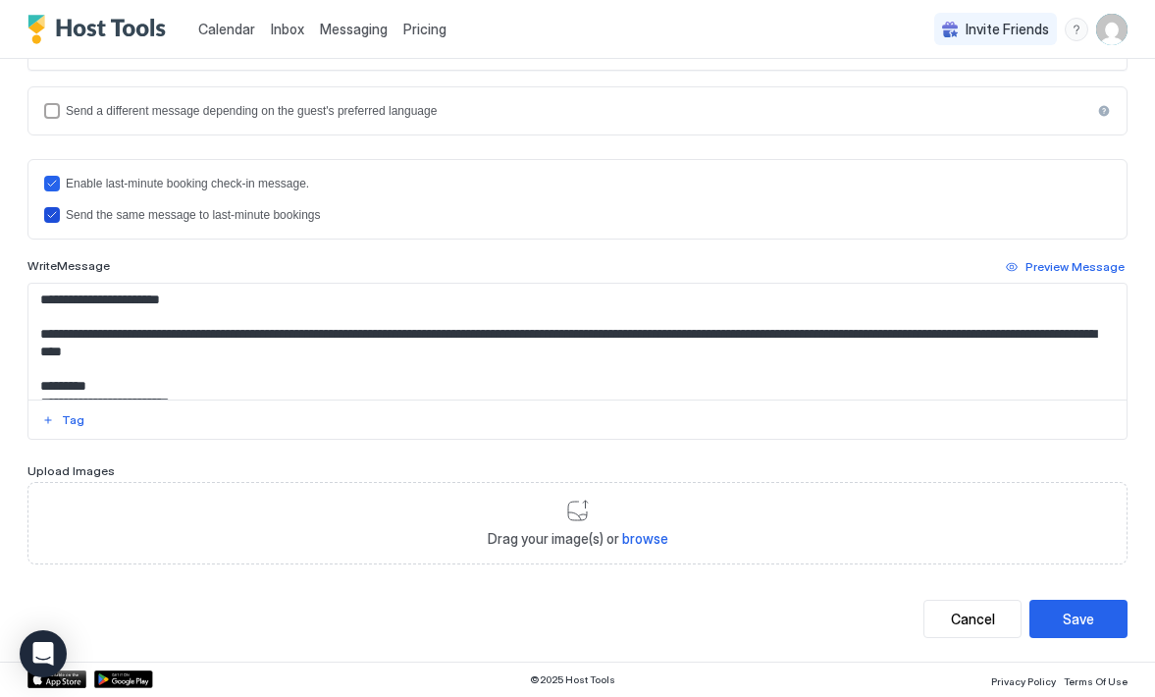
scroll to position [491, 0]
click at [55, 217] on icon "lastMinuteMessageIsTheSame" at bounding box center [52, 216] width 12 height 12
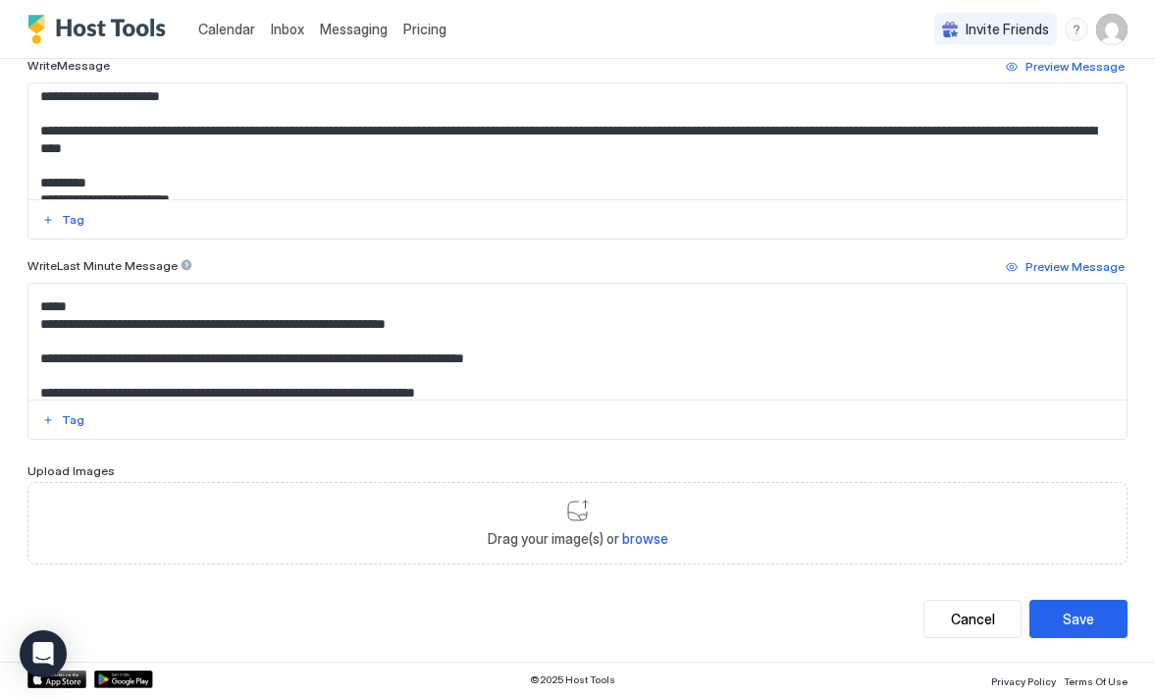
scroll to position [691, 0]
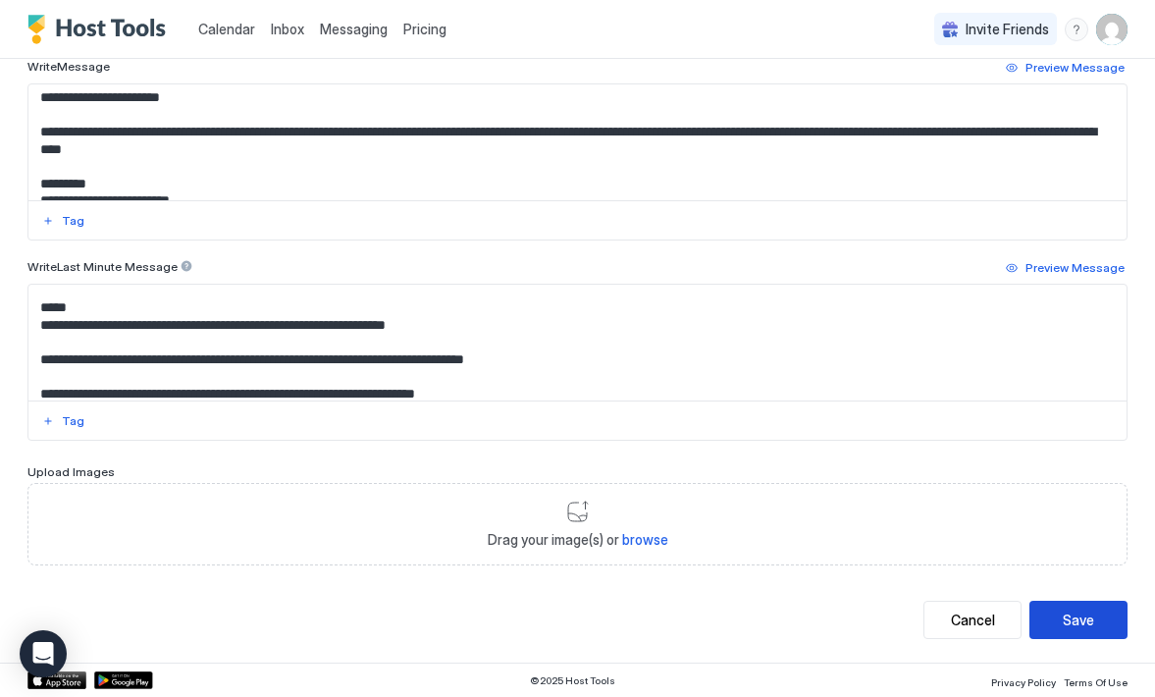
click at [1040, 612] on button "Save" at bounding box center [1078, 620] width 98 height 38
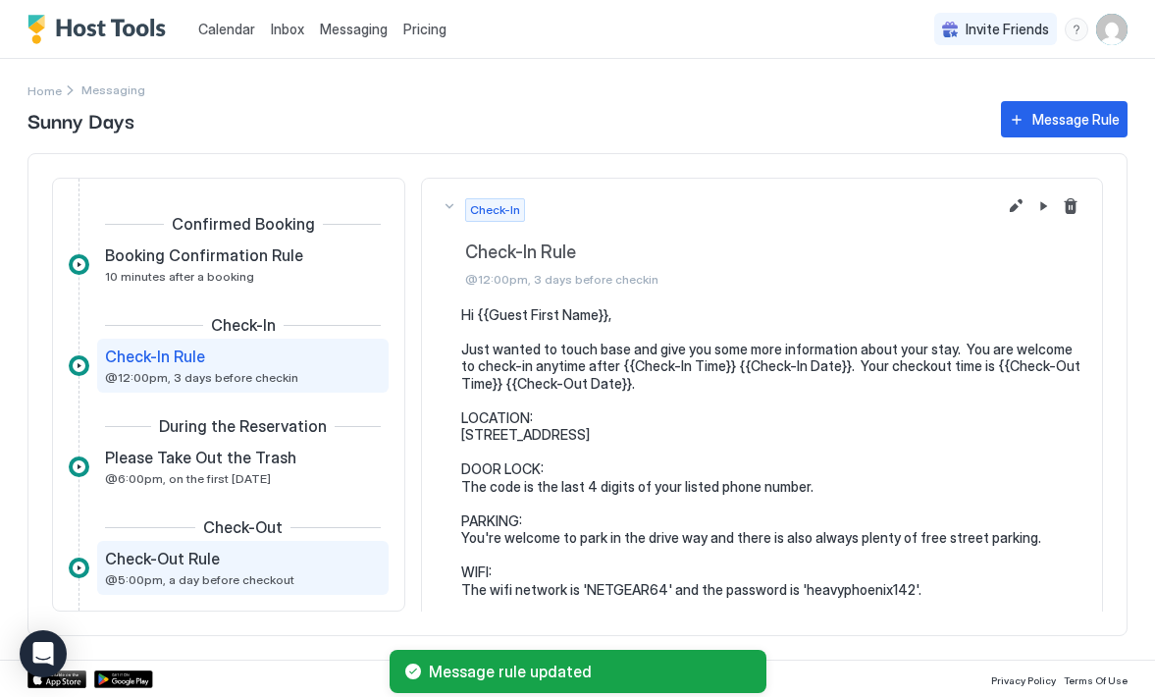
click at [197, 565] on span "Check-Out Rule" at bounding box center [162, 559] width 115 height 20
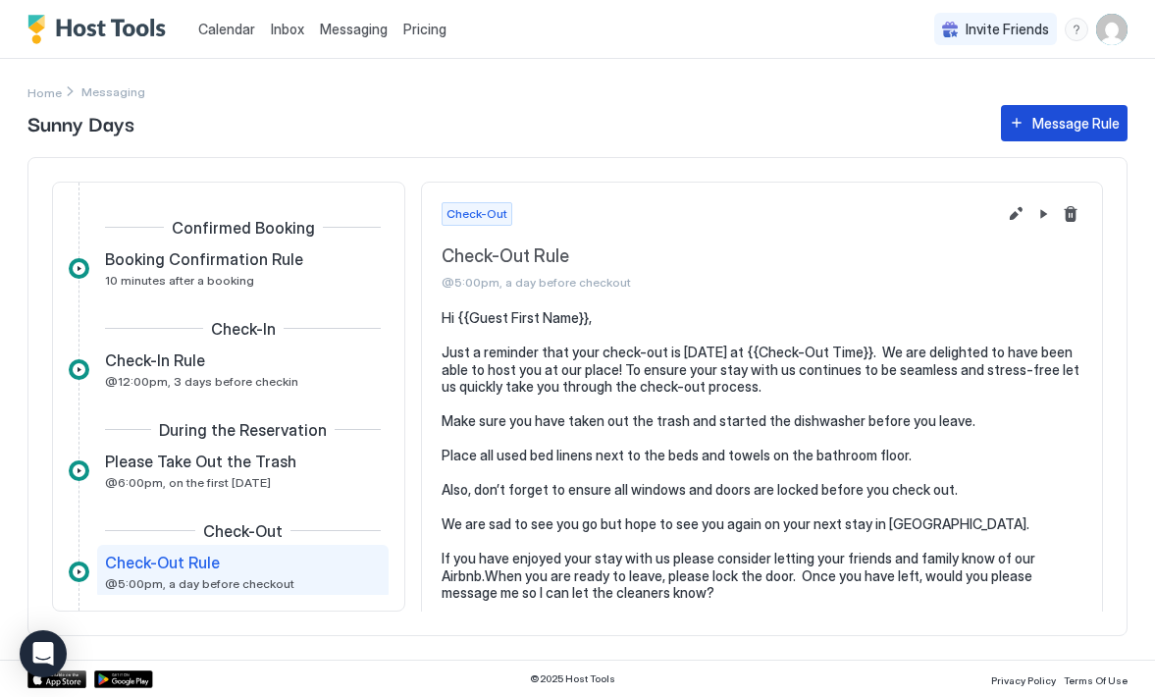
click at [1021, 122] on button "Message Rule" at bounding box center [1064, 123] width 127 height 36
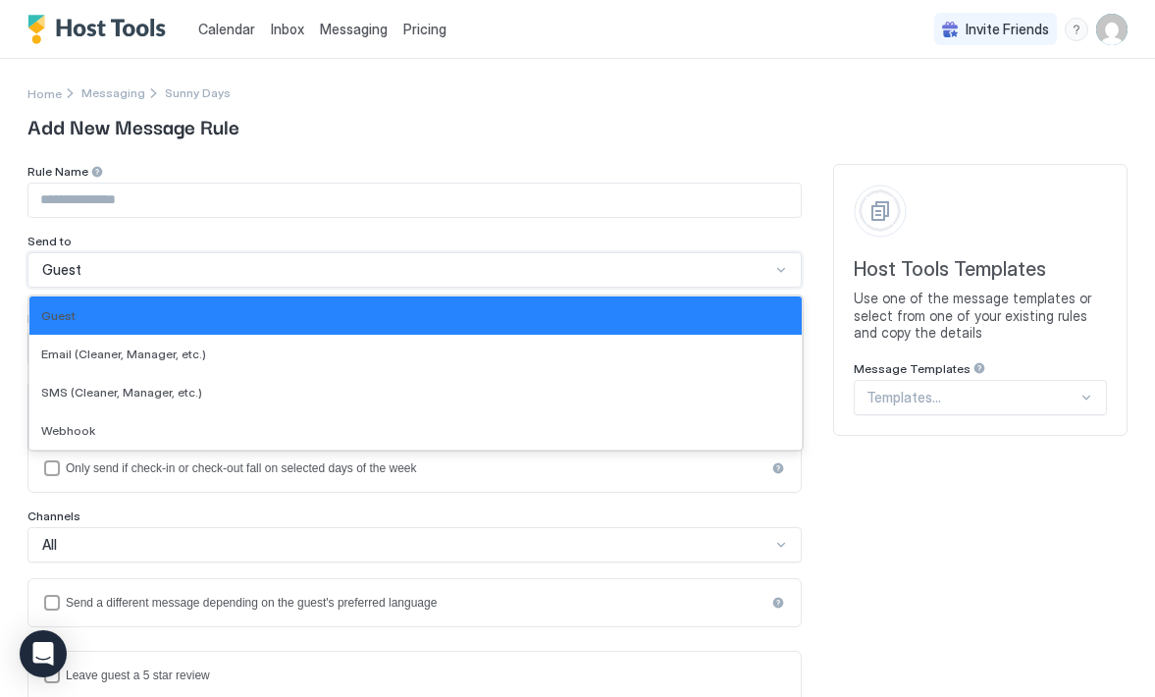
click at [773, 273] on div at bounding box center [781, 270] width 16 height 16
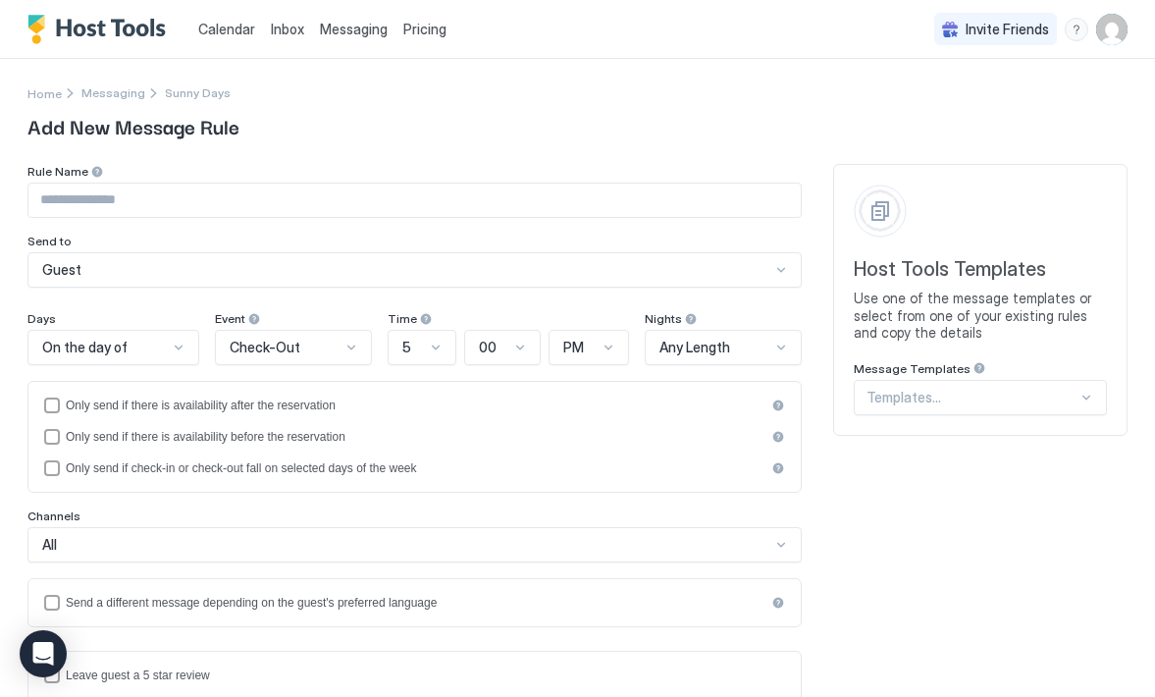
click at [716, 169] on div "Rule Name" at bounding box center [414, 173] width 774 height 19
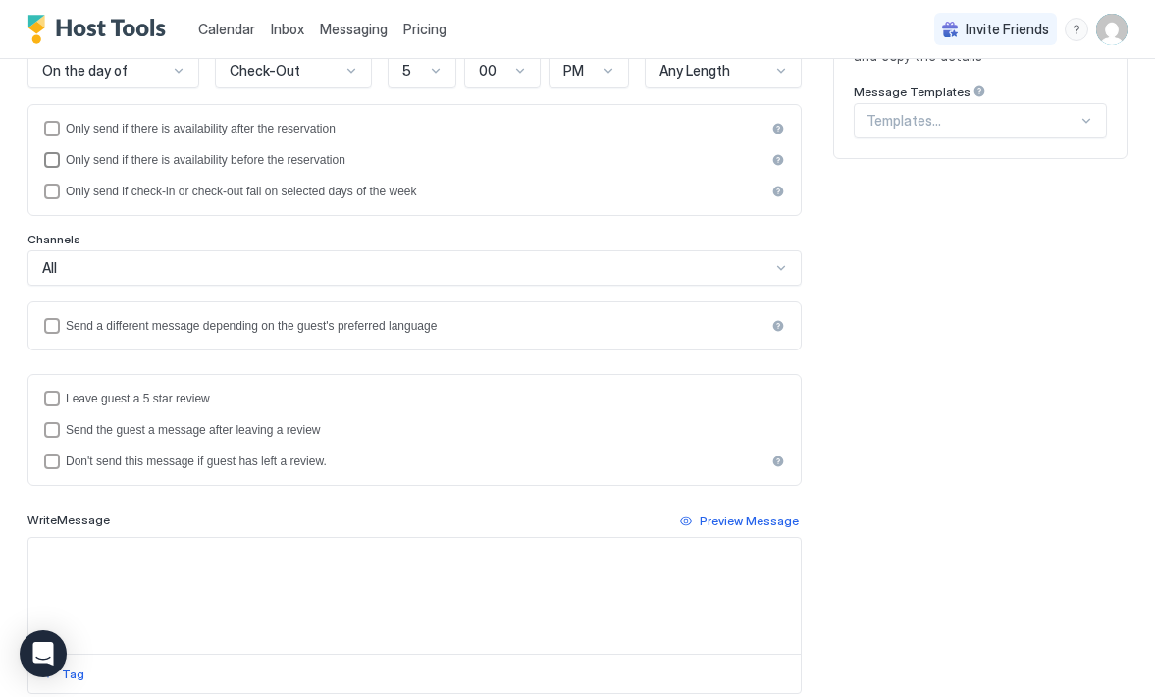
scroll to position [280, 0]
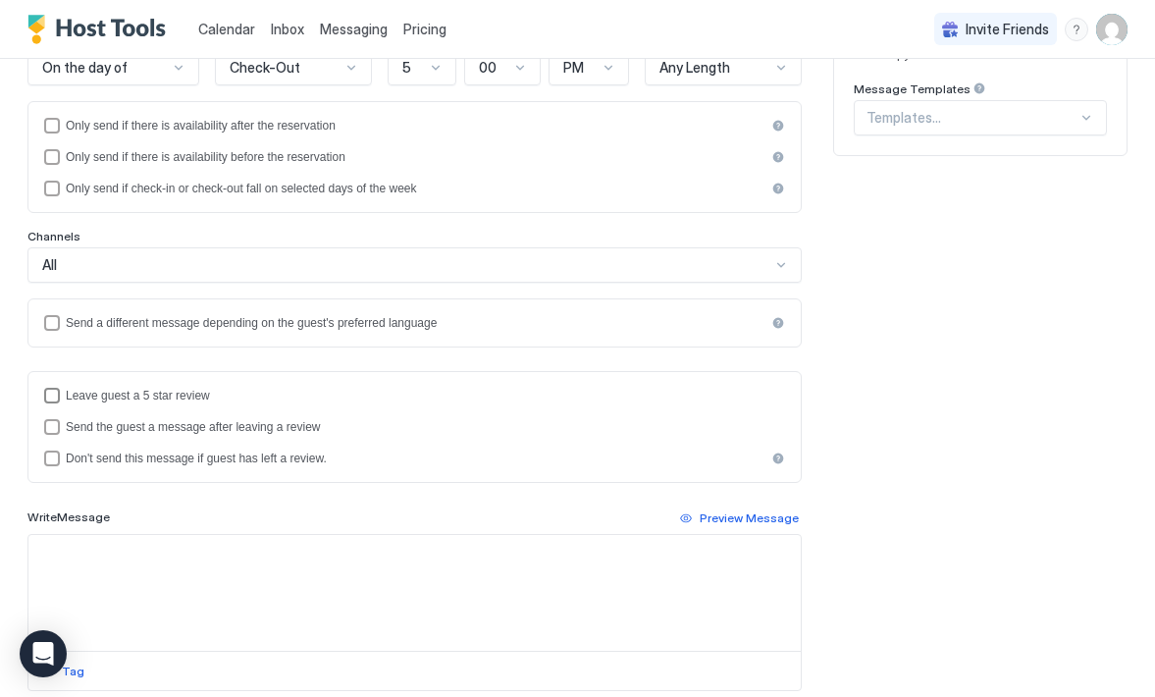
click at [53, 396] on div "reviewEnabled" at bounding box center [52, 396] width 16 height 16
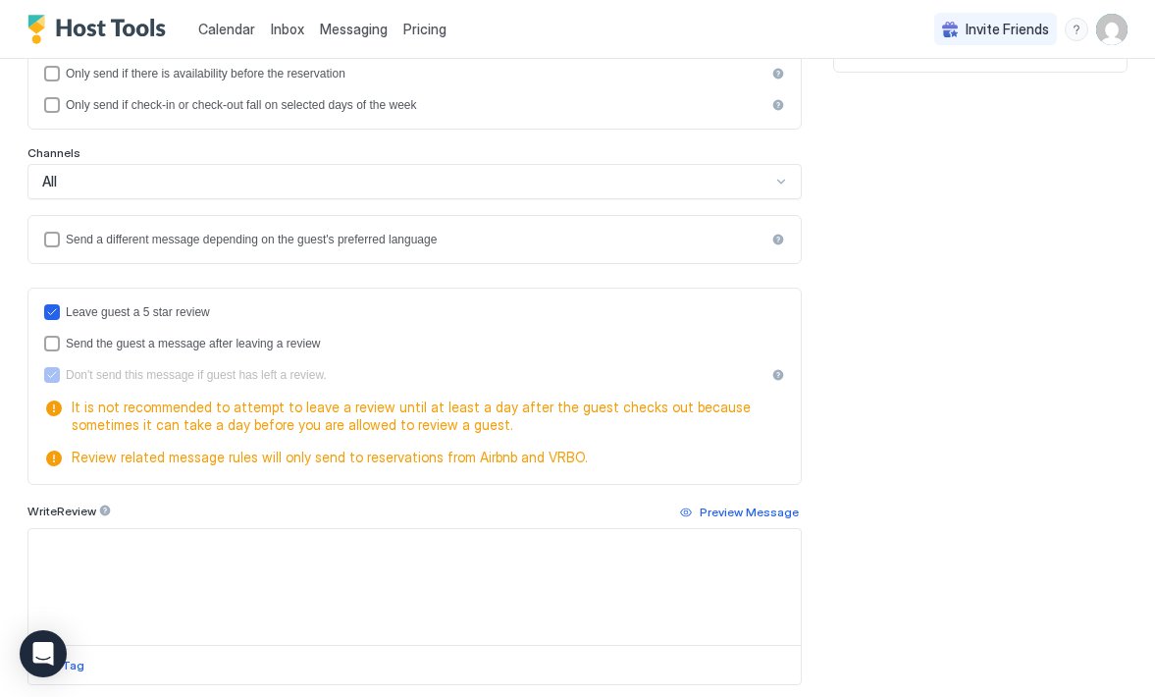
scroll to position [373, 0]
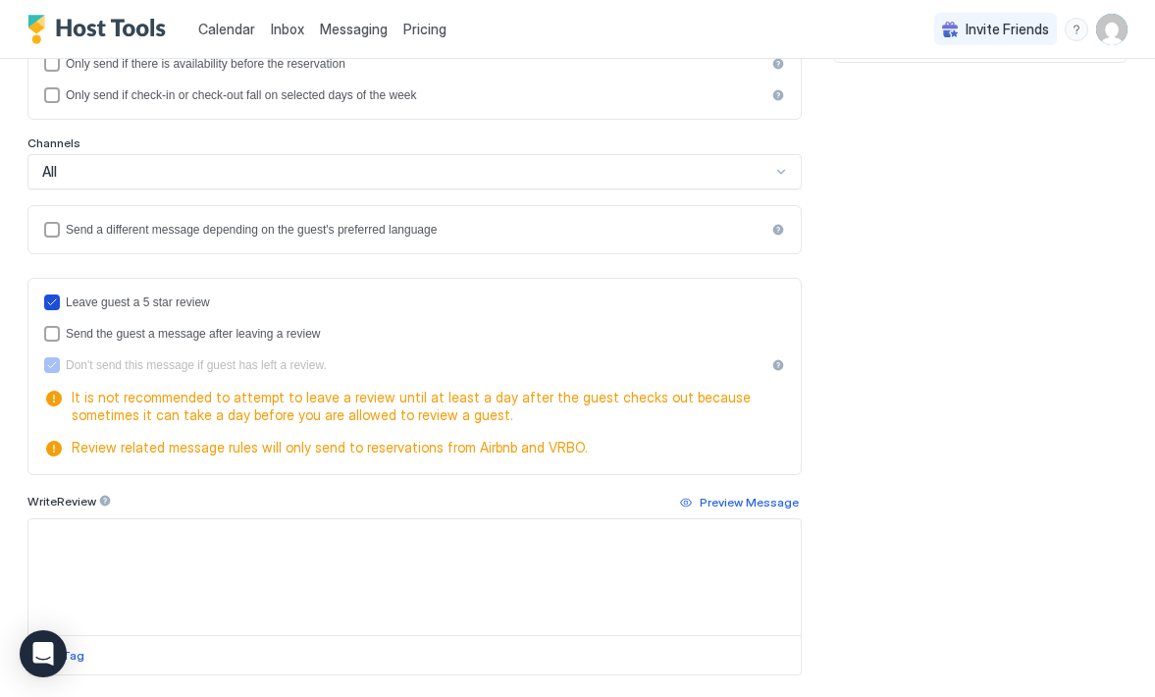
click at [51, 302] on icon "reviewEnabled" at bounding box center [52, 302] width 12 height 12
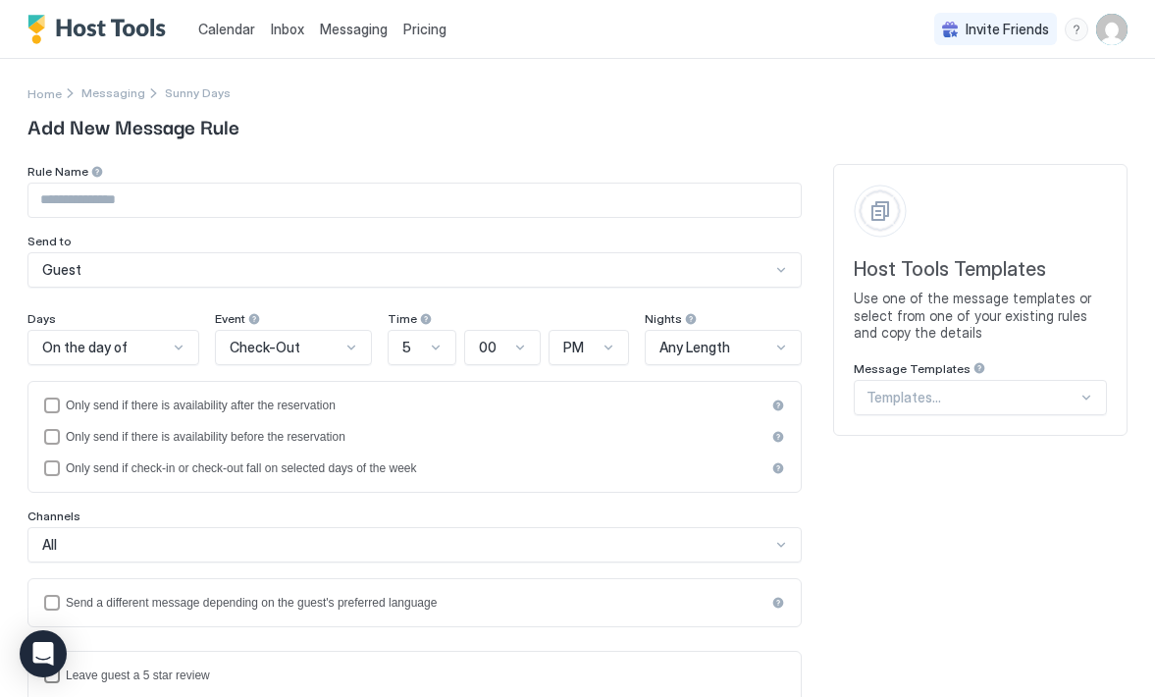
scroll to position [0, 0]
click at [1067, 400] on div "Host Tools Templates Use one of the message templates or select from one of you…" at bounding box center [980, 300] width 294 height 272
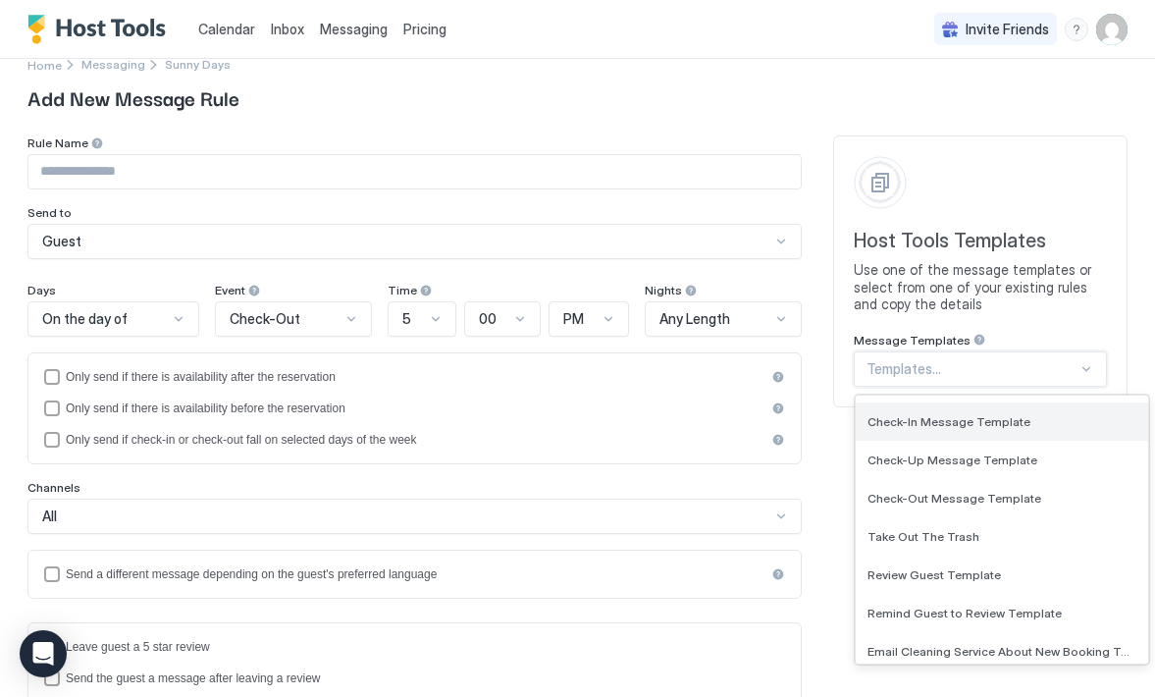
scroll to position [176, 0]
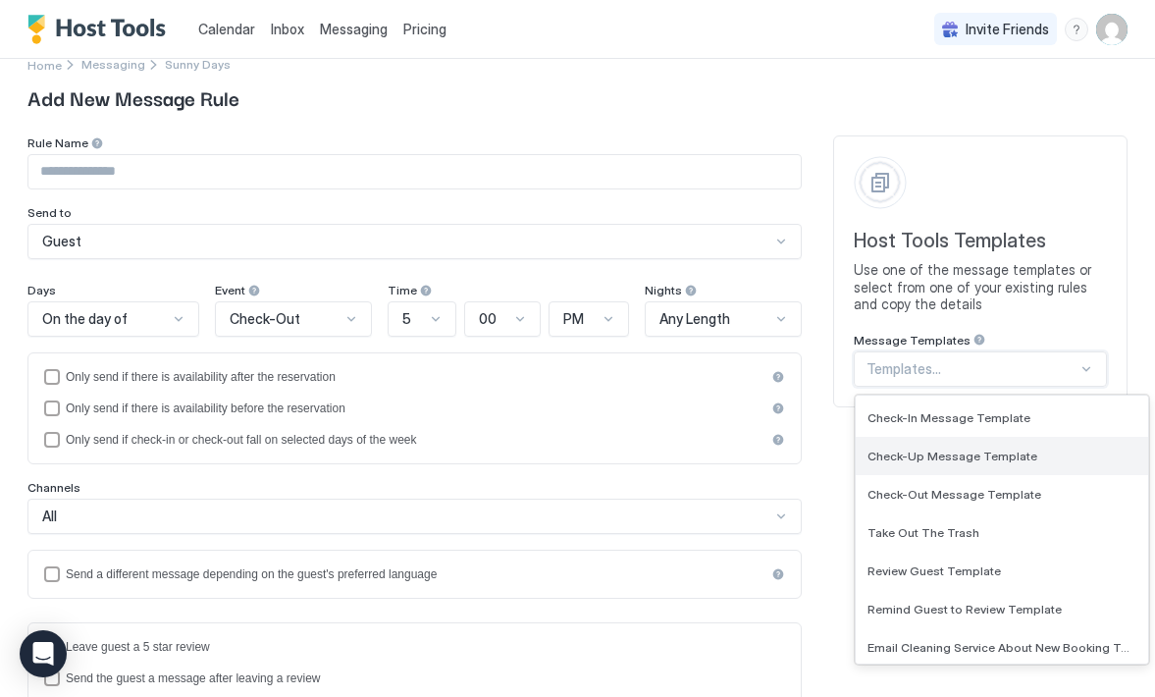
click at [982, 454] on span "Check-Up Message Template" at bounding box center [953, 455] width 170 height 15
type input "**********"
type textarea "**********"
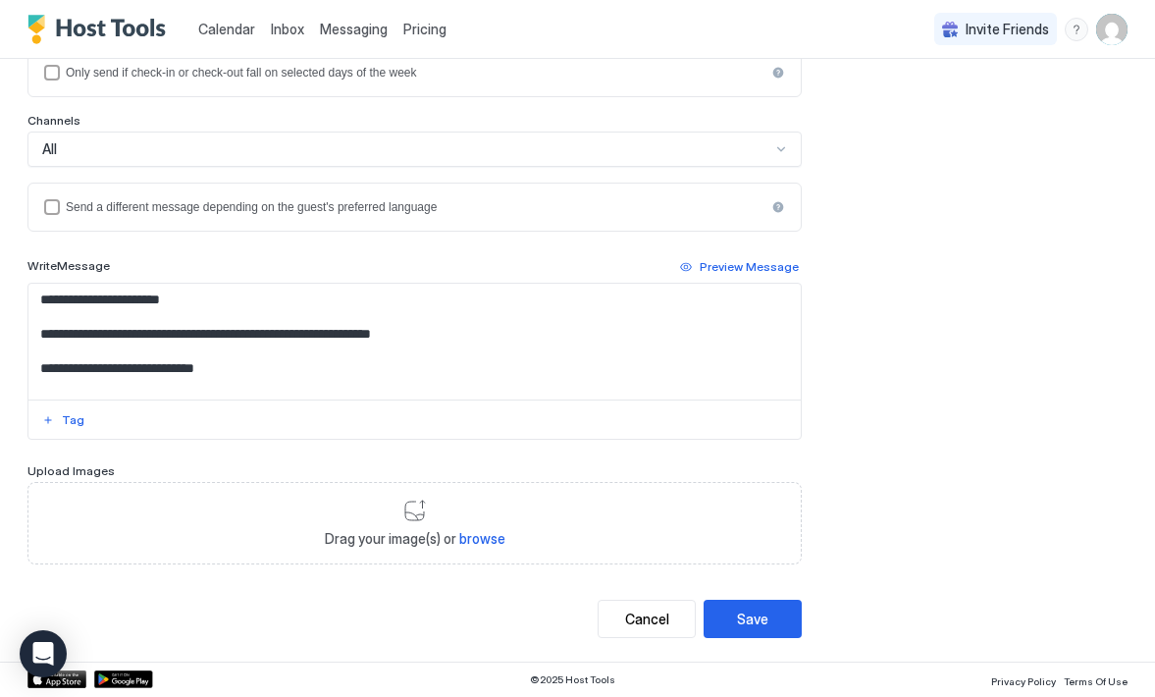
scroll to position [394, 0]
click at [737, 612] on div "Save" at bounding box center [752, 619] width 31 height 21
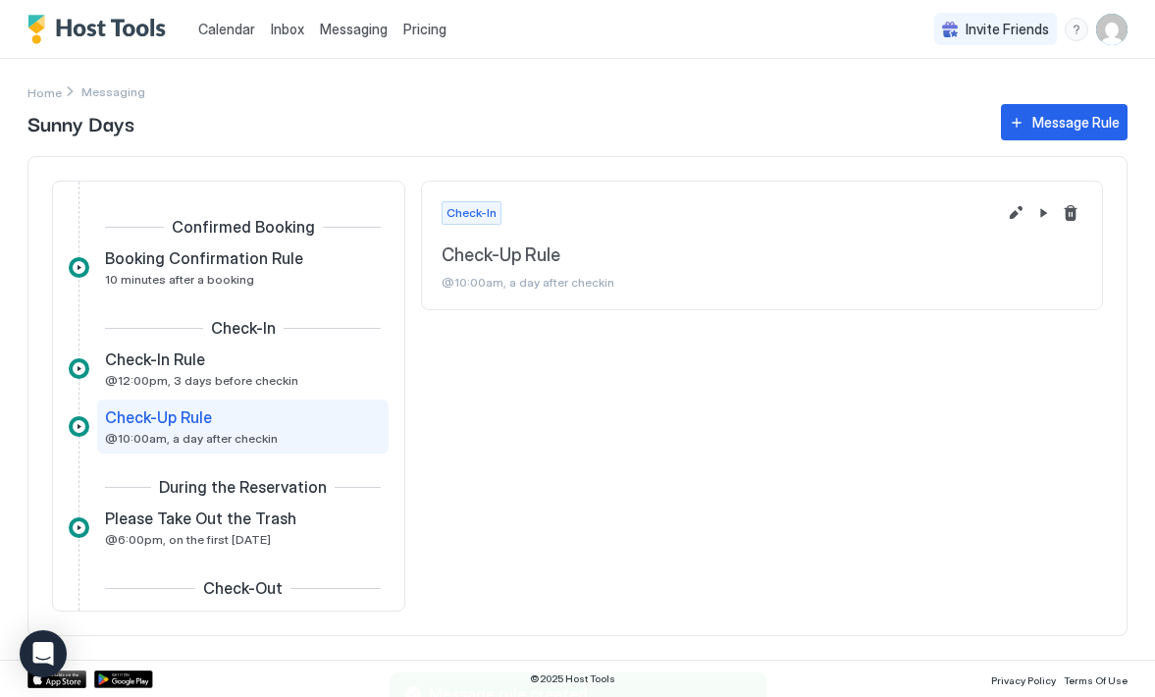
scroll to position [31, 0]
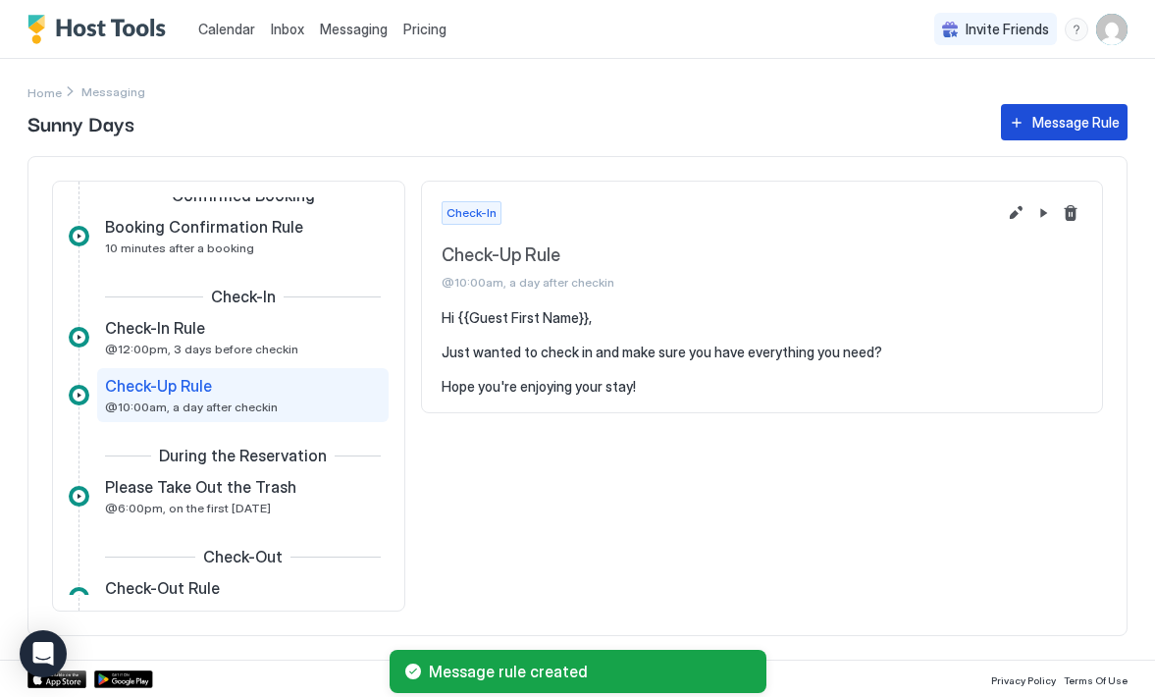
click at [1018, 123] on button "Message Rule" at bounding box center [1064, 122] width 127 height 36
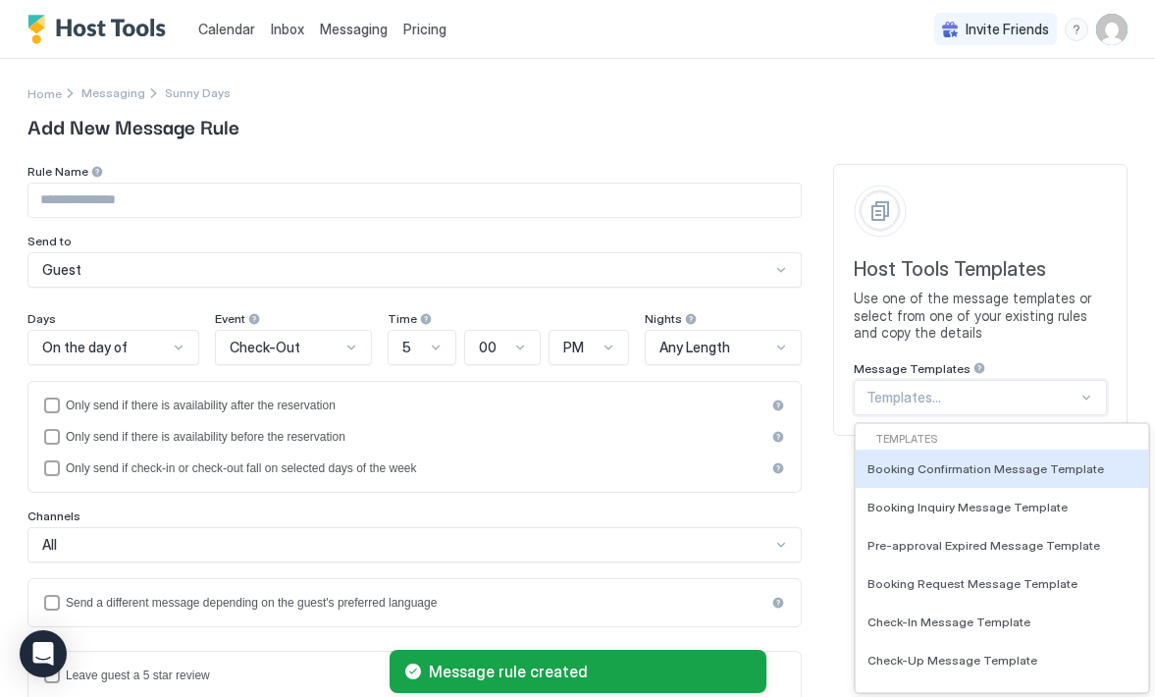
click at [1073, 397] on div "Templates..." at bounding box center [980, 397] width 253 height 35
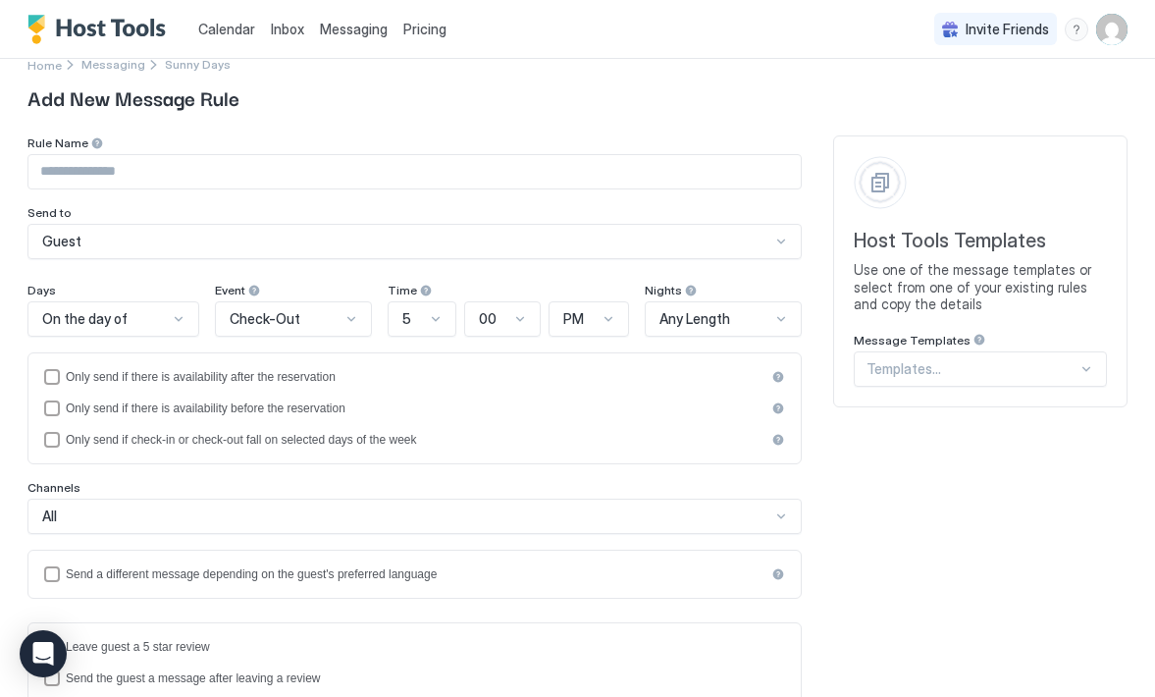
click at [1042, 98] on span "Add New Message Rule" at bounding box center [577, 96] width 1100 height 29
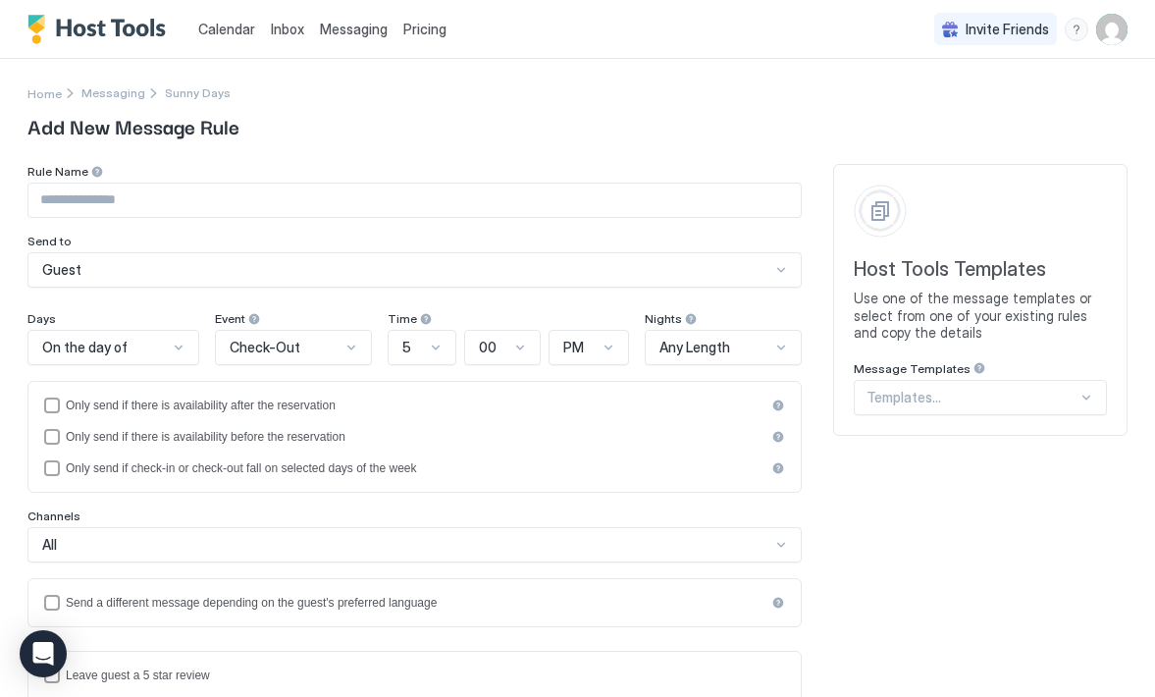
click at [416, 31] on span "Pricing" at bounding box center [424, 30] width 43 height 18
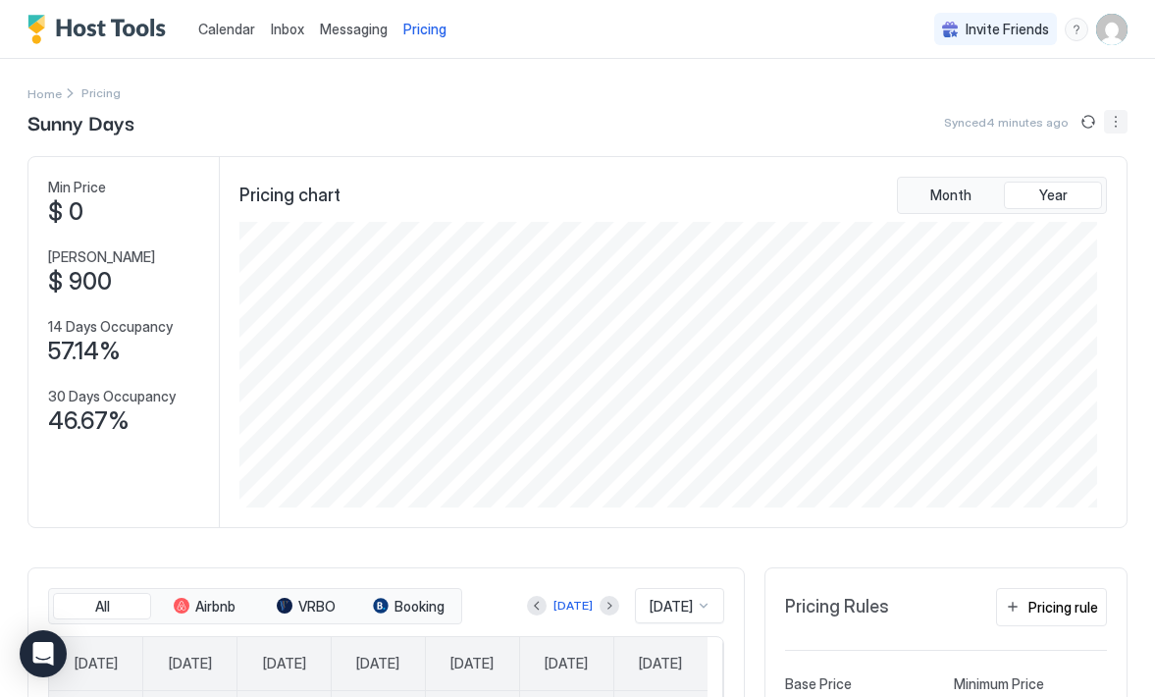
click at [1104, 122] on button "More options" at bounding box center [1116, 122] width 24 height 24
click at [1080, 179] on span "Listing Settings" at bounding box center [1067, 181] width 87 height 15
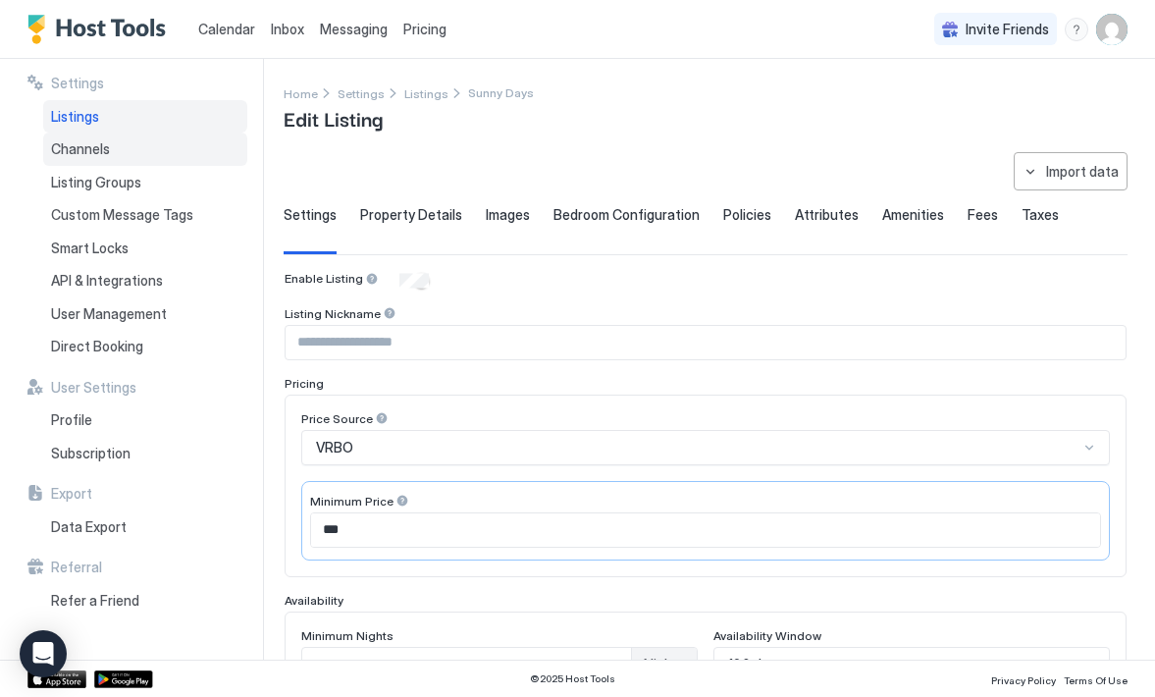
click at [79, 154] on span "Channels" at bounding box center [80, 149] width 59 height 18
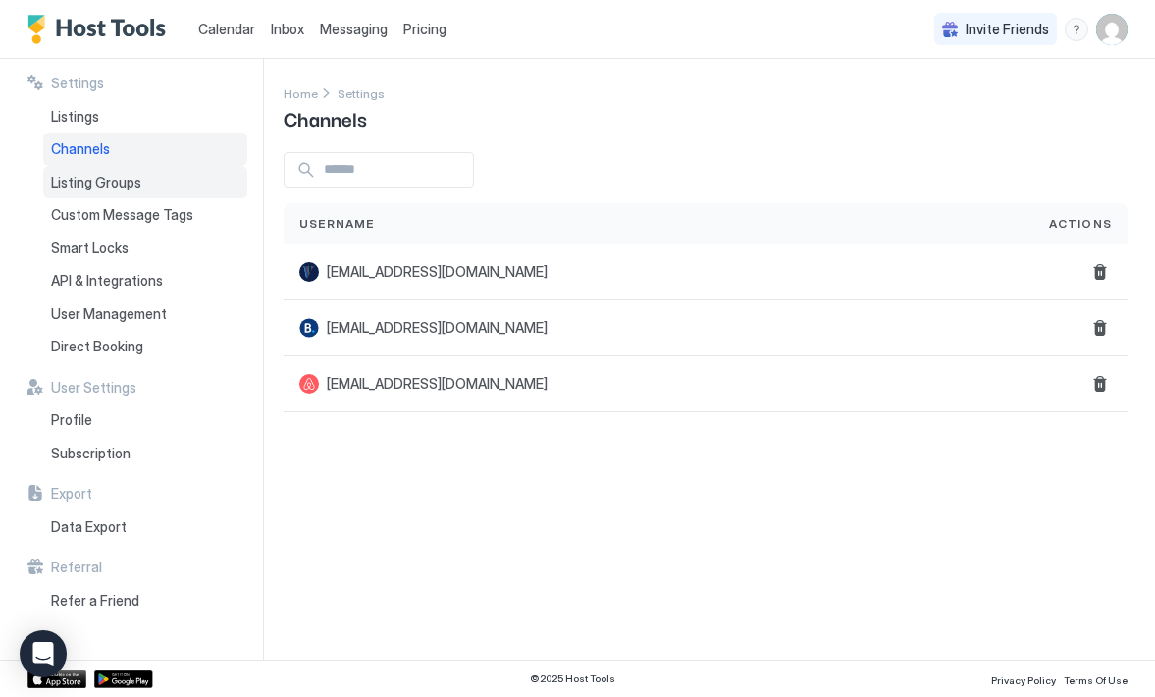
click at [77, 186] on span "Listing Groups" at bounding box center [96, 183] width 90 height 18
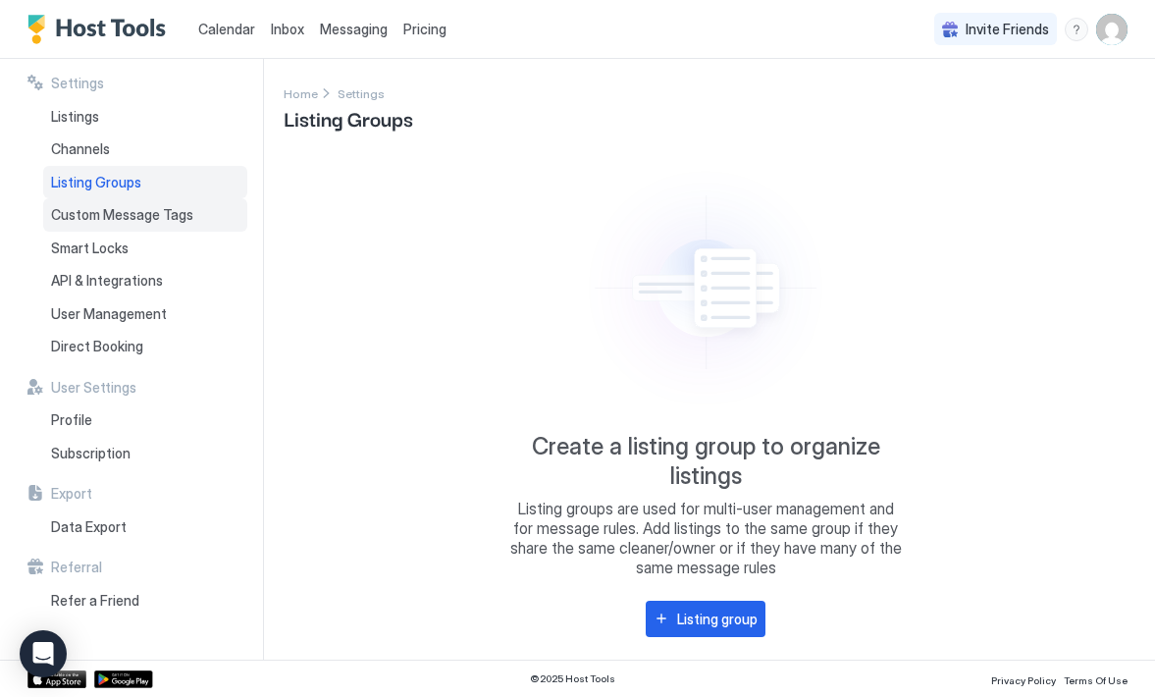
click at [77, 206] on span "Custom Message Tags" at bounding box center [122, 215] width 142 height 18
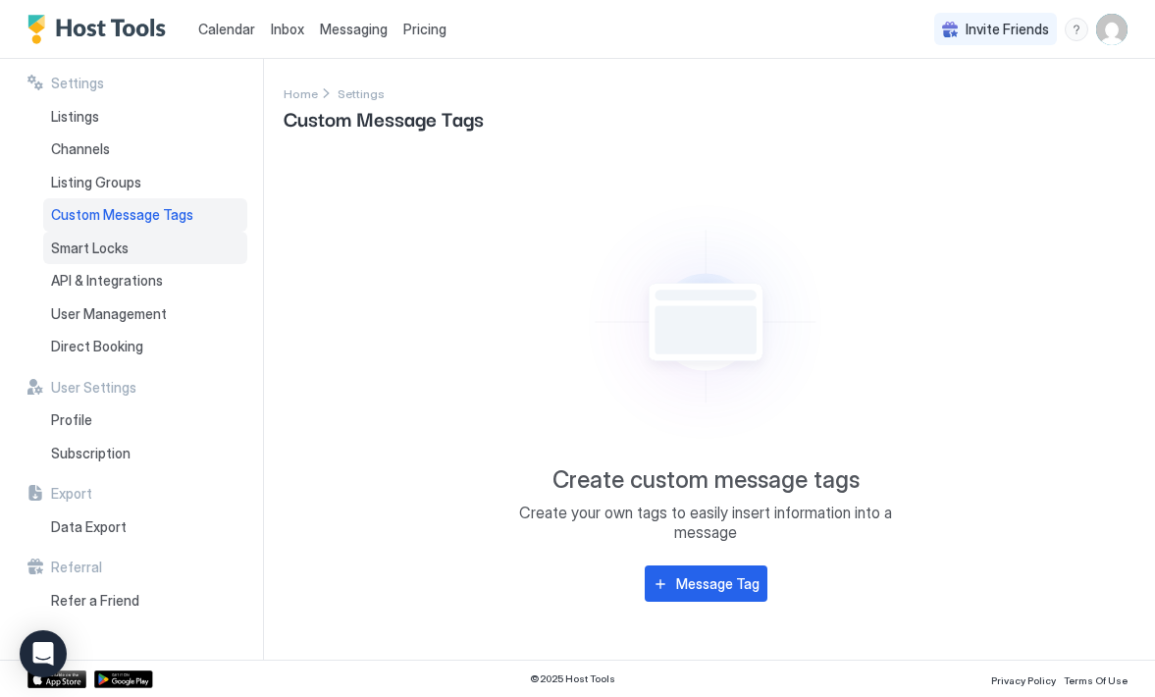
click at [78, 242] on span "Smart Locks" at bounding box center [90, 248] width 78 height 18
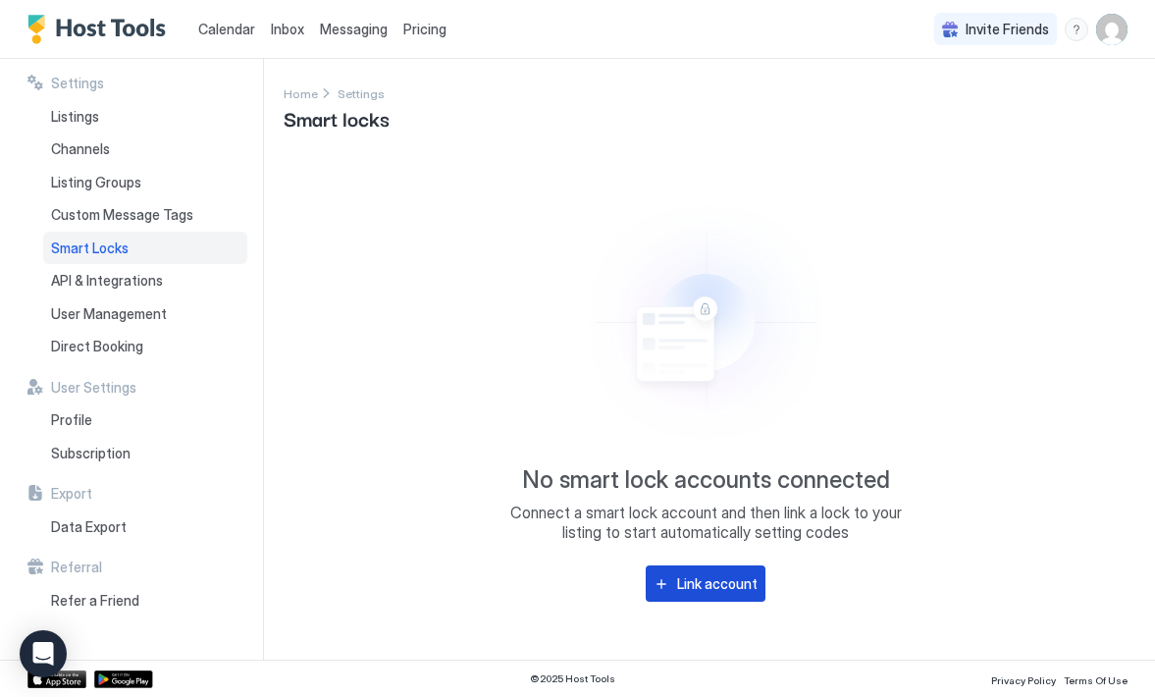
click at [687, 590] on div "Link account" at bounding box center [717, 583] width 80 height 21
click at [99, 272] on span "API & Integrations" at bounding box center [107, 281] width 112 height 18
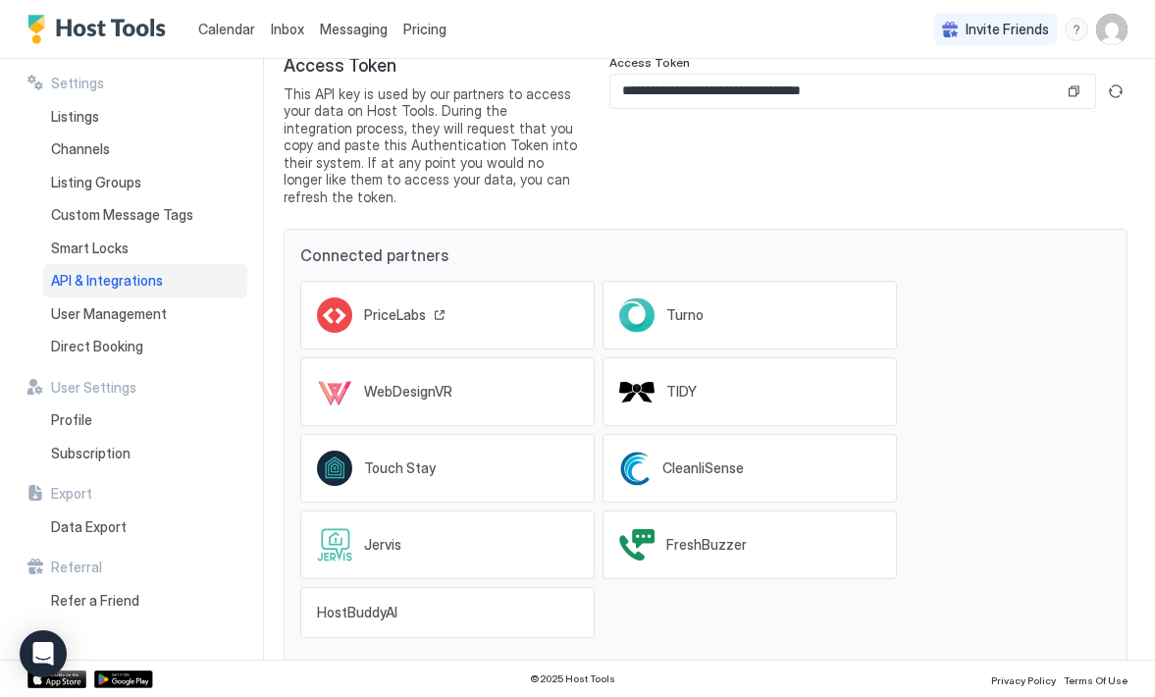
scroll to position [108, 0]
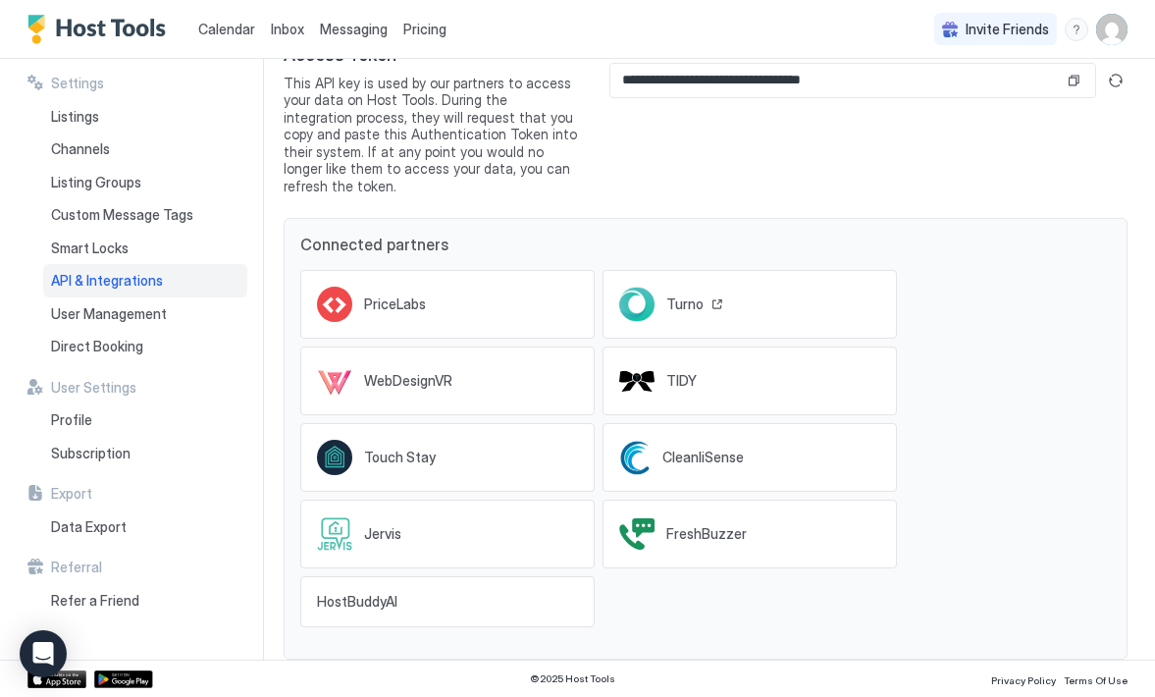
click at [683, 295] on span "Turno" at bounding box center [684, 304] width 37 height 18
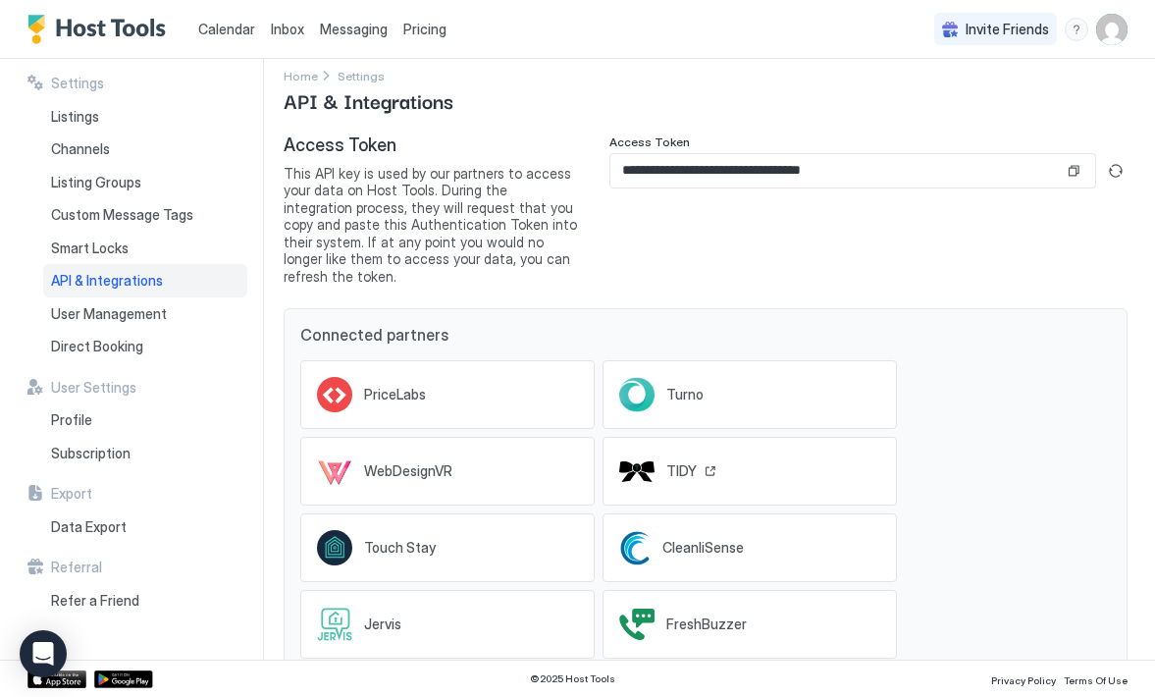
scroll to position [17, 0]
click at [1064, 173] on button "Copy" at bounding box center [1074, 172] width 20 height 20
click at [239, 29] on span "Calendar" at bounding box center [226, 29] width 57 height 17
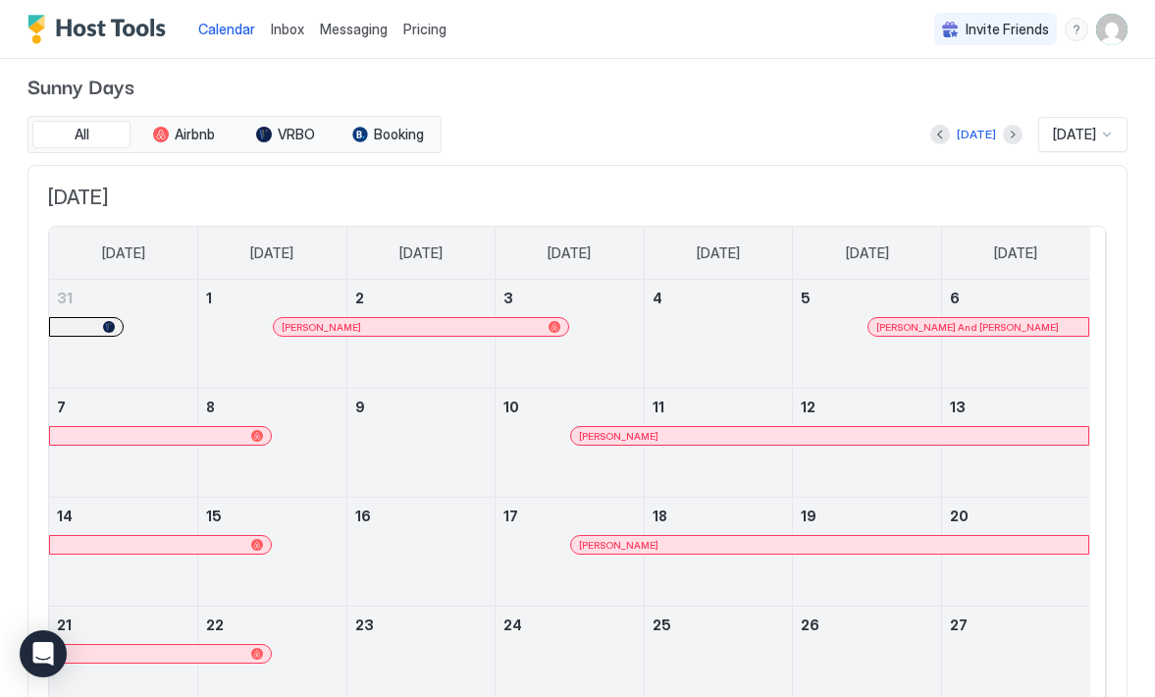
scroll to position [11, 0]
click at [1003, 132] on button "Next month" at bounding box center [1013, 136] width 20 height 20
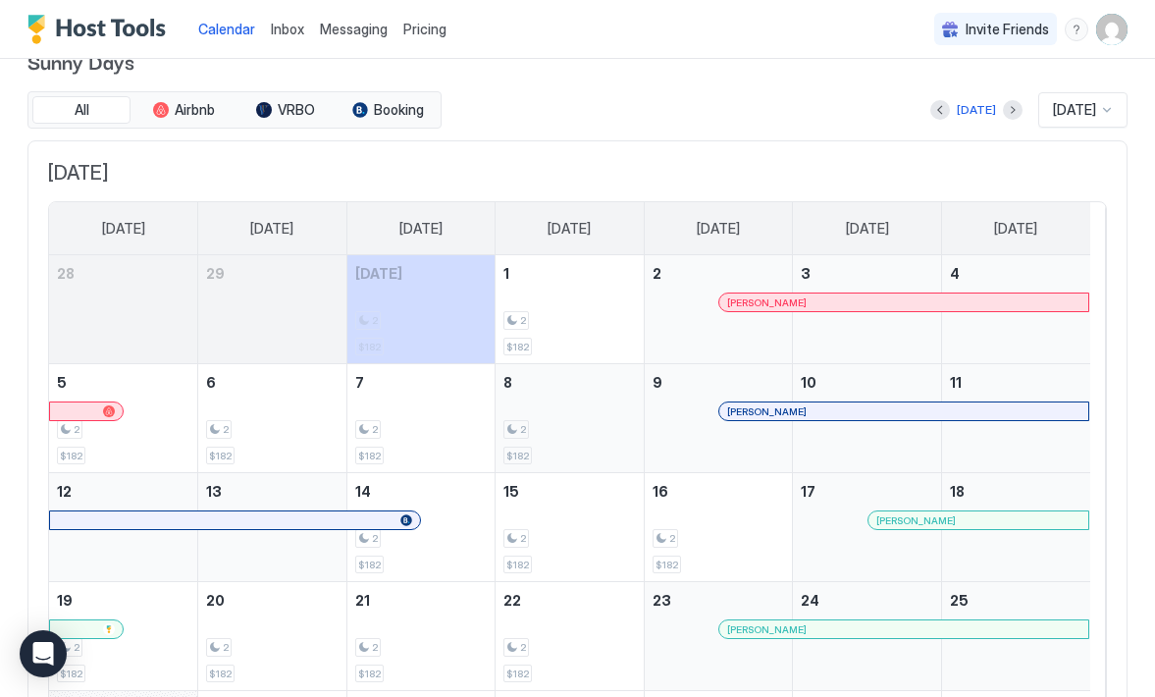
scroll to position [26, 0]
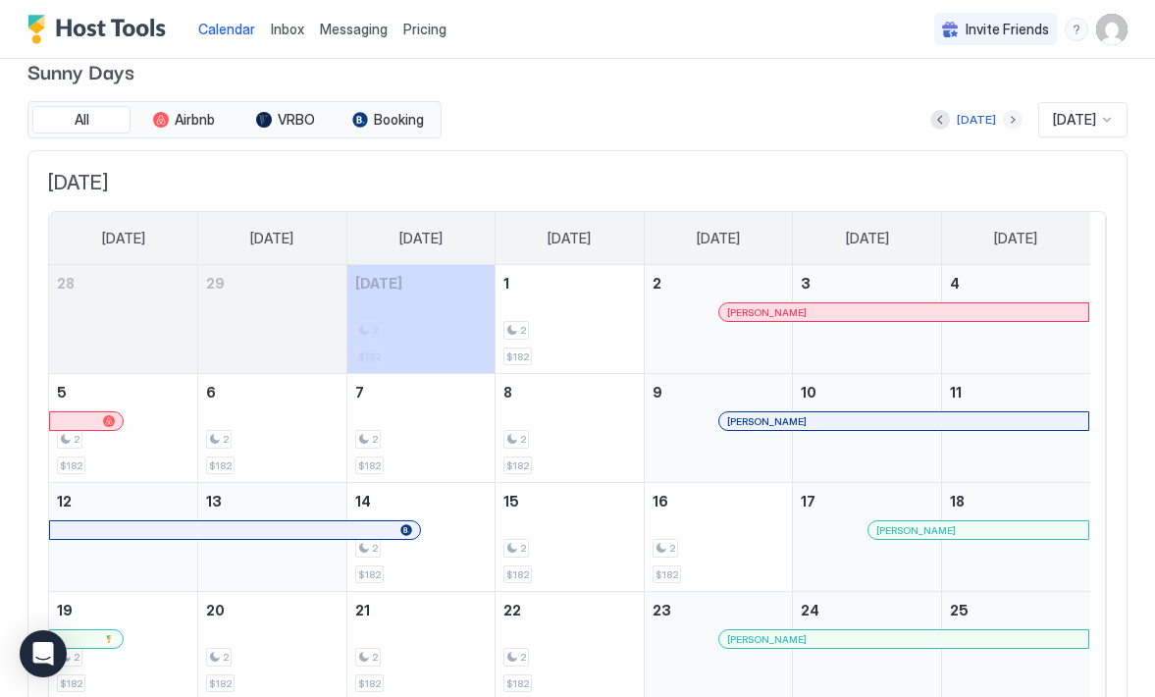
click at [1003, 121] on button "Next month" at bounding box center [1013, 120] width 20 height 20
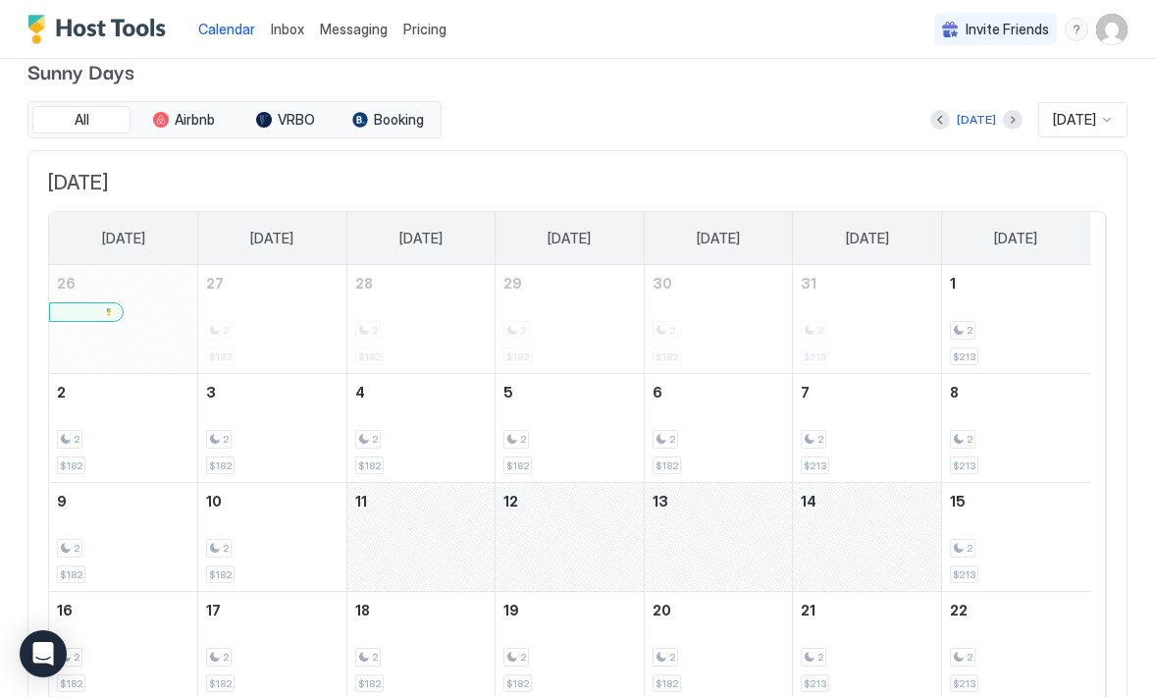
click at [435, 549] on div "November 11, 2025" at bounding box center [421, 537] width 148 height 108
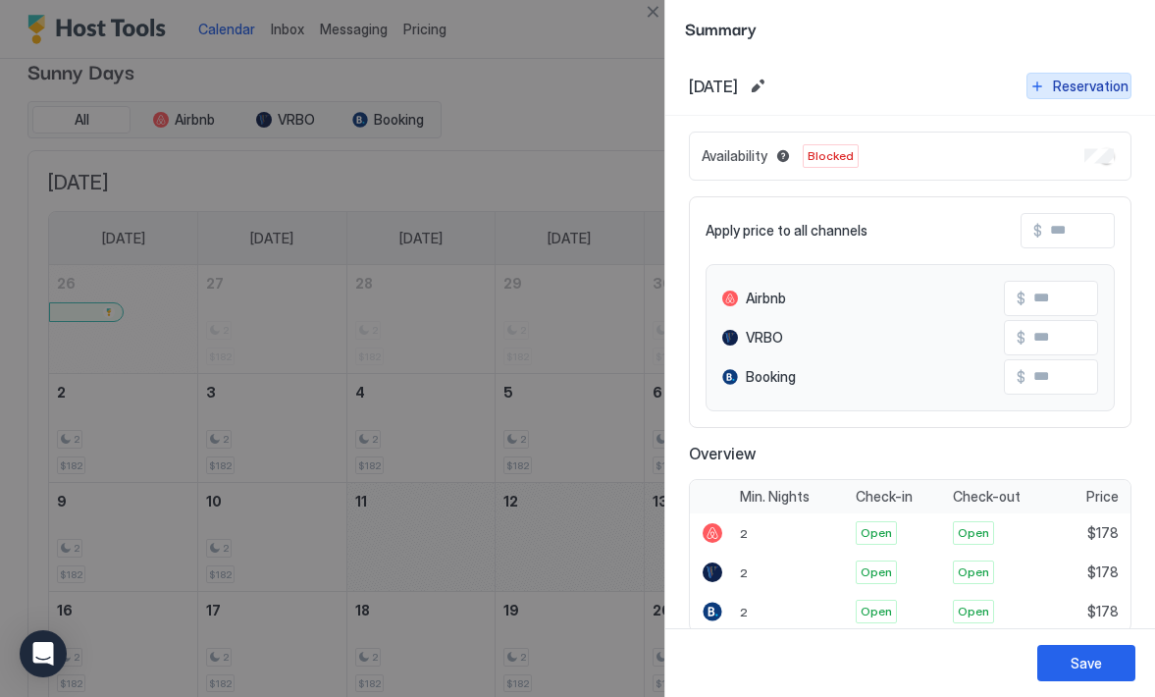
click at [1026, 84] on button "Reservation" at bounding box center [1078, 86] width 105 height 26
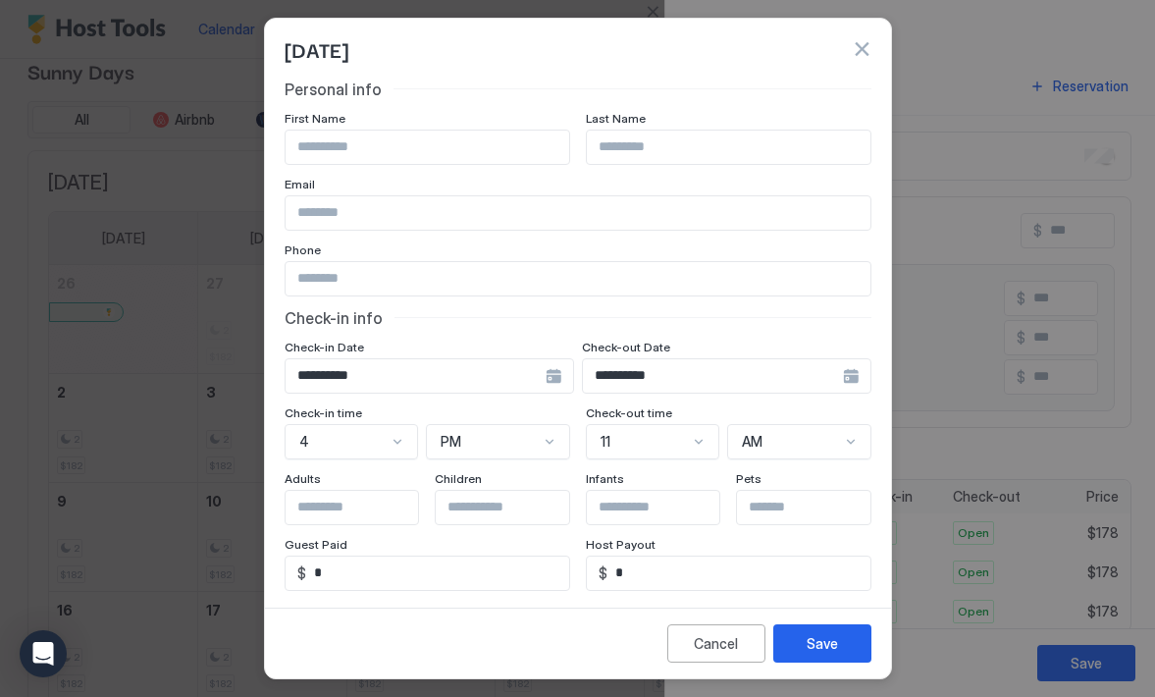
click at [833, 377] on div "**********" at bounding box center [726, 375] width 289 height 35
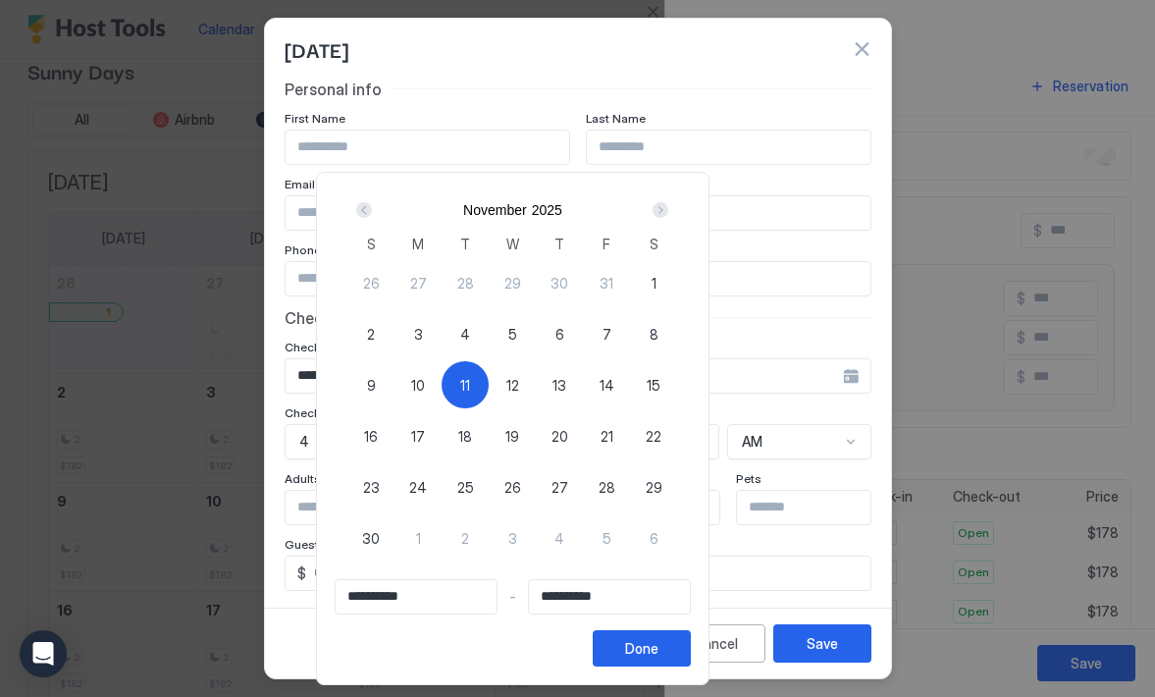
click at [660, 380] on span "15" at bounding box center [654, 385] width 14 height 21
type input "**********"
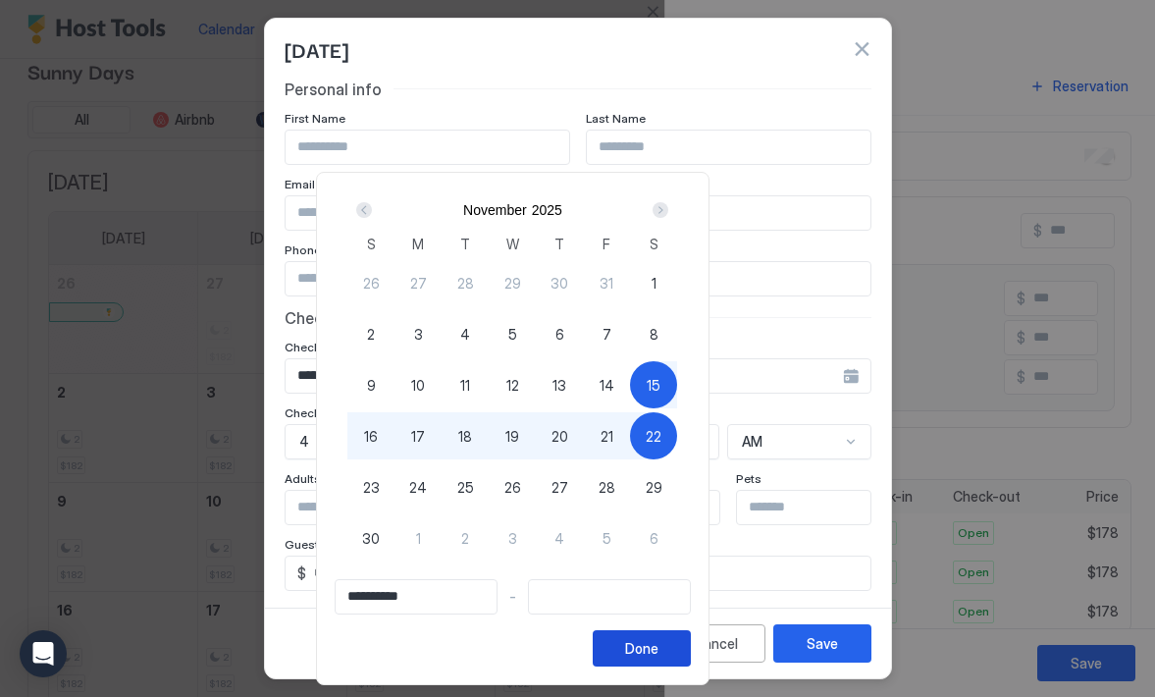
click at [691, 656] on button "Done" at bounding box center [642, 648] width 98 height 36
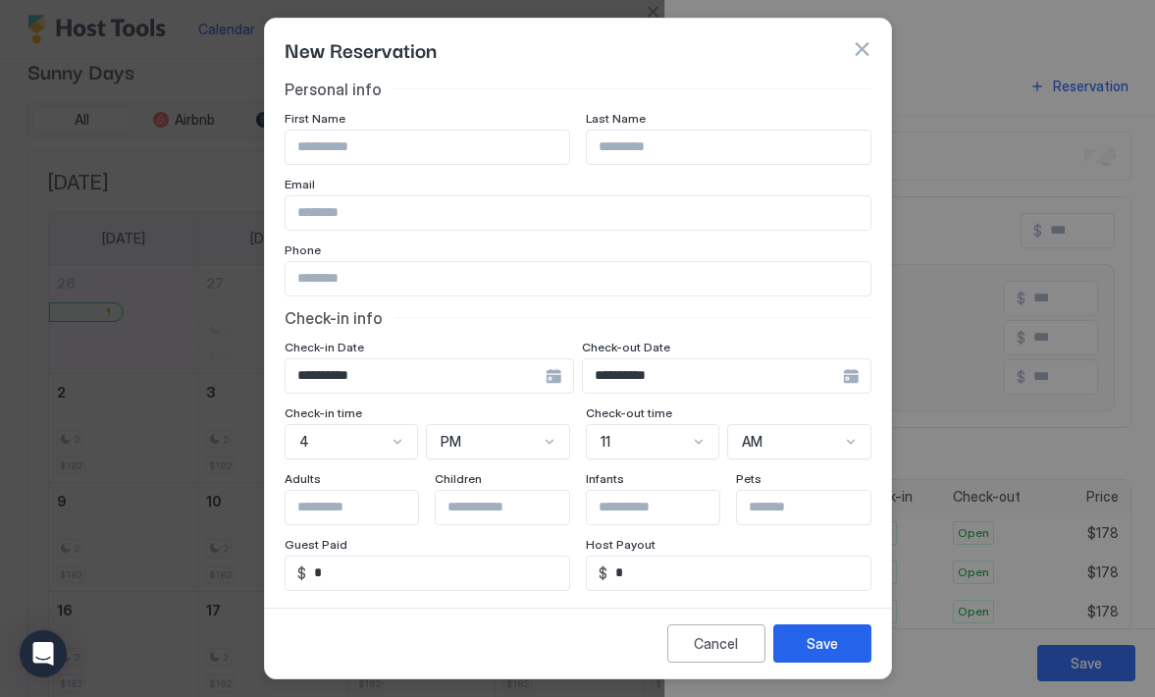
click at [542, 376] on div "**********" at bounding box center [429, 375] width 289 height 35
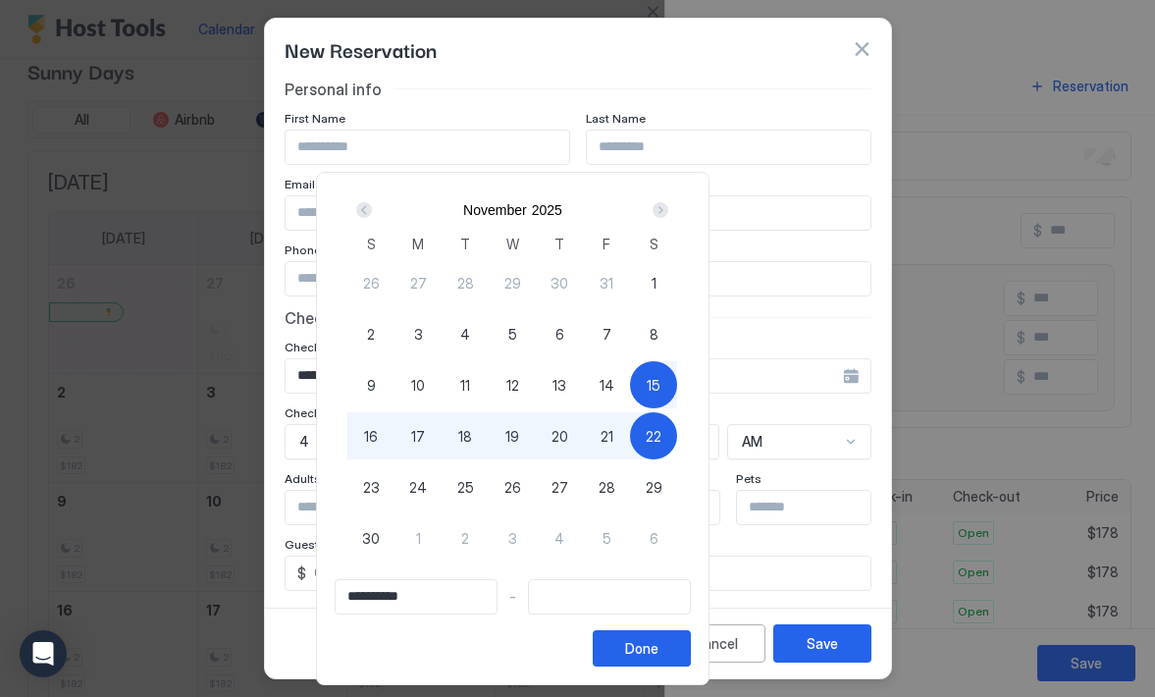
click at [470, 380] on span "11" at bounding box center [465, 385] width 10 height 21
type input "**********"
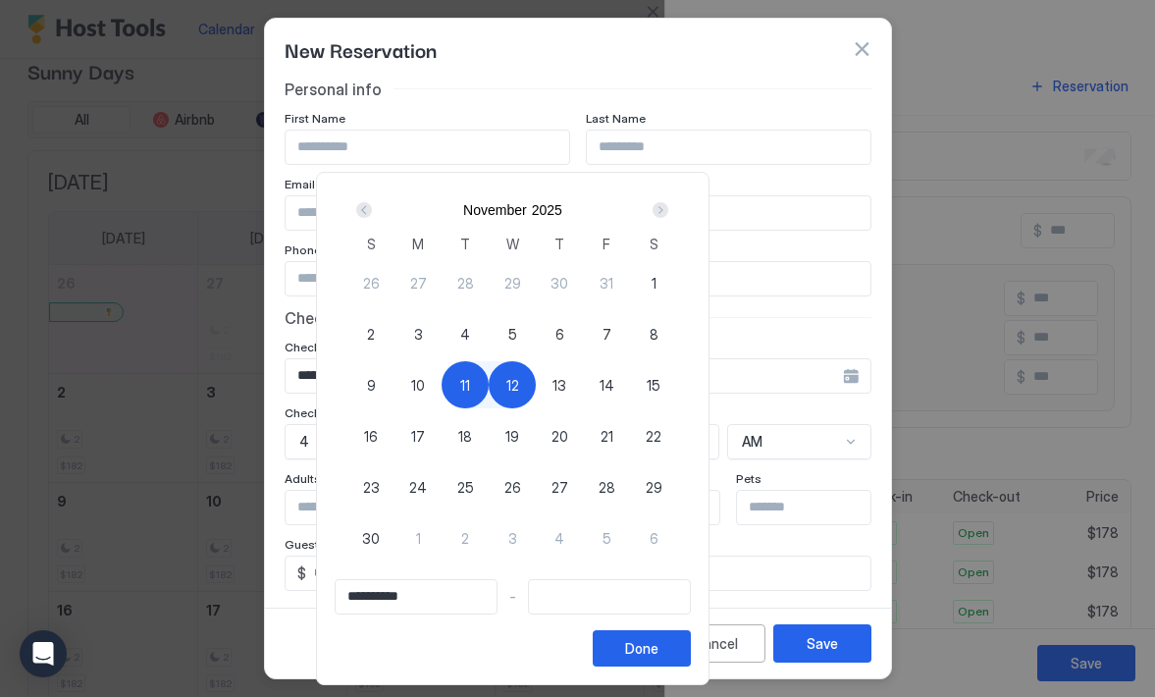
type input "**********"
click at [677, 382] on div "15" at bounding box center [653, 384] width 47 height 47
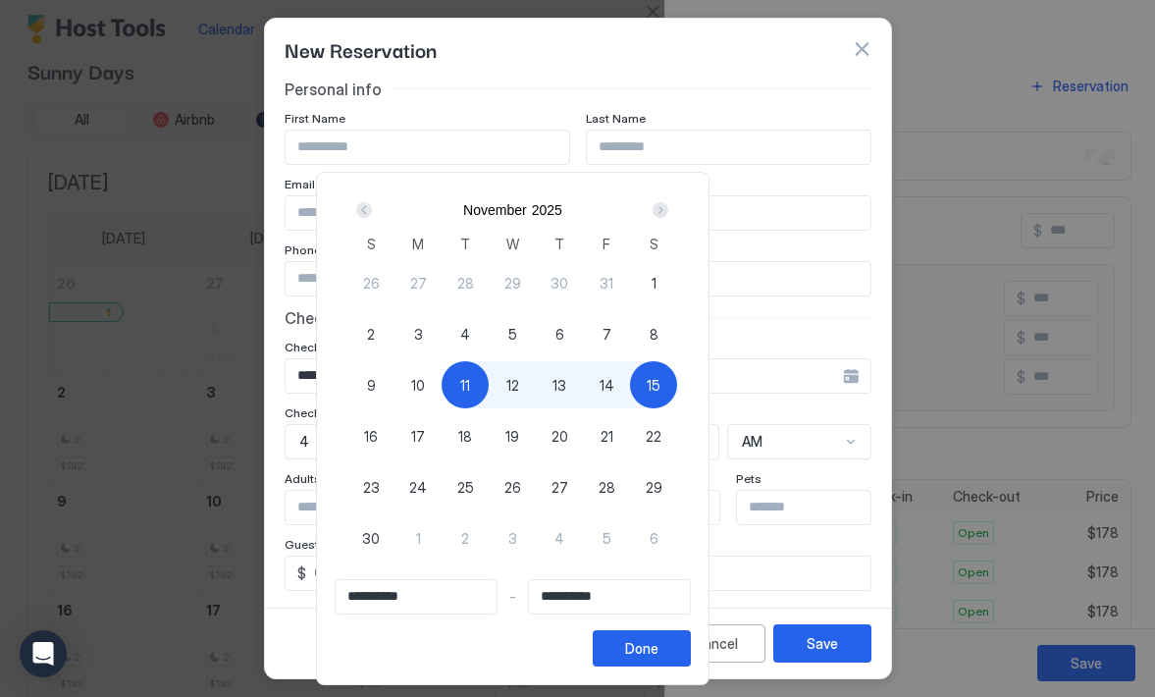
type input "**********"
click at [691, 643] on button "Done" at bounding box center [642, 648] width 98 height 36
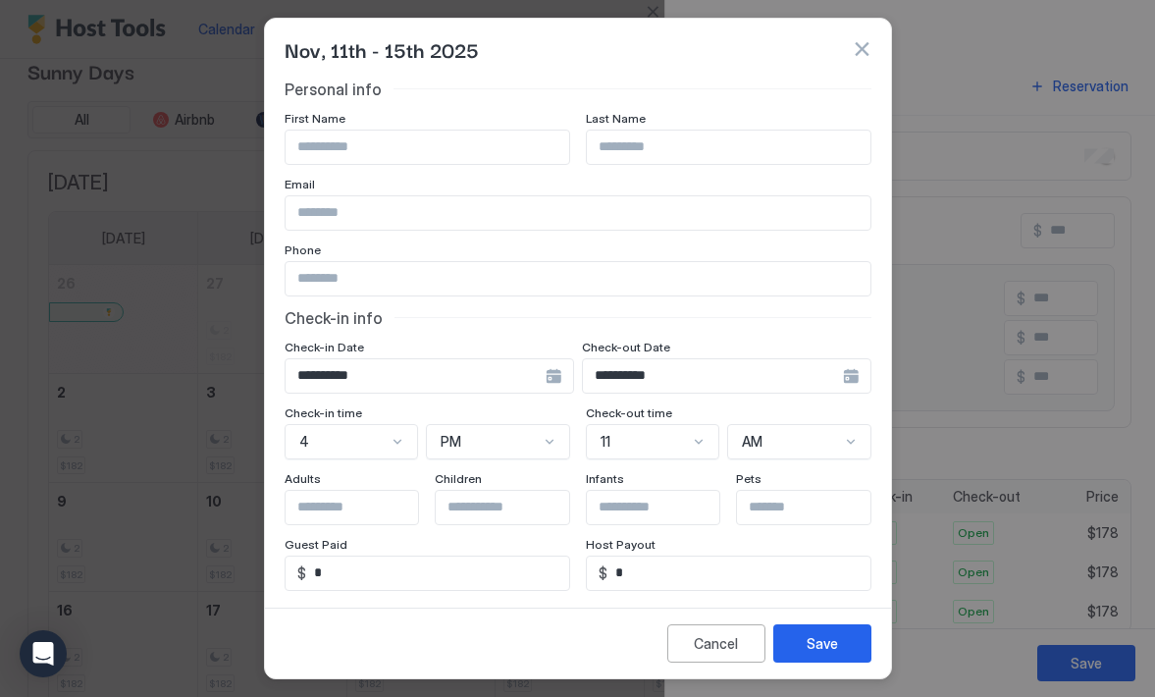
scroll to position [0, 0]
type input "****"
type input "*****"
type input "**********"
click at [812, 647] on div "Save" at bounding box center [822, 643] width 31 height 21
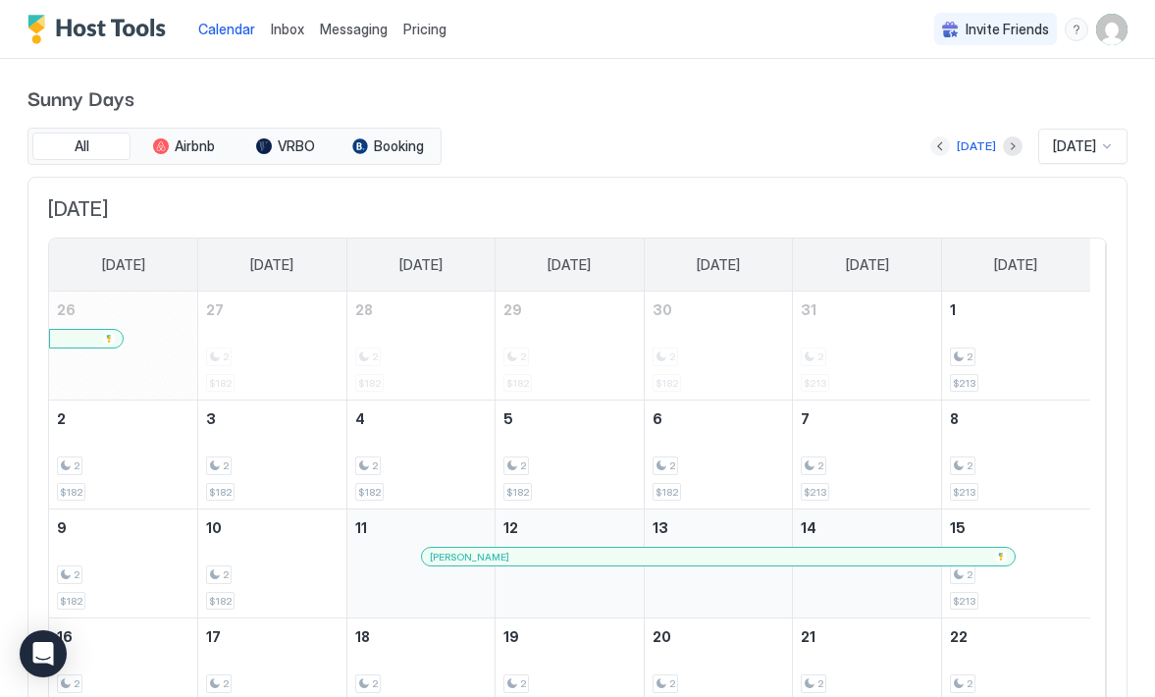
click at [930, 144] on button "Previous month" at bounding box center [940, 146] width 20 height 20
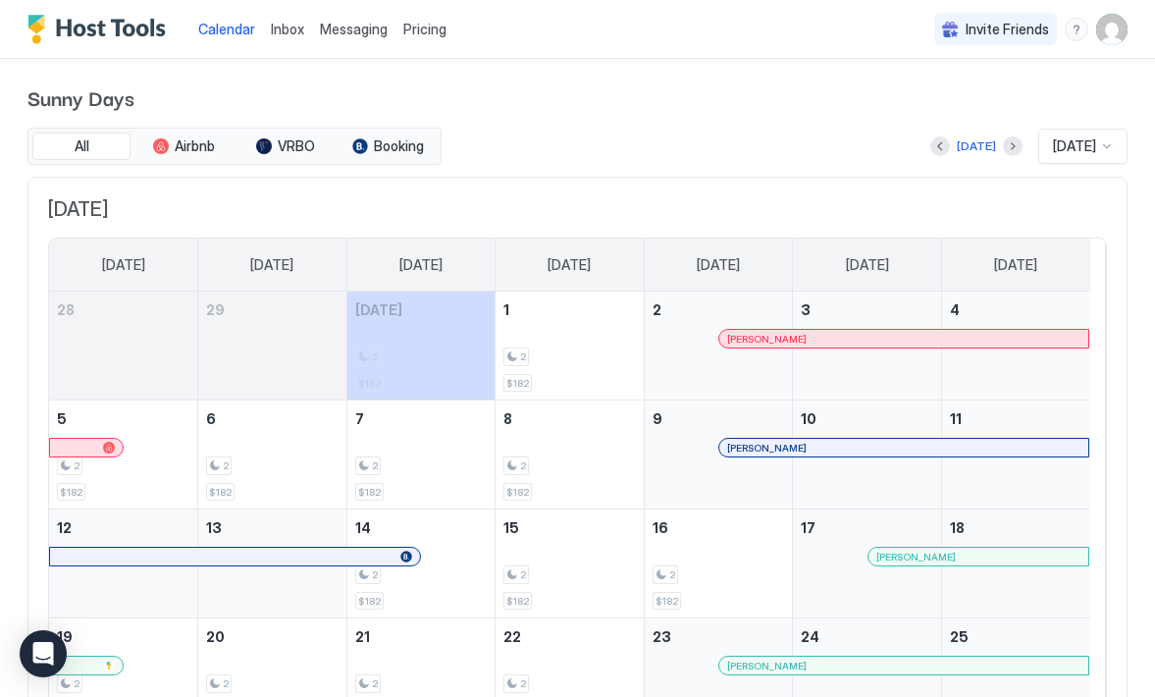
click at [879, 555] on div at bounding box center [878, 557] width 16 height 16
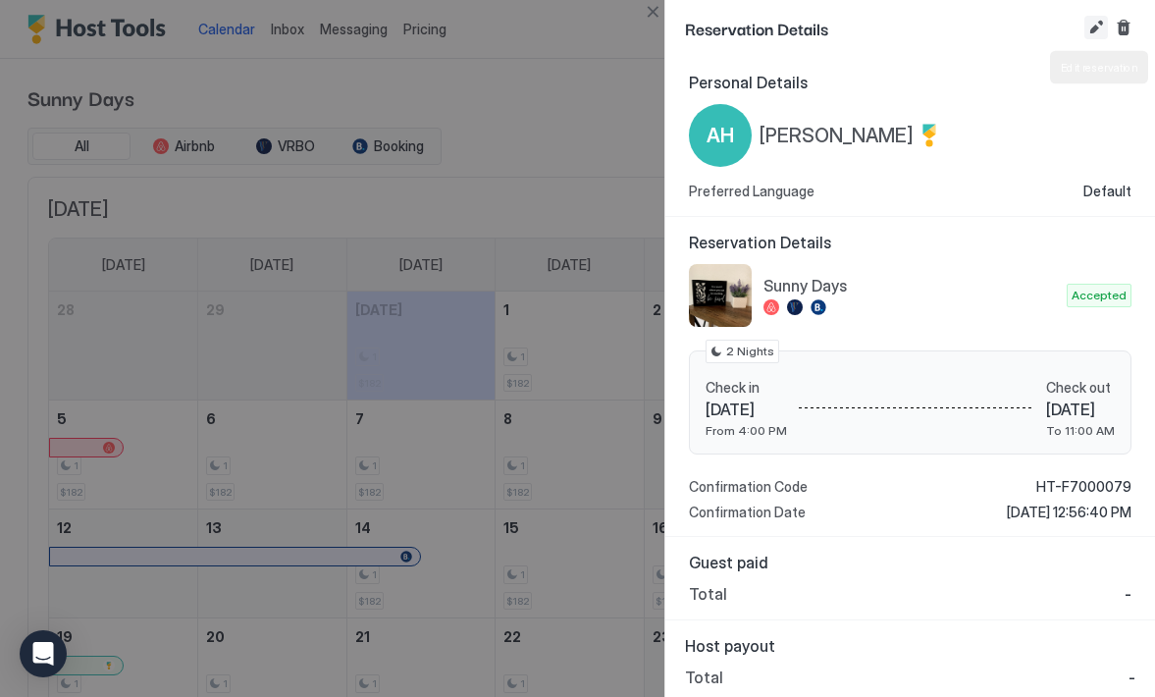
click at [1092, 24] on button "Edit reservation" at bounding box center [1096, 28] width 24 height 24
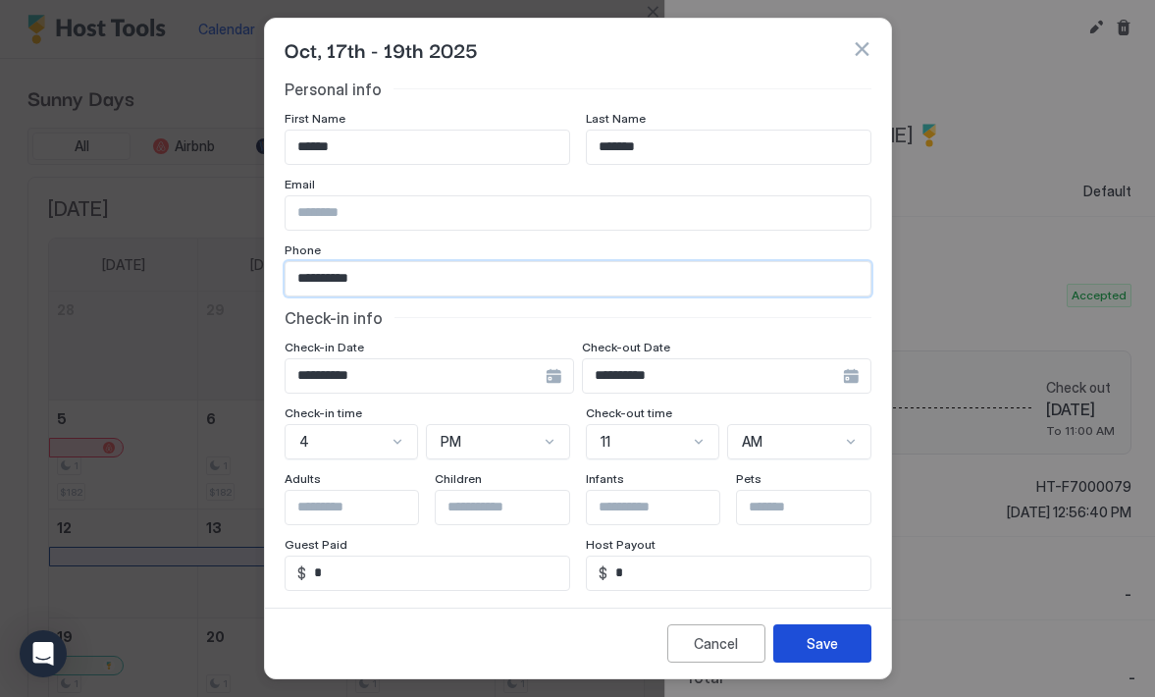
type input "**********"
click at [805, 646] on button "Save" at bounding box center [822, 643] width 98 height 38
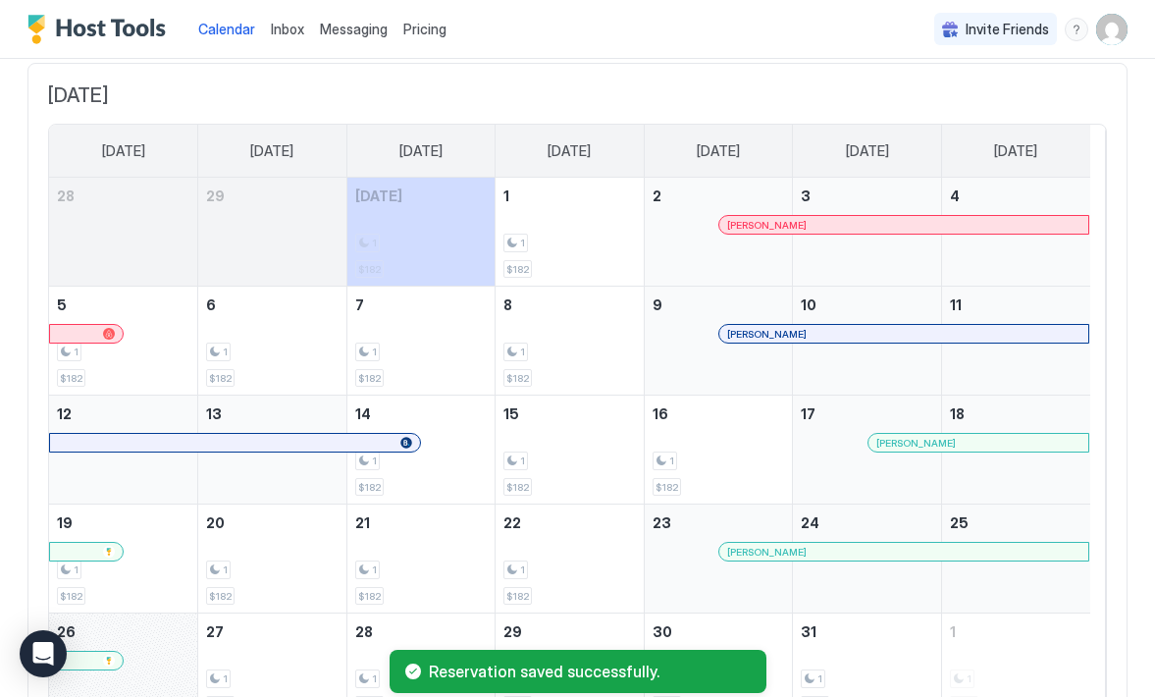
scroll to position [120, 0]
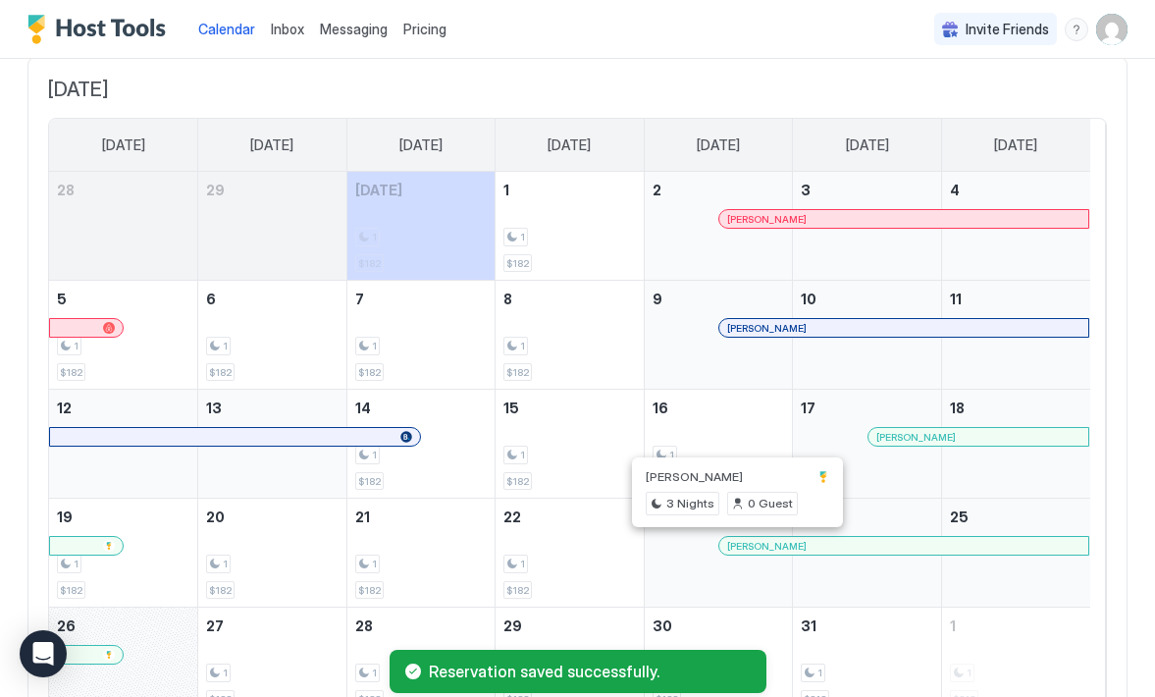
click at [734, 541] on div at bounding box center [733, 546] width 16 height 16
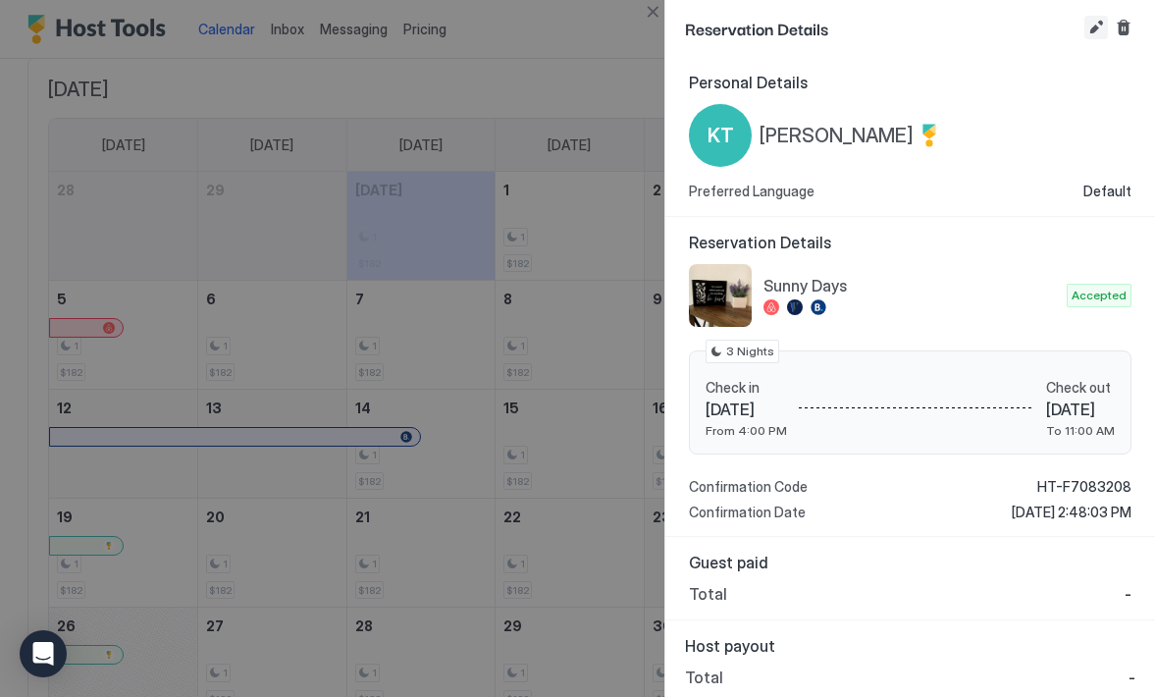
click at [1091, 27] on button "Edit reservation" at bounding box center [1096, 28] width 24 height 24
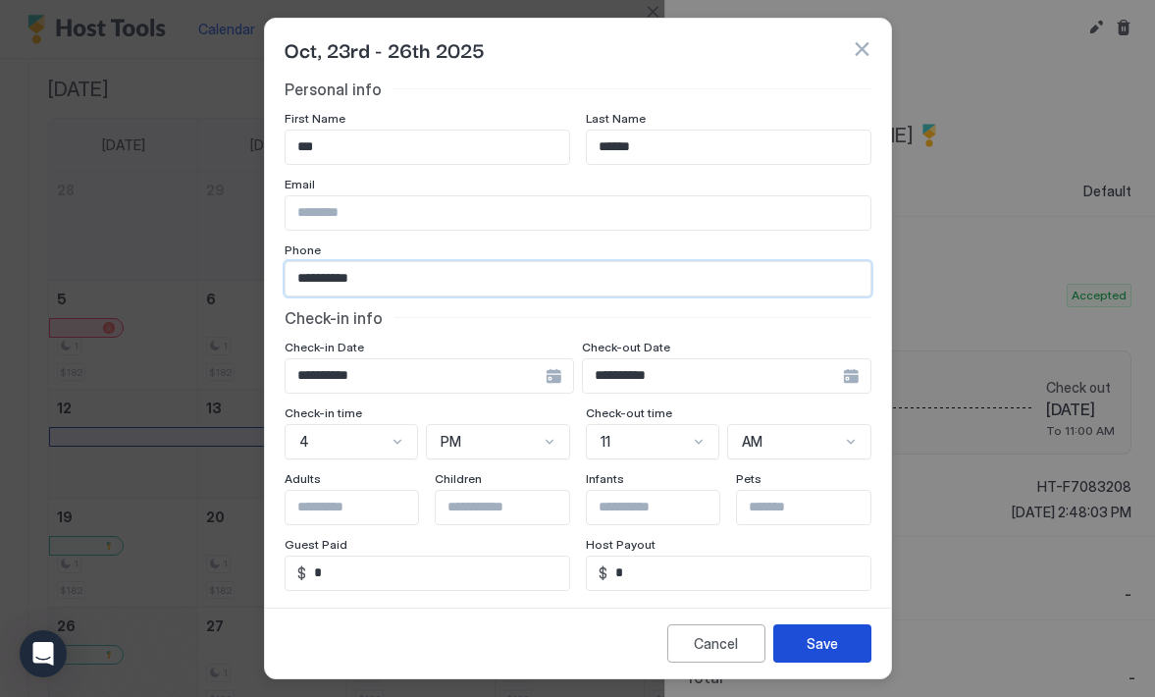
type input "**********"
click at [832, 634] on div "Save" at bounding box center [822, 643] width 31 height 21
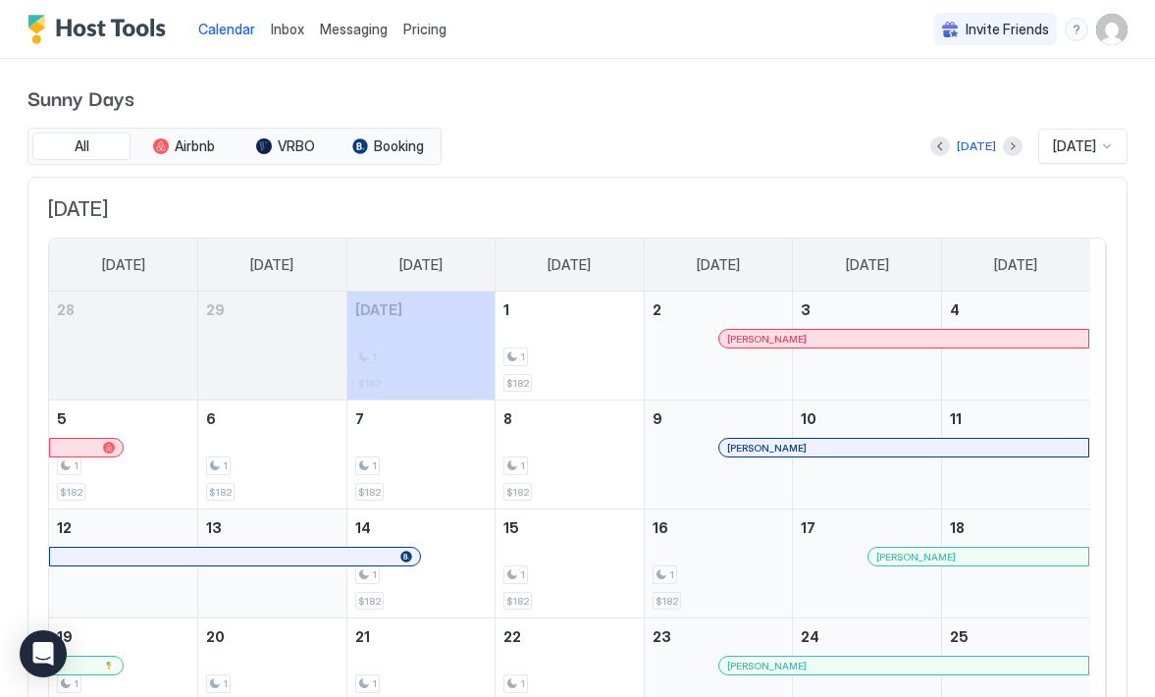
scroll to position [0, 0]
click at [418, 31] on span "Pricing" at bounding box center [424, 30] width 43 height 18
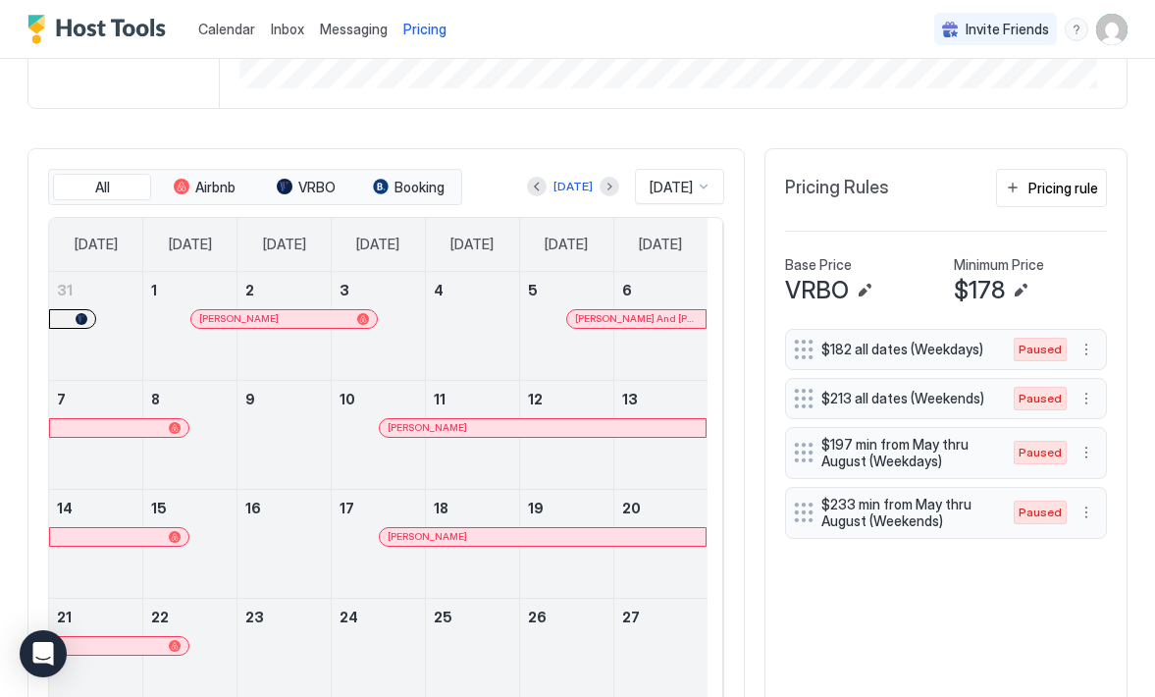
scroll to position [445, 0]
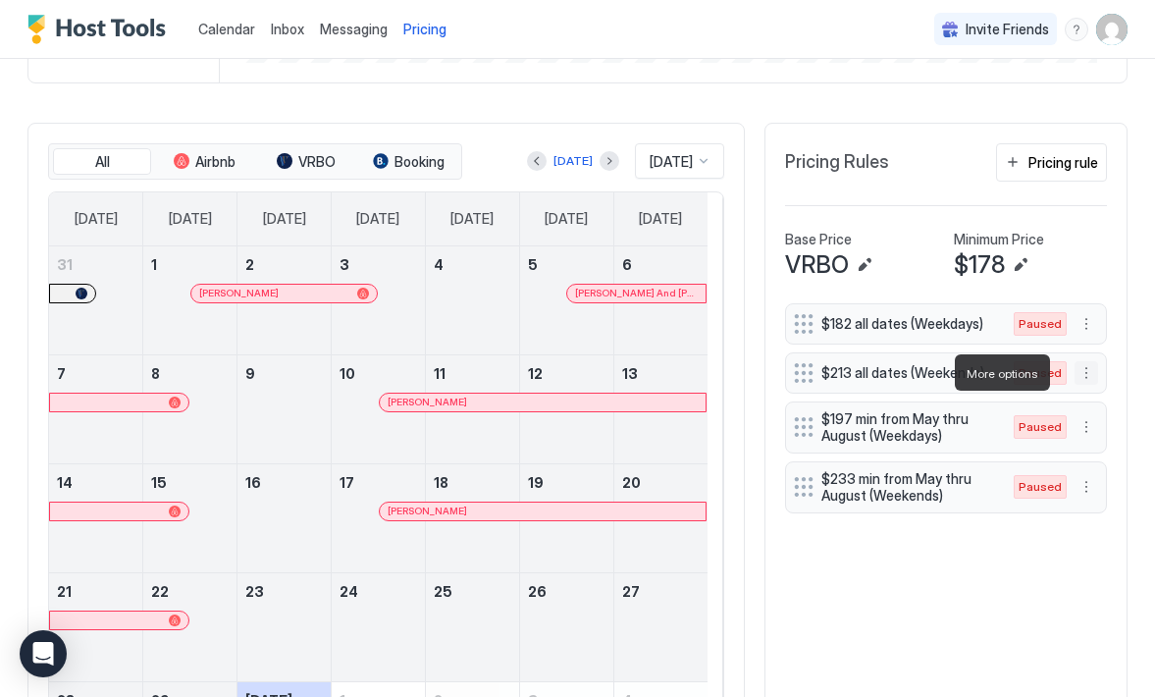
click at [1075, 371] on button "More options" at bounding box center [1087, 373] width 24 height 24
click at [1079, 403] on div "Edit" at bounding box center [1090, 400] width 43 height 15
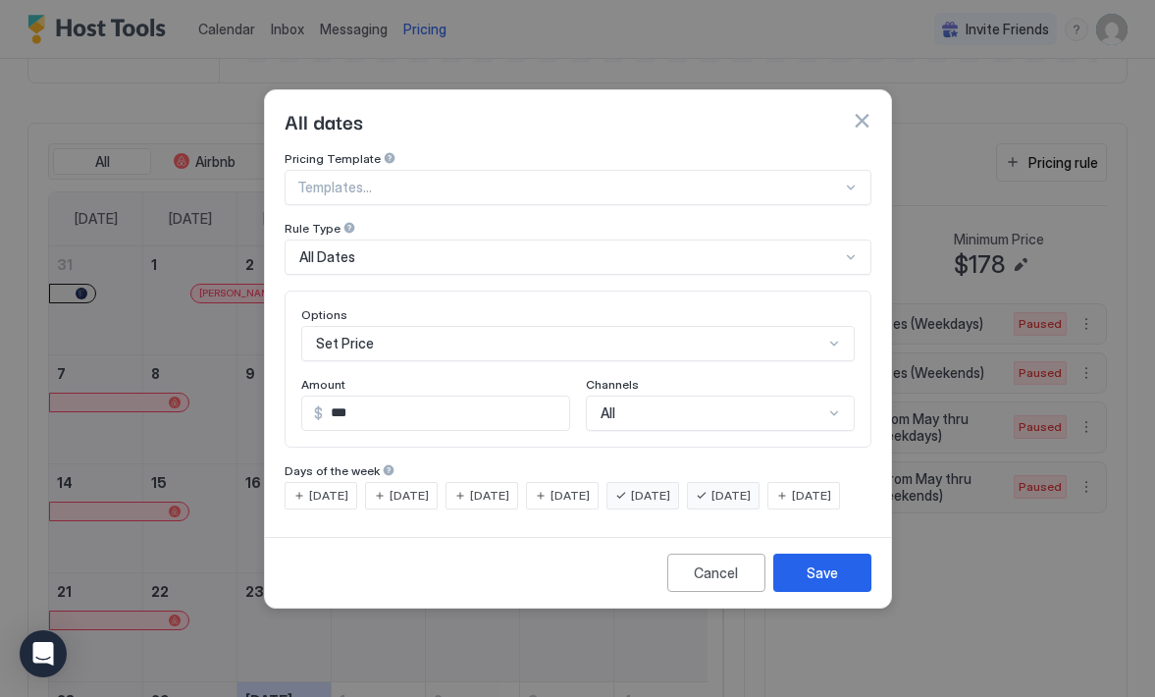
click at [424, 396] on input "***" at bounding box center [446, 412] width 246 height 33
type input "***"
click at [816, 583] on div "Save" at bounding box center [822, 572] width 31 height 21
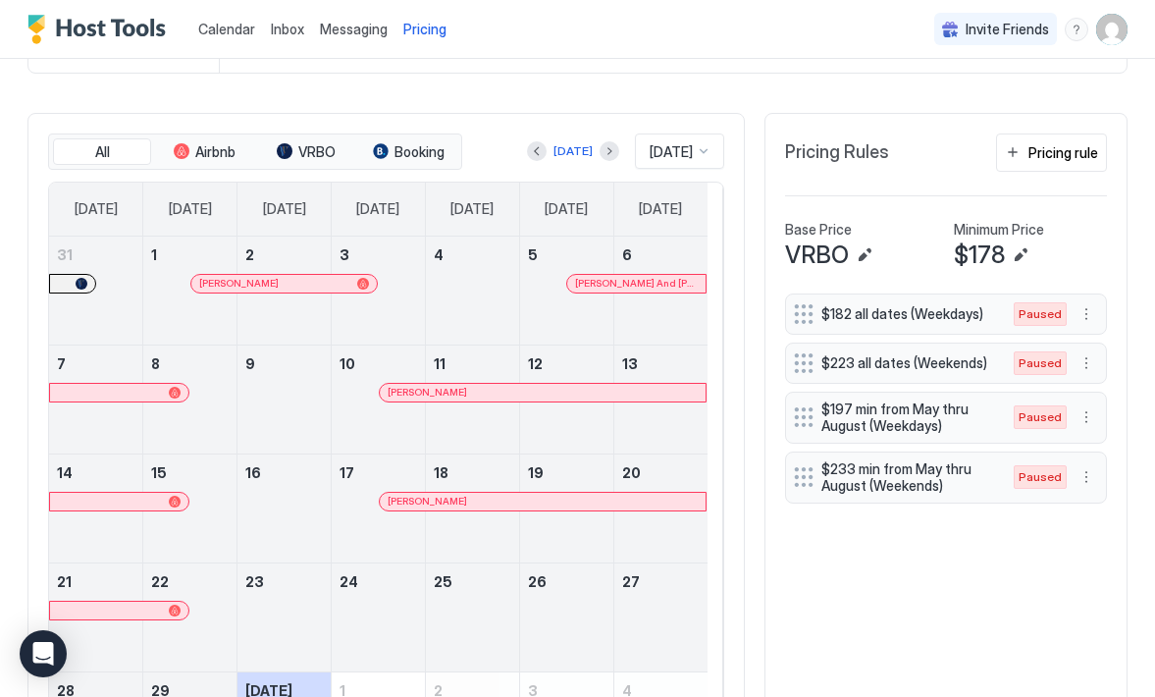
scroll to position [453, 0]
click at [600, 151] on button "Next month" at bounding box center [610, 152] width 20 height 20
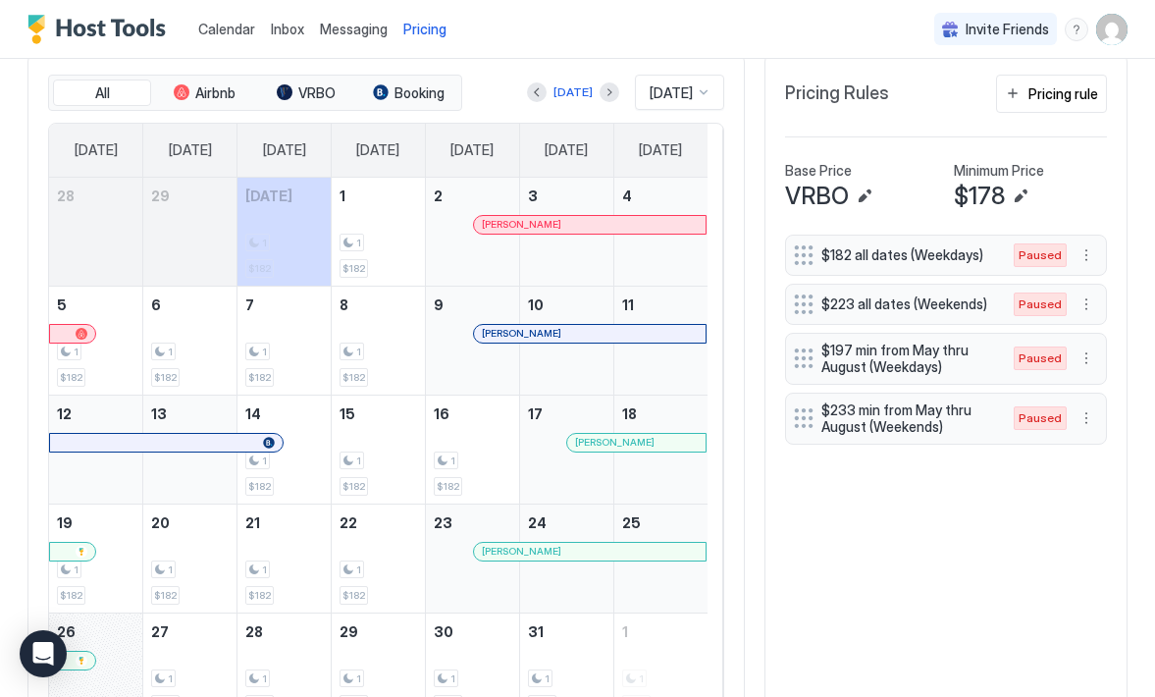
scroll to position [503, 0]
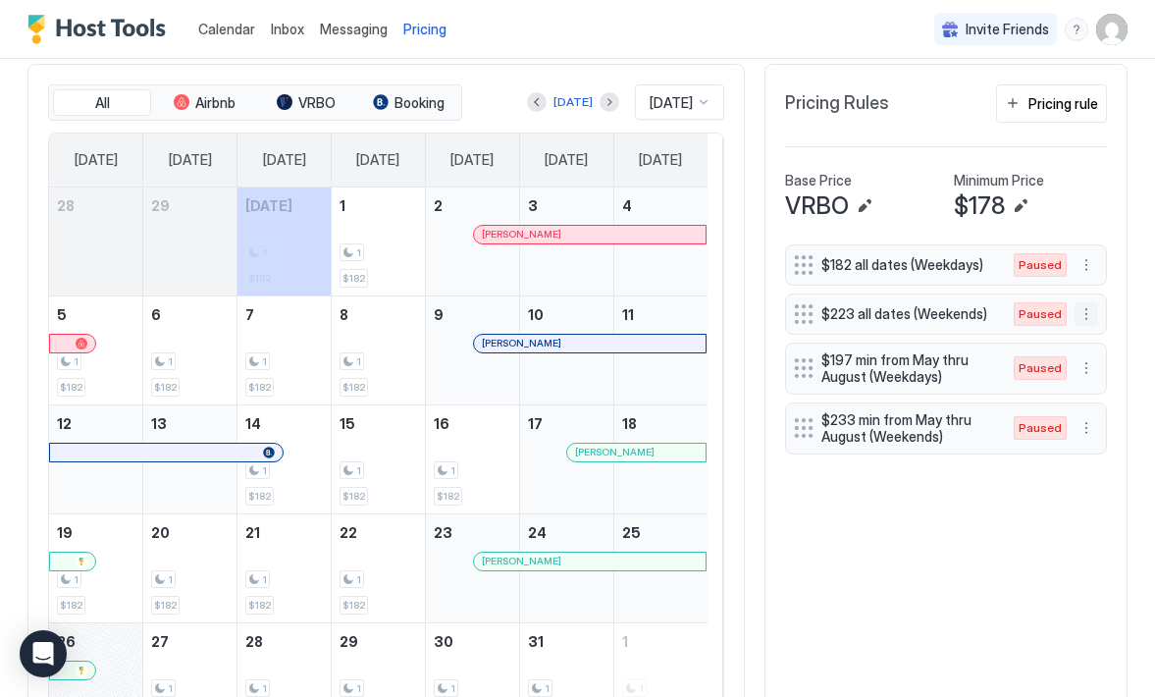
click at [1075, 310] on button "More options" at bounding box center [1087, 314] width 24 height 24
click at [1091, 369] on span "Enable" at bounding box center [1109, 372] width 38 height 15
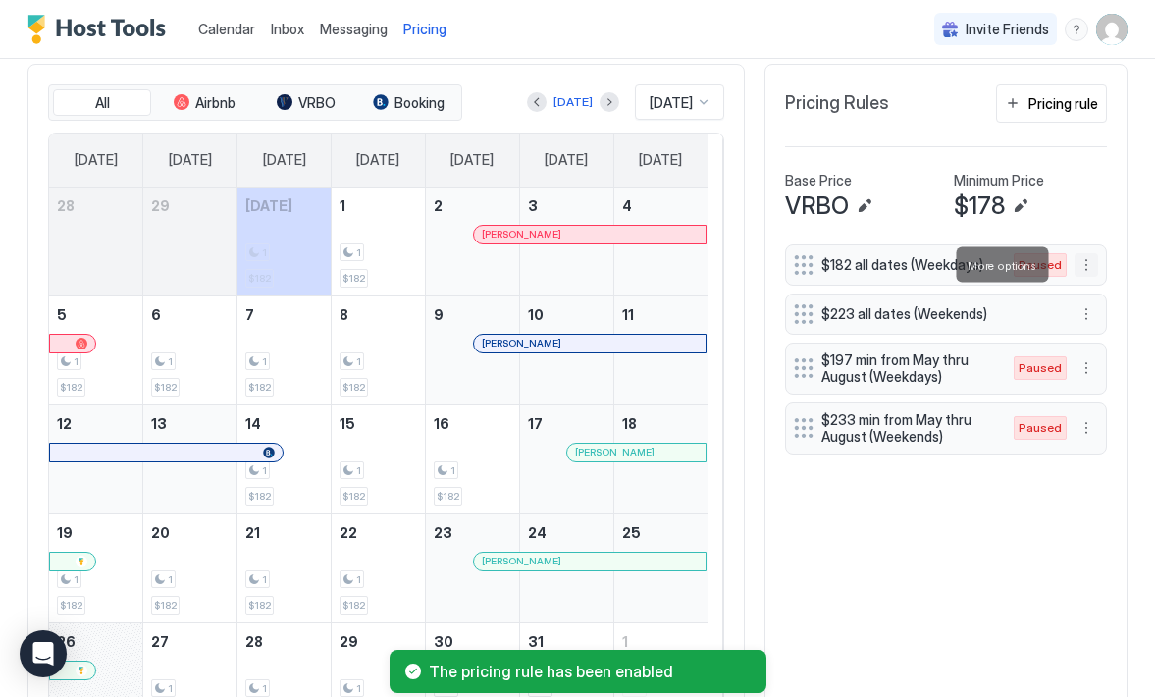
click at [1075, 268] on button "More options" at bounding box center [1087, 265] width 24 height 24
click at [1086, 326] on div "Enable" at bounding box center [1099, 323] width 60 height 15
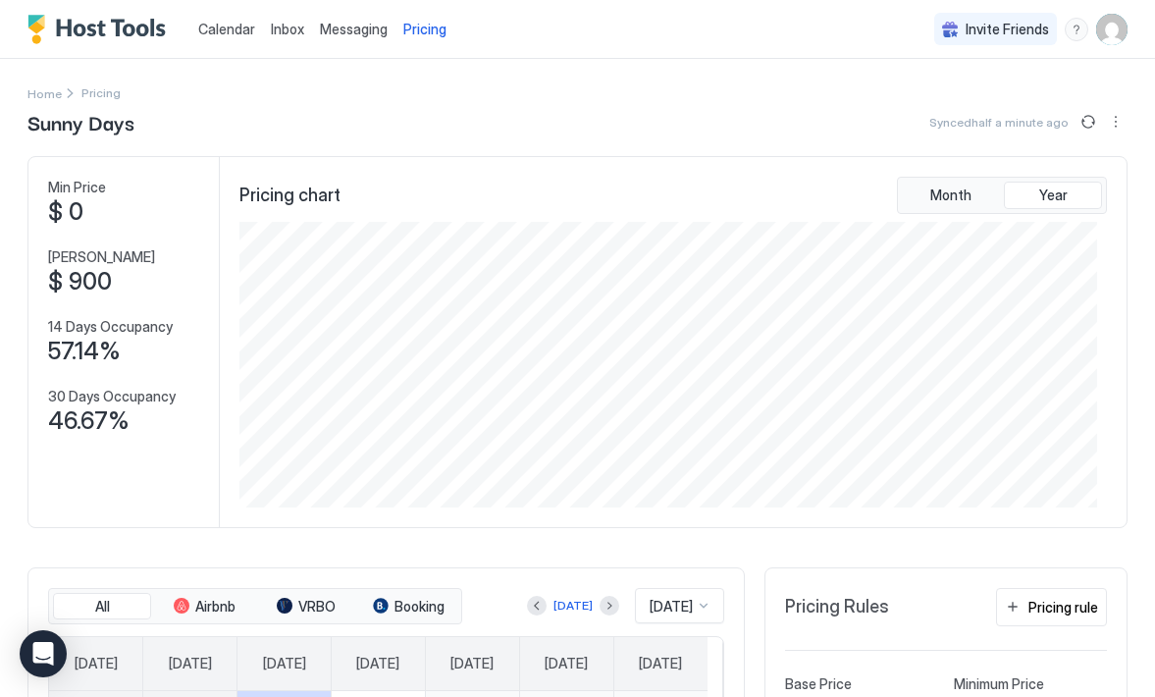
scroll to position [0, 0]
click at [1077, 122] on button "Sync prices" at bounding box center [1089, 122] width 24 height 24
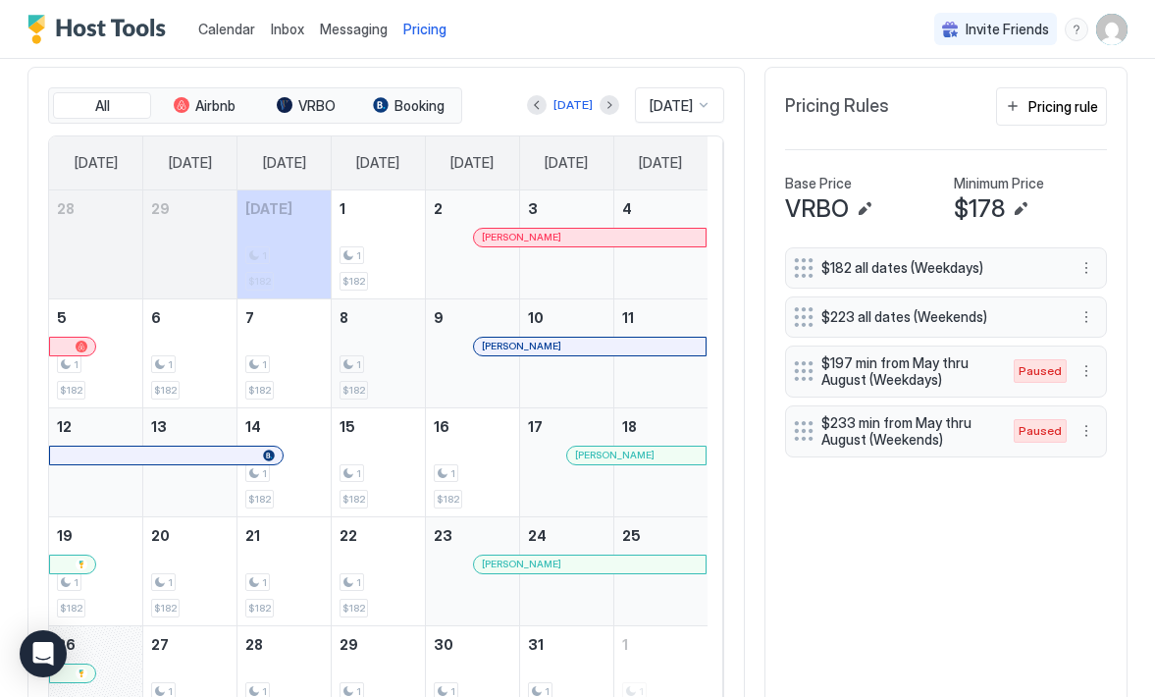
scroll to position [502, 0]
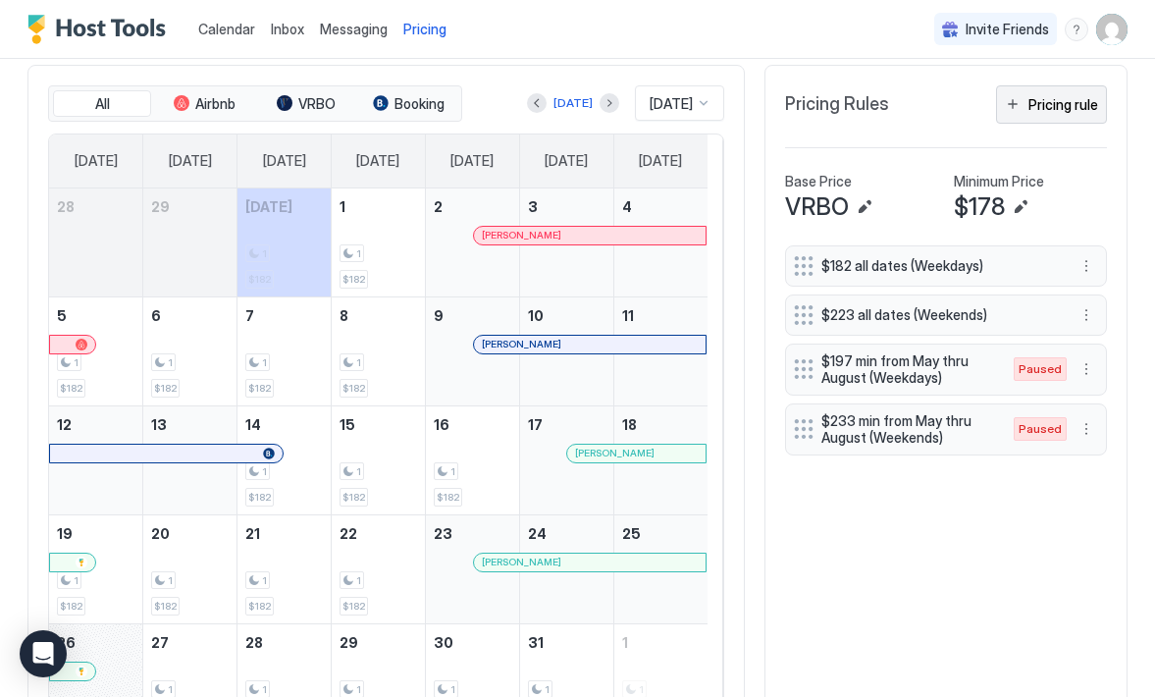
click at [1000, 103] on button "Pricing rule" at bounding box center [1051, 104] width 111 height 38
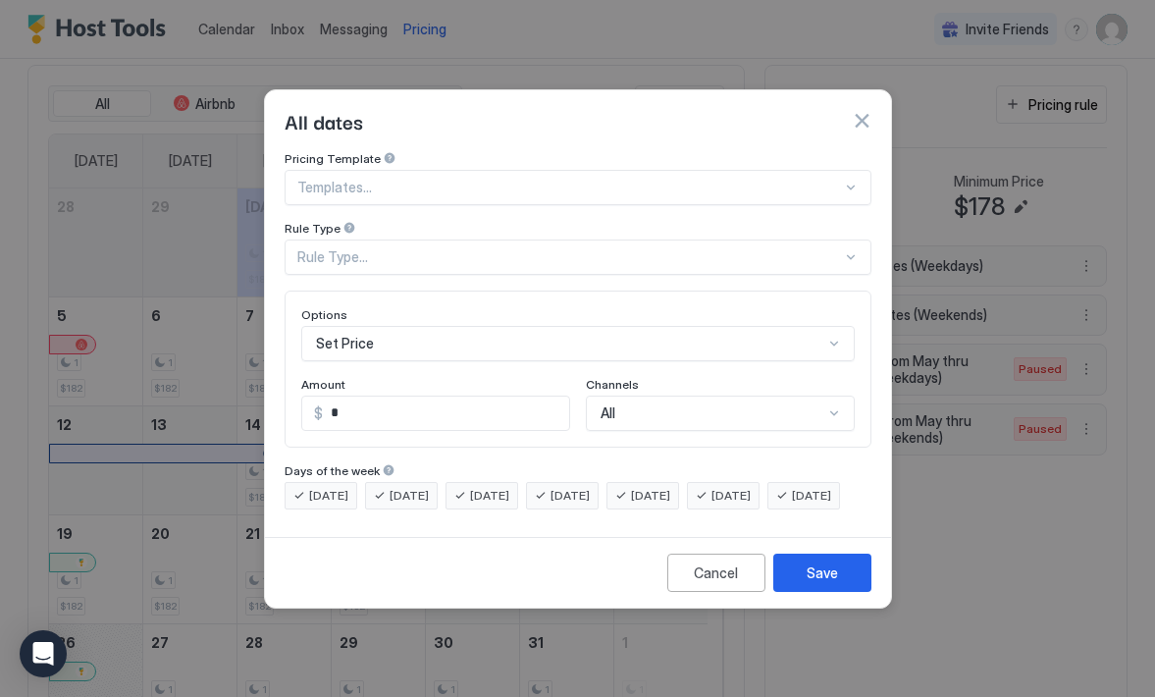
click at [853, 249] on div at bounding box center [851, 257] width 16 height 16
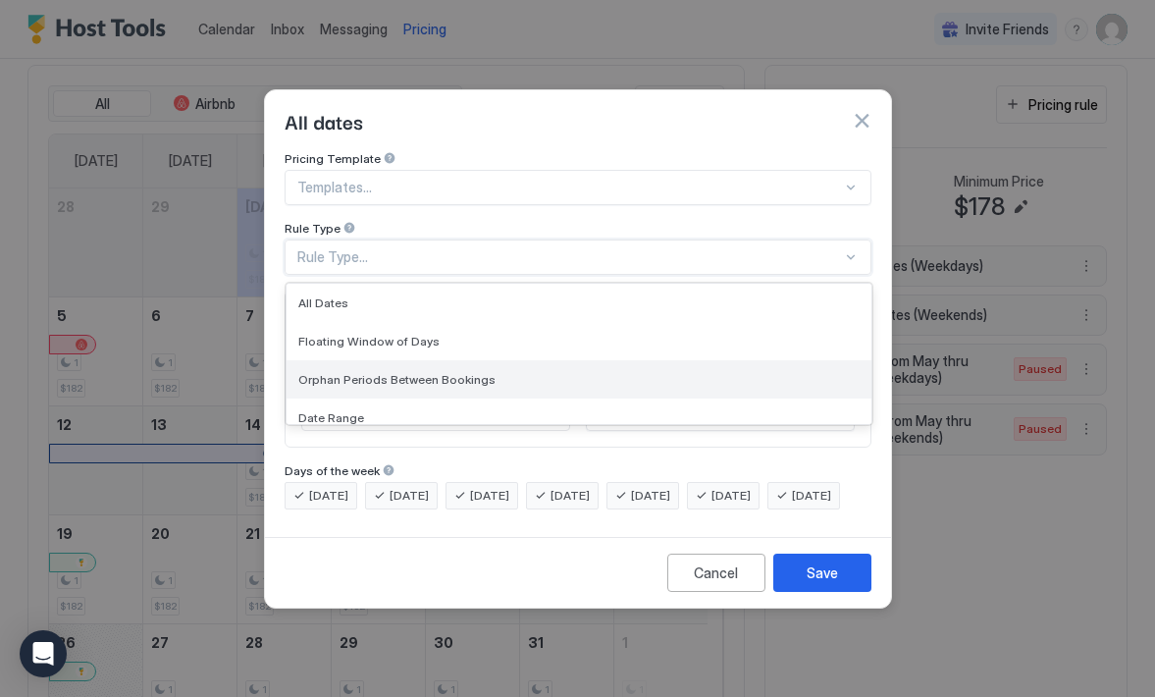
click at [765, 372] on div "Orphan Periods Between Bookings" at bounding box center [578, 379] width 561 height 15
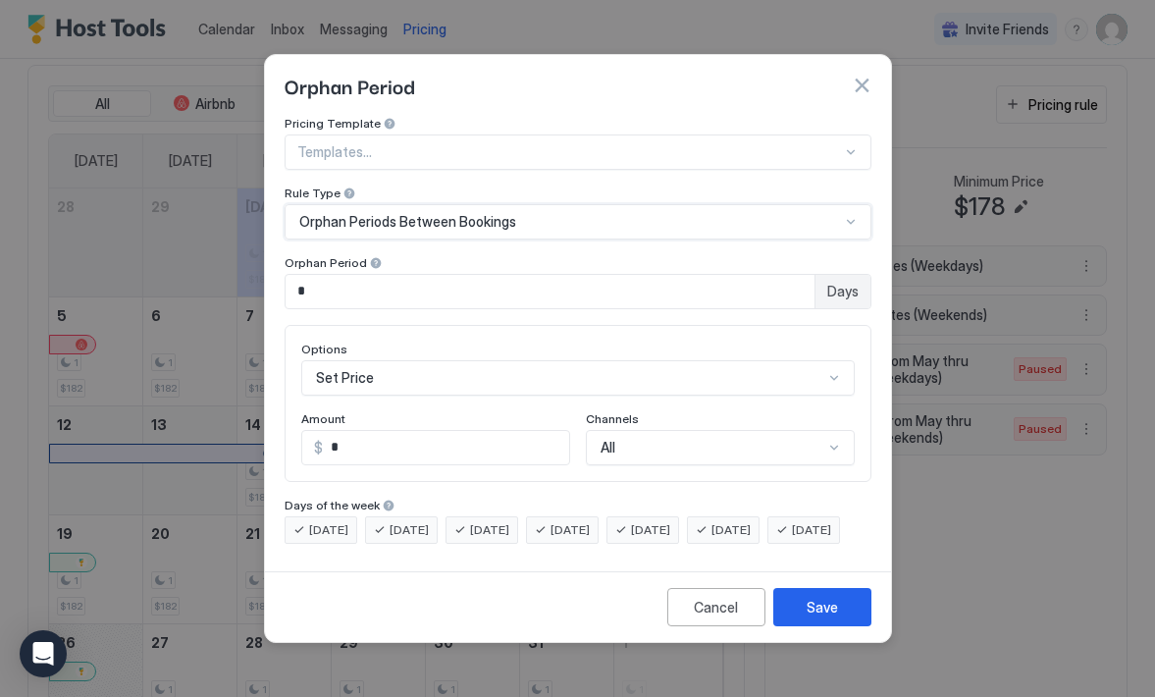
click at [790, 275] on input "*" at bounding box center [550, 291] width 529 height 33
type input "*"
click at [831, 362] on div "Set Price" at bounding box center [577, 377] width 553 height 35
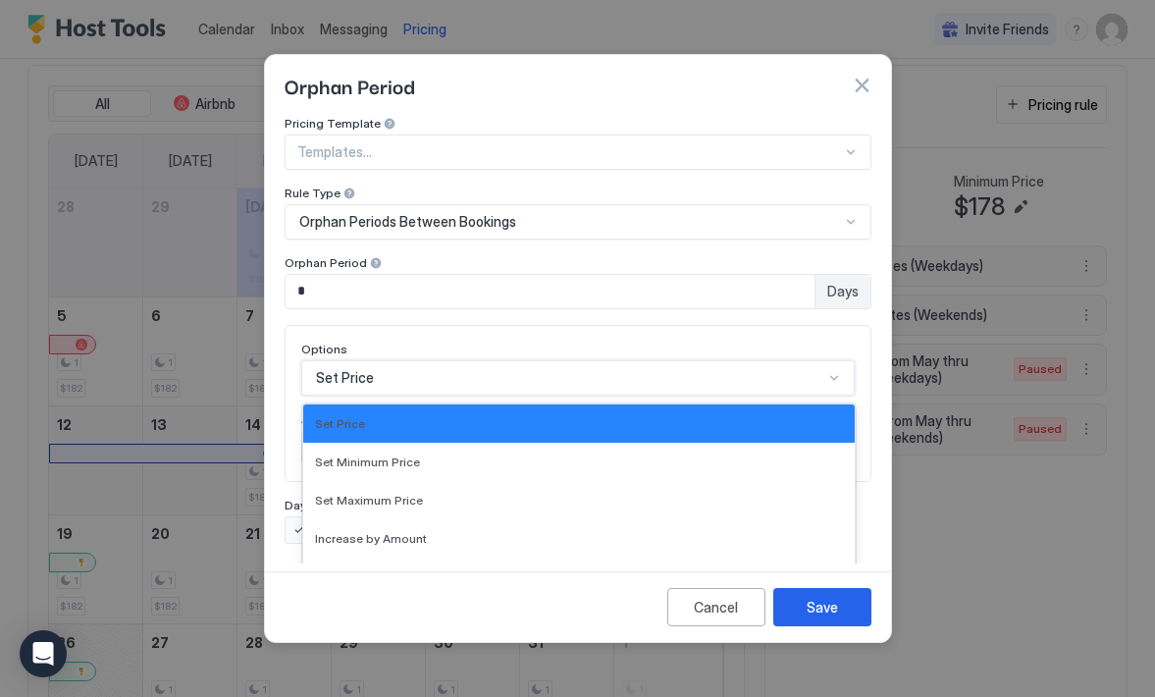
scroll to position [101, 0]
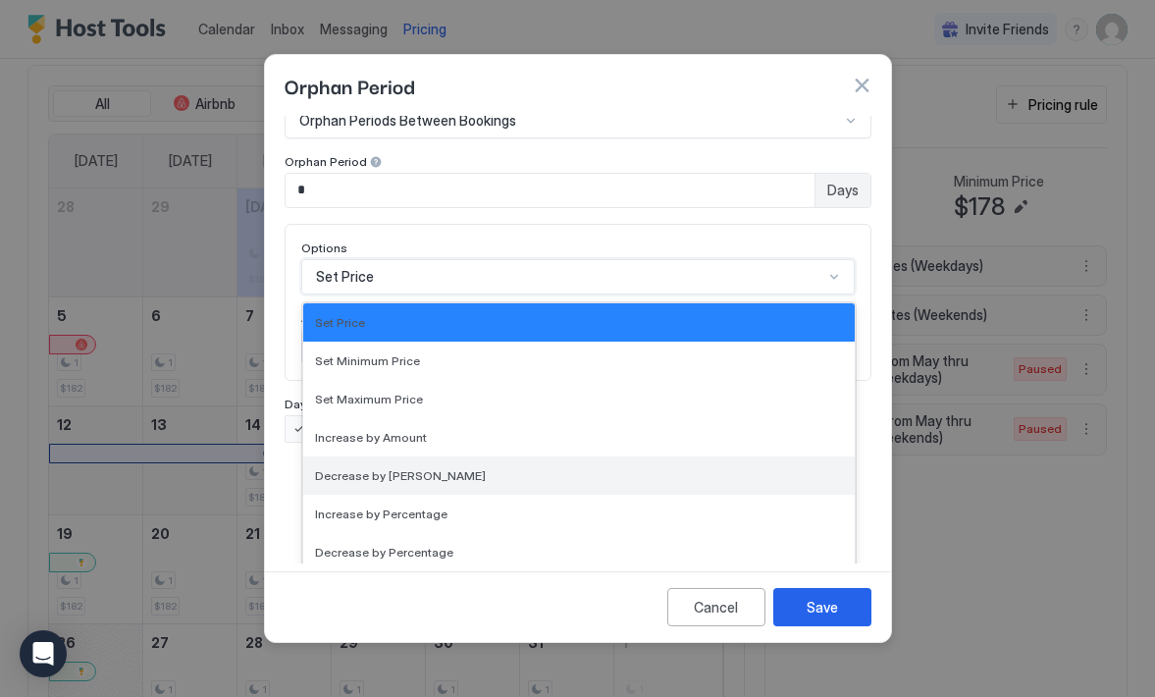
click at [727, 466] on div "Decrease by Amount" at bounding box center [579, 475] width 552 height 38
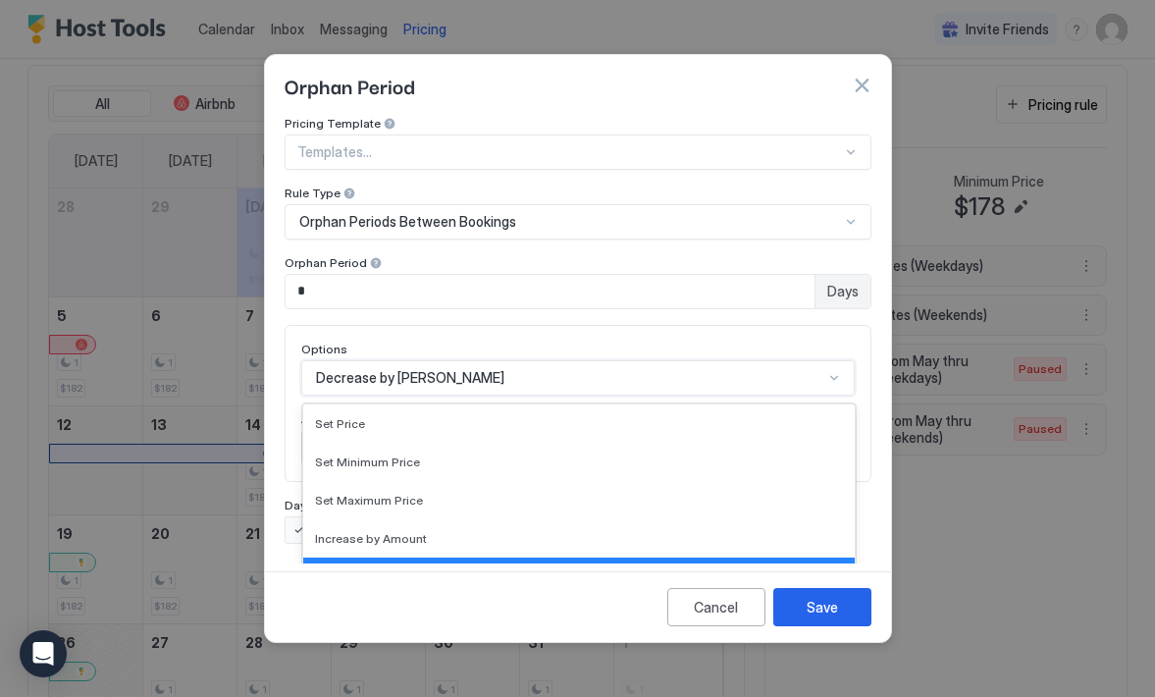
click at [835, 360] on div "option Decrease by Amount, selected. Decrease by Amount selected, 5 of 17. 17 r…" at bounding box center [577, 377] width 553 height 35
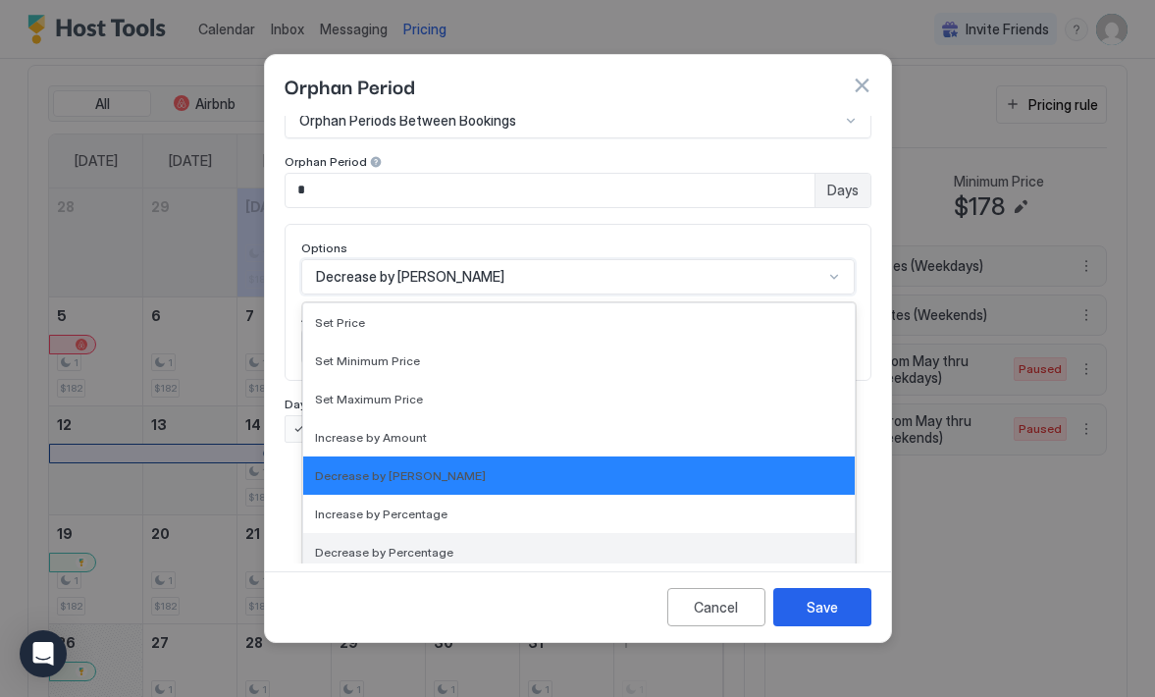
click at [688, 545] on div "Decrease by Percentage" at bounding box center [579, 552] width 528 height 15
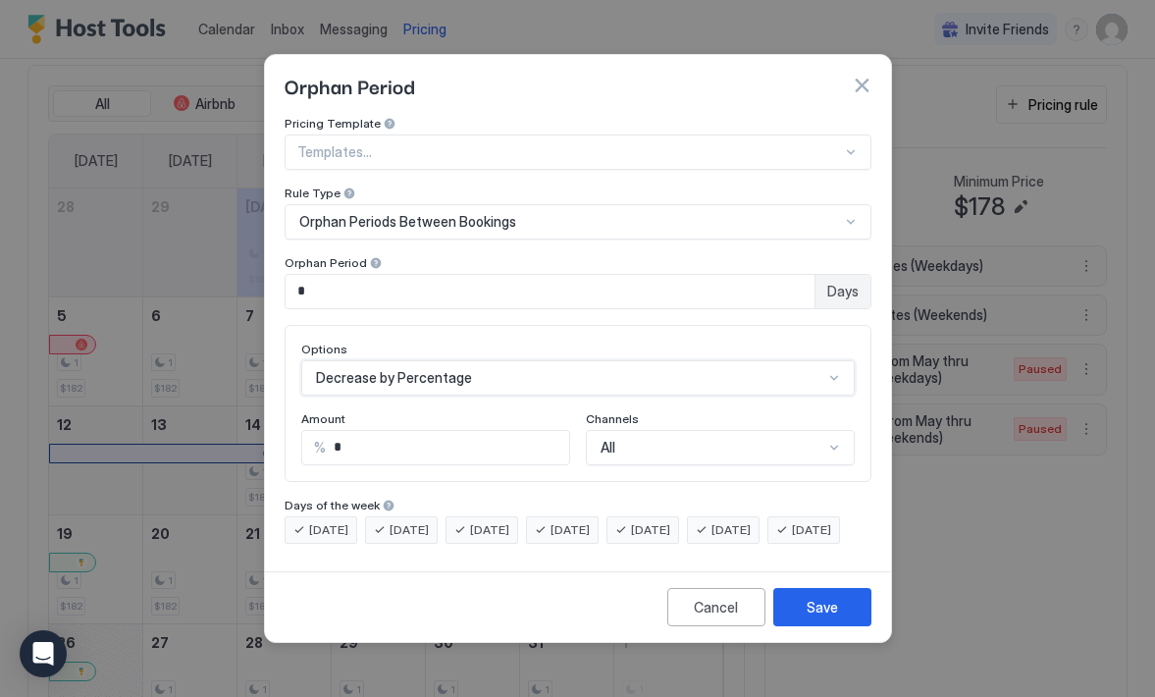
click at [490, 440] on input "*" at bounding box center [447, 447] width 243 height 33
type input "*"
type input "**"
click at [809, 617] on div "Save" at bounding box center [822, 607] width 31 height 21
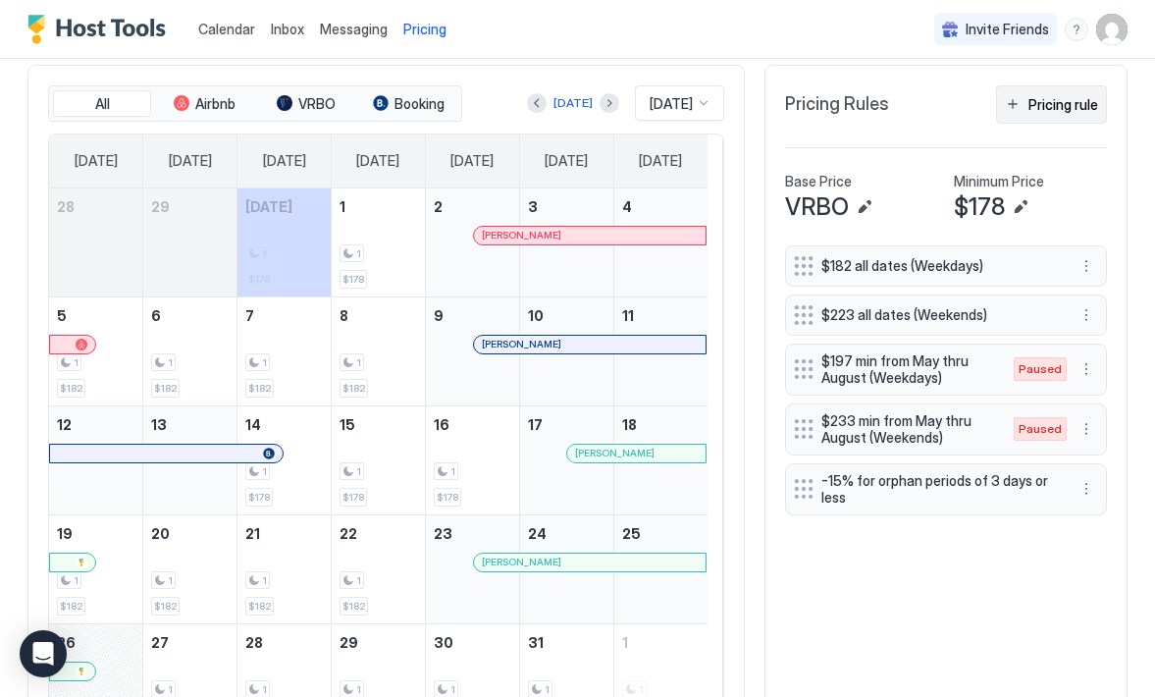
click at [1008, 104] on button "Pricing rule" at bounding box center [1051, 104] width 111 height 38
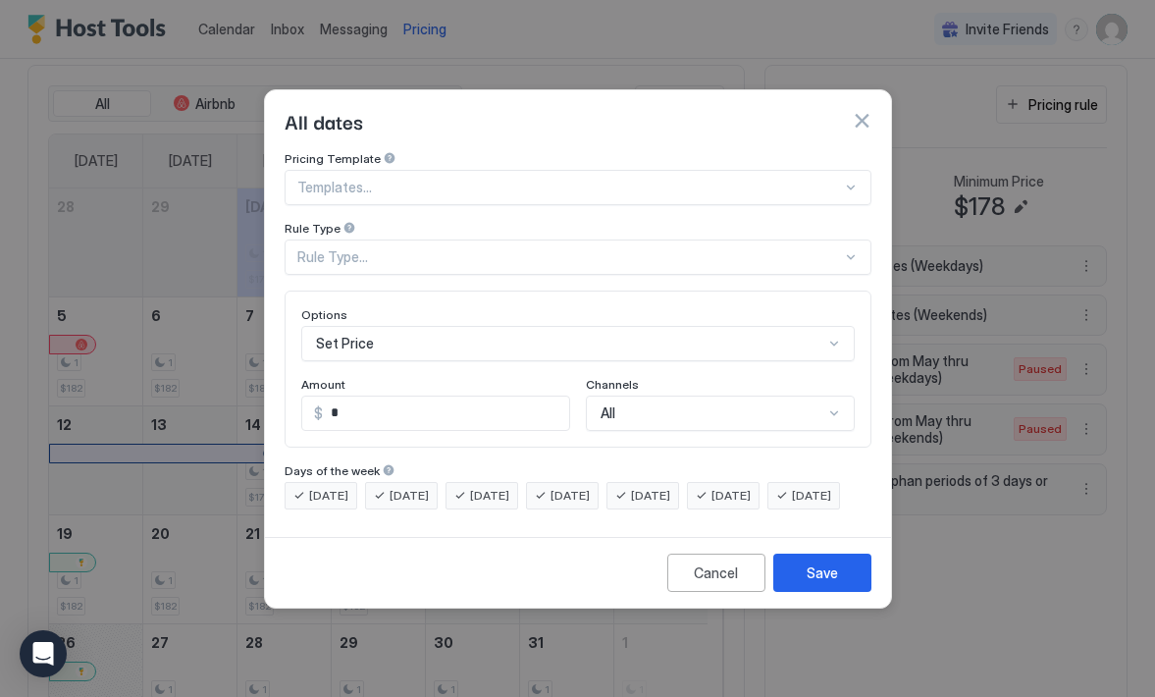
click at [850, 249] on div at bounding box center [851, 257] width 16 height 16
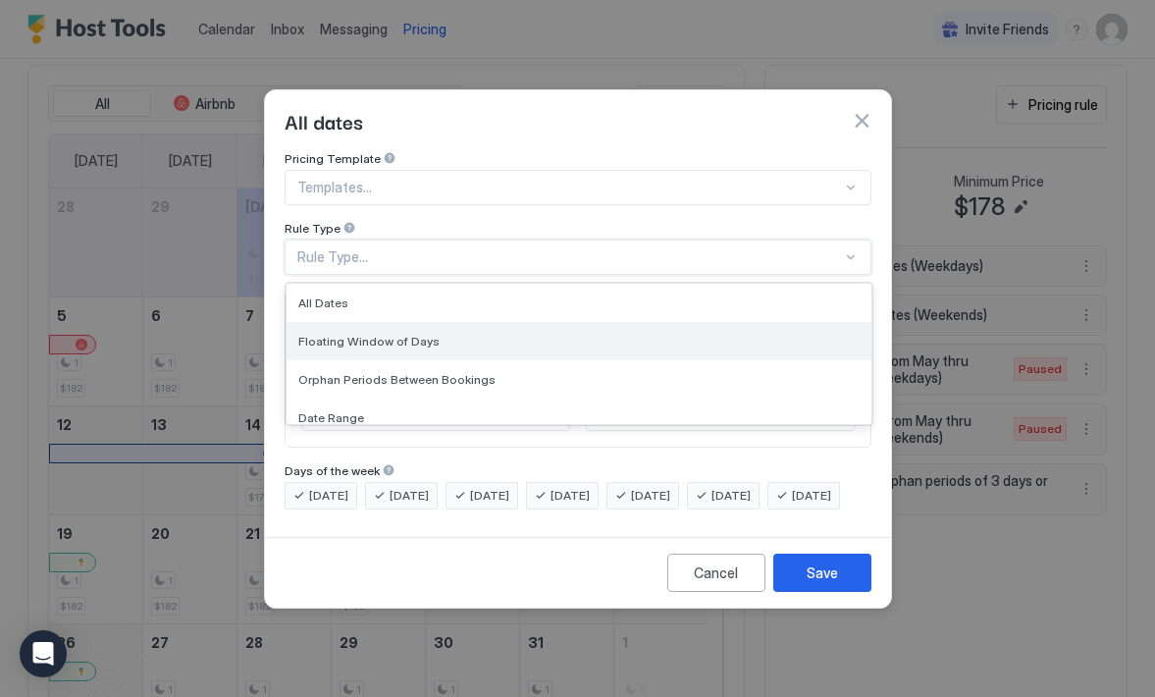
click at [725, 334] on div "Floating Window of Days" at bounding box center [578, 341] width 561 height 15
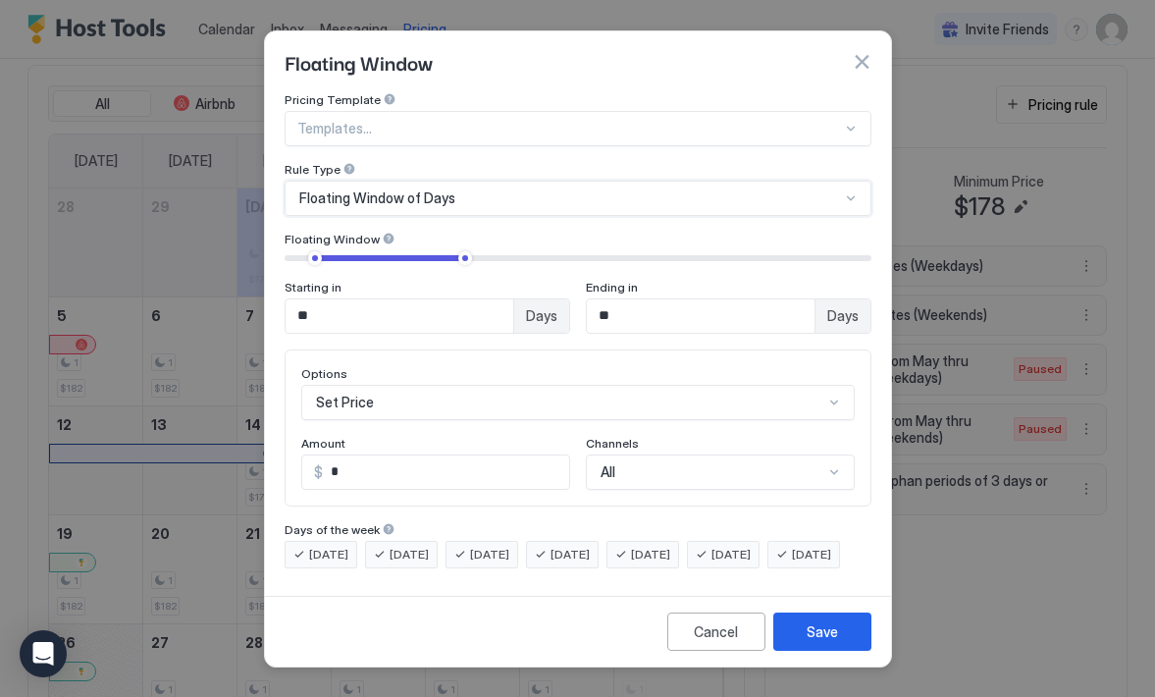
click at [460, 313] on input "**" at bounding box center [400, 315] width 228 height 33
type input "*"
click at [680, 299] on input "**" at bounding box center [701, 315] width 228 height 33
type input "*"
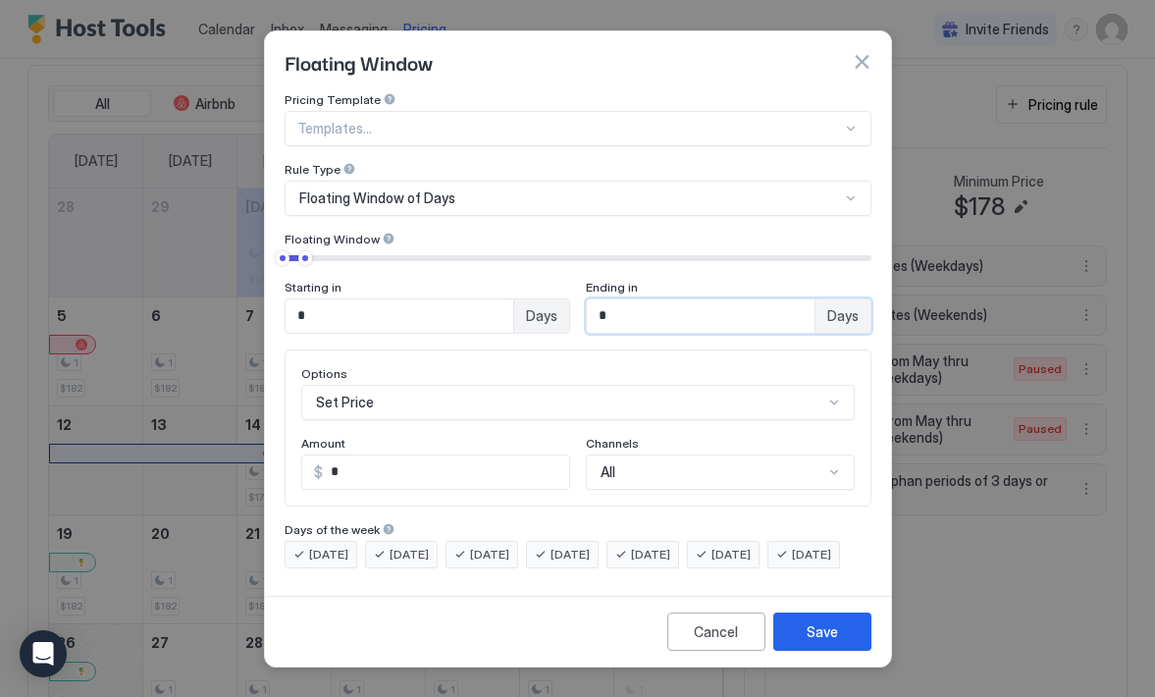
type input "*"
click at [822, 388] on div "Set Price" at bounding box center [577, 402] width 553 height 35
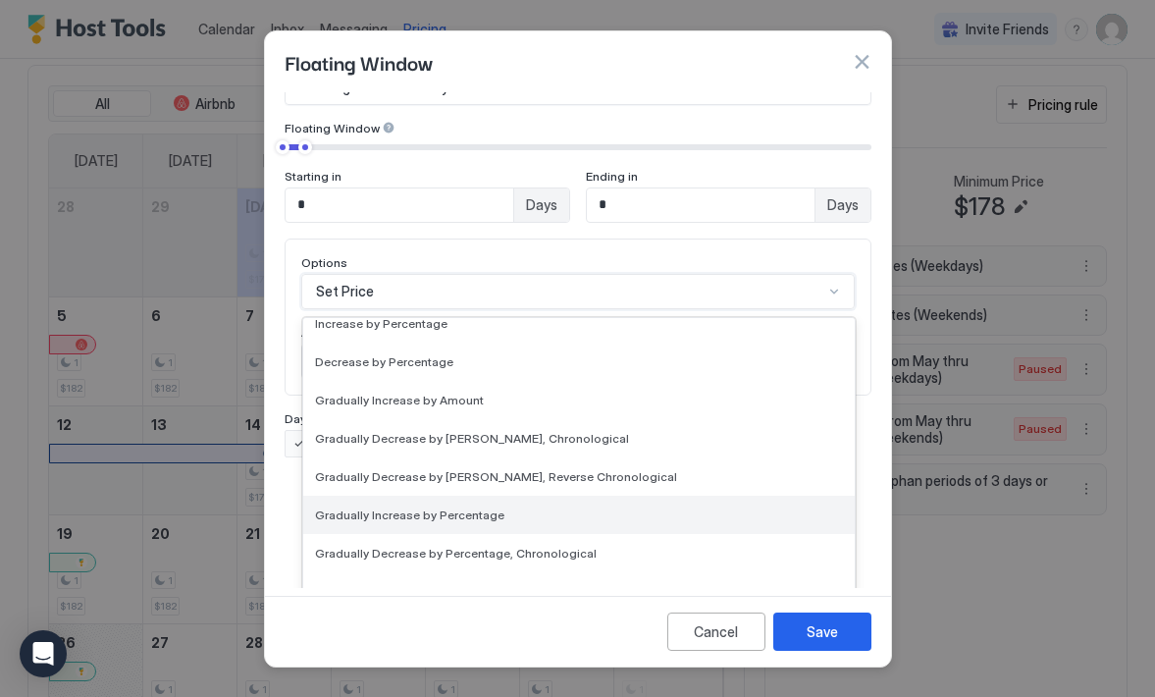
scroll to position [206, 0]
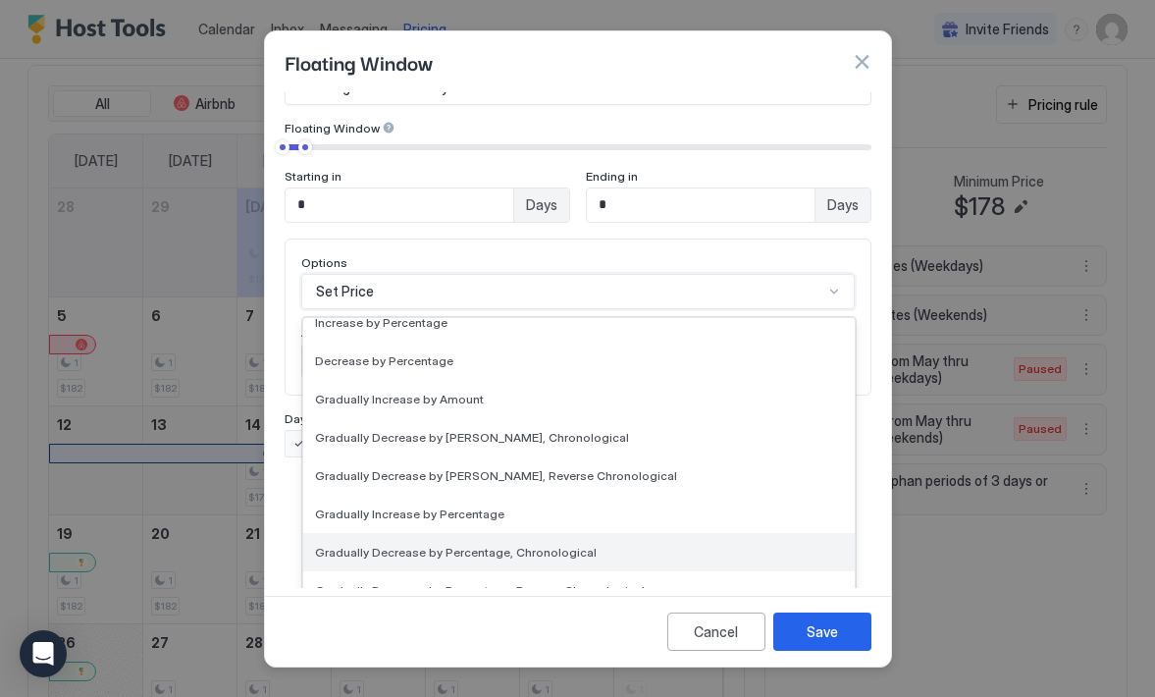
click at [629, 552] on div "Gradually Decrease by Percentage, Chronological" at bounding box center [579, 552] width 552 height 38
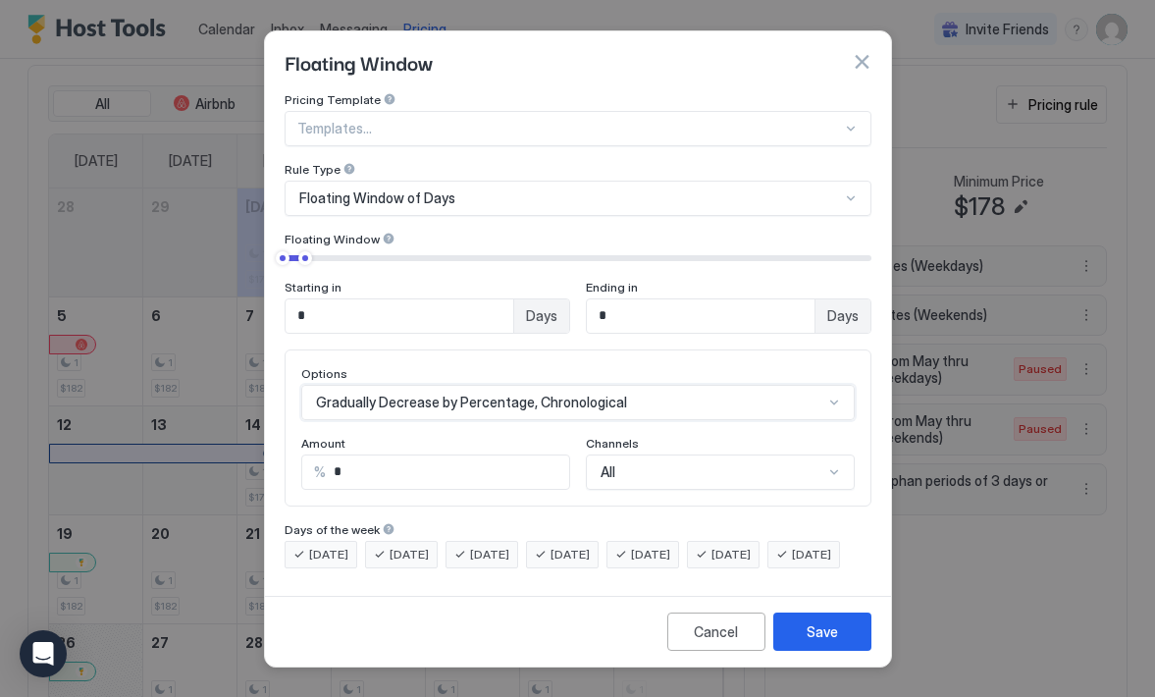
click at [494, 455] on input "*" at bounding box center [447, 471] width 243 height 33
type input "*"
type input "**"
click at [812, 642] on div "Save" at bounding box center [822, 631] width 31 height 21
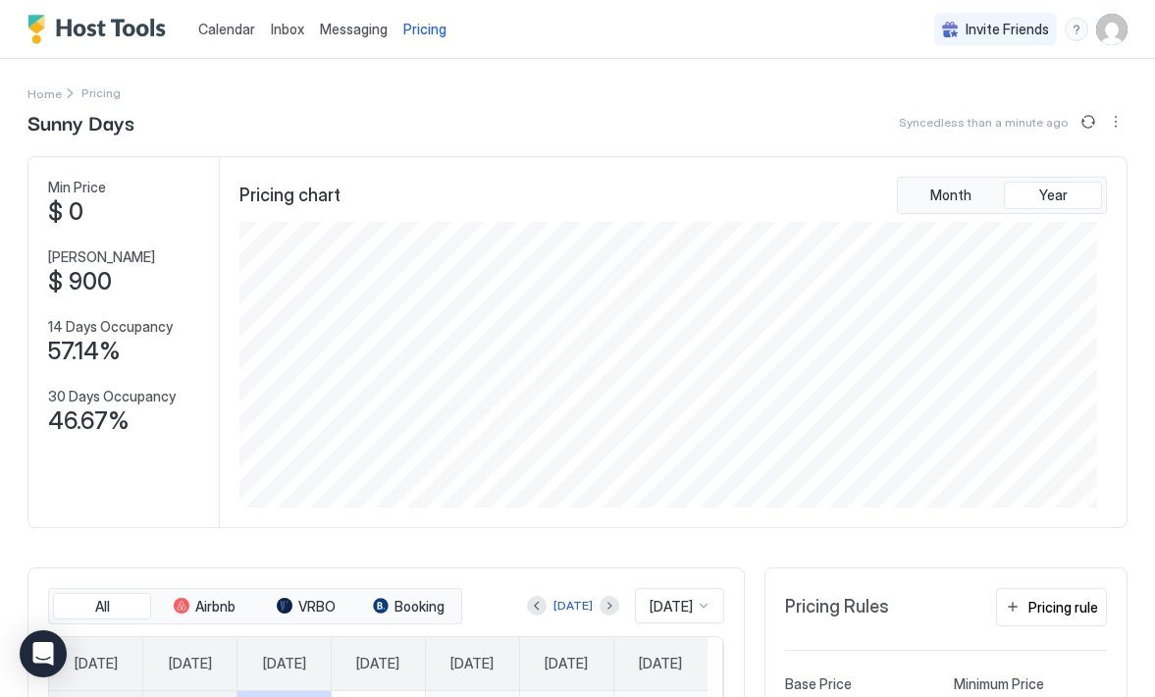
scroll to position [0, 0]
click at [1077, 123] on button "Sync prices" at bounding box center [1089, 122] width 24 height 24
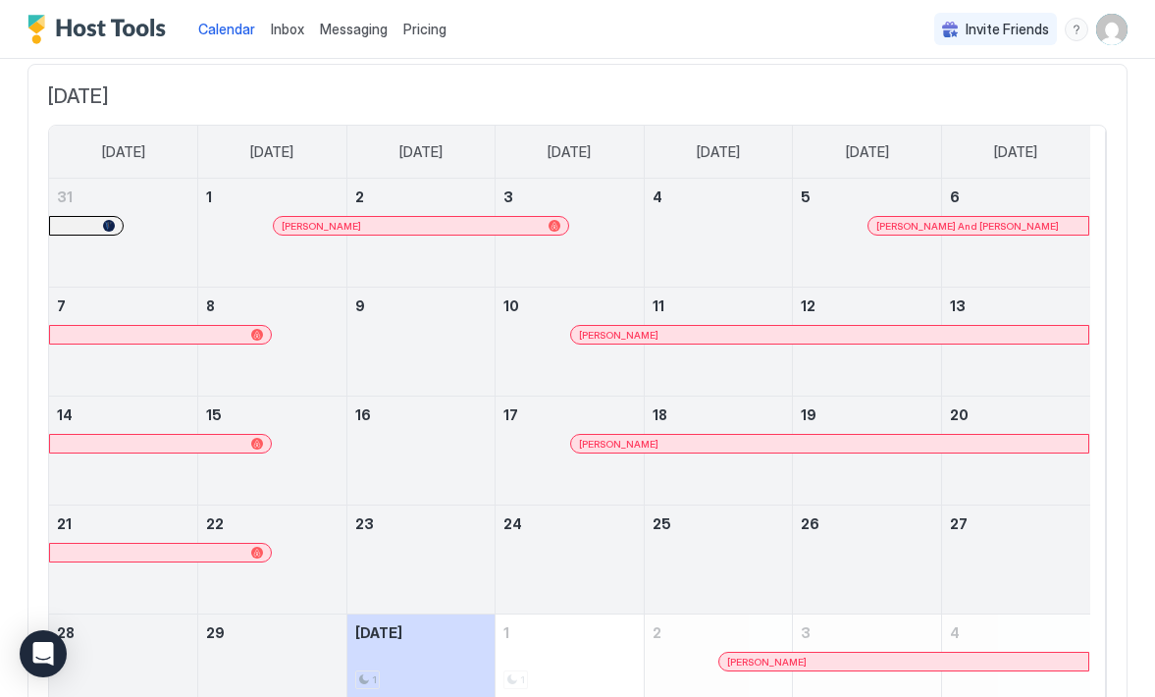
scroll to position [74, 0]
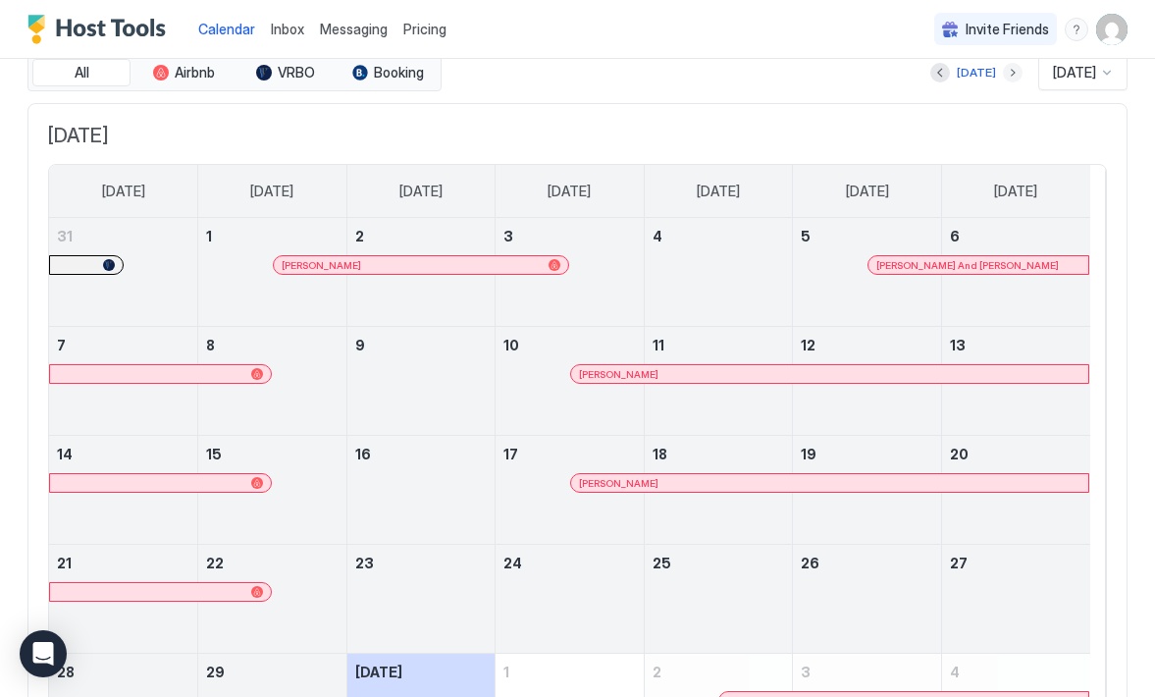
click at [1003, 70] on button "Next month" at bounding box center [1013, 73] width 20 height 20
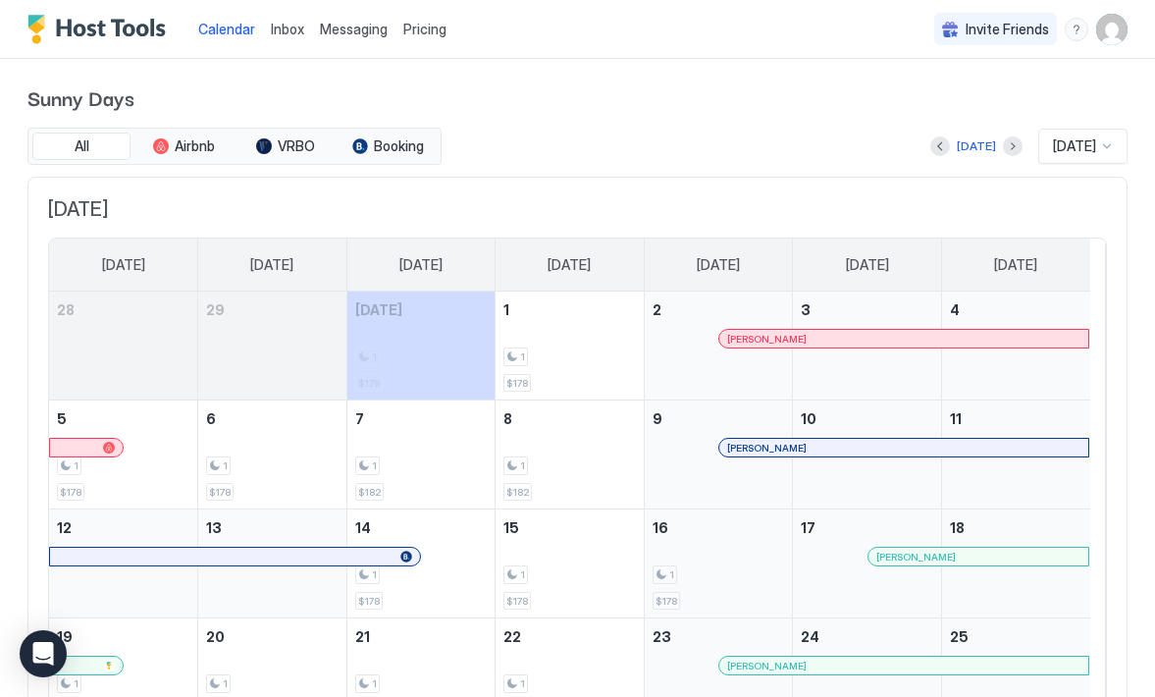
scroll to position [0, 0]
click at [1099, 143] on div at bounding box center [1107, 146] width 16 height 16
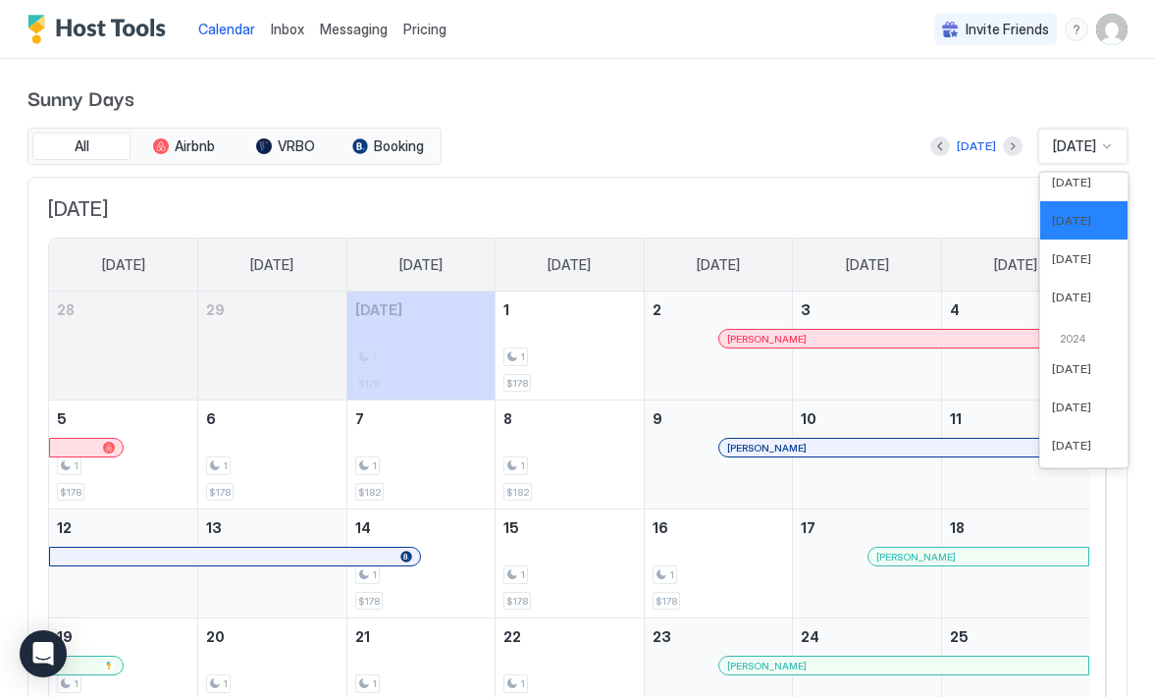
scroll to position [725, 0]
click at [1055, 394] on span "Feb 2024" at bounding box center [1071, 401] width 39 height 15
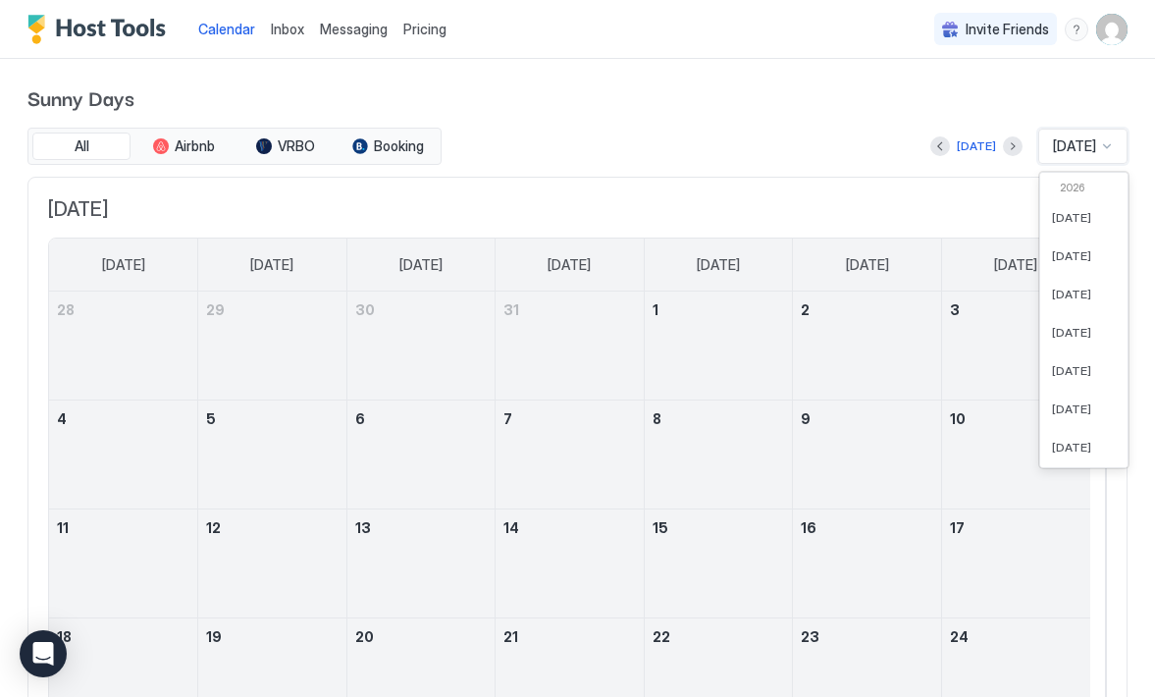
click at [1099, 147] on div at bounding box center [1107, 146] width 16 height 16
click at [1061, 250] on span "Feb 2026" at bounding box center [1071, 255] width 39 height 15
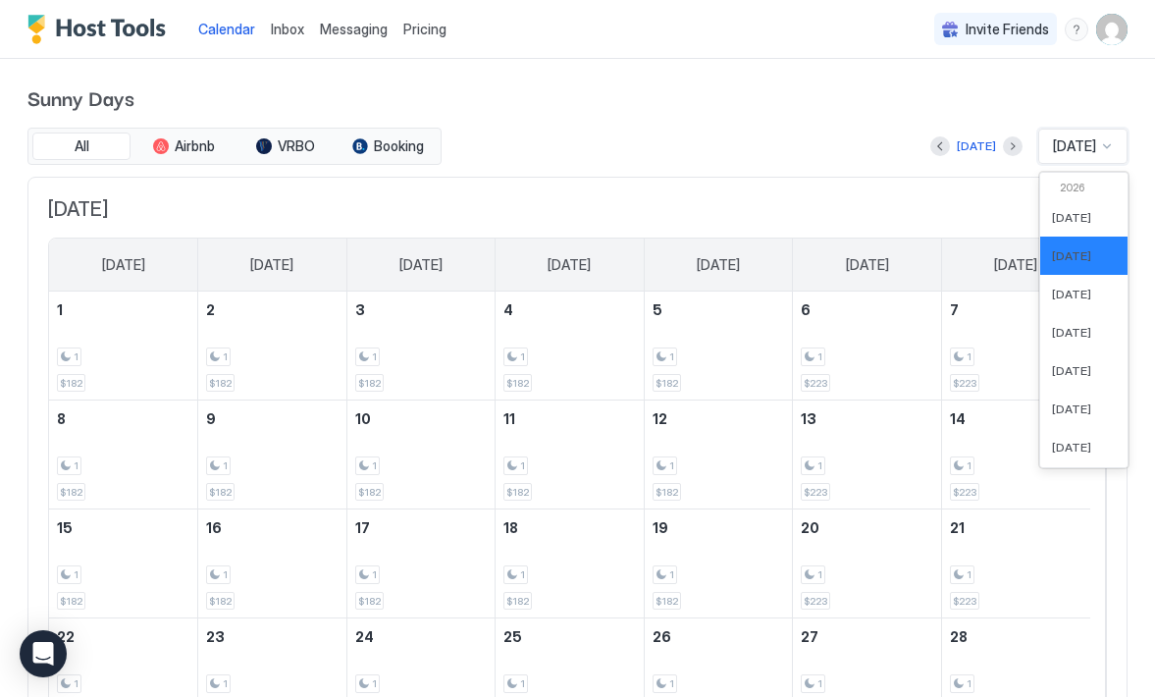
click at [1099, 149] on div at bounding box center [1107, 146] width 16 height 16
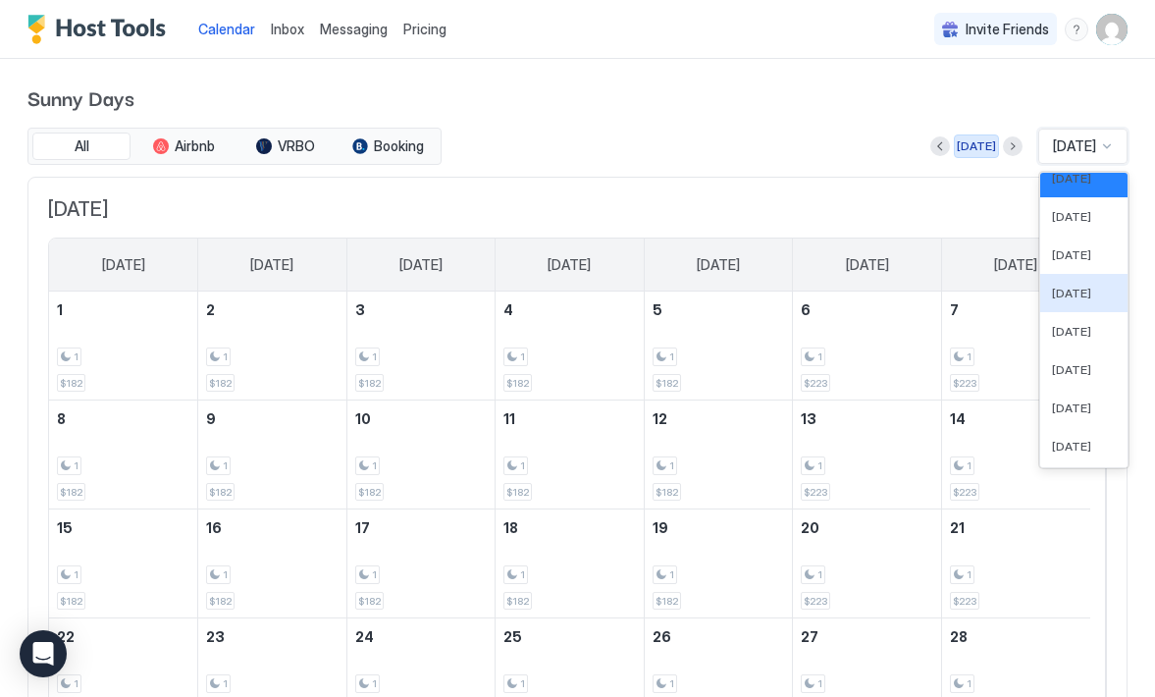
click at [957, 147] on div "[DATE]" at bounding box center [976, 146] width 39 height 18
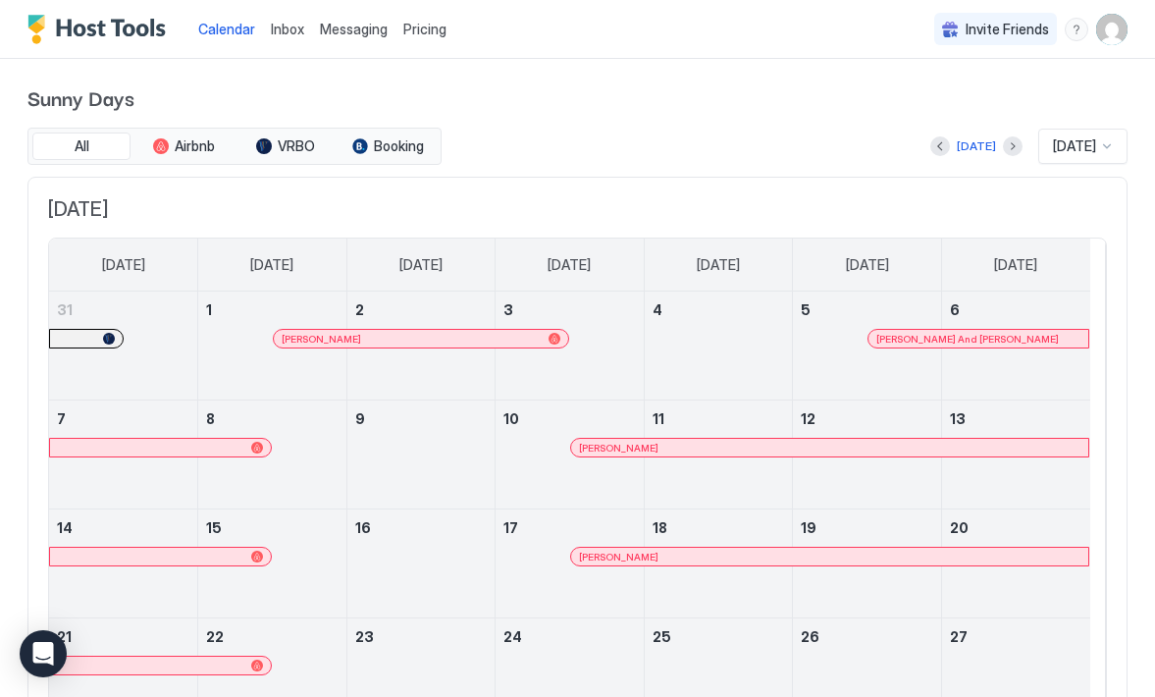
click at [1096, 33] on img "User profile" at bounding box center [1111, 29] width 31 height 31
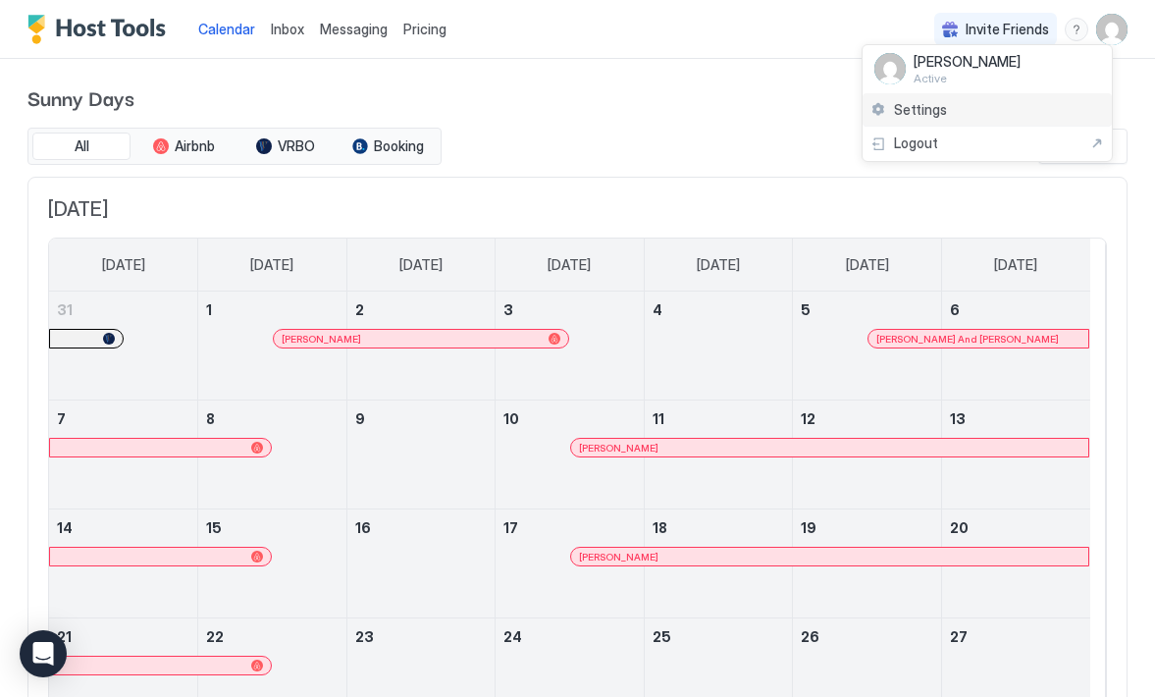
click at [934, 113] on span "Settings" at bounding box center [920, 110] width 53 height 18
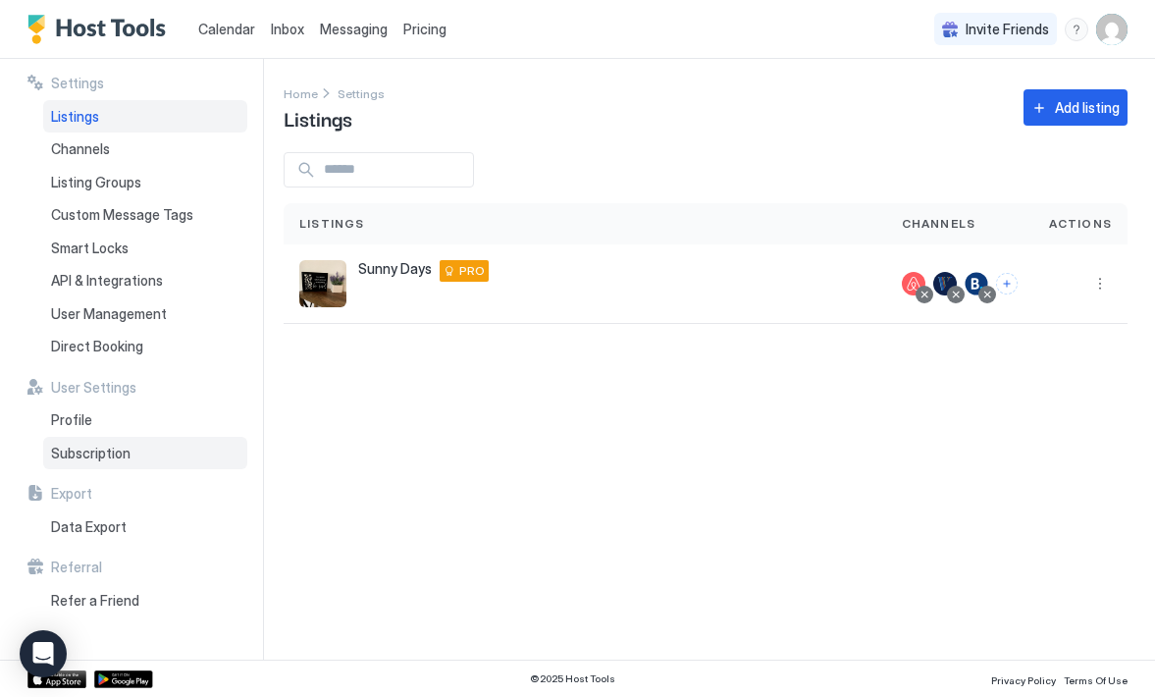
click at [93, 445] on span "Subscription" at bounding box center [90, 454] width 79 height 18
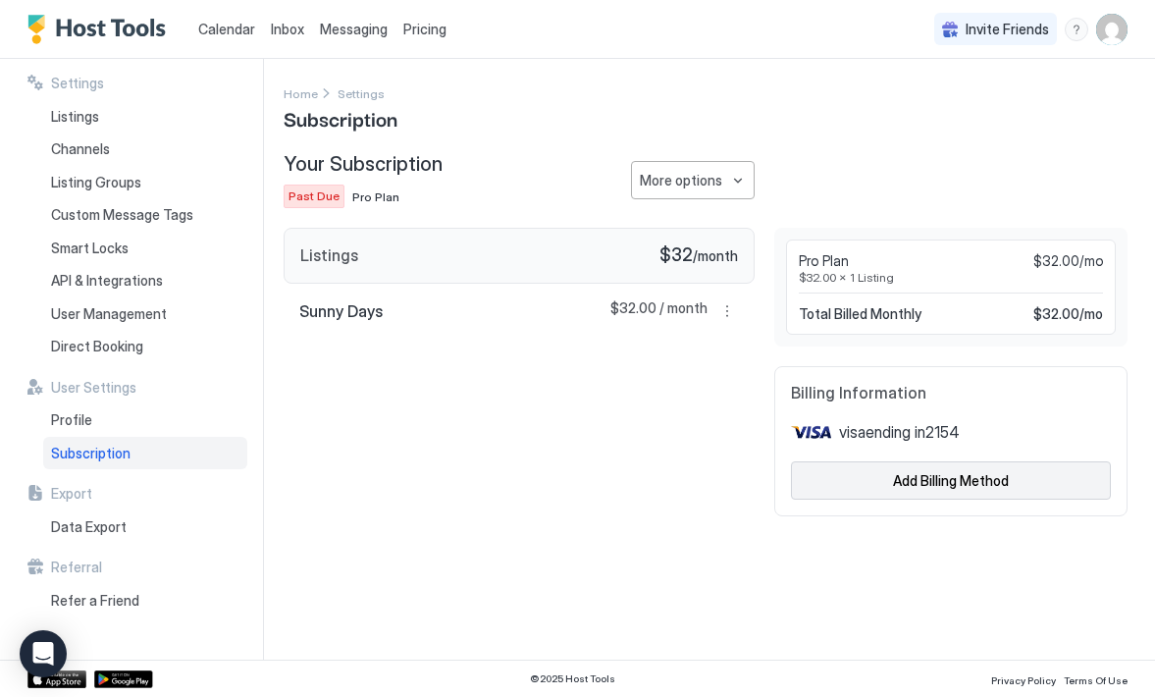
click at [868, 476] on button "Add Billing Method" at bounding box center [951, 480] width 320 height 38
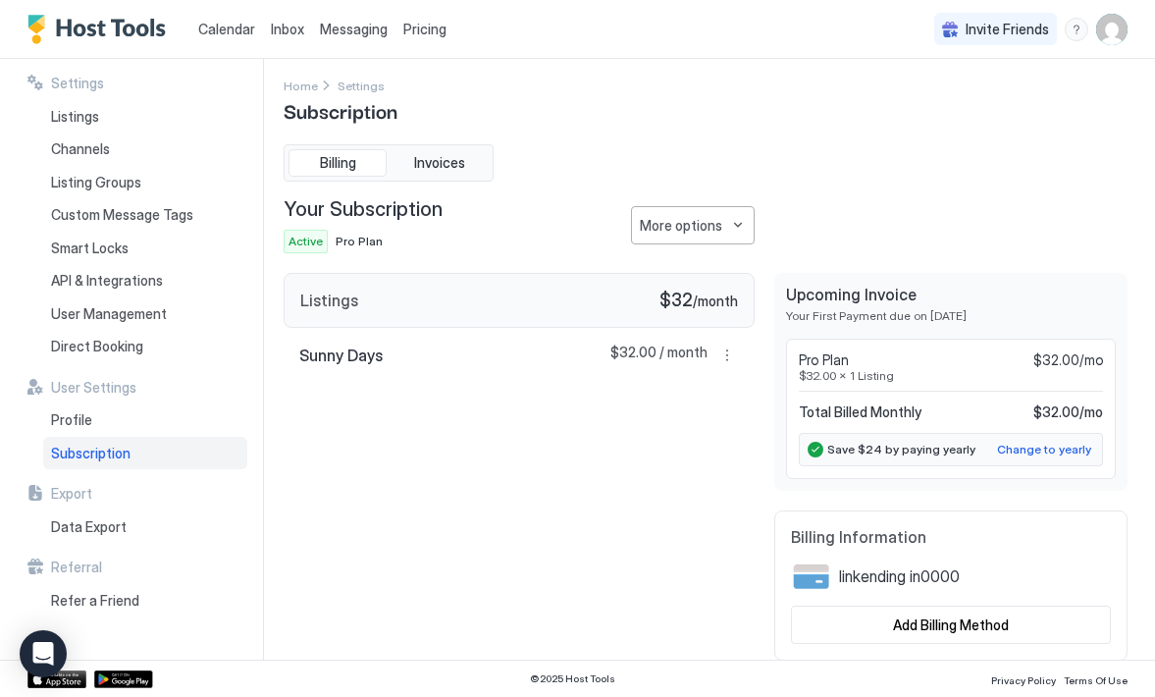
scroll to position [7, 0]
click at [720, 229] on button "More options" at bounding box center [693, 226] width 124 height 38
click at [788, 213] on div at bounding box center [577, 348] width 1155 height 697
click at [862, 622] on button "Add Billing Method" at bounding box center [951, 625] width 320 height 38
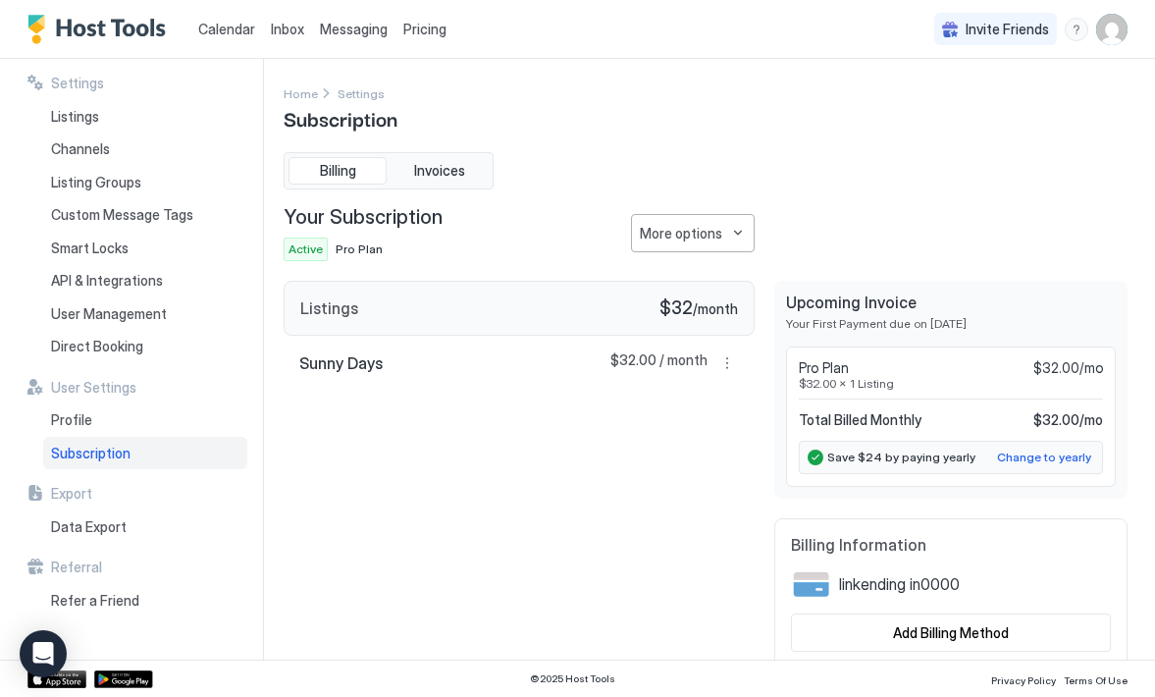
click at [488, 362] on div "Sunny Days $32.00 / month" at bounding box center [519, 363] width 471 height 55
click at [716, 359] on button "More options" at bounding box center [727, 363] width 24 height 24
click at [522, 452] on div at bounding box center [577, 348] width 1155 height 697
click at [444, 177] on span "Invoices" at bounding box center [439, 171] width 51 height 18
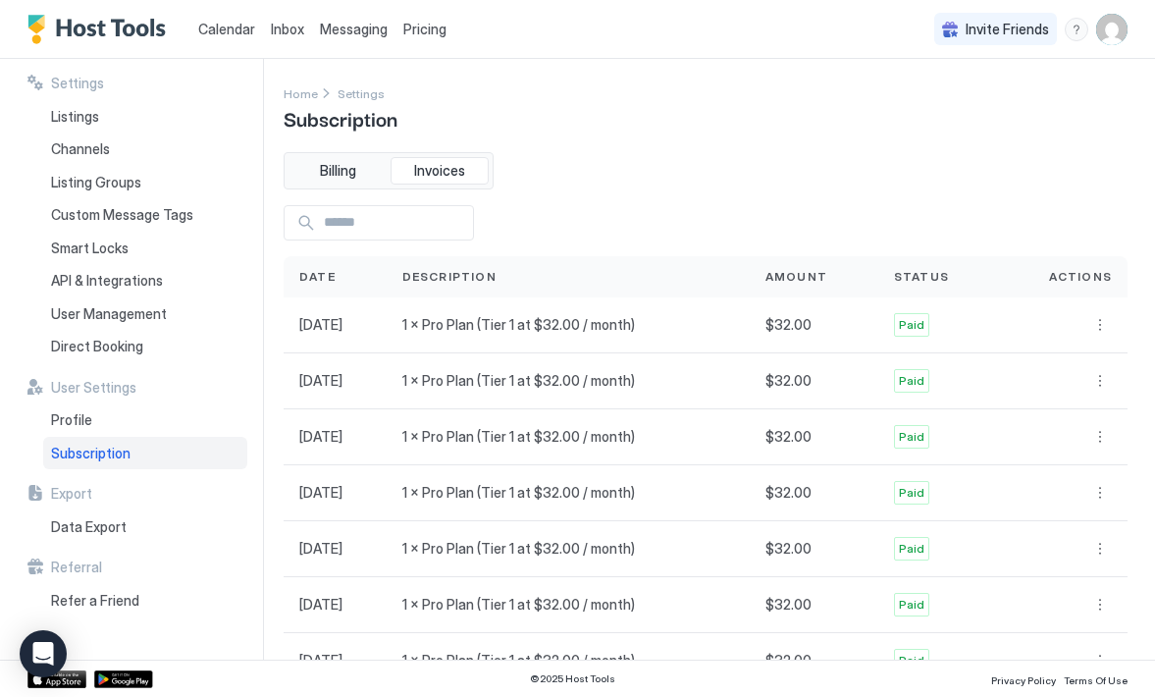
click at [225, 29] on span "Calendar" at bounding box center [226, 29] width 57 height 17
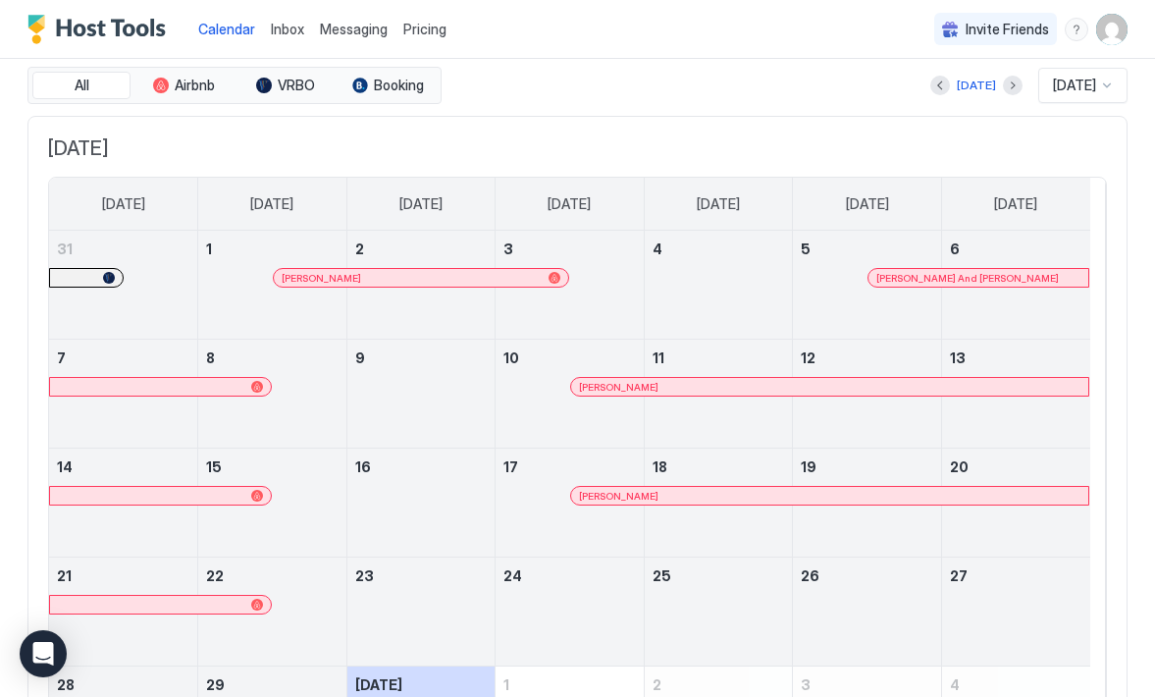
scroll to position [59, 0]
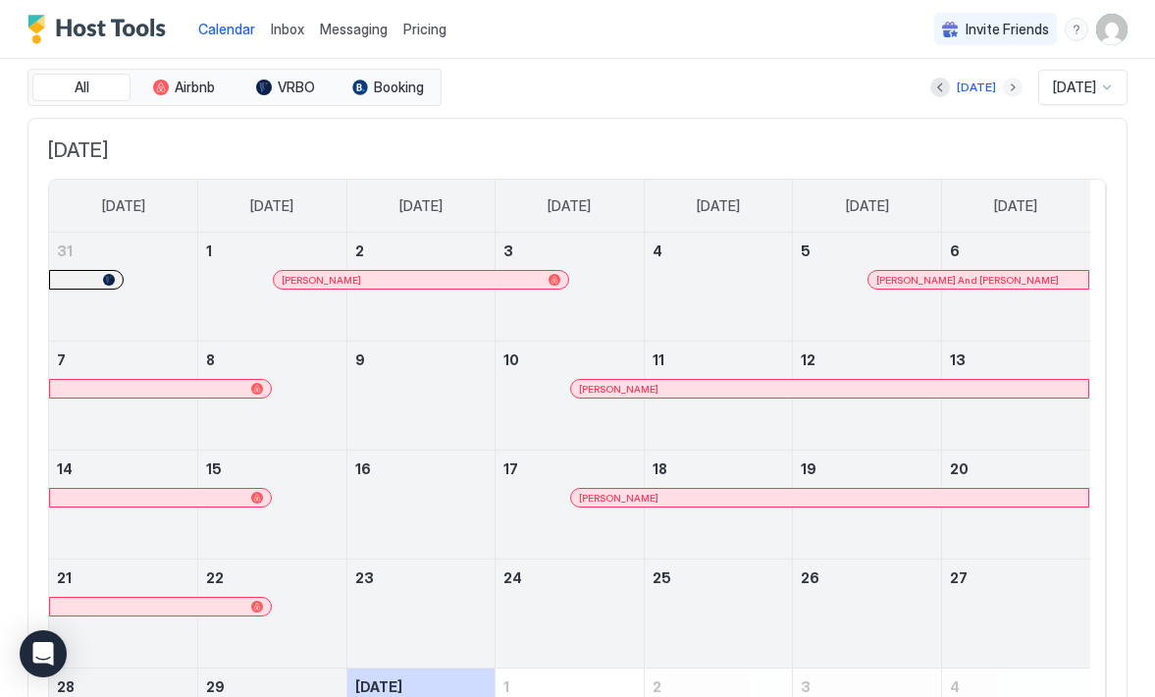
click at [1003, 87] on button "Next month" at bounding box center [1013, 88] width 20 height 20
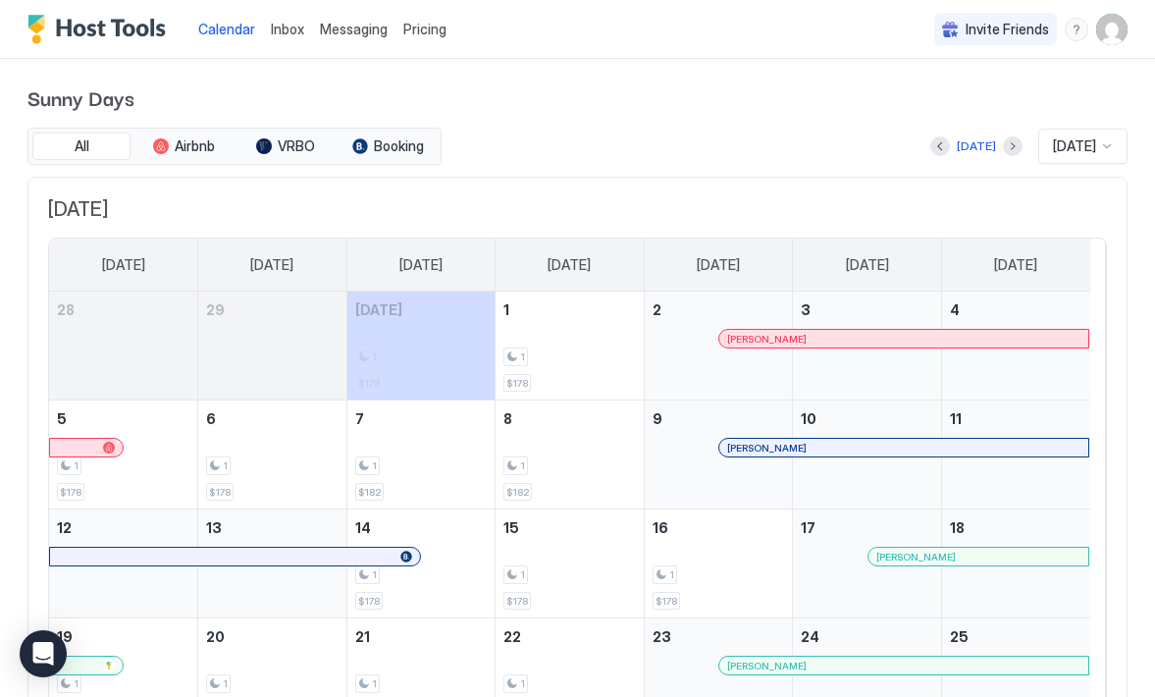
scroll to position [0, 0]
